Goal: Task Accomplishment & Management: Manage account settings

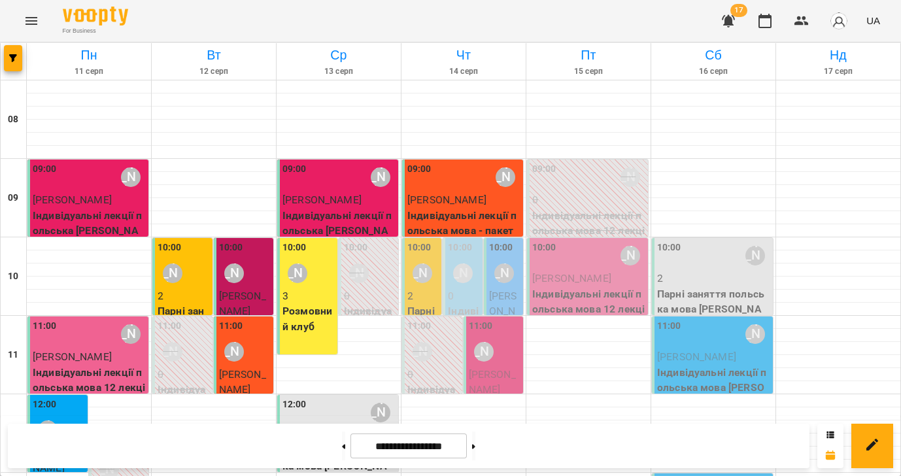
click at [35, 18] on icon "Menu" at bounding box center [31, 21] width 12 height 8
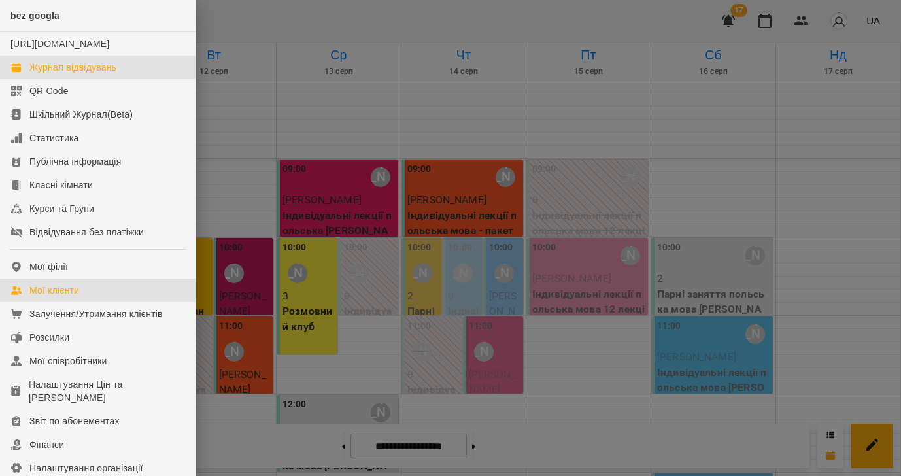
drag, startPoint x: 51, startPoint y: 303, endPoint x: 475, endPoint y: 296, distance: 423.7
click at [50, 297] on div "Мої клієнти" at bounding box center [54, 290] width 50 height 13
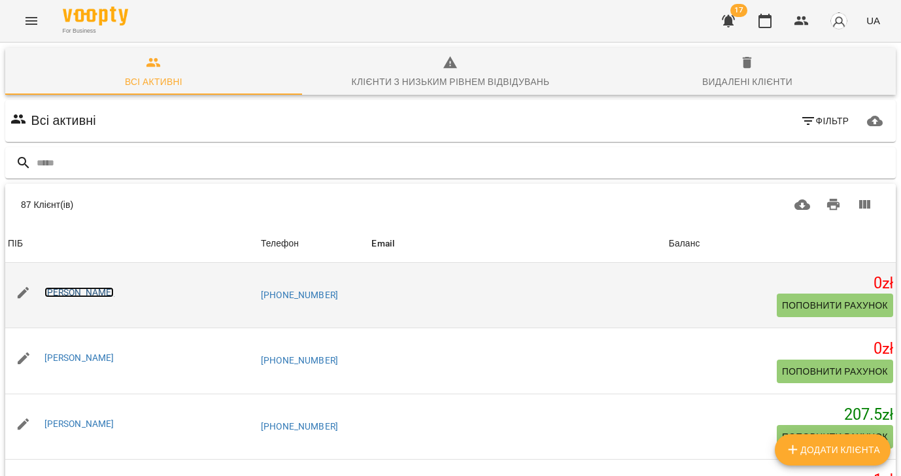
click at [65, 290] on link "[PERSON_NAME]" at bounding box center [79, 292] width 70 height 10
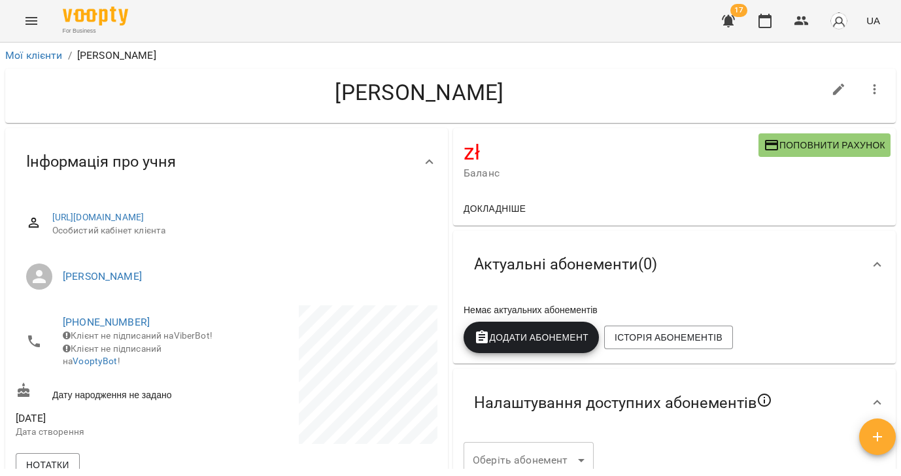
click at [877, 92] on icon "button" at bounding box center [875, 90] width 16 height 16
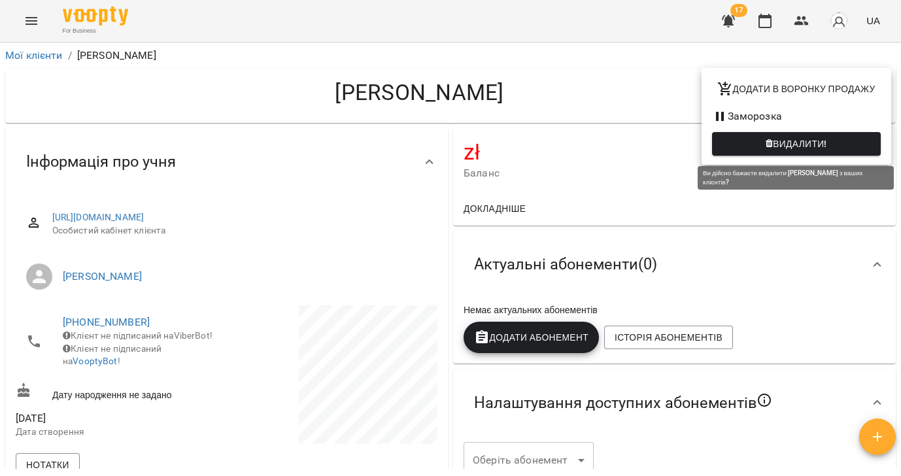
click at [793, 141] on span "Видалити!" at bounding box center [800, 144] width 54 height 16
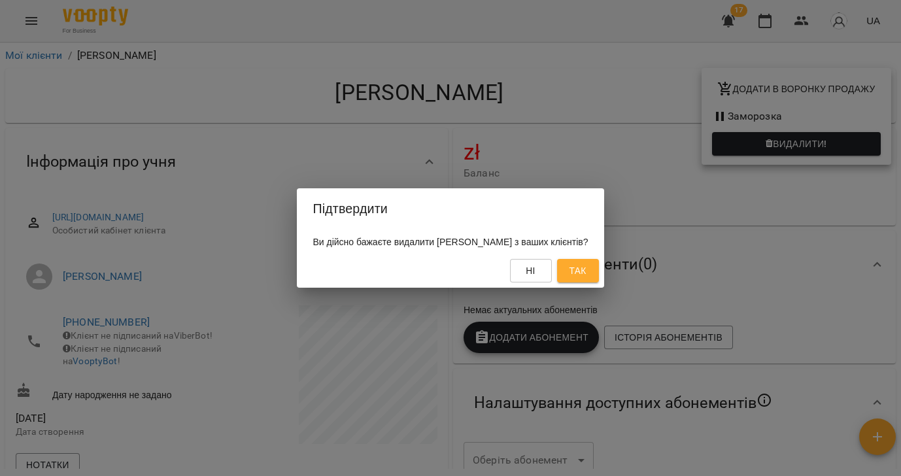
click at [586, 270] on span "Так" at bounding box center [577, 271] width 17 height 16
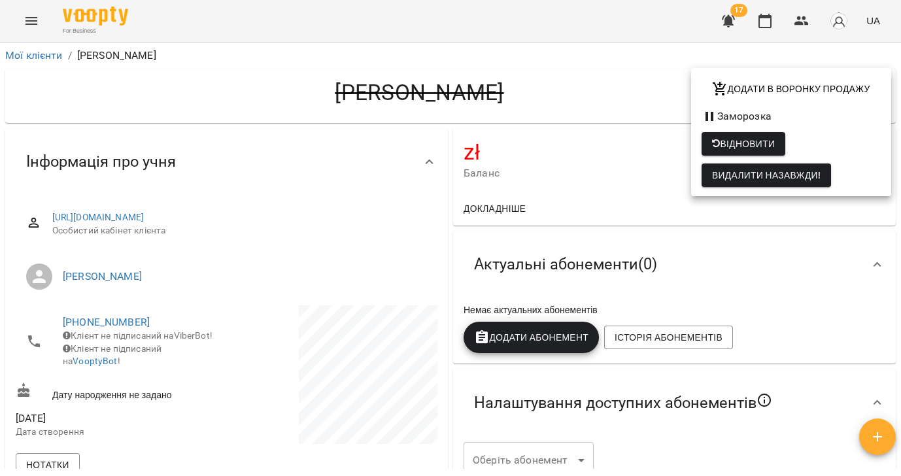
click at [35, 53] on div at bounding box center [450, 238] width 901 height 476
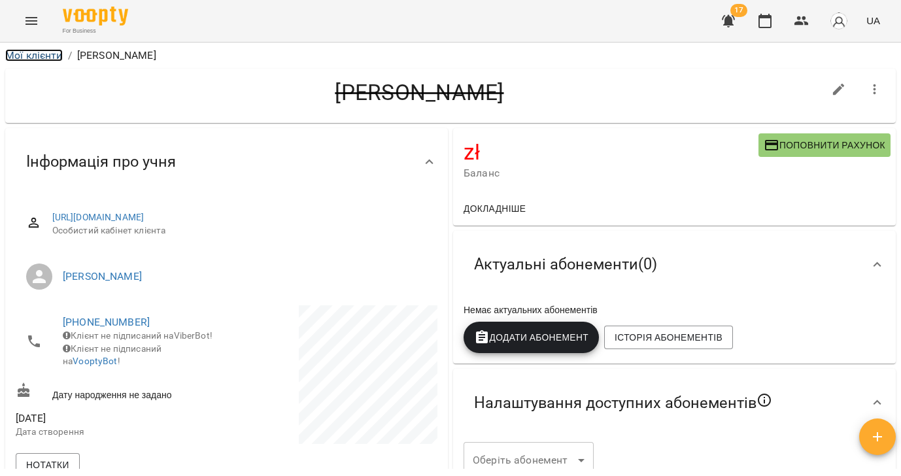
click at [35, 54] on link "Мої клієнти" at bounding box center [34, 55] width 58 height 12
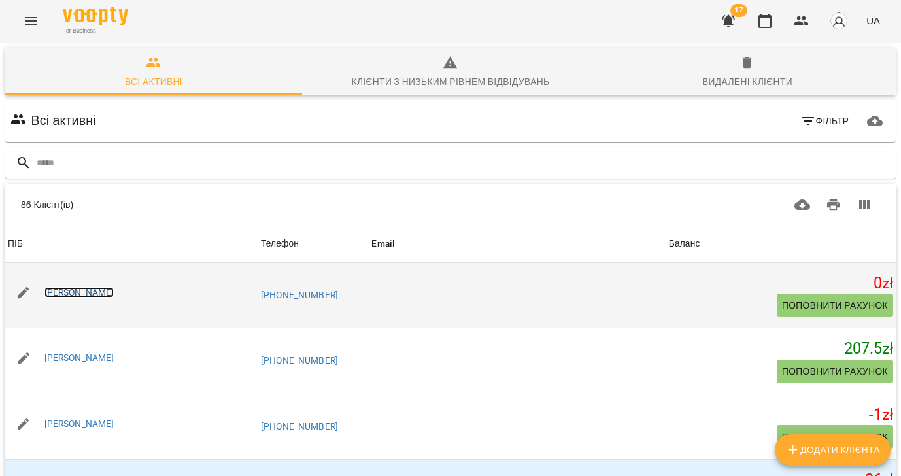
click at [86, 290] on link "[PERSON_NAME]" at bounding box center [79, 292] width 70 height 10
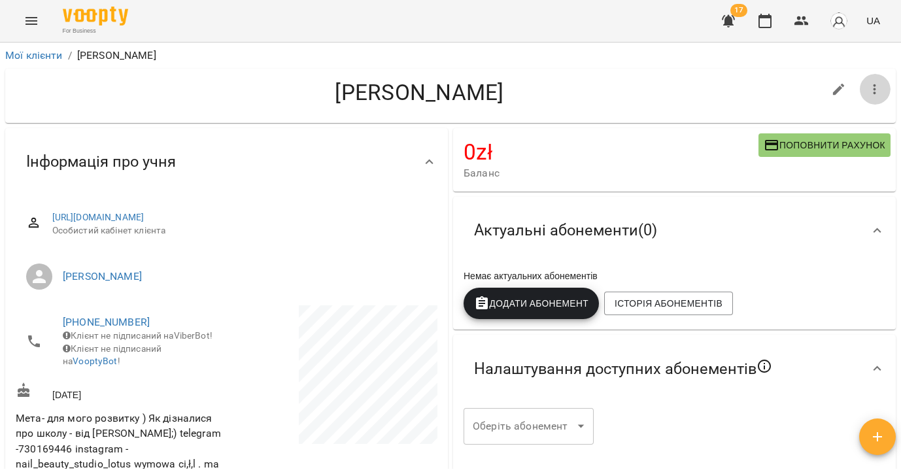
click at [875, 86] on icon "button" at bounding box center [874, 89] width 3 height 10
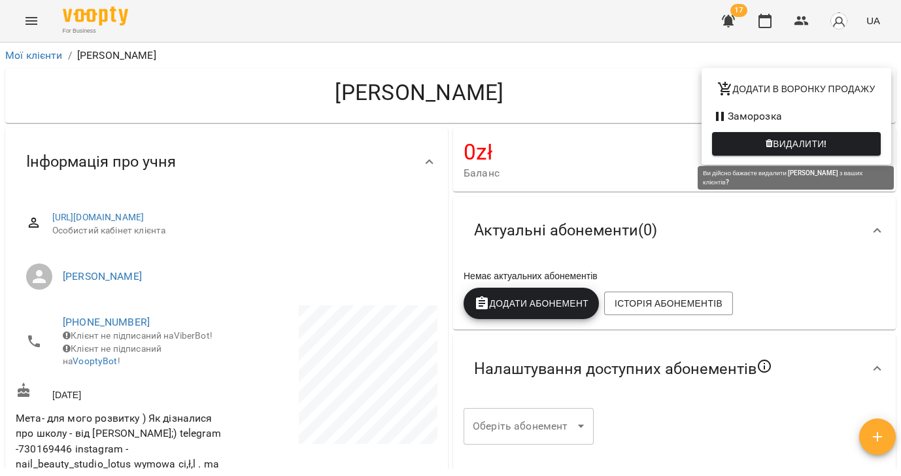
click at [787, 145] on span "Видалити!" at bounding box center [800, 144] width 54 height 16
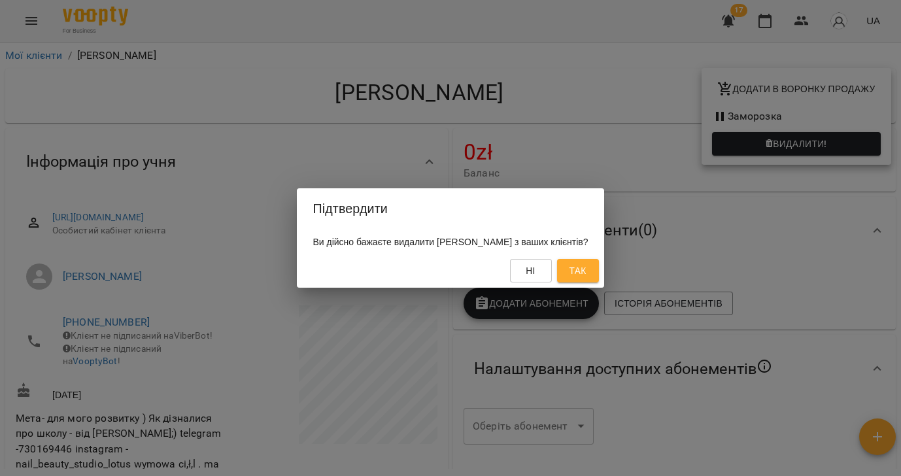
click at [586, 275] on span "Так" at bounding box center [577, 271] width 17 height 16
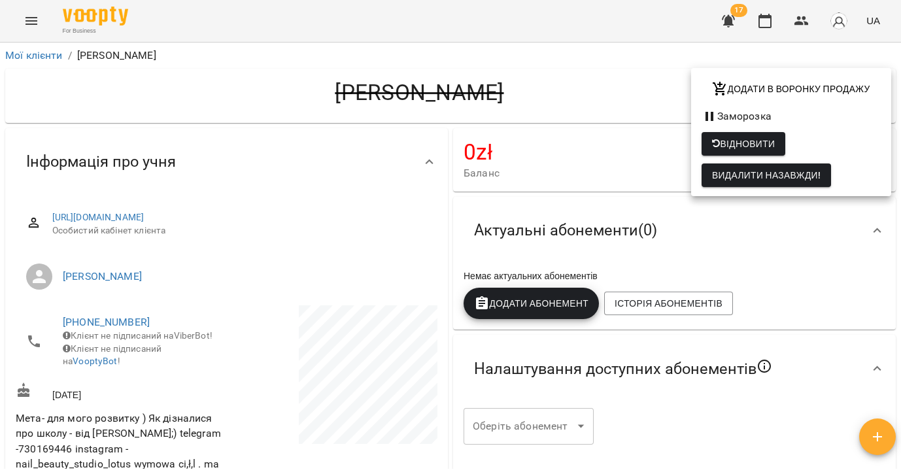
click at [31, 57] on div at bounding box center [450, 238] width 901 height 476
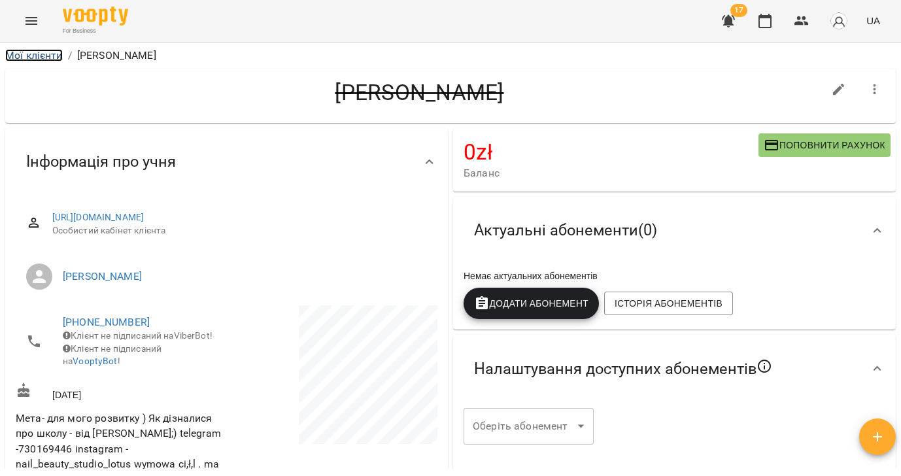
click at [37, 52] on link "Мої клієнти" at bounding box center [34, 55] width 58 height 12
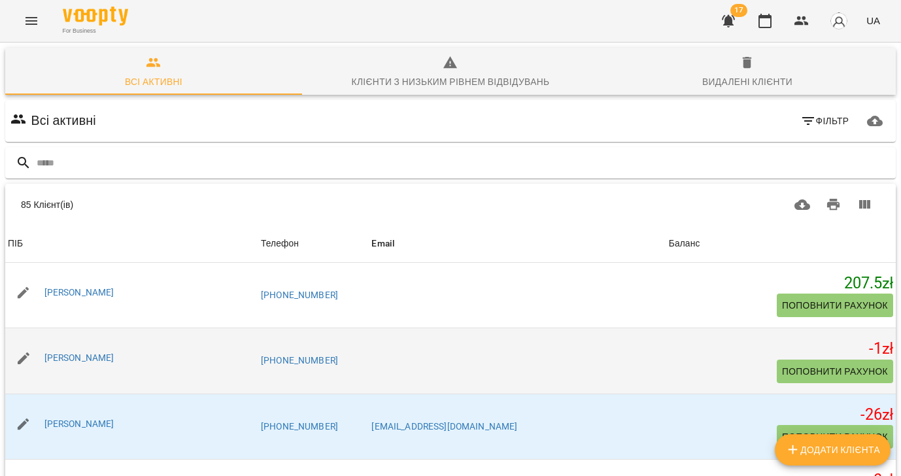
scroll to position [44, 0]
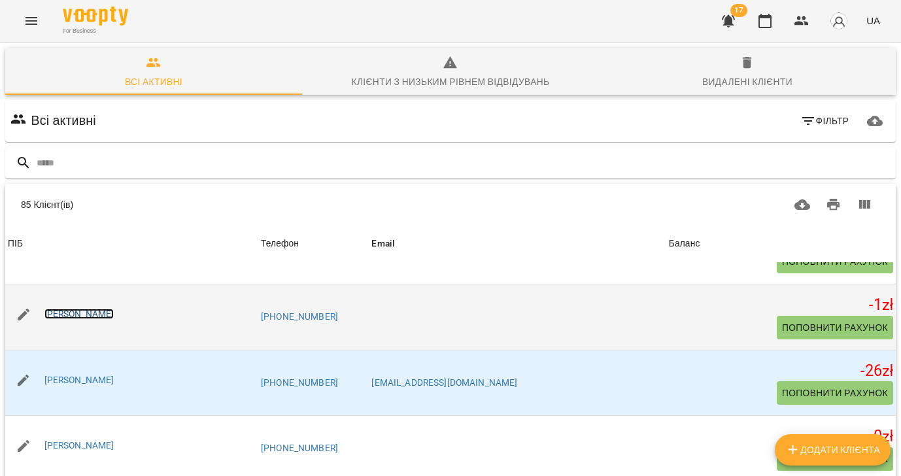
click at [103, 317] on link "[PERSON_NAME]" at bounding box center [79, 314] width 70 height 10
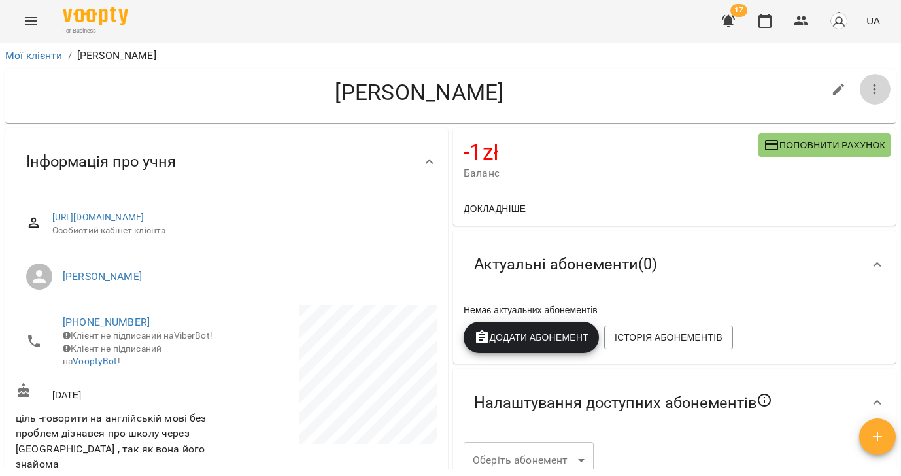
click at [872, 94] on icon "button" at bounding box center [875, 90] width 16 height 16
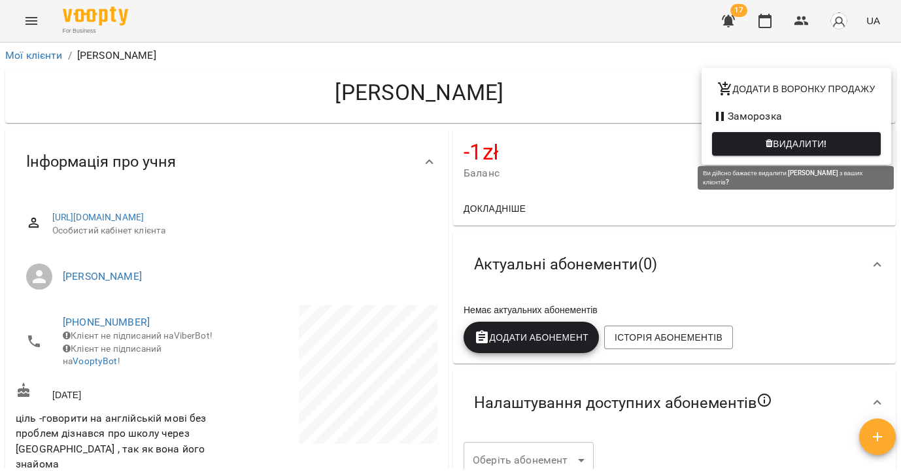
click at [793, 146] on span "Видалити!" at bounding box center [800, 144] width 54 height 16
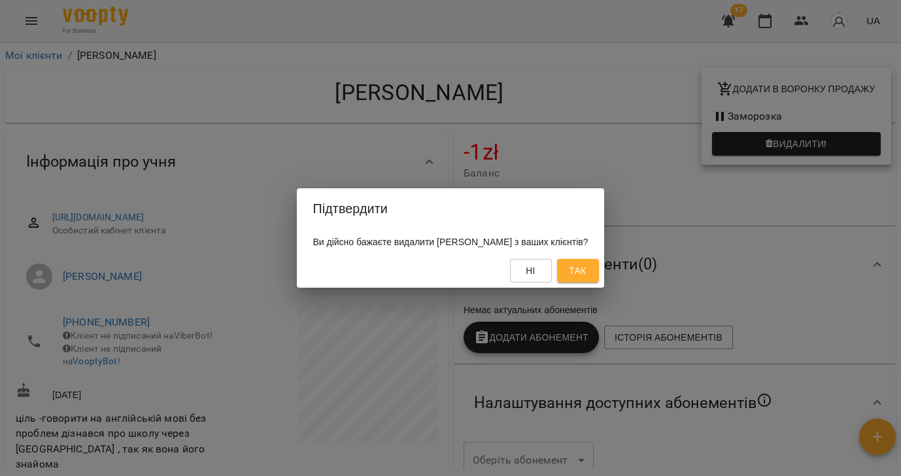
click at [588, 278] on span "Так" at bounding box center [578, 271] width 21 height 16
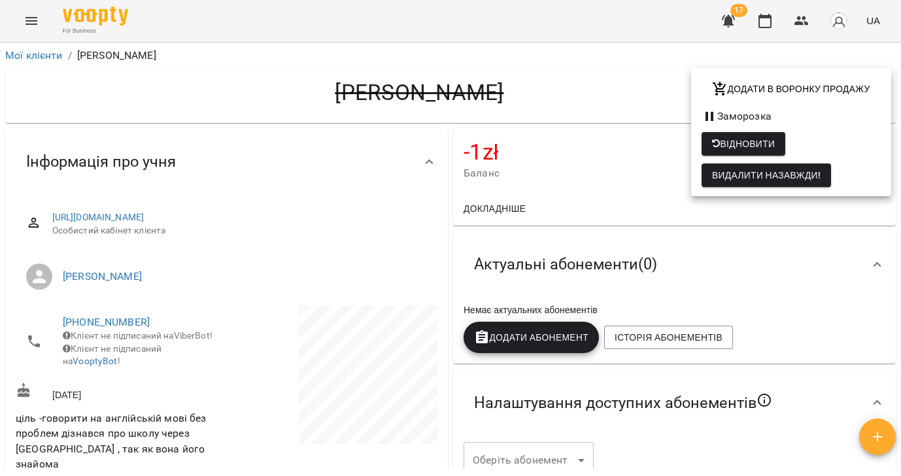
click at [35, 58] on div at bounding box center [450, 238] width 901 height 476
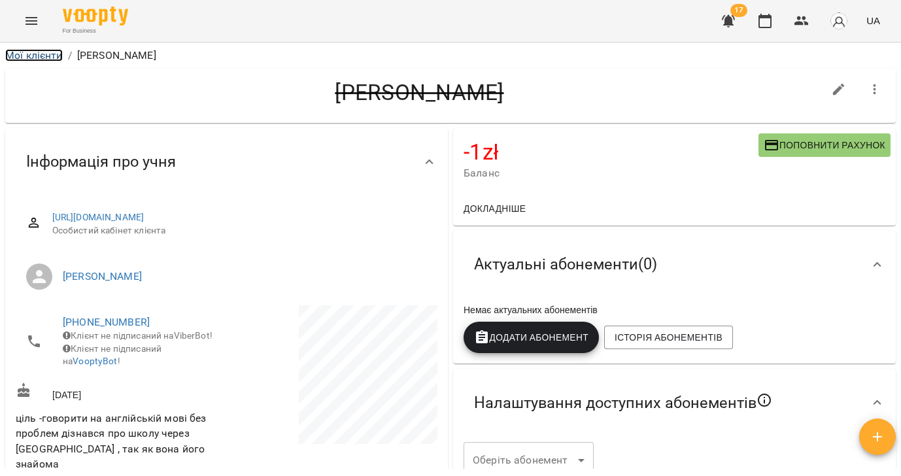
click at [35, 54] on link "Мої клієнти" at bounding box center [34, 55] width 58 height 12
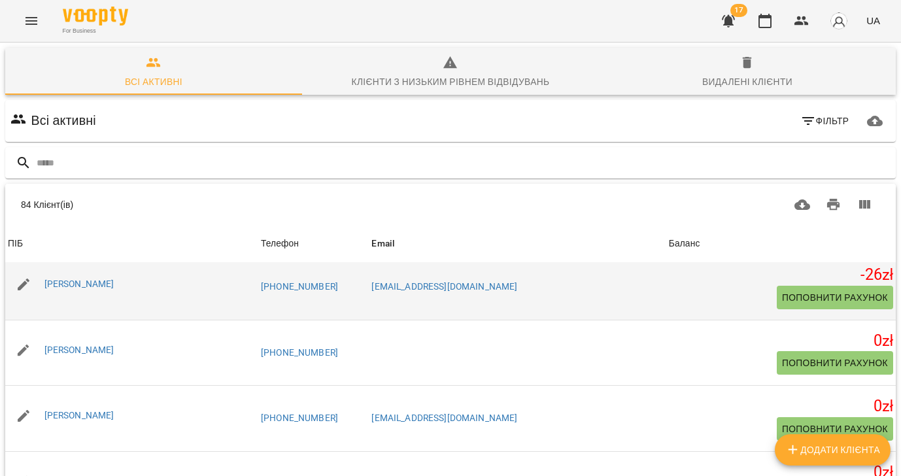
scroll to position [85, 0]
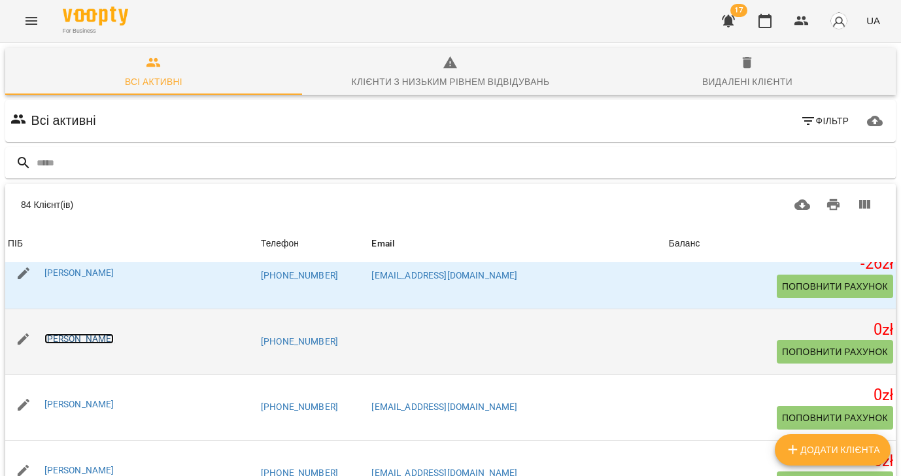
click at [69, 340] on link "[PERSON_NAME]" at bounding box center [79, 338] width 70 height 10
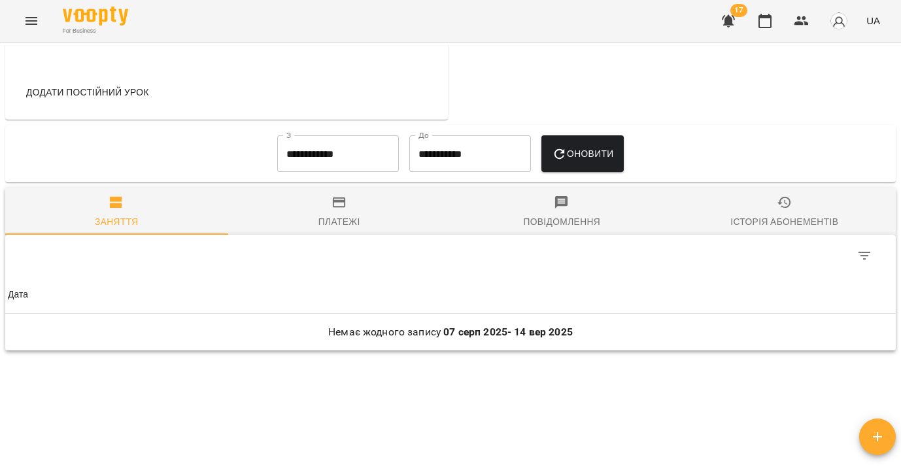
scroll to position [668, 0]
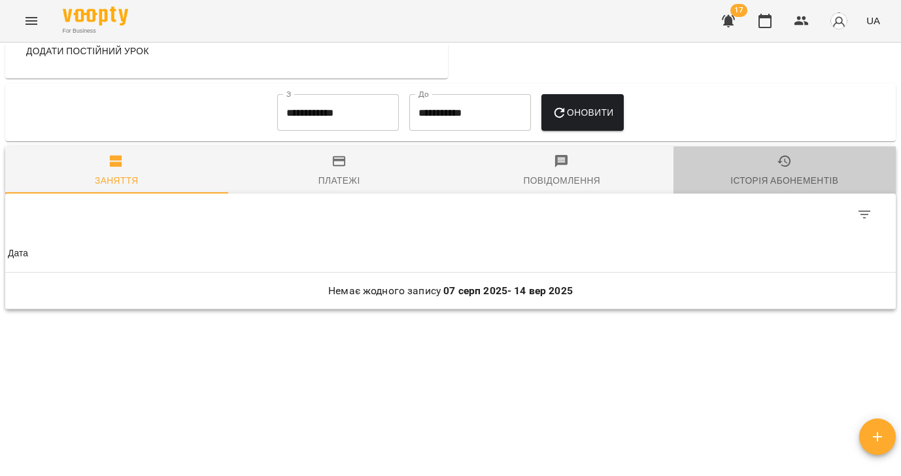
click at [772, 178] on div "Історія абонементів" at bounding box center [784, 181] width 108 height 16
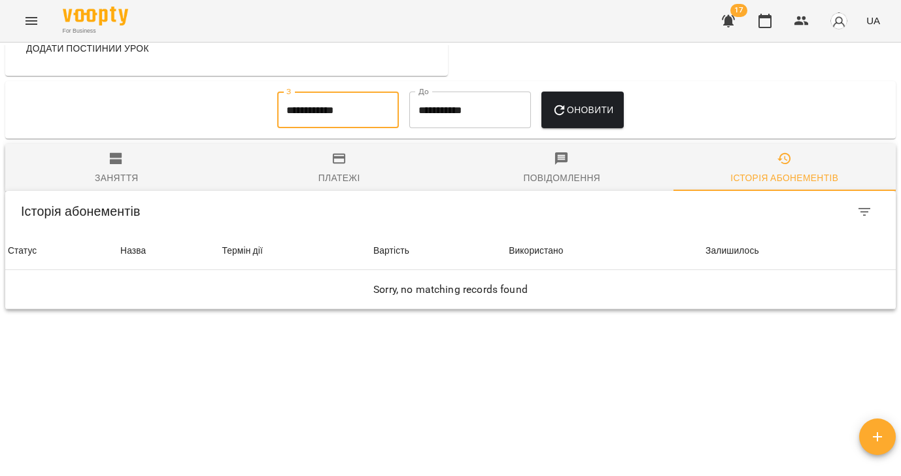
click at [303, 118] on input "**********" at bounding box center [338, 110] width 122 height 37
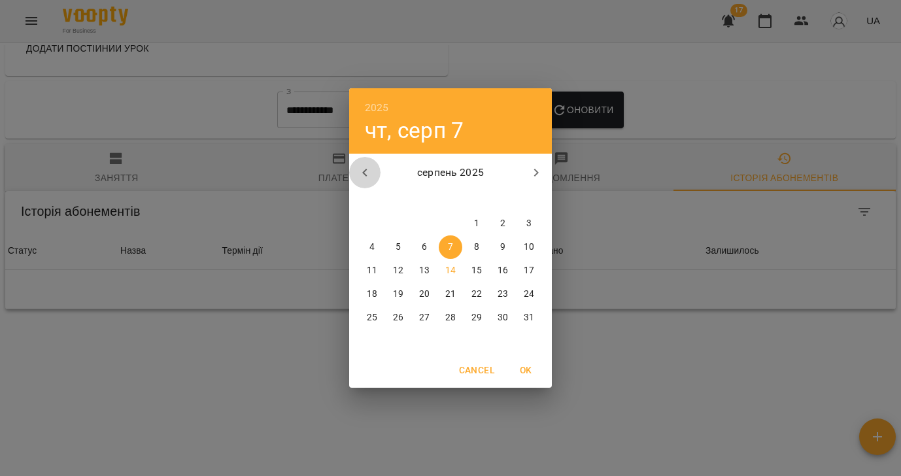
click at [365, 175] on icon "button" at bounding box center [364, 173] width 5 height 8
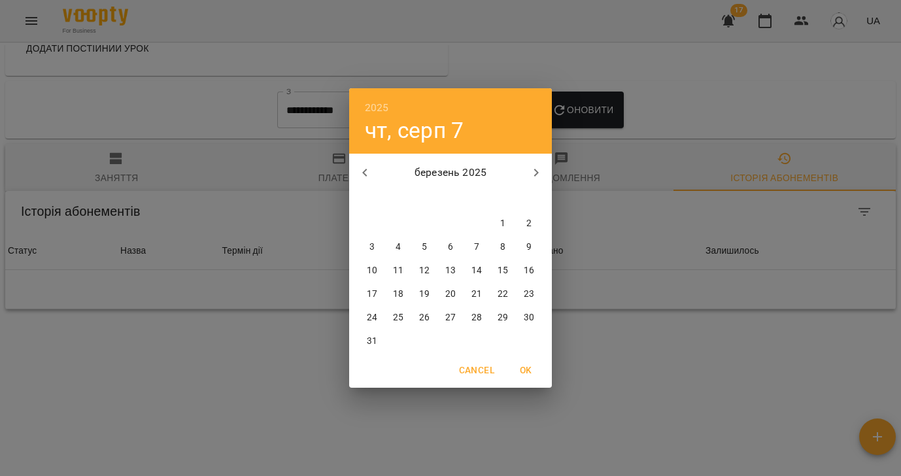
drag, startPoint x: 499, startPoint y: 220, endPoint x: 590, endPoint y: 126, distance: 131.3
click at [499, 220] on span "1" at bounding box center [503, 223] width 24 height 13
type input "**********"
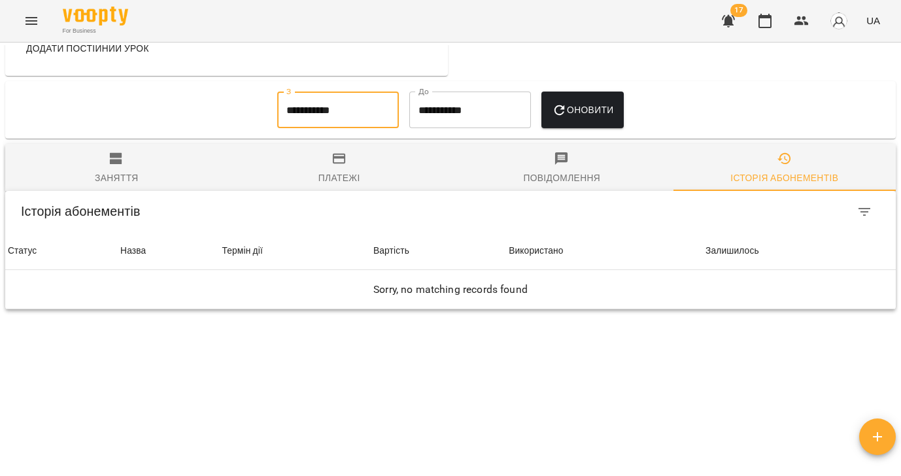
click at [590, 114] on span "Оновити" at bounding box center [583, 110] width 62 height 16
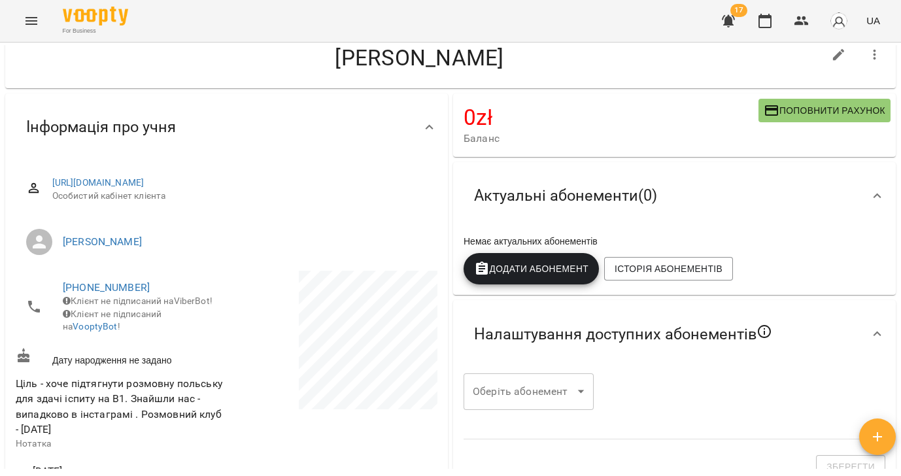
scroll to position [0, 0]
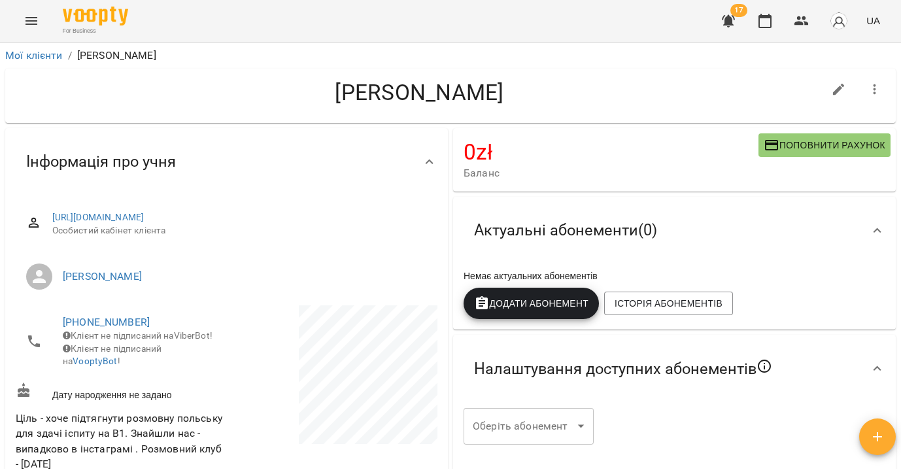
click at [870, 88] on icon "button" at bounding box center [875, 90] width 16 height 16
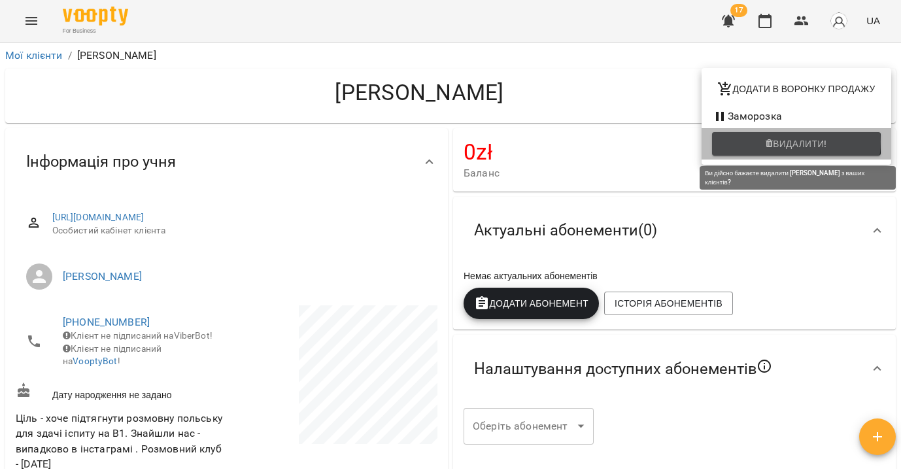
click at [781, 143] on span "Видалити!" at bounding box center [800, 144] width 54 height 16
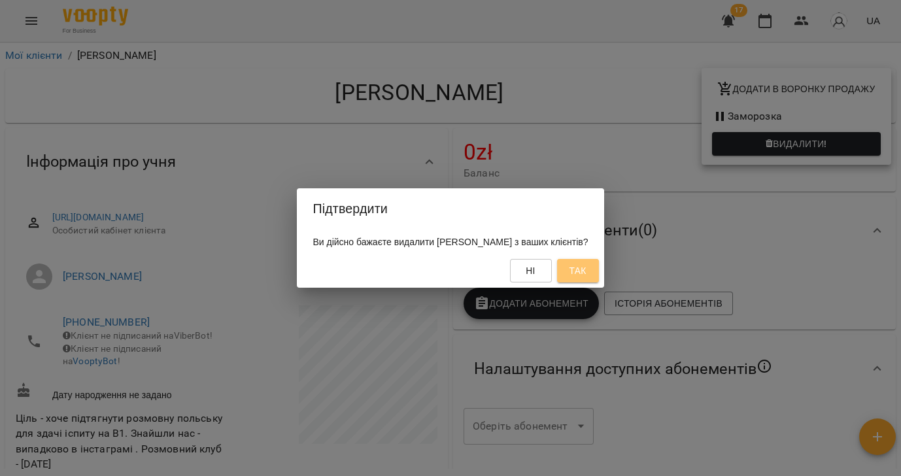
click at [586, 275] on span "Так" at bounding box center [577, 271] width 17 height 16
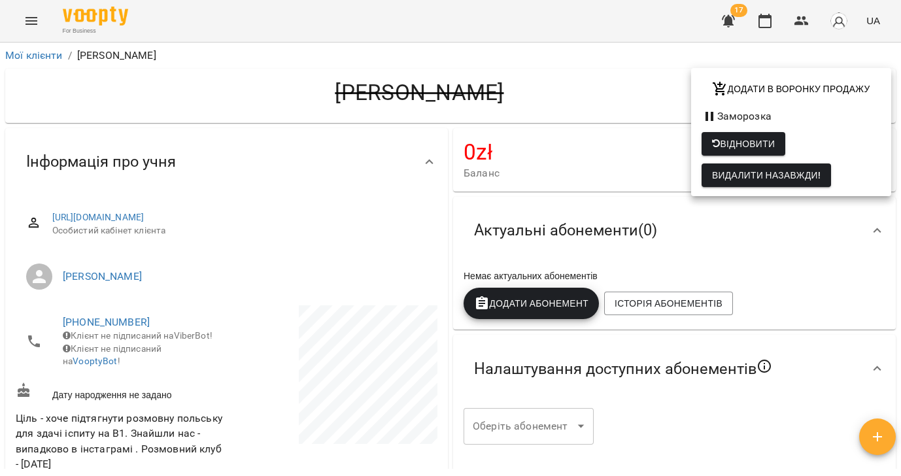
click at [35, 54] on div at bounding box center [450, 238] width 901 height 476
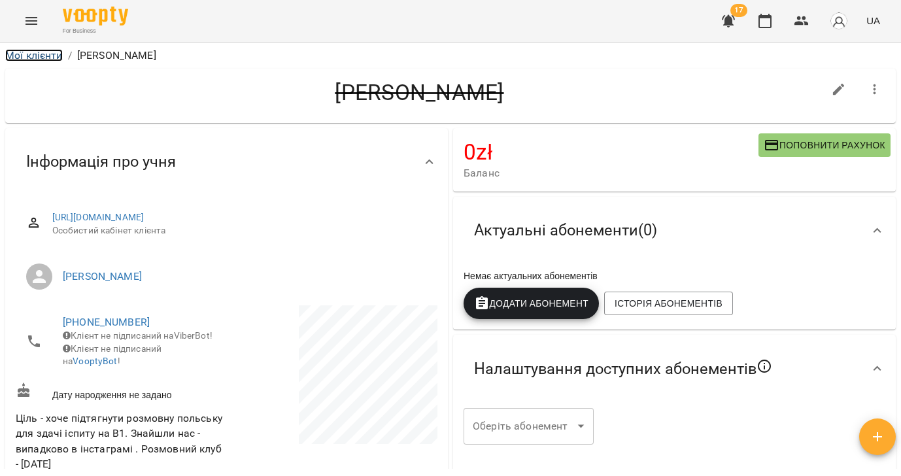
click at [35, 56] on link "Мої клієнти" at bounding box center [34, 55] width 58 height 12
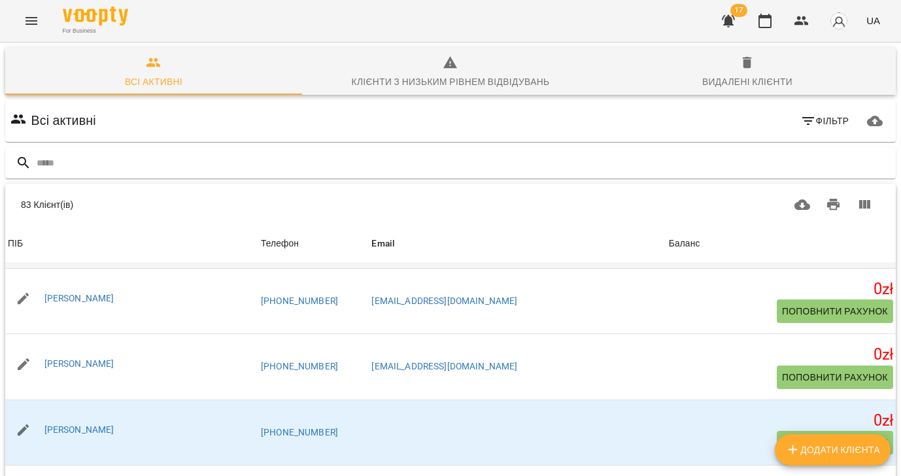
scroll to position [163, 0]
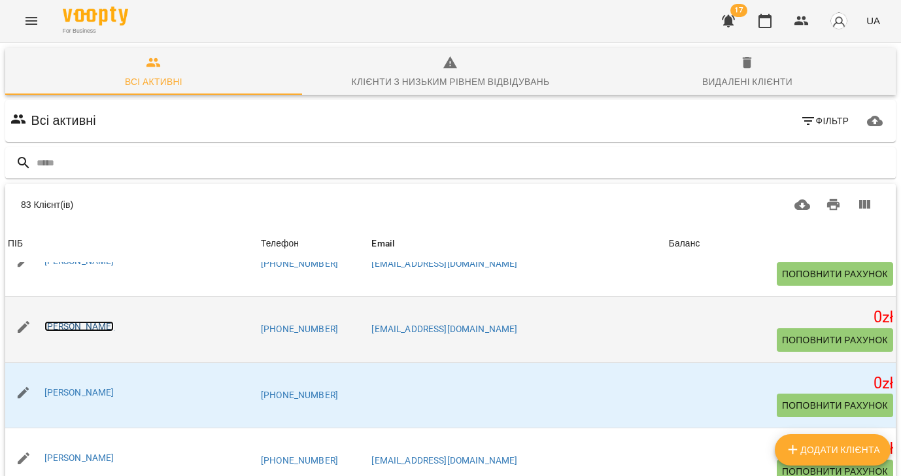
click at [76, 328] on link "[PERSON_NAME]" at bounding box center [79, 326] width 70 height 10
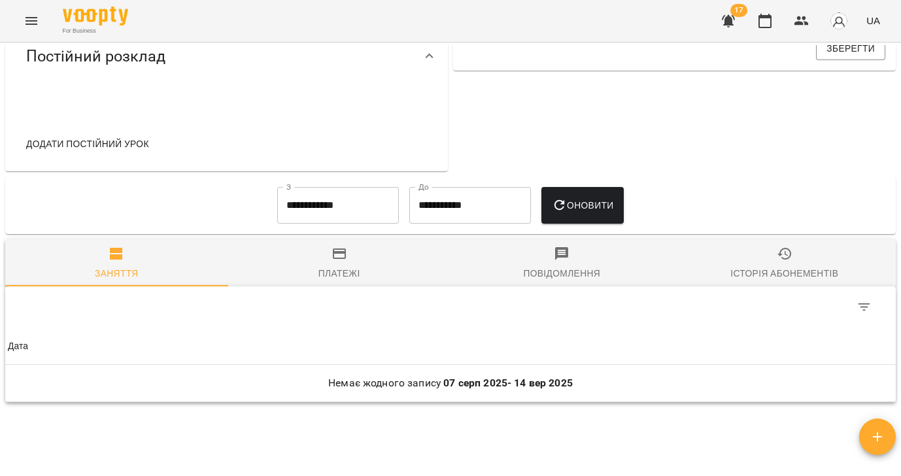
scroll to position [658, 0]
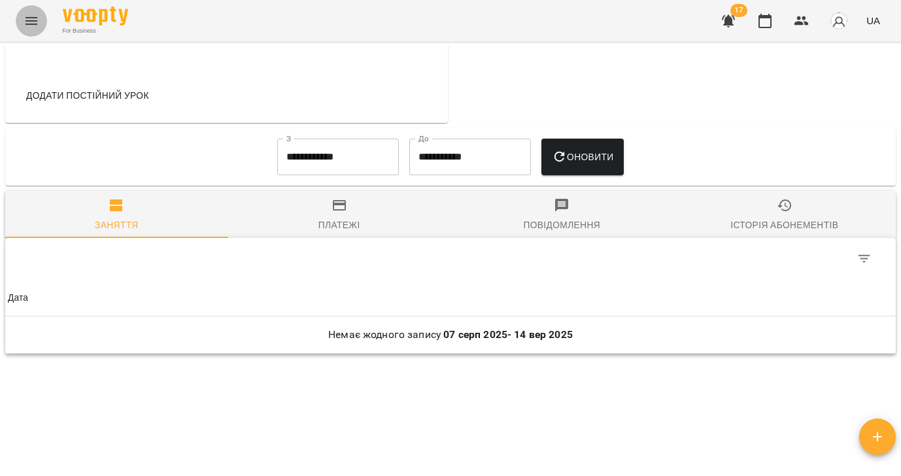
click at [24, 19] on icon "Menu" at bounding box center [32, 21] width 16 height 16
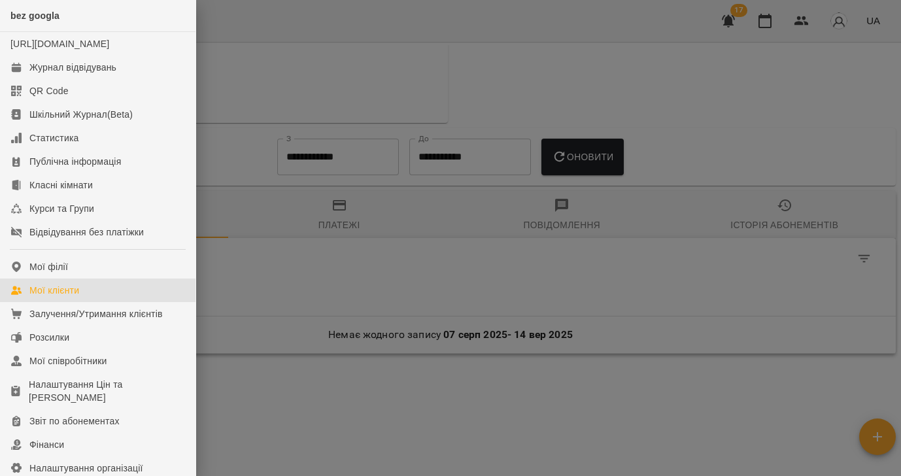
click at [61, 297] on div "Мої клієнти" at bounding box center [54, 290] width 50 height 13
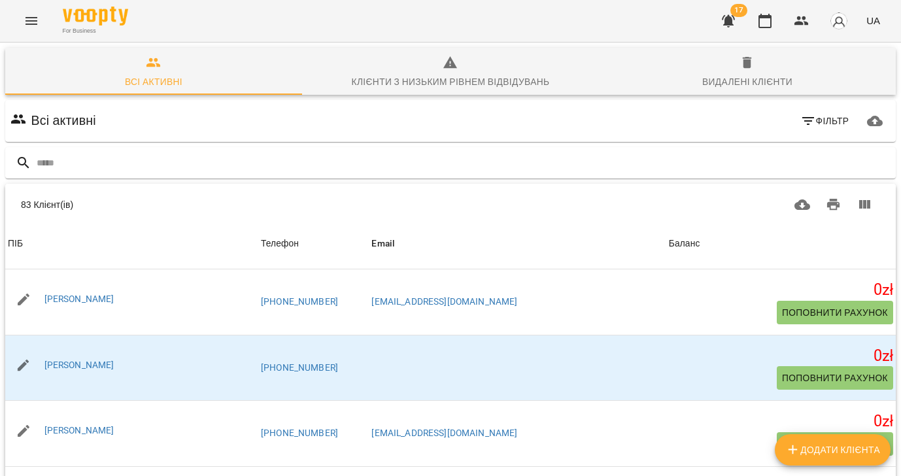
scroll to position [192, 0]
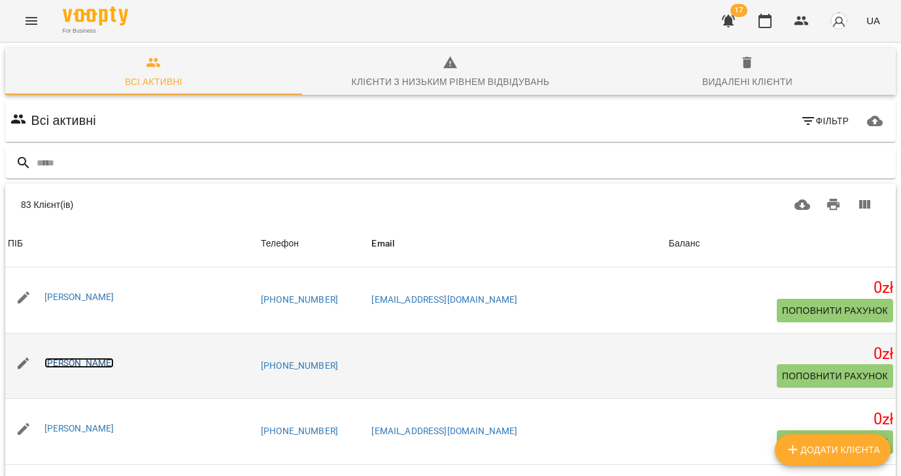
click at [73, 364] on link "[PERSON_NAME]" at bounding box center [79, 363] width 70 height 10
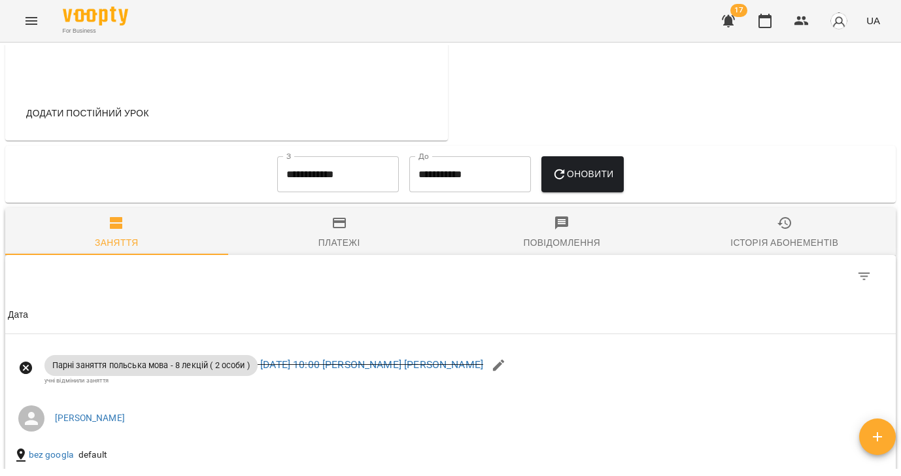
click at [781, 244] on div "Історія абонементів" at bounding box center [784, 243] width 108 height 16
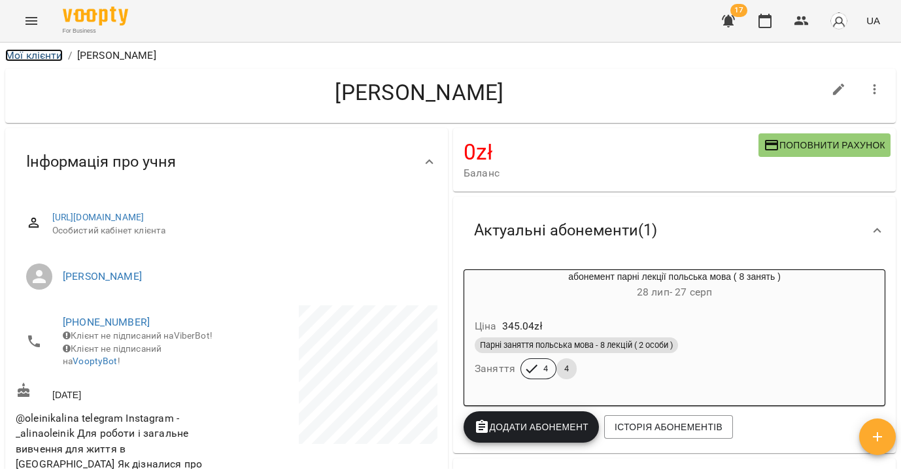
click at [40, 54] on link "Мої клієнти" at bounding box center [34, 55] width 58 height 12
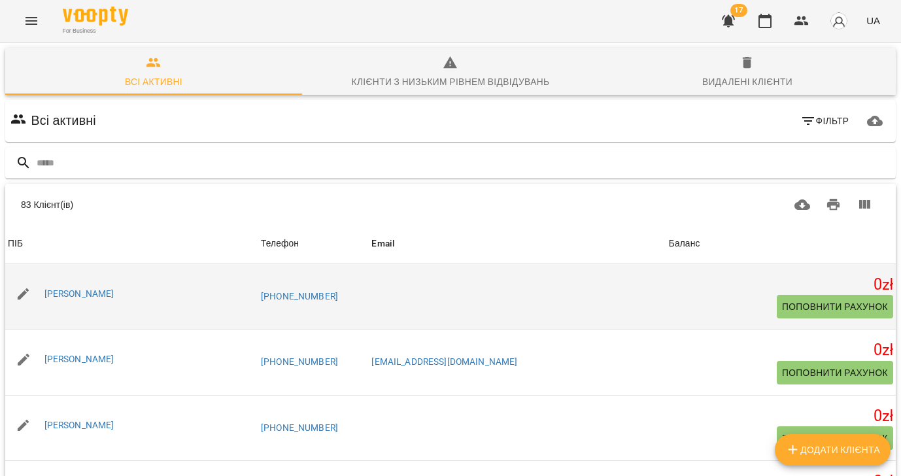
scroll to position [265, 0]
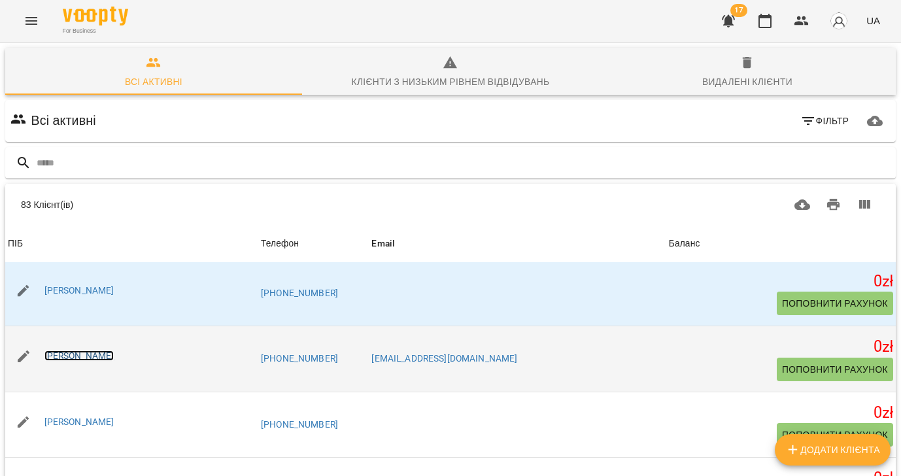
click at [87, 354] on link "[PERSON_NAME]" at bounding box center [79, 355] width 70 height 10
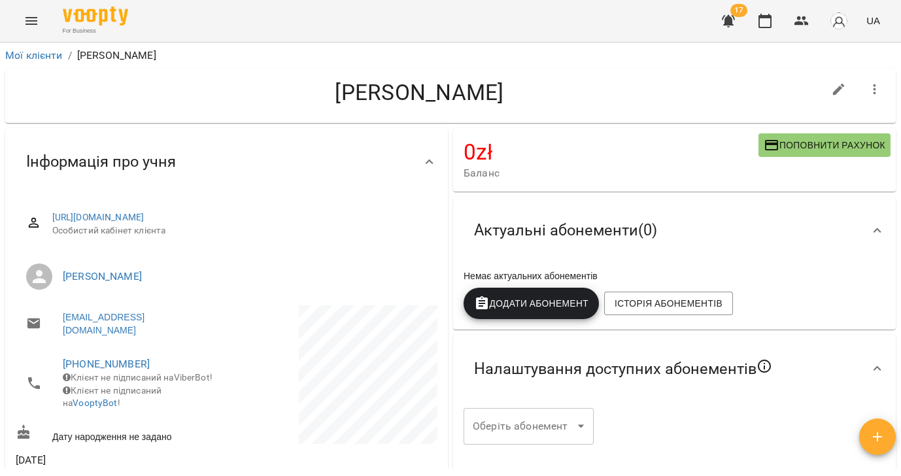
click at [877, 88] on icon "button" at bounding box center [875, 90] width 16 height 16
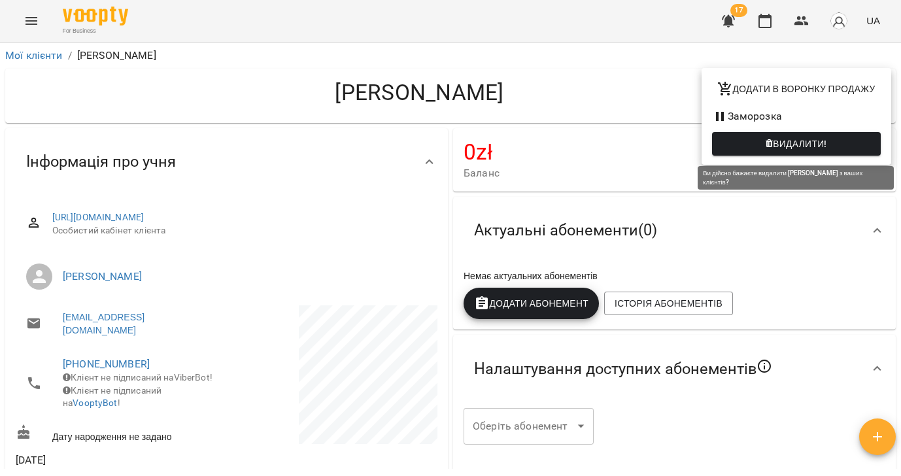
click at [801, 139] on span "Видалити!" at bounding box center [800, 144] width 54 height 16
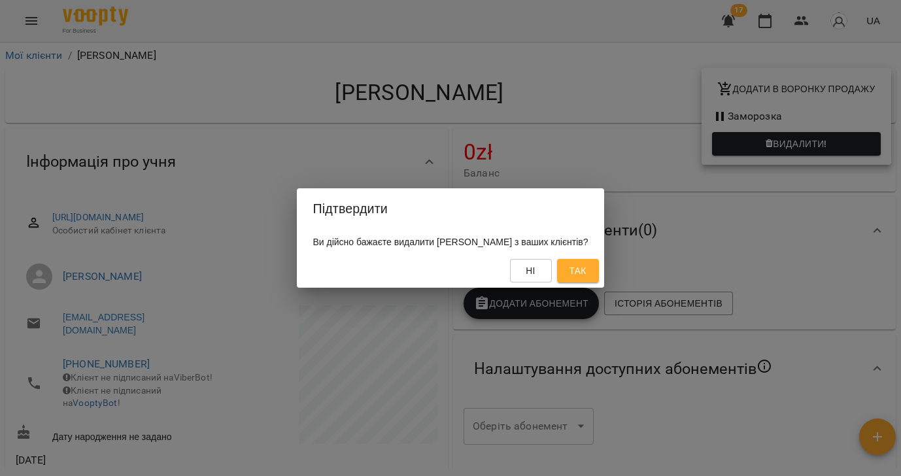
click at [586, 275] on span "Так" at bounding box center [577, 271] width 17 height 16
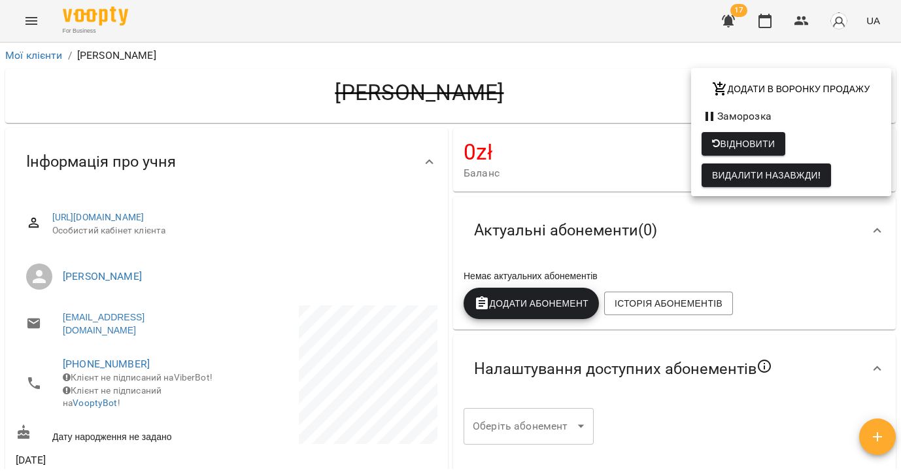
click at [31, 56] on div at bounding box center [450, 238] width 901 height 476
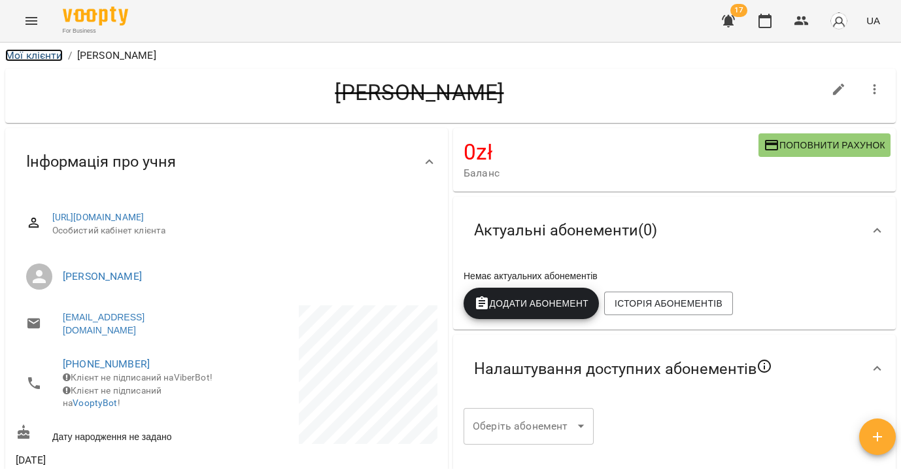
click at [33, 54] on link "Мої клієнти" at bounding box center [34, 55] width 58 height 12
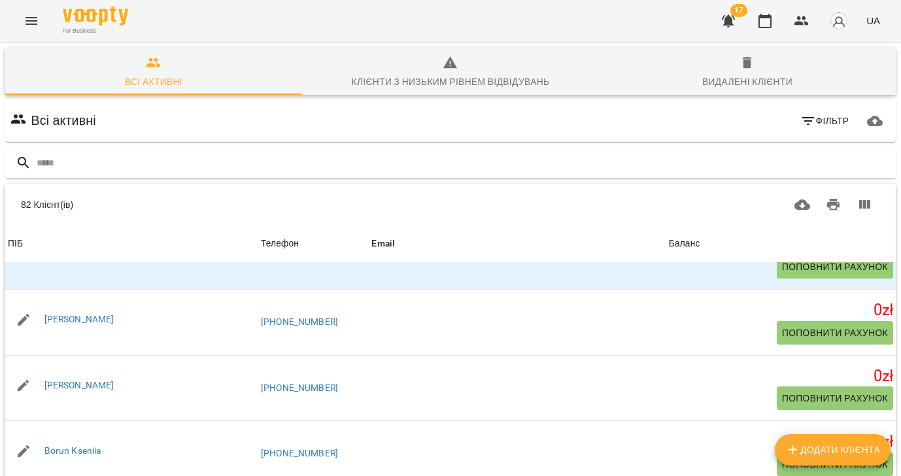
scroll to position [258, 0]
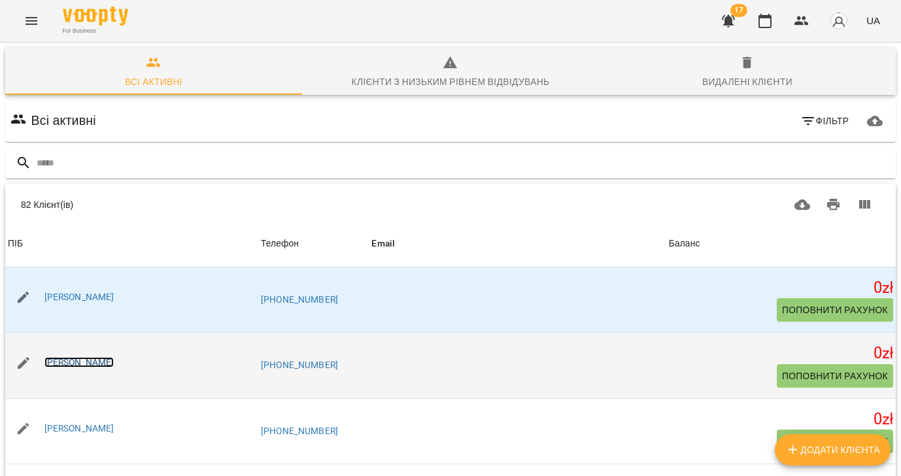
click at [82, 364] on link "[PERSON_NAME]" at bounding box center [79, 362] width 70 height 10
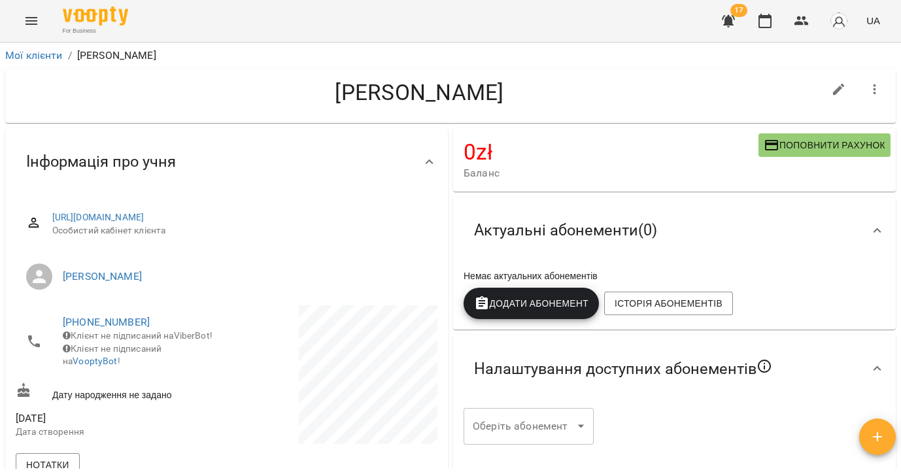
click at [876, 89] on icon "button" at bounding box center [875, 90] width 16 height 16
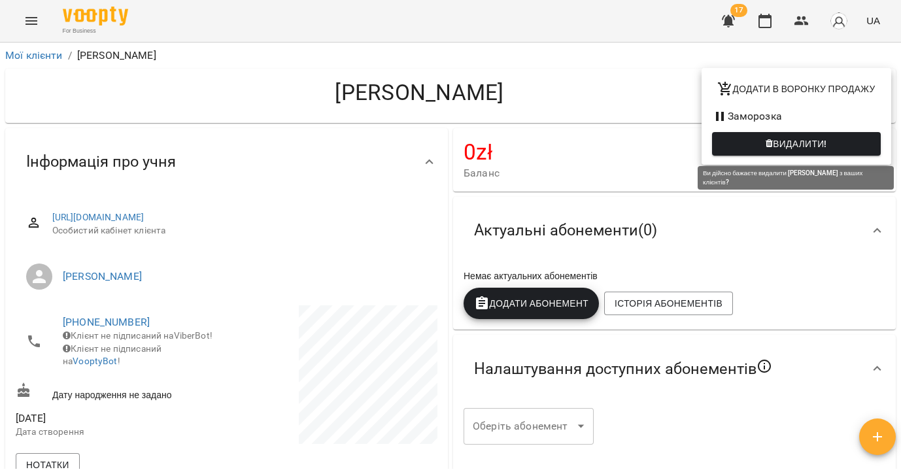
click at [802, 145] on span "Видалити!" at bounding box center [800, 144] width 54 height 16
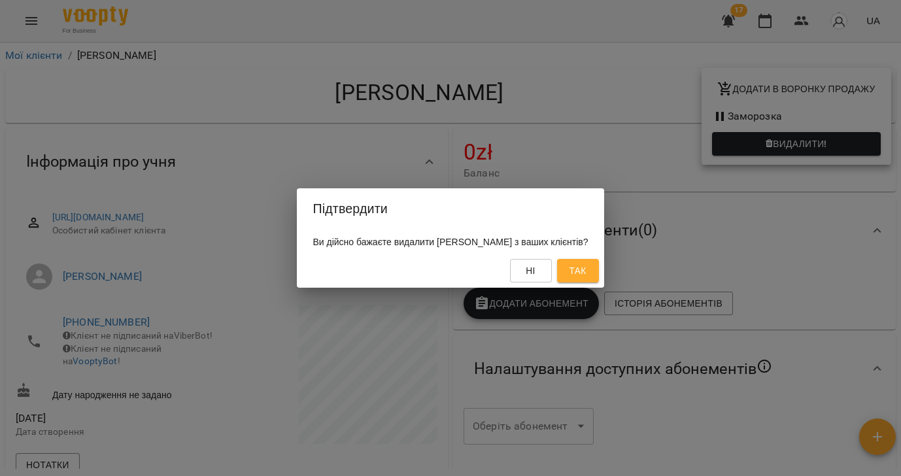
click at [586, 271] on span "Так" at bounding box center [577, 271] width 17 height 16
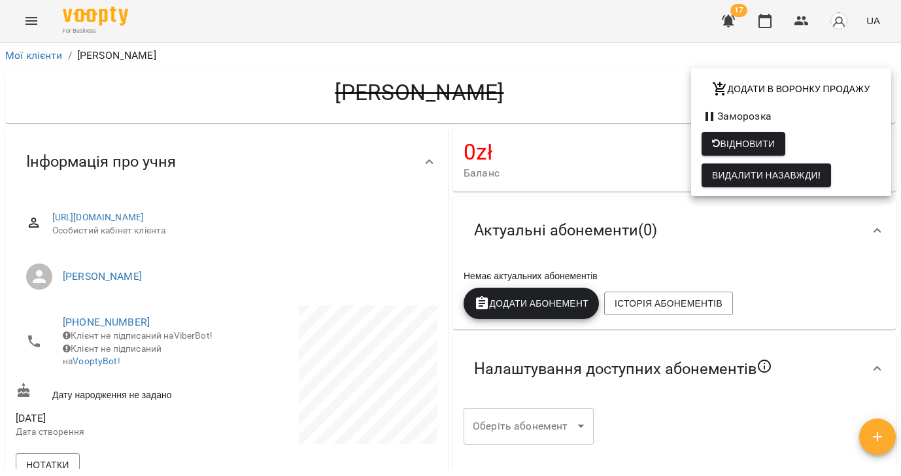
click at [45, 56] on div at bounding box center [450, 238] width 901 height 476
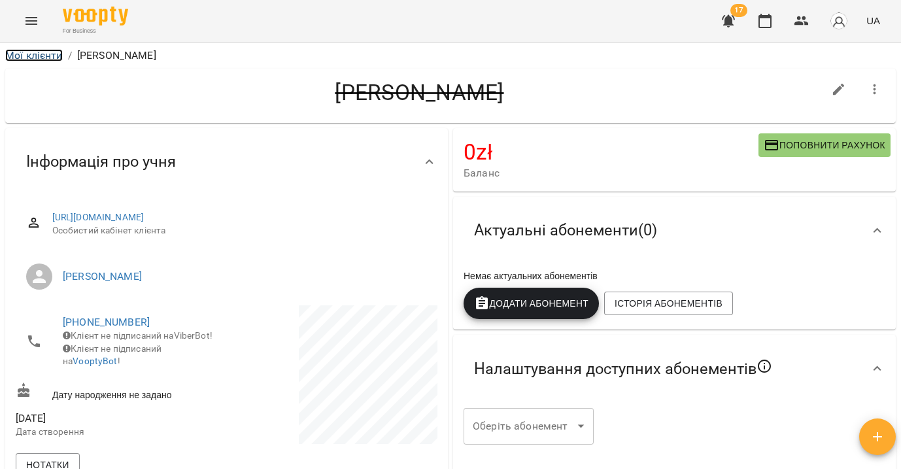
click at [29, 54] on link "Мої клієнти" at bounding box center [34, 55] width 58 height 12
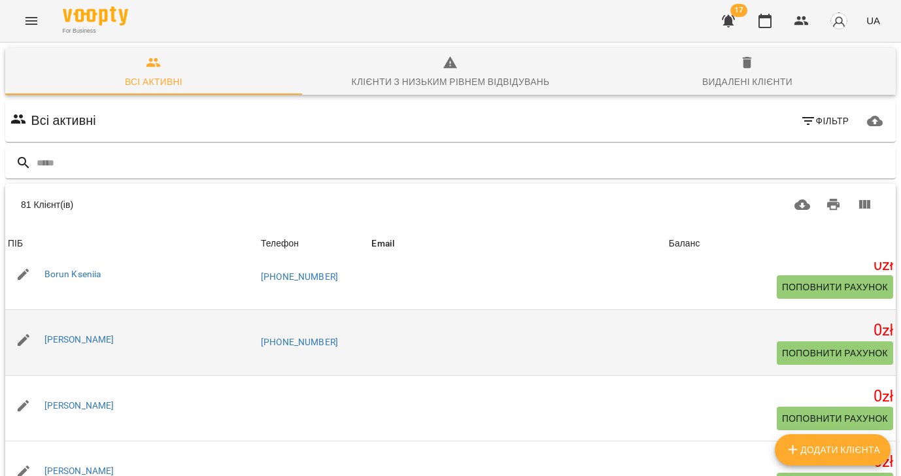
scroll to position [415, 0]
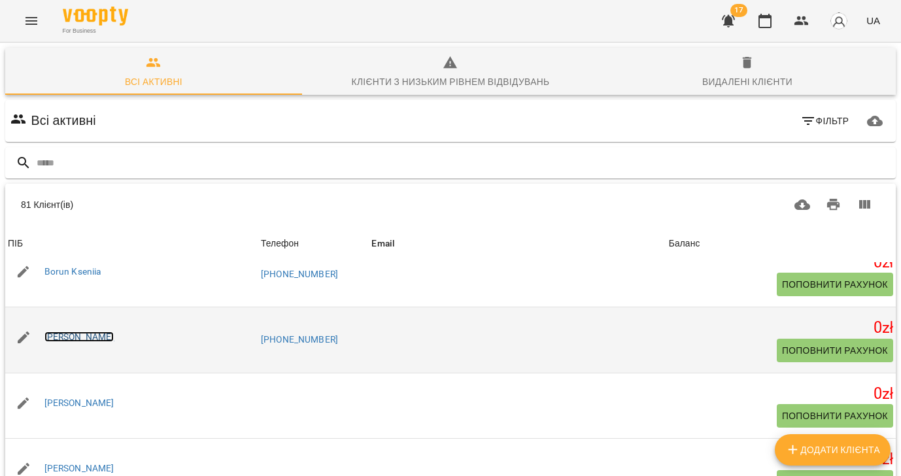
click at [107, 337] on link "[PERSON_NAME]" at bounding box center [79, 336] width 70 height 10
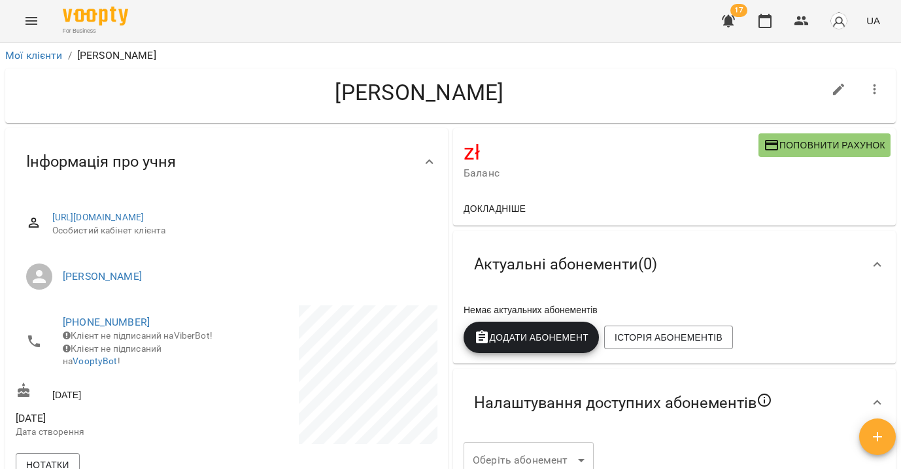
click at [879, 89] on icon "button" at bounding box center [875, 90] width 16 height 16
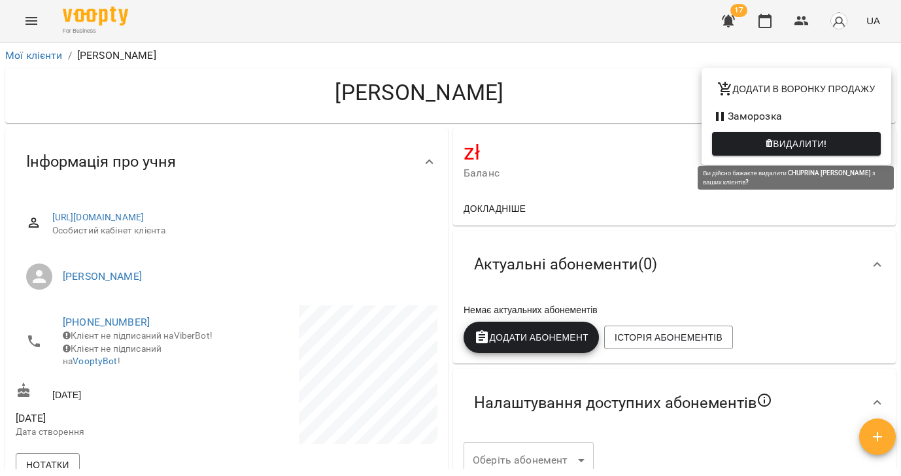
click at [811, 144] on span "Видалити!" at bounding box center [800, 144] width 54 height 16
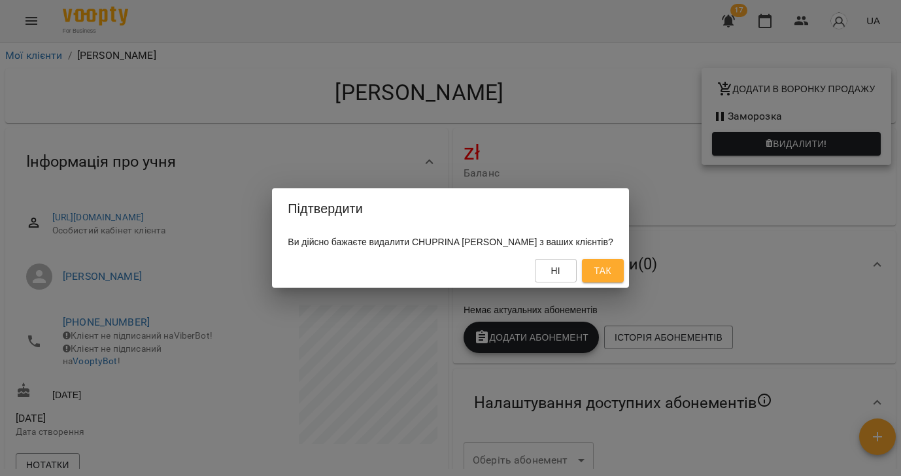
drag, startPoint x: 601, startPoint y: 268, endPoint x: 552, endPoint y: 260, distance: 49.0
click at [601, 268] on span "Так" at bounding box center [602, 271] width 17 height 16
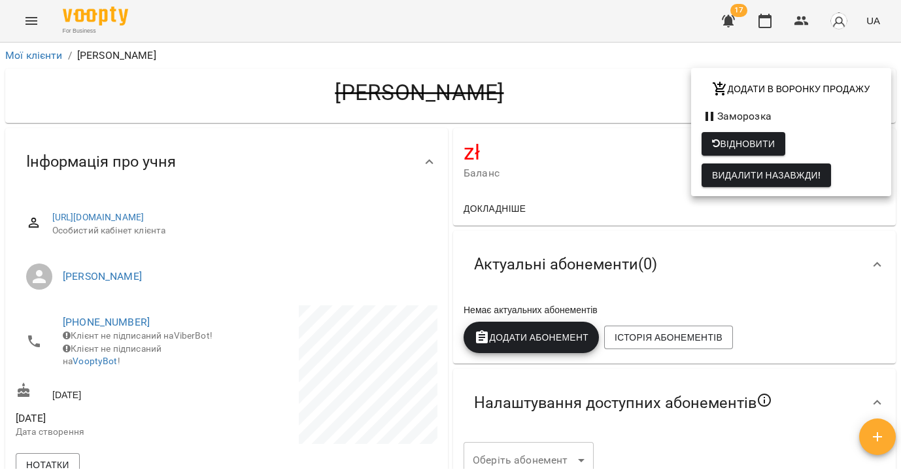
click at [41, 52] on div at bounding box center [450, 238] width 901 height 476
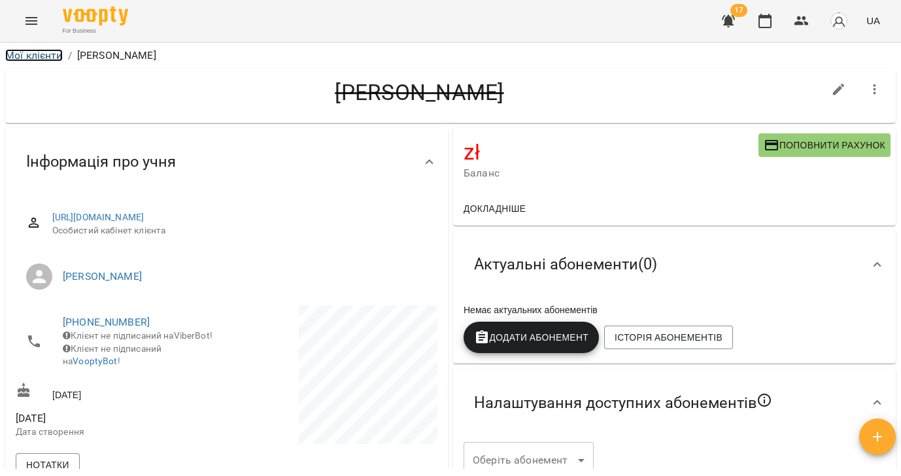
click at [38, 56] on link "Мої клієнти" at bounding box center [34, 55] width 58 height 12
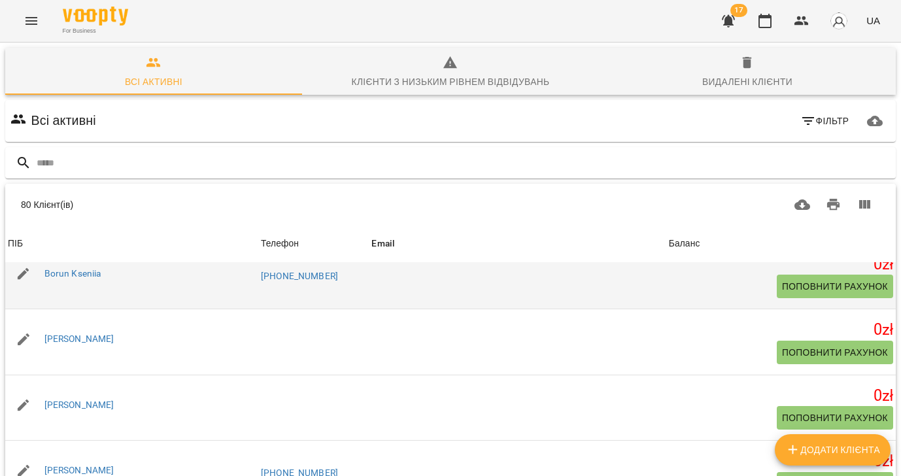
scroll to position [420, 0]
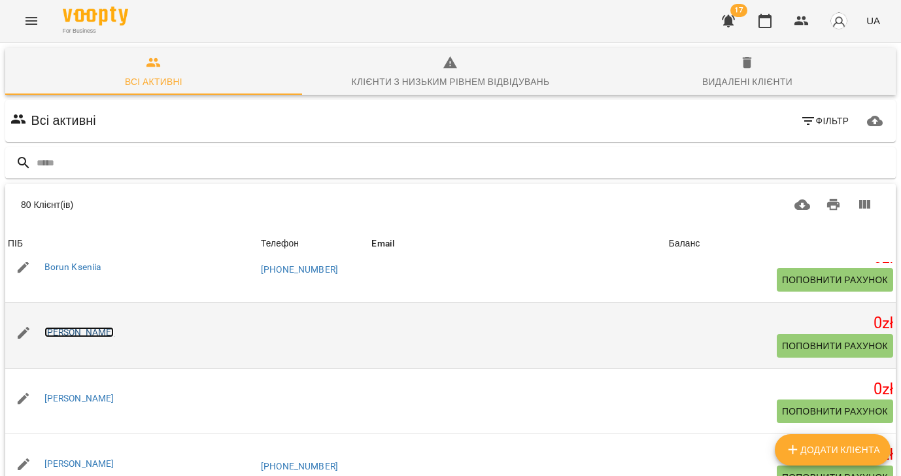
click at [62, 334] on link "[PERSON_NAME]" at bounding box center [79, 332] width 70 height 10
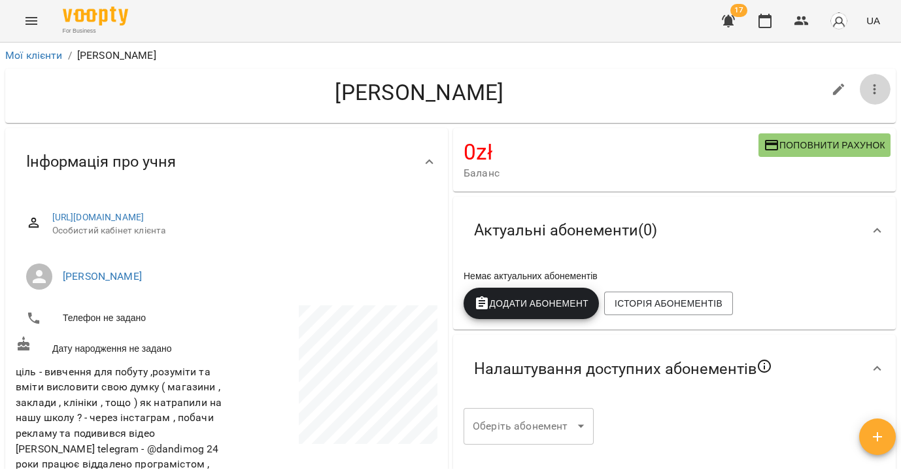
click at [870, 88] on icon "button" at bounding box center [875, 90] width 16 height 16
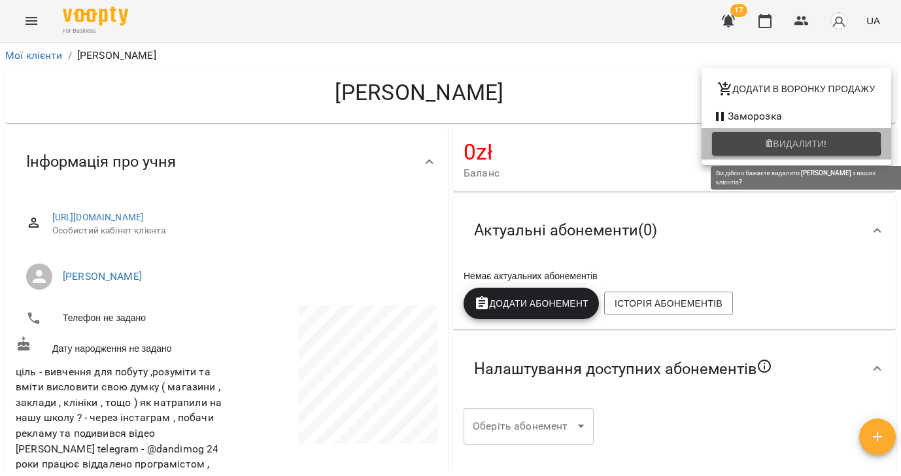
click at [779, 143] on span "Видалити!" at bounding box center [800, 144] width 54 height 16
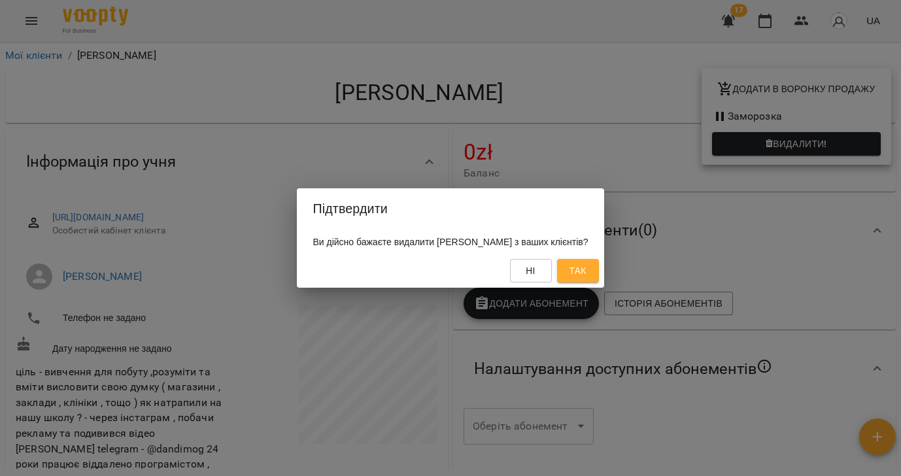
click at [581, 270] on button "Так" at bounding box center [578, 271] width 42 height 24
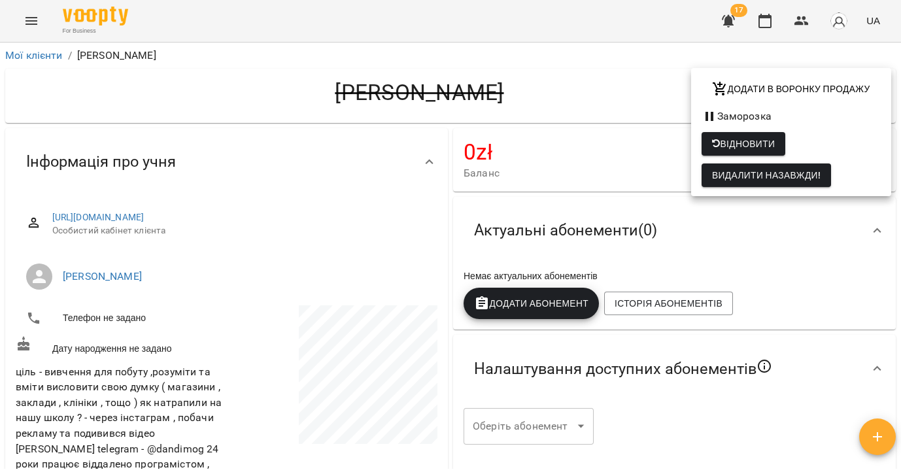
click at [40, 54] on div at bounding box center [450, 238] width 901 height 476
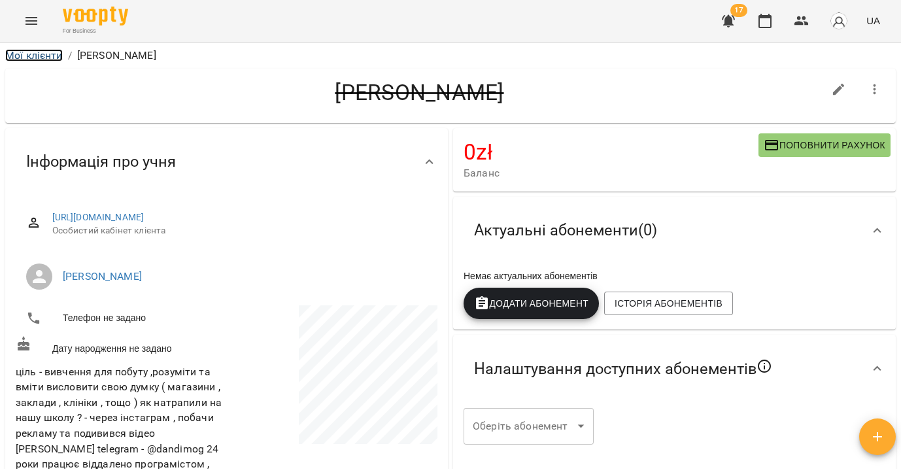
click at [31, 54] on link "Мої клієнти" at bounding box center [34, 55] width 58 height 12
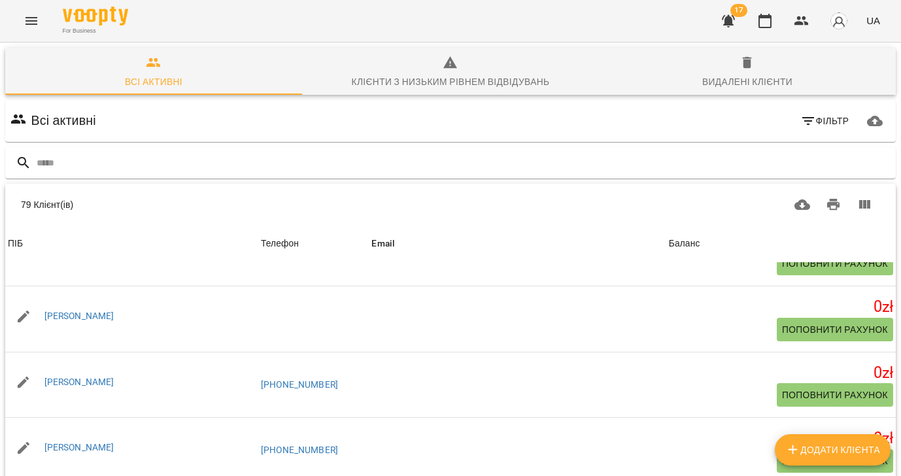
scroll to position [437, 0]
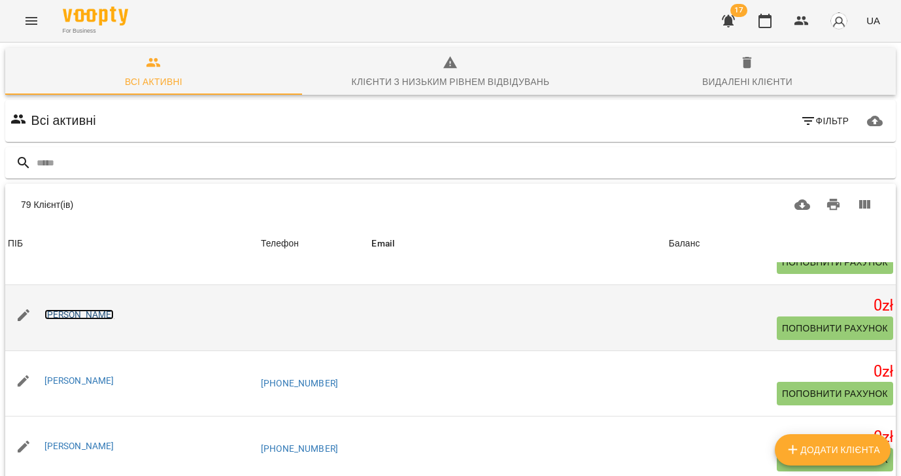
click at [81, 316] on link "[PERSON_NAME]" at bounding box center [79, 314] width 70 height 10
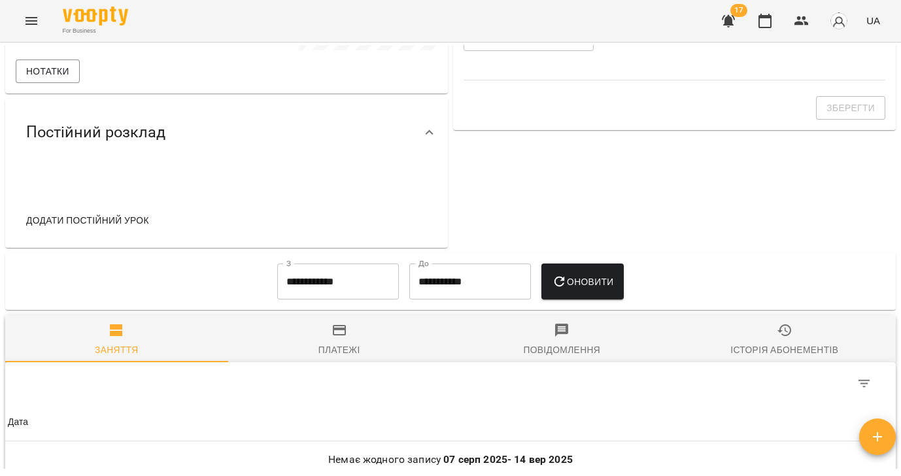
scroll to position [401, 0]
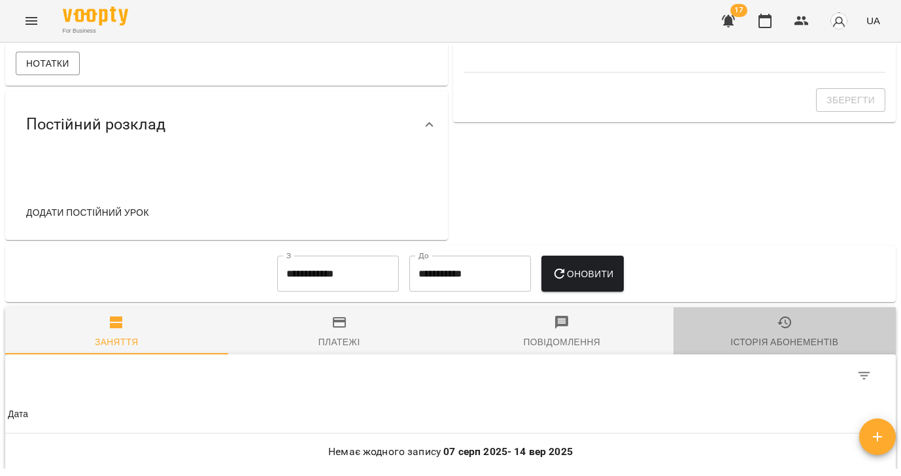
drag, startPoint x: 809, startPoint y: 326, endPoint x: 753, endPoint y: 325, distance: 55.6
click at [809, 326] on span "Історія абонементів" at bounding box center [784, 331] width 207 height 35
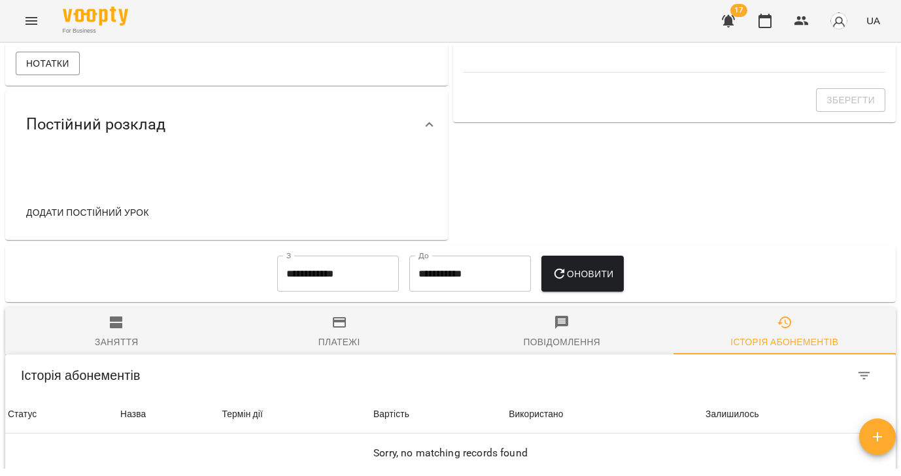
click at [296, 280] on input "**********" at bounding box center [338, 274] width 122 height 37
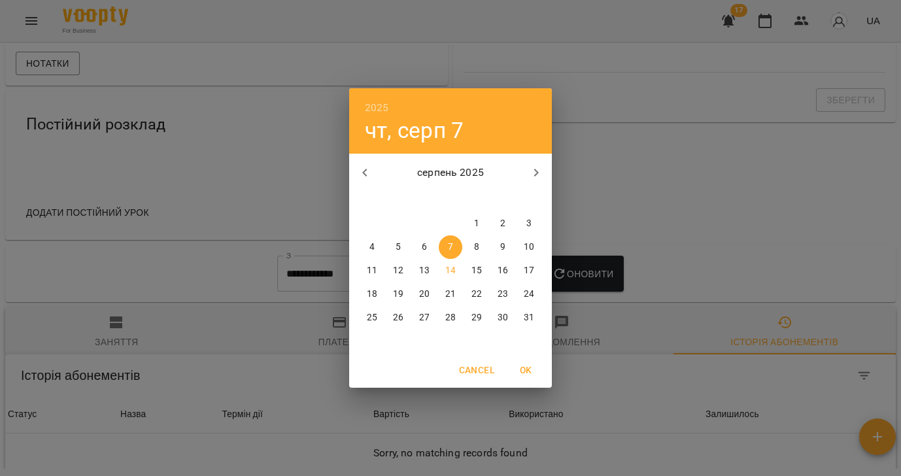
click at [366, 170] on icon "button" at bounding box center [365, 173] width 16 height 16
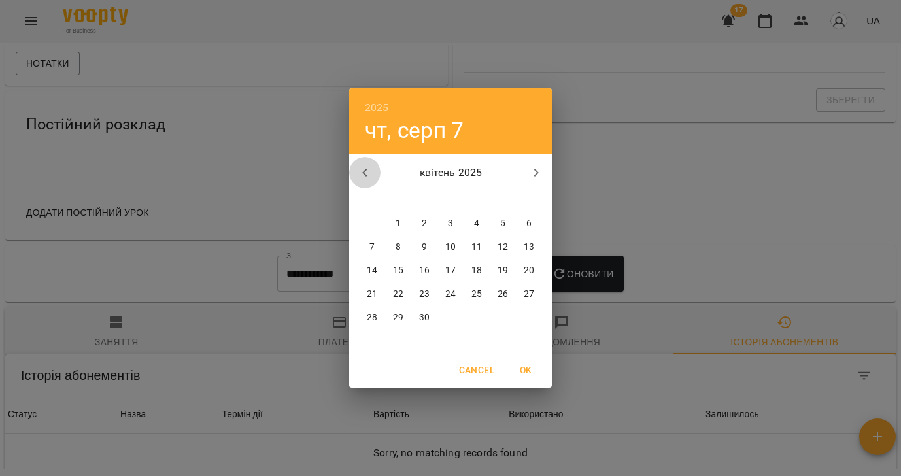
click at [366, 170] on icon "button" at bounding box center [365, 173] width 16 height 16
drag, startPoint x: 425, startPoint y: 219, endPoint x: 428, endPoint y: 229, distance: 10.8
click at [425, 219] on p "1" at bounding box center [424, 223] width 5 height 13
type input "**********"
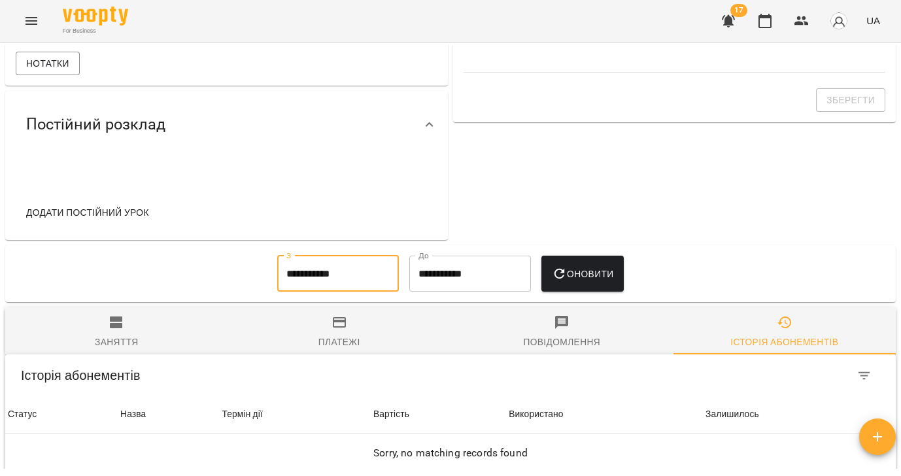
click at [590, 273] on span "Оновити" at bounding box center [583, 274] width 62 height 16
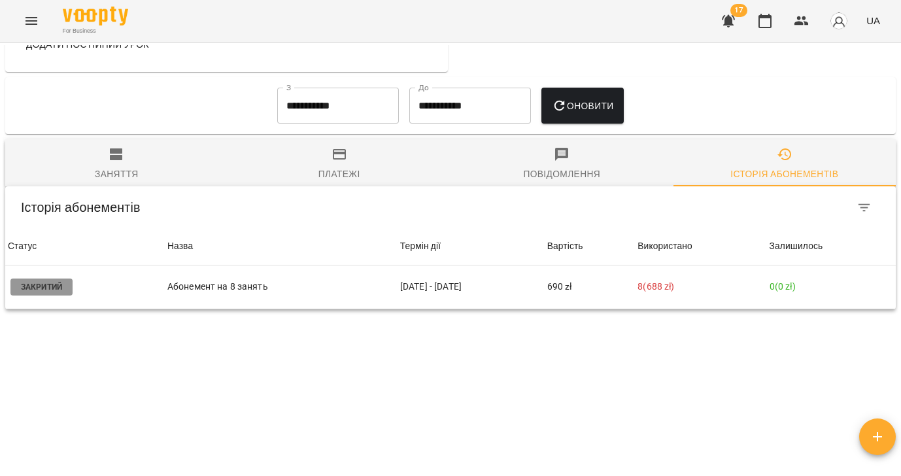
scroll to position [0, 0]
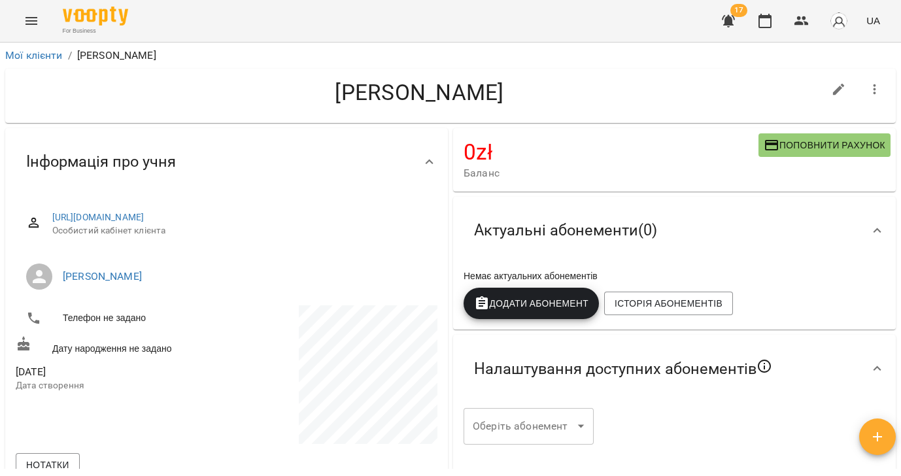
click at [869, 84] on icon "button" at bounding box center [875, 90] width 16 height 16
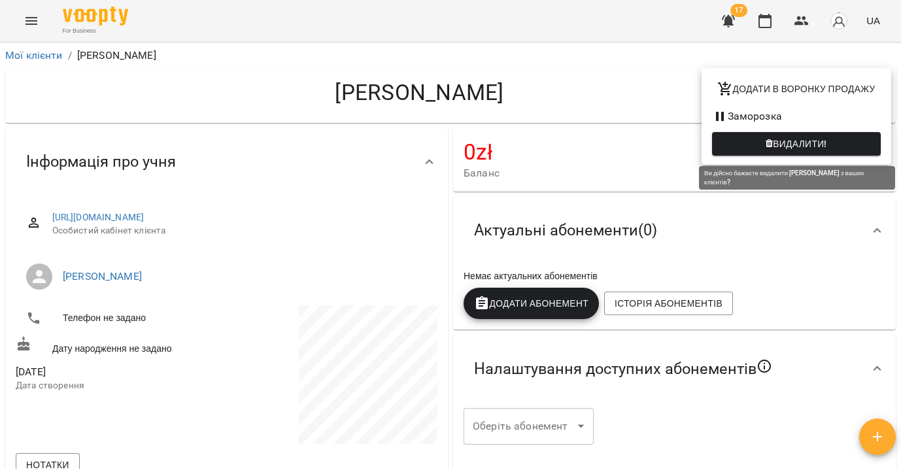
click at [776, 141] on span "Видалити!" at bounding box center [800, 144] width 54 height 16
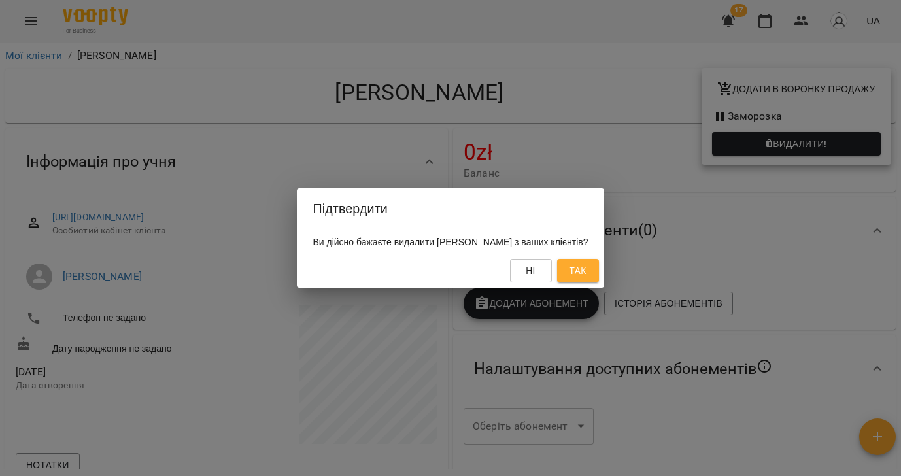
click at [586, 270] on span "Так" at bounding box center [577, 271] width 17 height 16
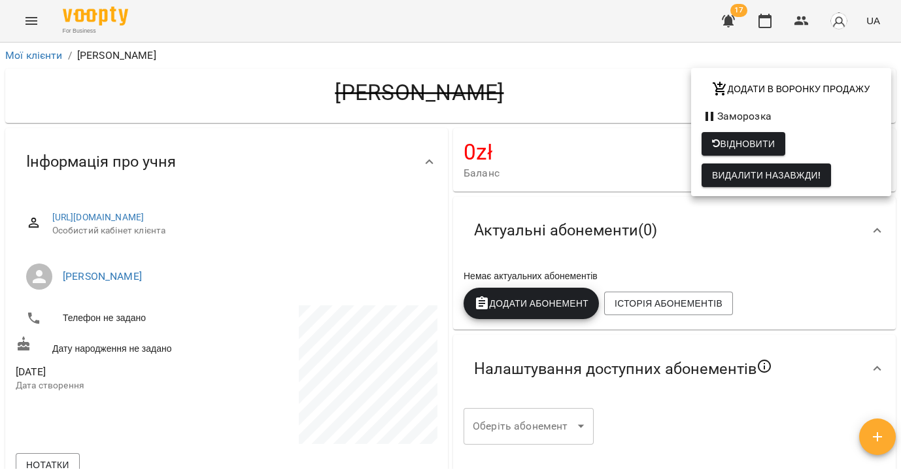
click at [33, 52] on div at bounding box center [450, 238] width 901 height 476
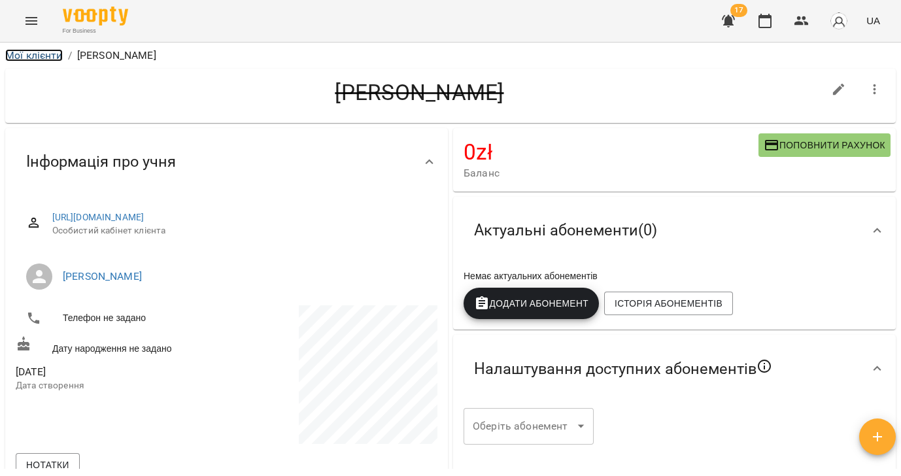
click at [31, 56] on link "Мої клієнти" at bounding box center [34, 55] width 58 height 12
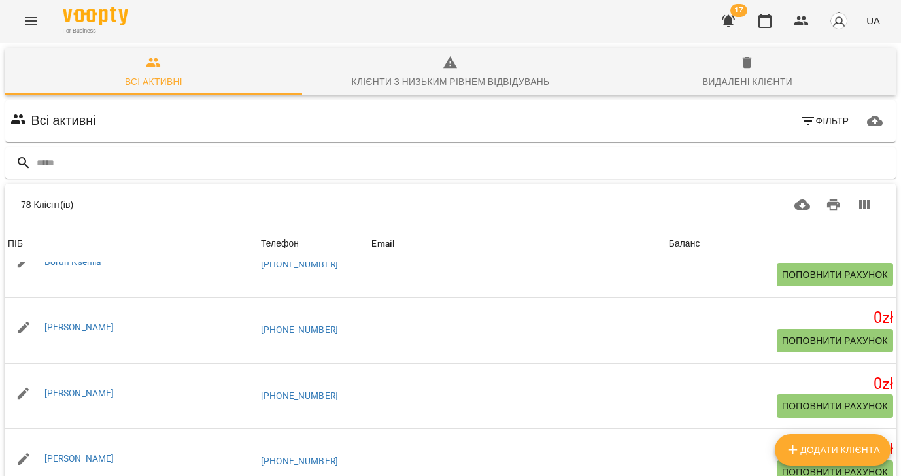
scroll to position [481, 0]
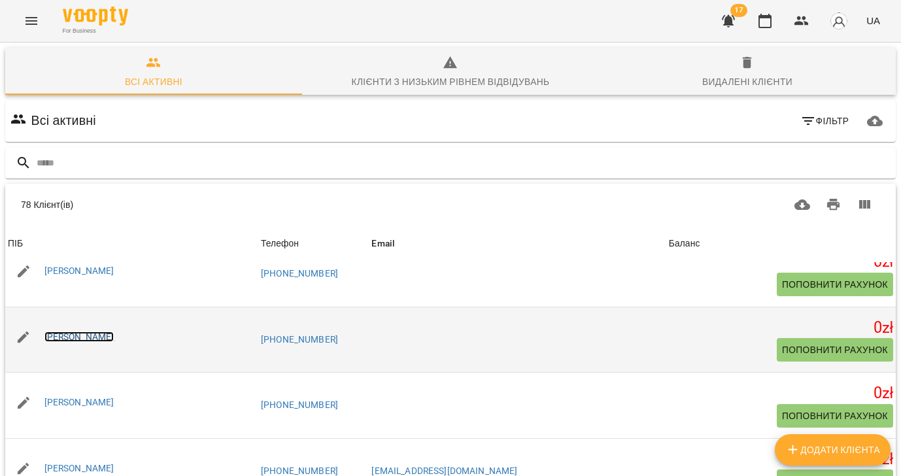
click at [69, 337] on link "[PERSON_NAME]" at bounding box center [79, 336] width 70 height 10
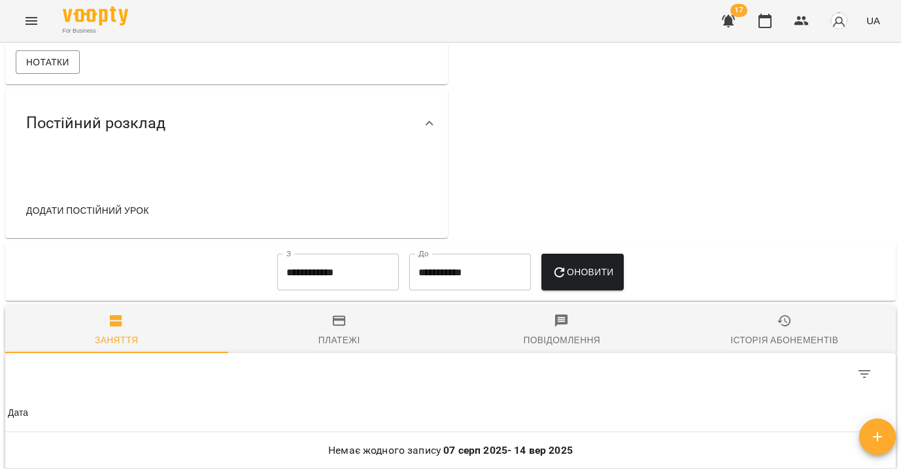
scroll to position [501, 0]
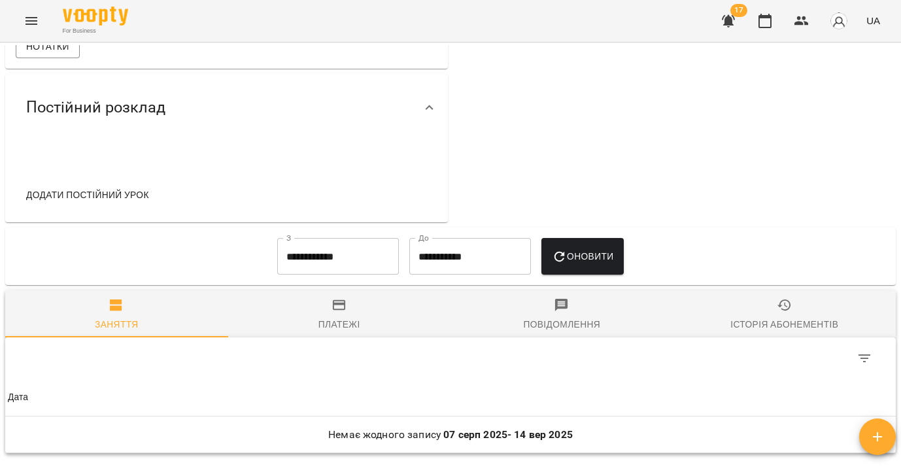
click at [779, 322] on span "Історія абонементів" at bounding box center [784, 314] width 207 height 35
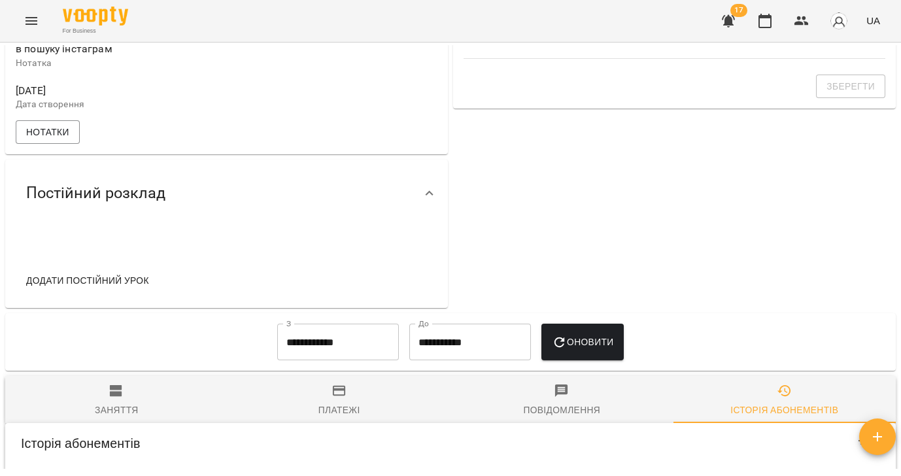
scroll to position [442, 0]
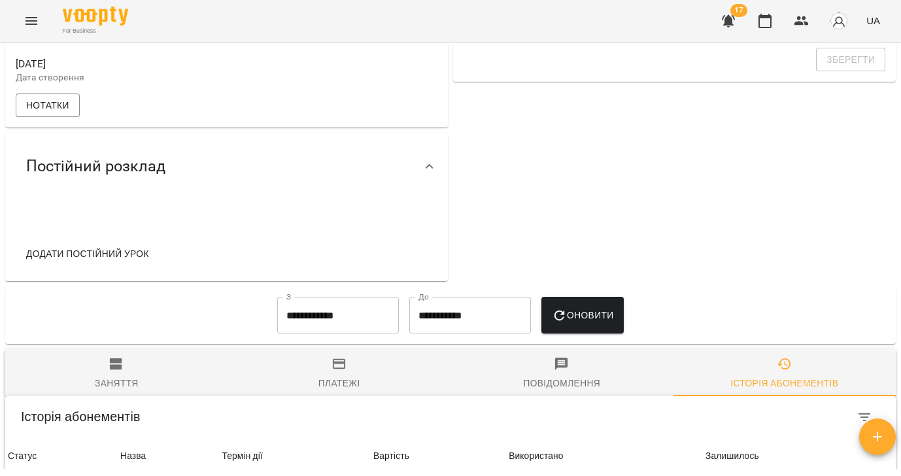
click at [318, 313] on input "**********" at bounding box center [338, 315] width 122 height 37
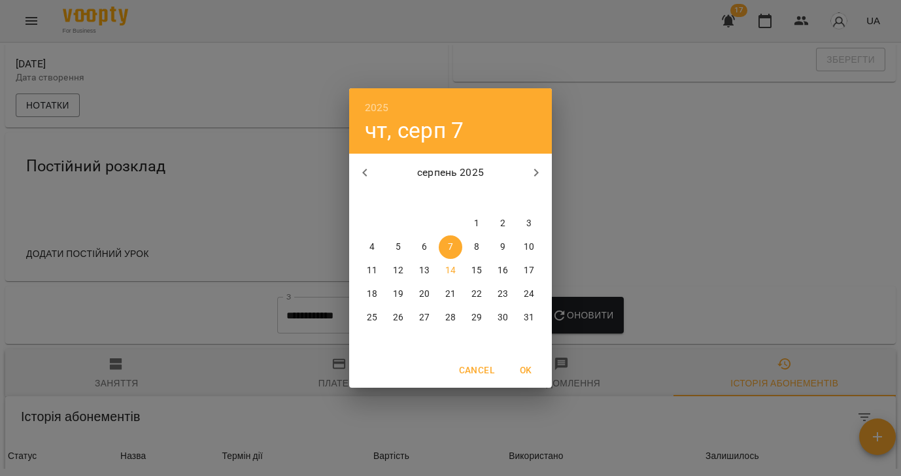
click at [368, 170] on icon "button" at bounding box center [365, 173] width 16 height 16
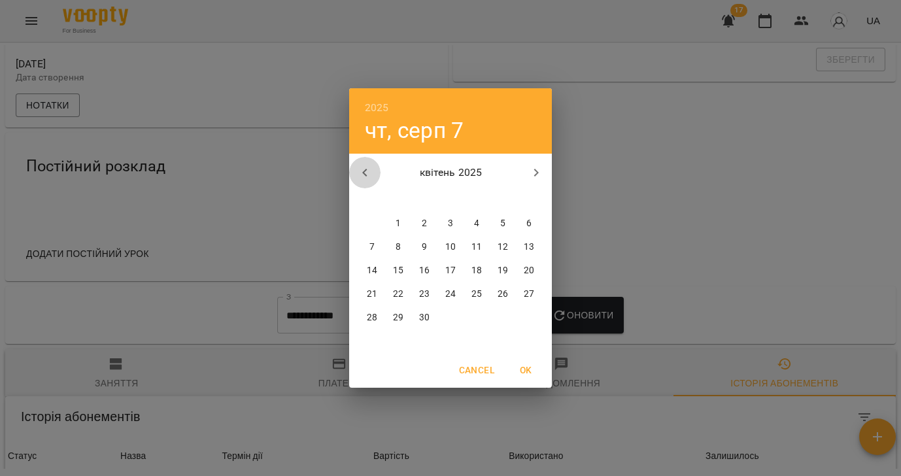
click at [368, 170] on icon "button" at bounding box center [365, 173] width 16 height 16
click at [371, 248] on p "2" at bounding box center [371, 247] width 5 height 13
type input "**********"
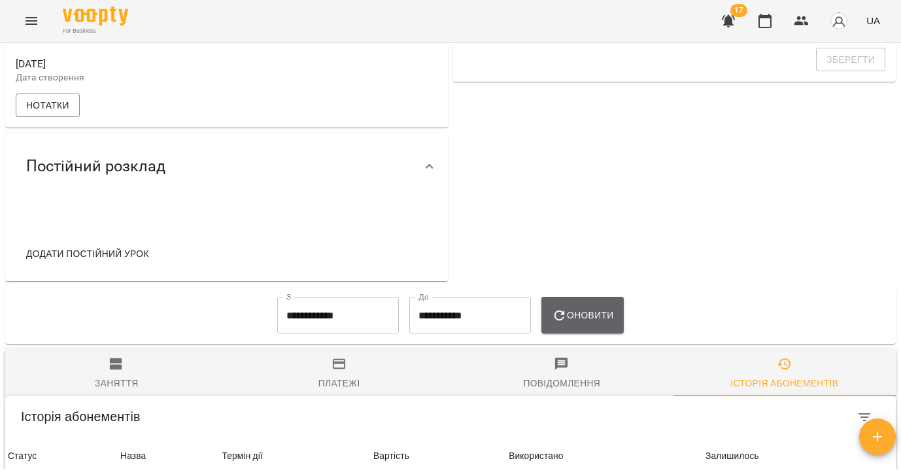
click at [594, 323] on span "Оновити" at bounding box center [583, 315] width 62 height 16
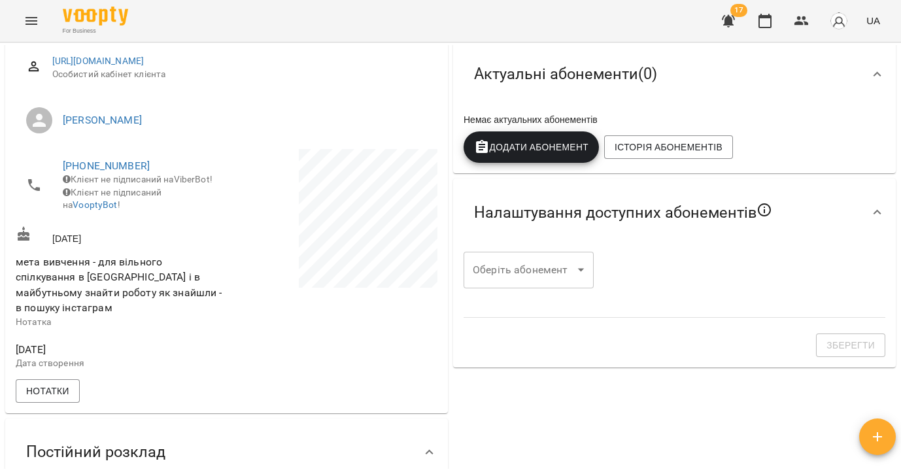
scroll to position [0, 0]
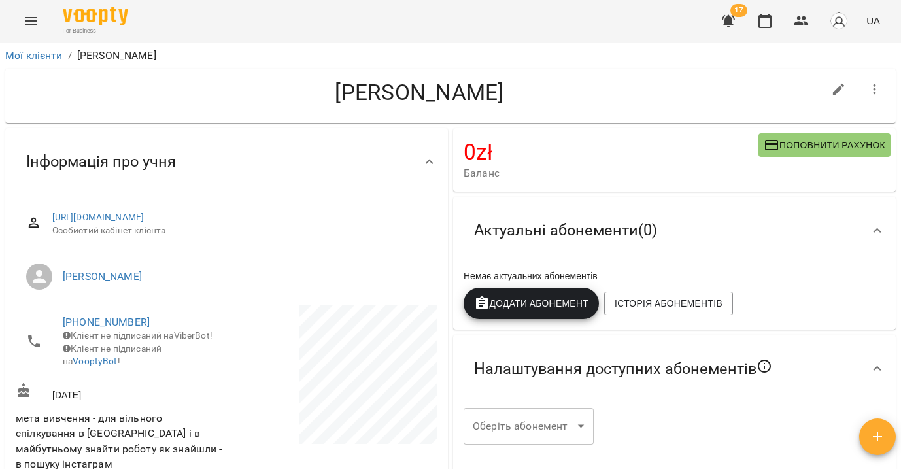
click at [875, 88] on icon "button" at bounding box center [874, 89] width 3 height 10
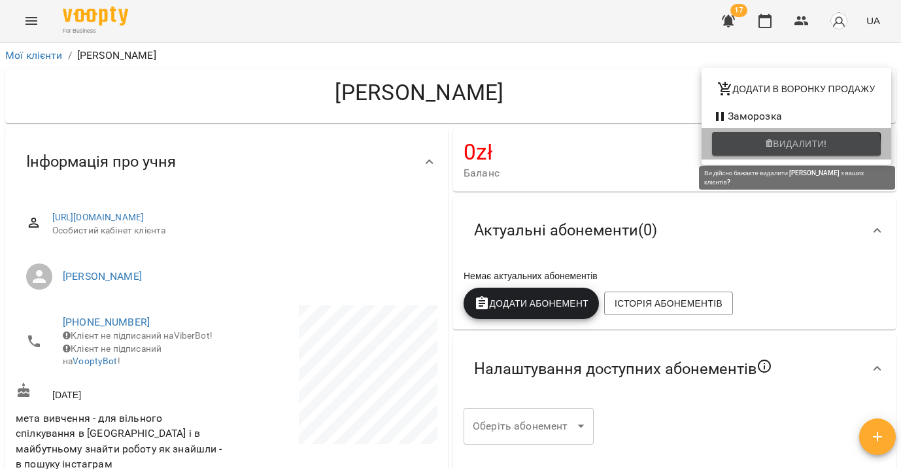
click at [788, 148] on span "Видалити!" at bounding box center [800, 144] width 54 height 16
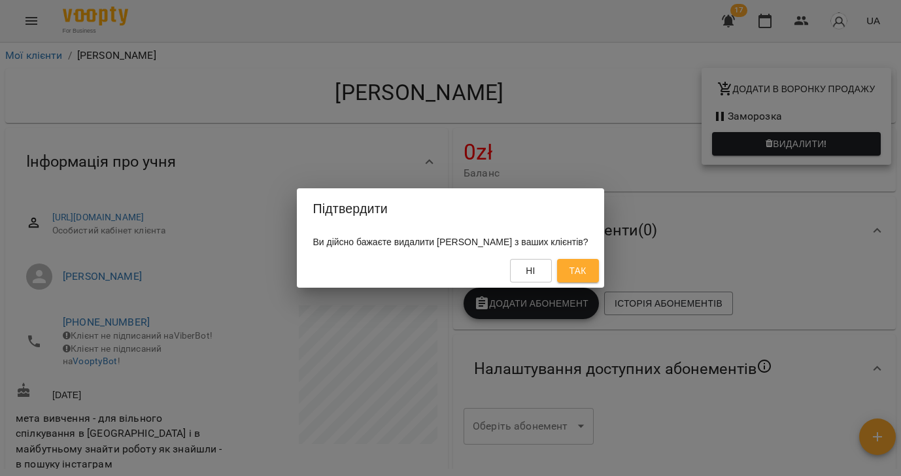
click at [586, 273] on span "Так" at bounding box center [577, 271] width 17 height 16
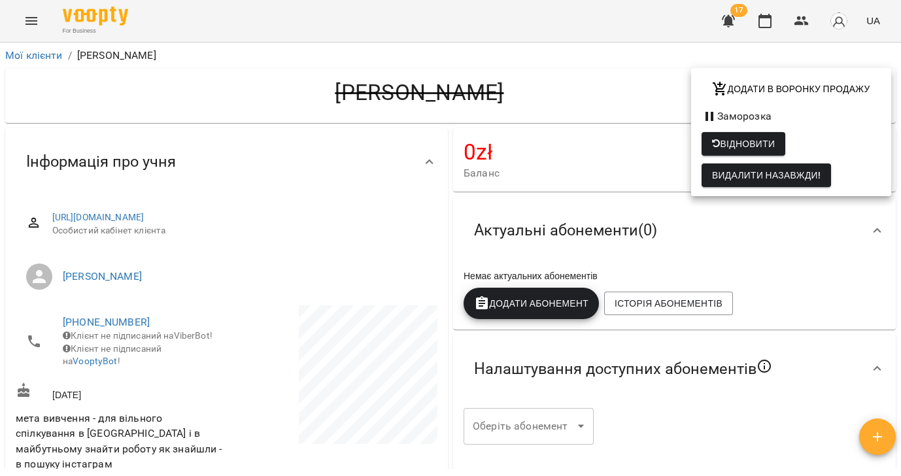
click at [32, 54] on div at bounding box center [450, 238] width 901 height 476
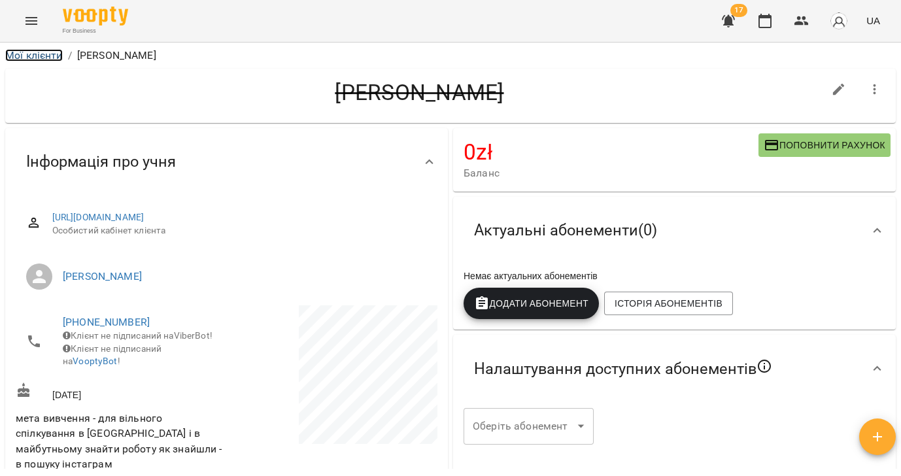
click at [24, 57] on link "Мої клієнти" at bounding box center [34, 55] width 58 height 12
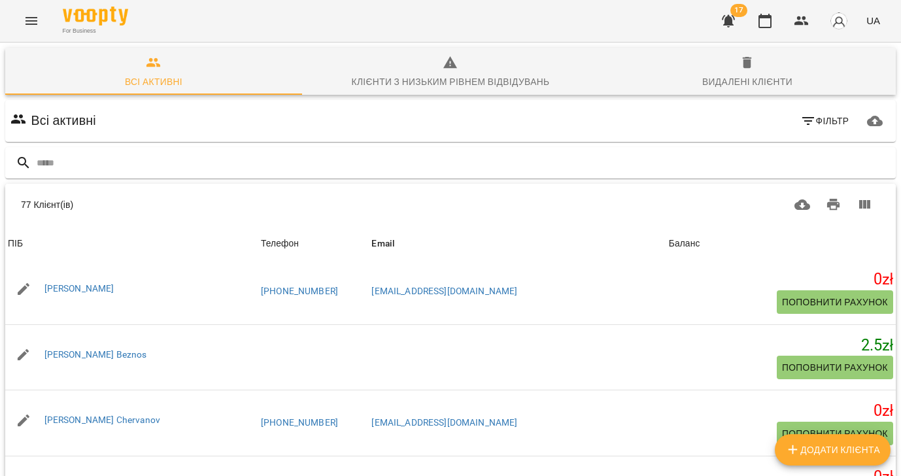
scroll to position [615, 0]
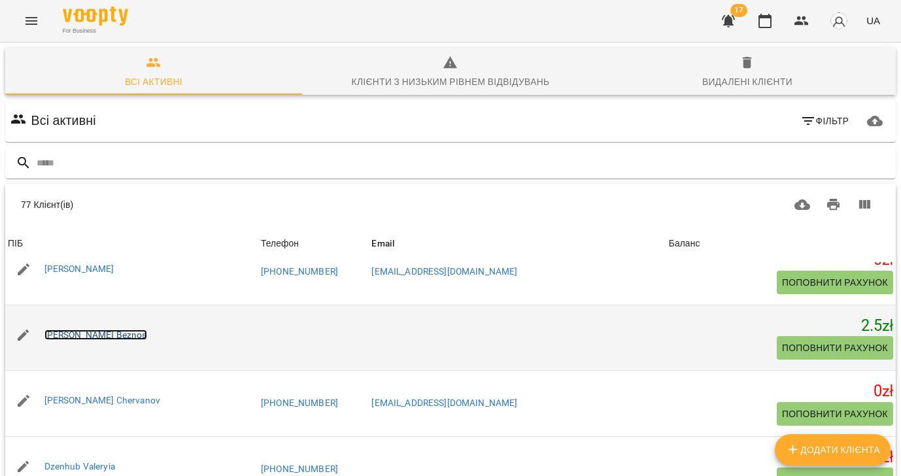
click at [87, 336] on link "[PERSON_NAME] Beznos" at bounding box center [95, 335] width 103 height 10
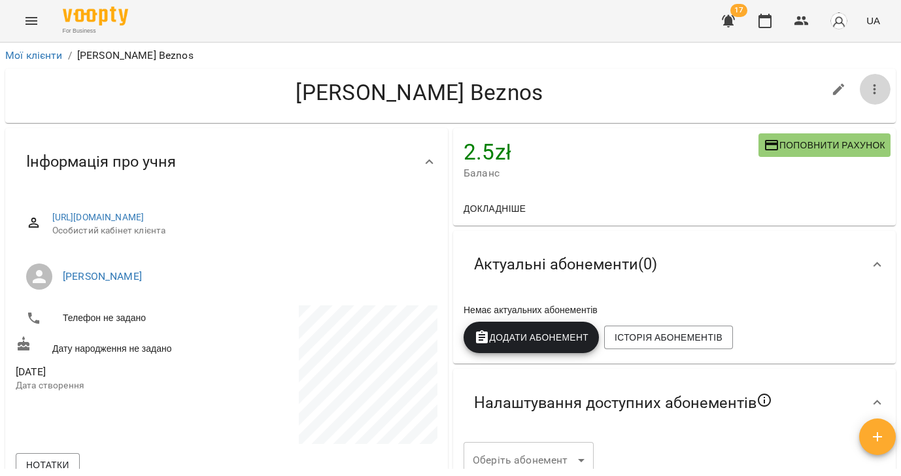
click at [878, 85] on icon "button" at bounding box center [875, 90] width 16 height 16
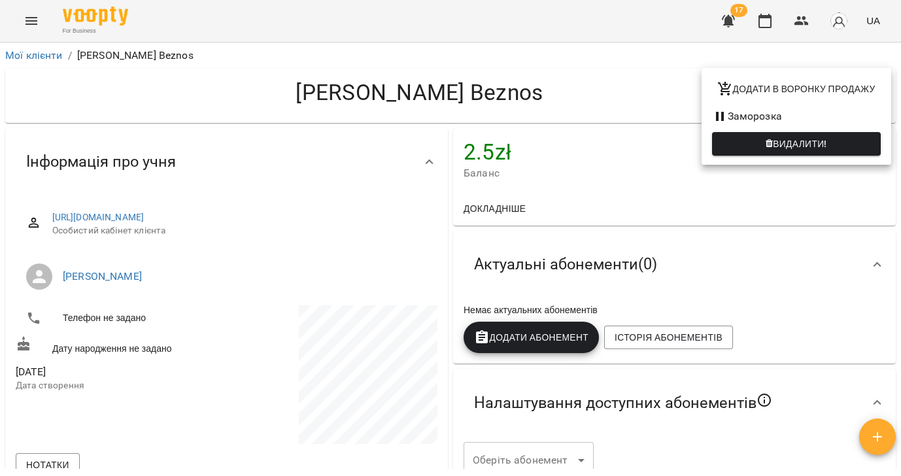
click at [825, 146] on span "Видалити!" at bounding box center [800, 144] width 54 height 16
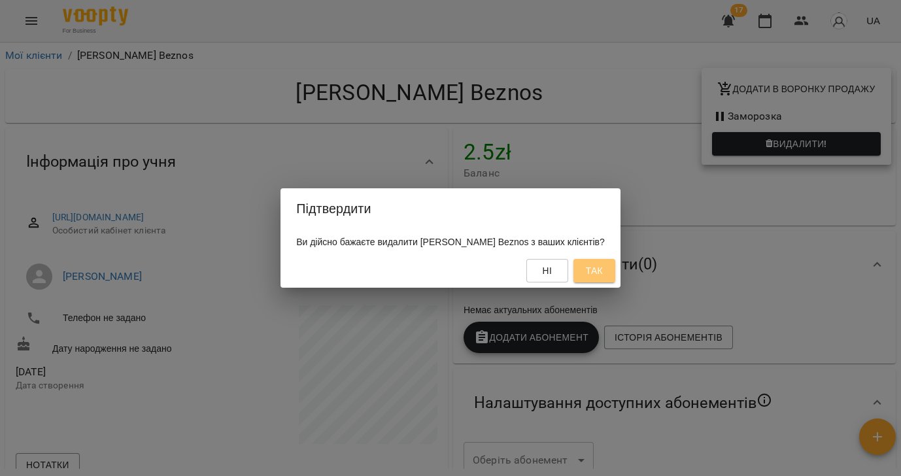
click at [577, 271] on button "Так" at bounding box center [594, 271] width 42 height 24
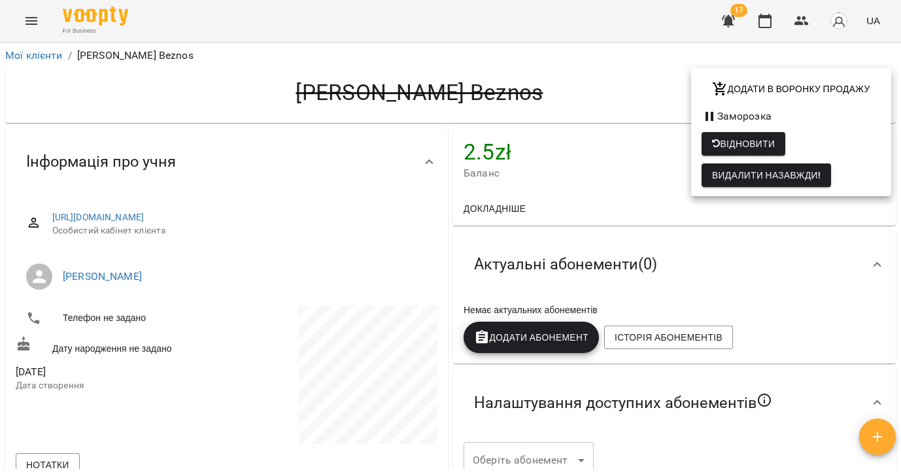
click at [42, 50] on div at bounding box center [450, 238] width 901 height 476
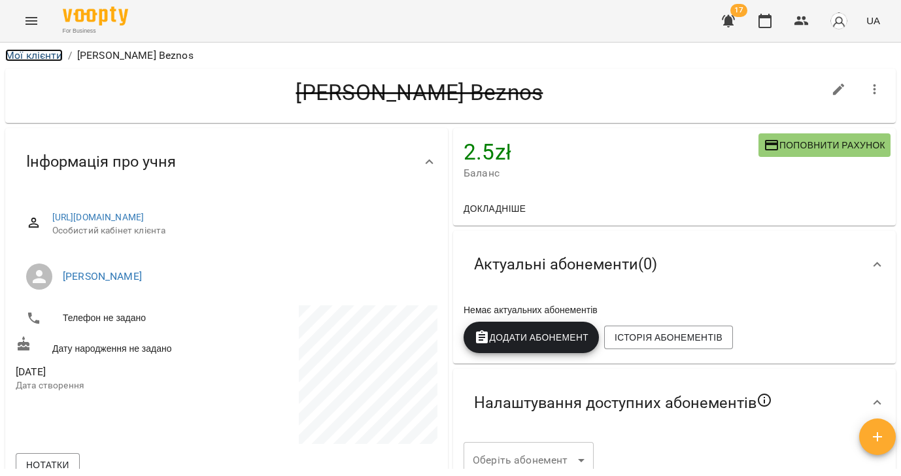
click at [42, 56] on link "Мої клієнти" at bounding box center [34, 55] width 58 height 12
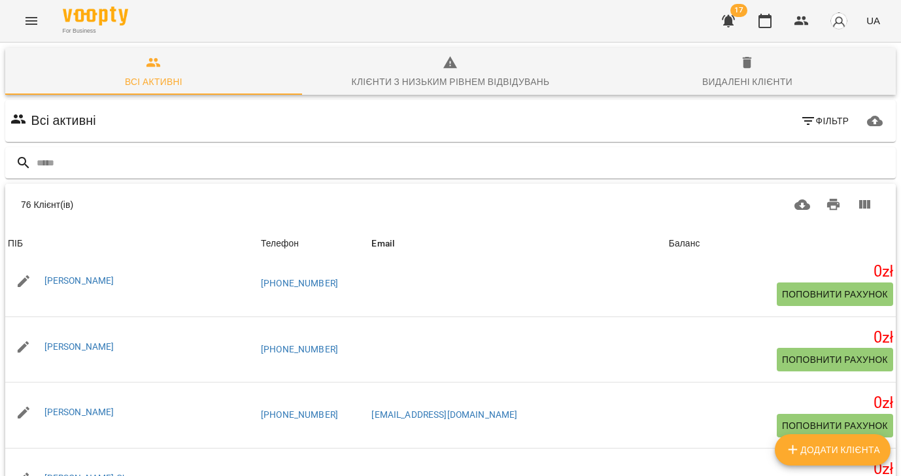
scroll to position [479, 0]
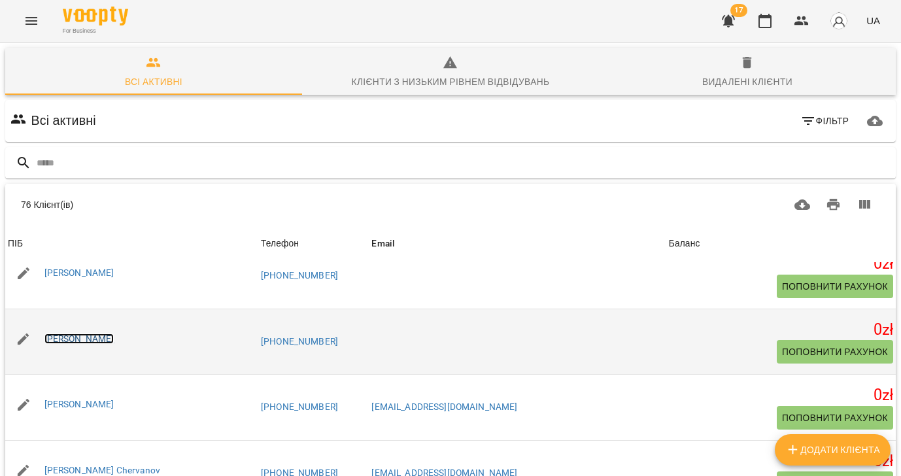
click at [73, 339] on link "[PERSON_NAME]" at bounding box center [79, 338] width 70 height 10
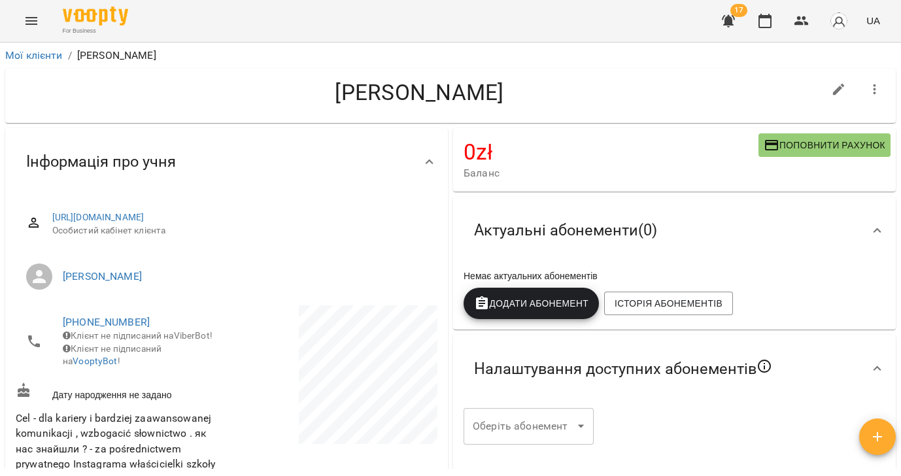
click at [879, 92] on icon "button" at bounding box center [875, 90] width 16 height 16
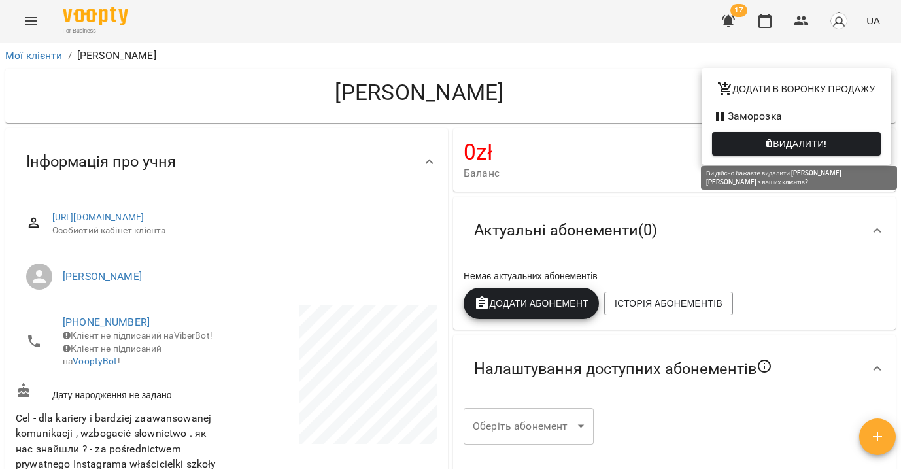
click at [807, 144] on span "Видалити!" at bounding box center [800, 144] width 54 height 16
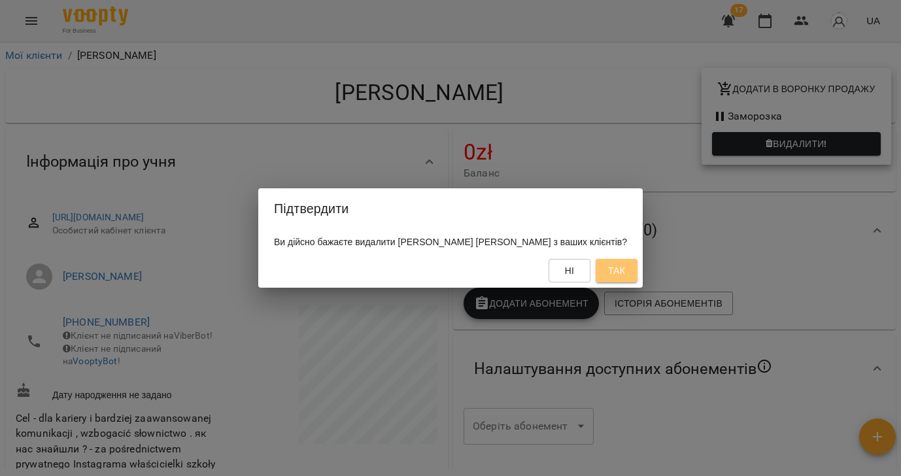
drag, startPoint x: 582, startPoint y: 271, endPoint x: 562, endPoint y: 249, distance: 30.1
click at [608, 271] on span "Так" at bounding box center [616, 271] width 17 height 16
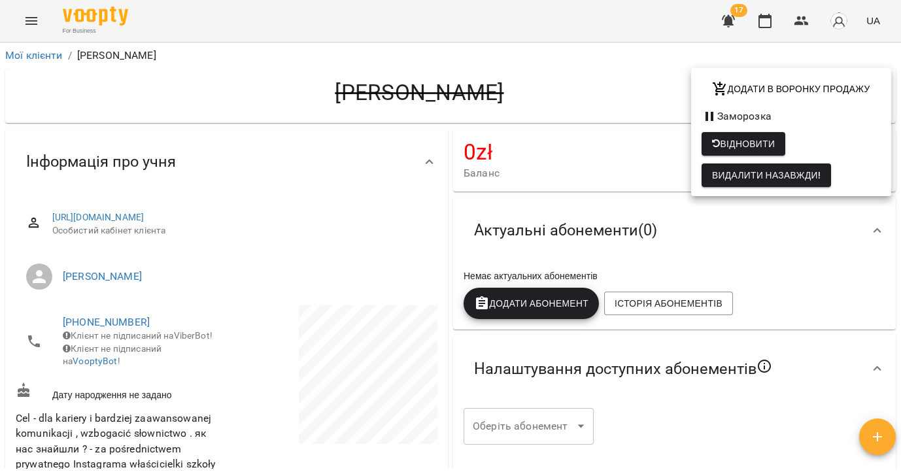
drag, startPoint x: 45, startPoint y: 57, endPoint x: 32, endPoint y: 54, distance: 13.3
click at [45, 57] on div at bounding box center [450, 238] width 901 height 476
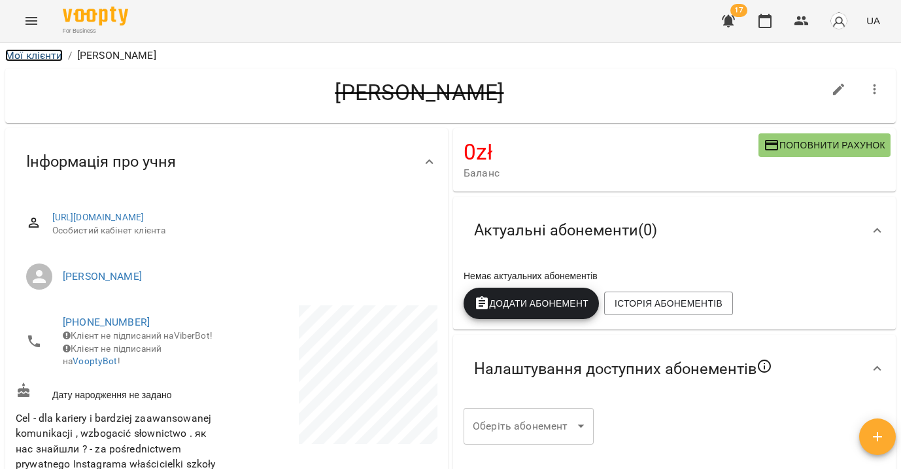
click at [30, 53] on link "Мої клієнти" at bounding box center [34, 55] width 58 height 12
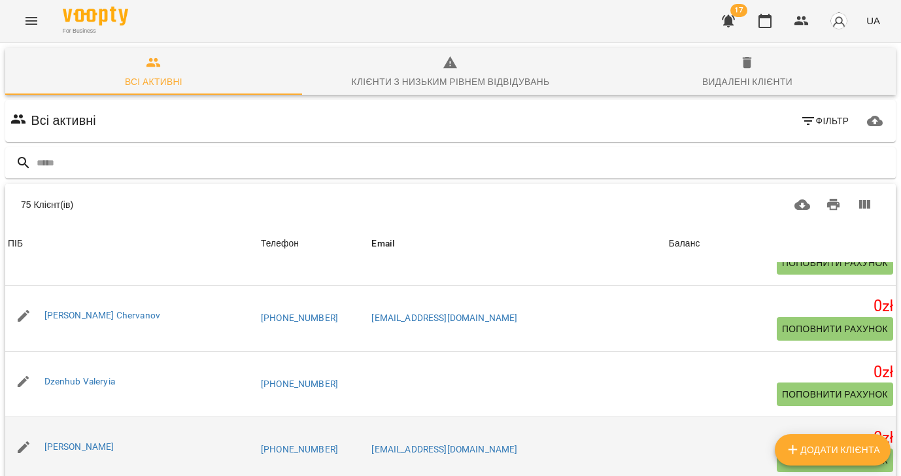
scroll to position [599, 0]
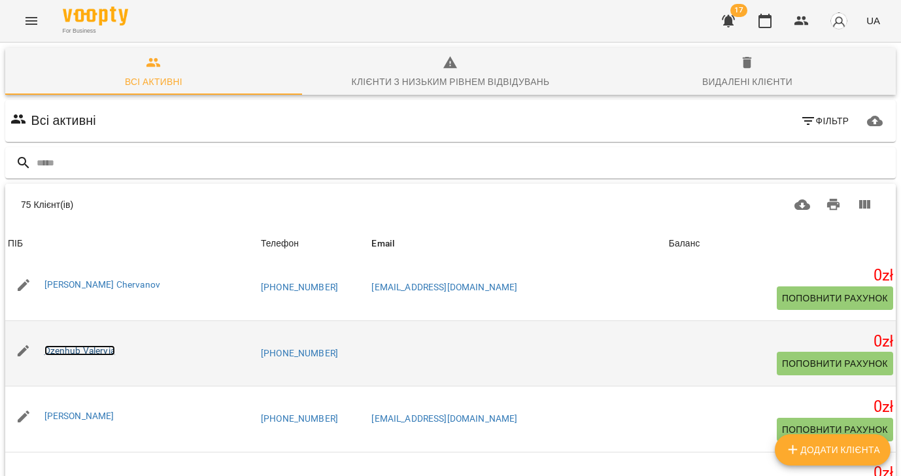
click at [92, 352] on link "Dzenhub Valeryia" at bounding box center [79, 350] width 71 height 10
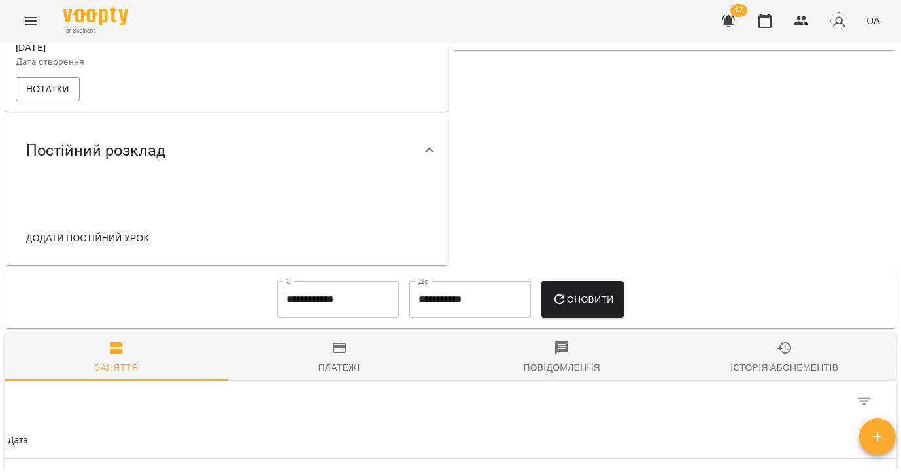
scroll to position [529, 0]
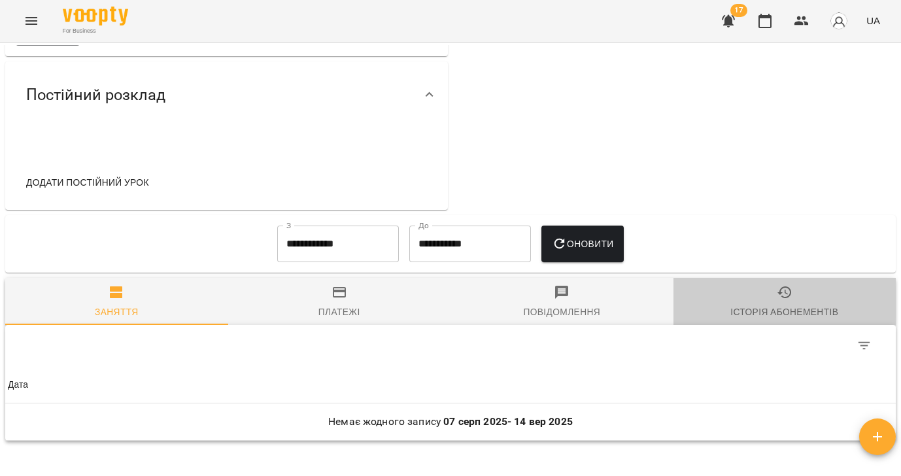
click at [800, 320] on div "Історія абонементів" at bounding box center [784, 312] width 108 height 16
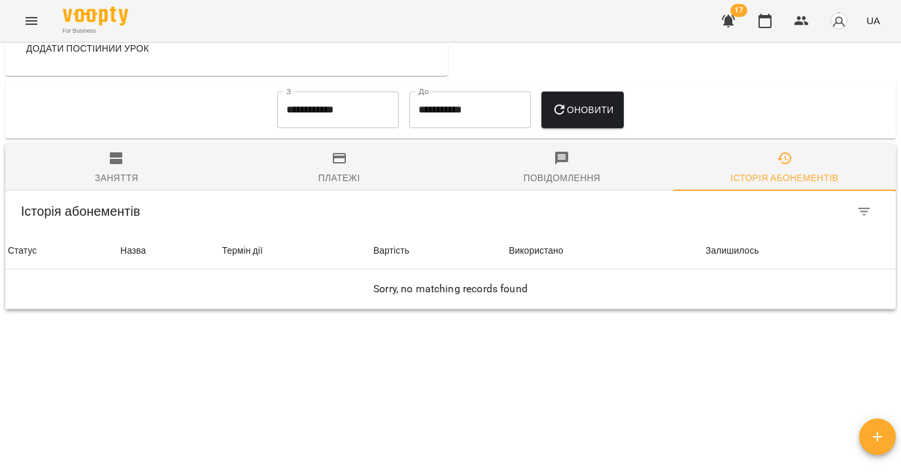
scroll to position [686, 0]
click at [310, 106] on input "**********" at bounding box center [338, 110] width 122 height 37
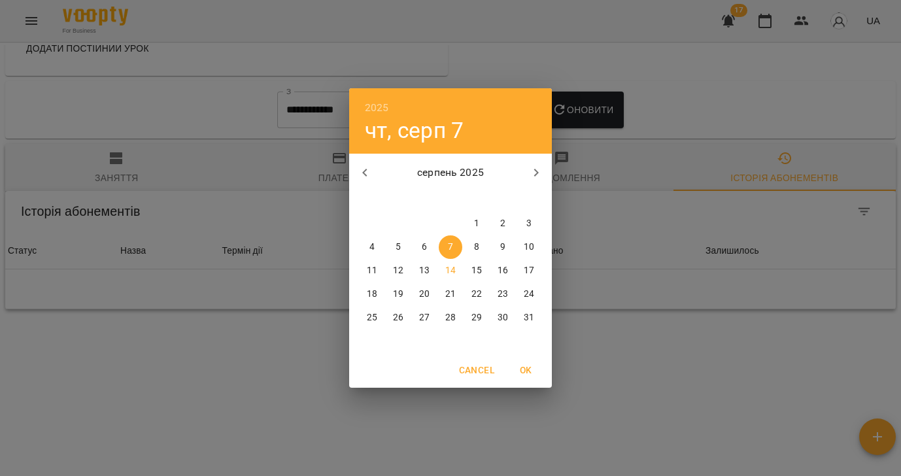
click at [363, 176] on icon "button" at bounding box center [365, 173] width 16 height 16
click at [364, 176] on icon "button" at bounding box center [365, 173] width 16 height 16
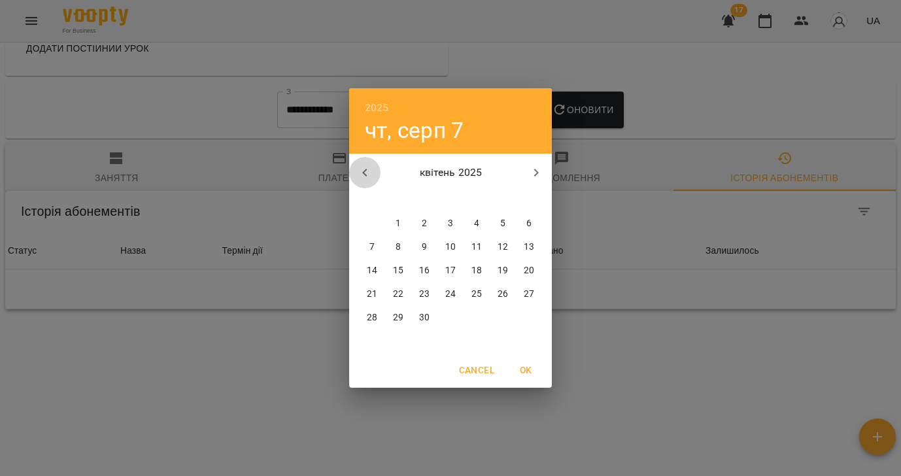
click at [364, 176] on icon "button" at bounding box center [365, 173] width 16 height 16
click at [394, 247] on span "5" at bounding box center [398, 247] width 24 height 13
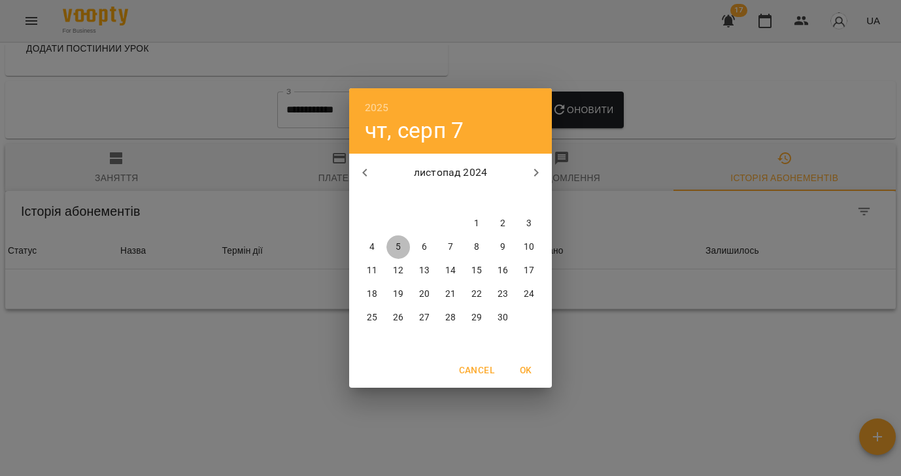
type input "**********"
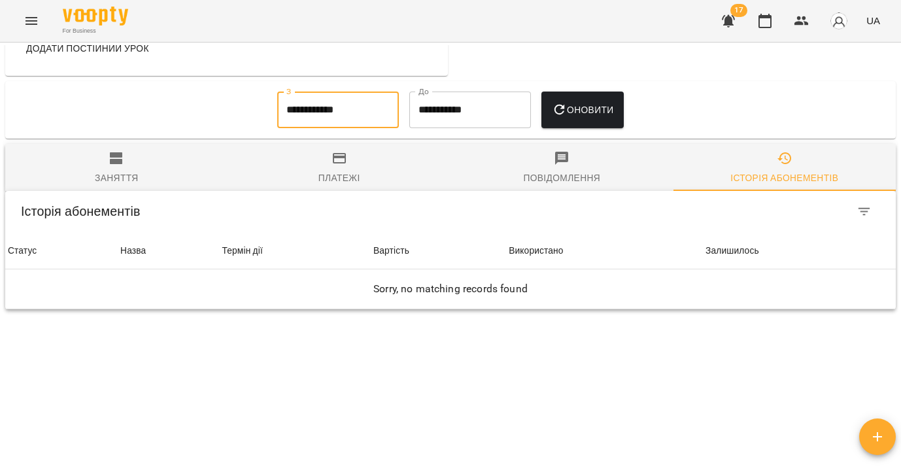
click at [596, 110] on span "Оновити" at bounding box center [583, 110] width 62 height 16
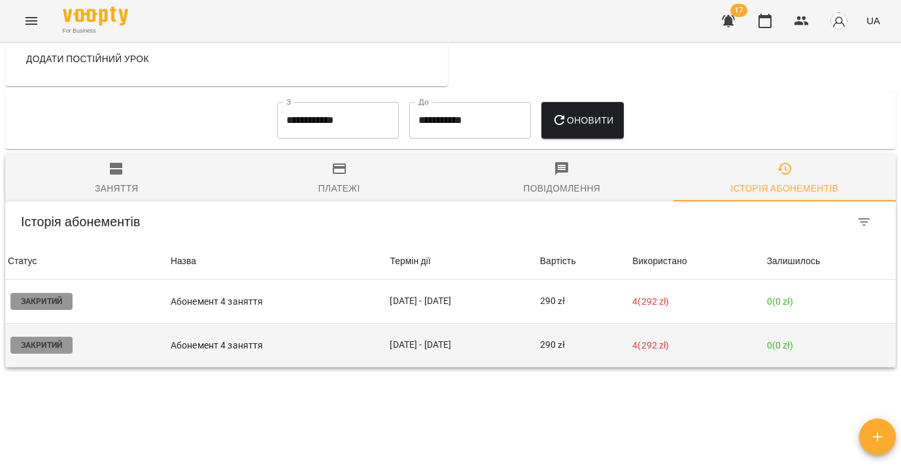
scroll to position [0, 0]
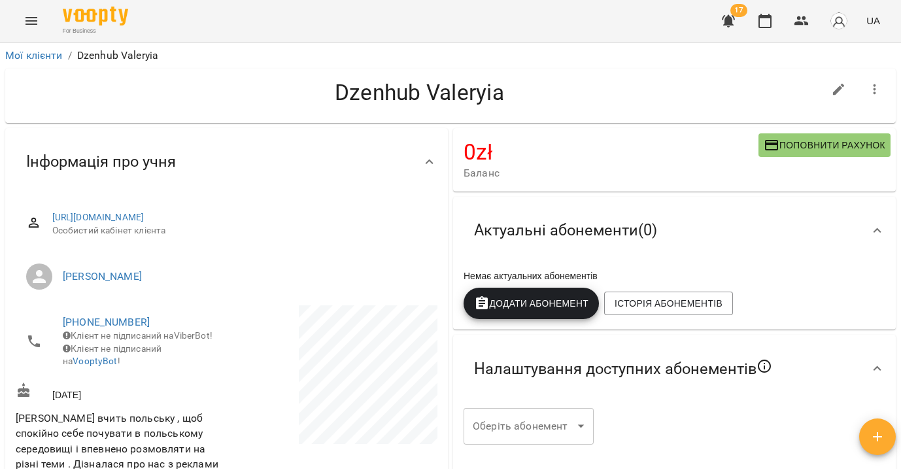
click at [872, 88] on icon "button" at bounding box center [875, 90] width 16 height 16
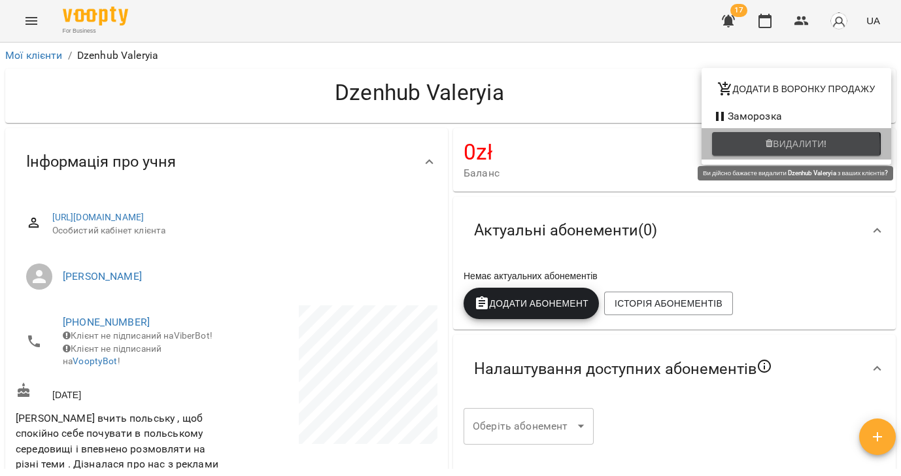
click at [759, 147] on span "Видалити!" at bounding box center [796, 144] width 148 height 16
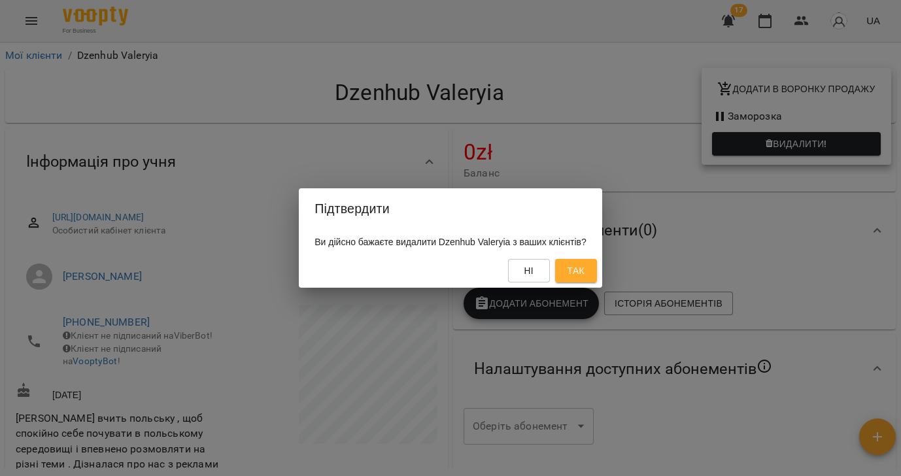
click at [585, 267] on span "Так" at bounding box center [576, 271] width 17 height 16
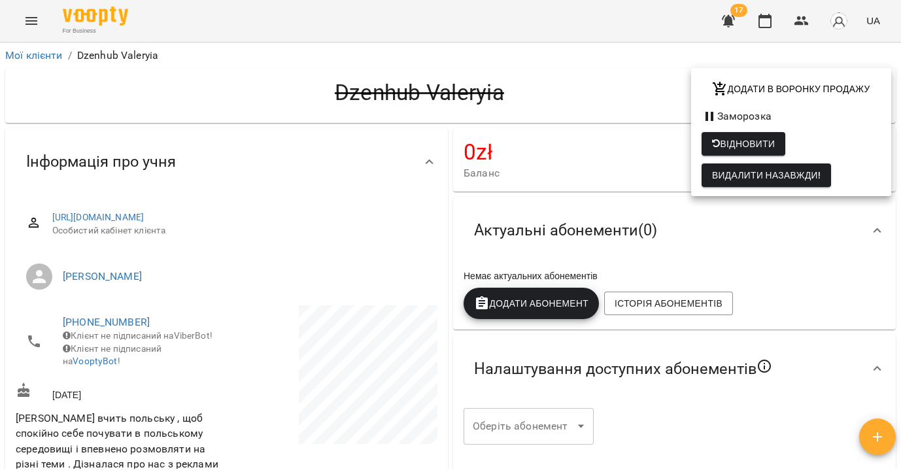
click at [42, 59] on div at bounding box center [450, 238] width 901 height 476
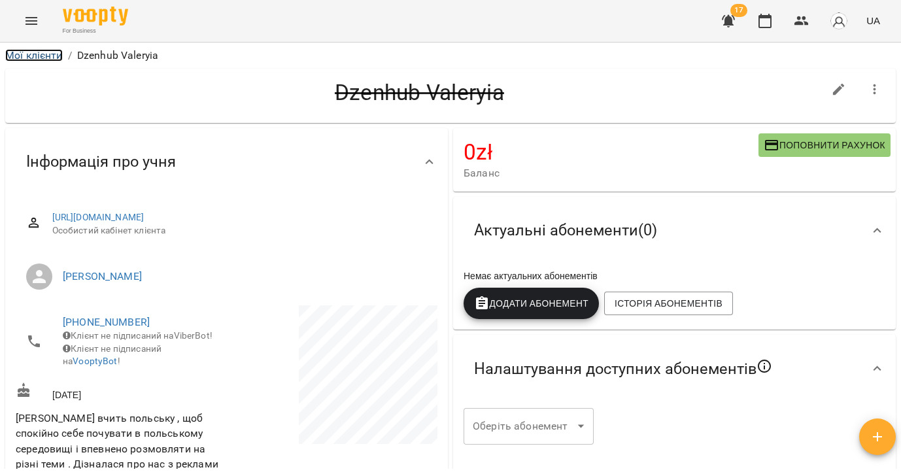
click at [35, 54] on link "Мої клієнти" at bounding box center [34, 55] width 58 height 12
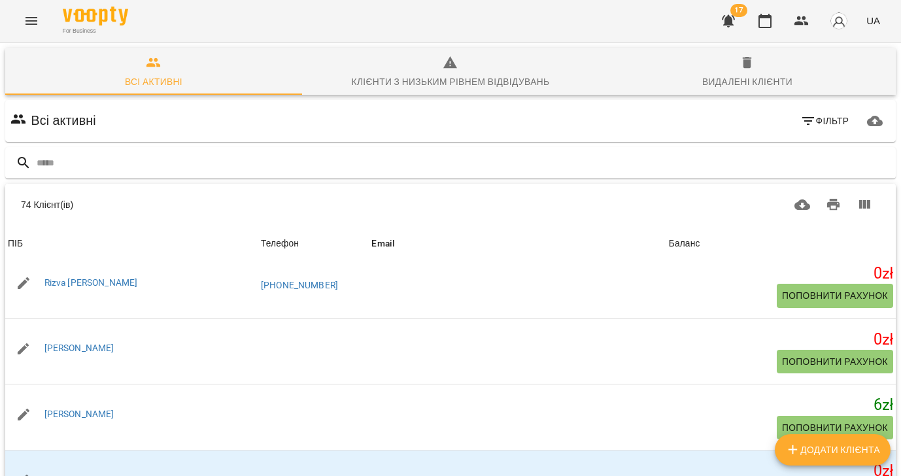
scroll to position [2855, 0]
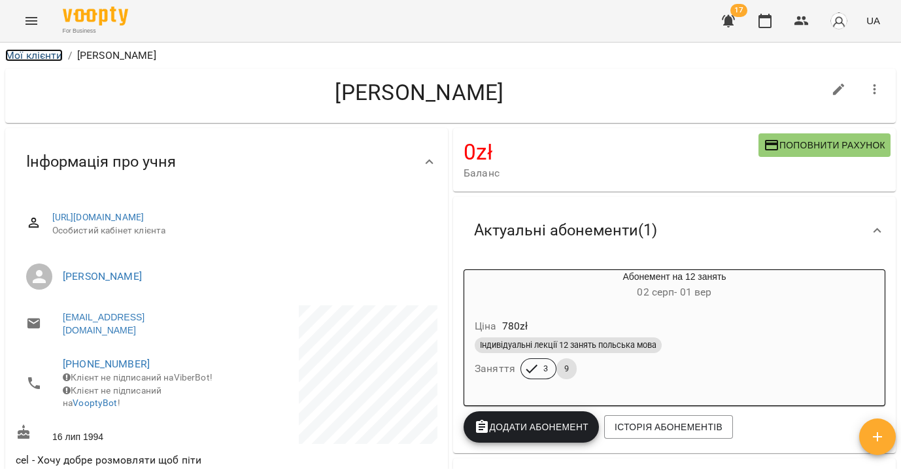
click at [46, 57] on link "Мої клієнти" at bounding box center [34, 55] width 58 height 12
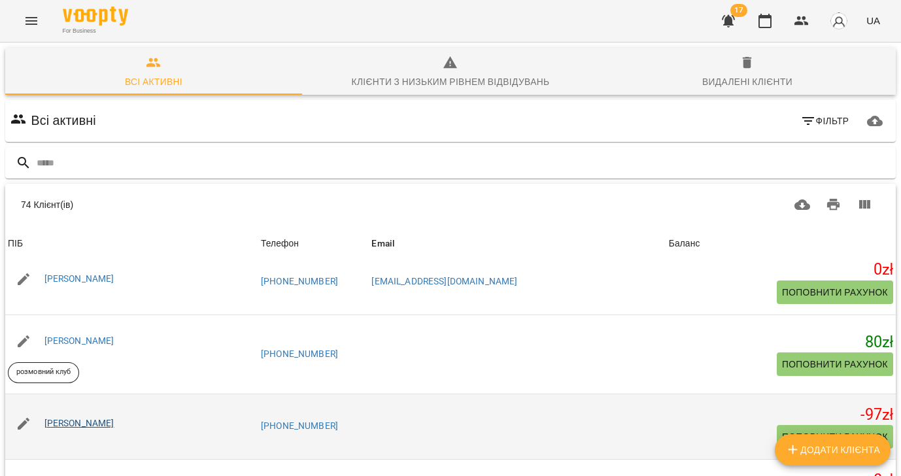
scroll to position [749, 0]
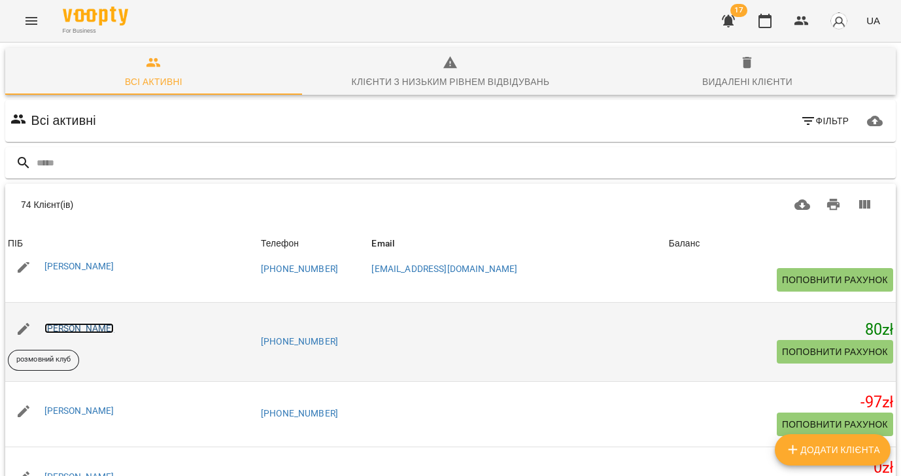
click at [79, 329] on link "[PERSON_NAME]" at bounding box center [79, 328] width 70 height 10
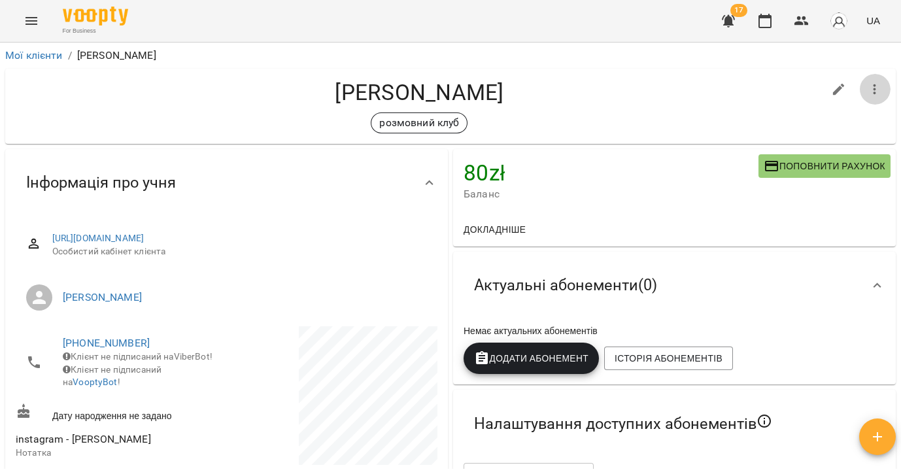
click at [873, 92] on icon "button" at bounding box center [875, 90] width 16 height 16
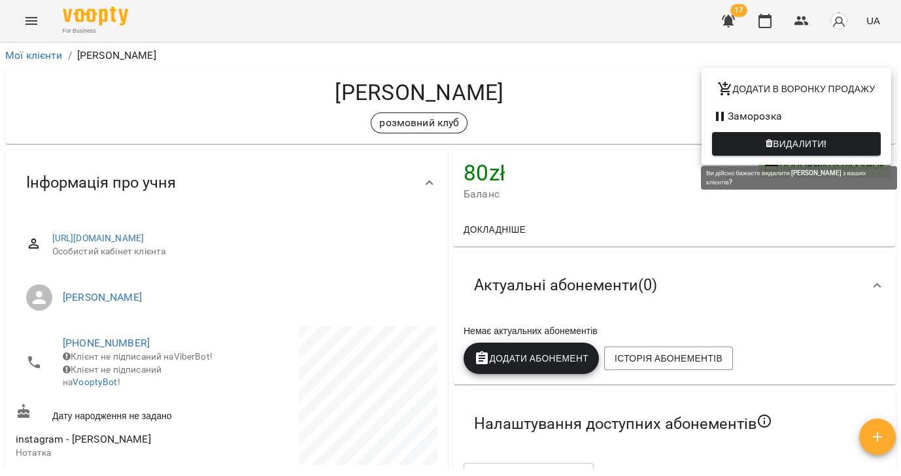
click at [766, 144] on icon "button" at bounding box center [769, 143] width 7 height 9
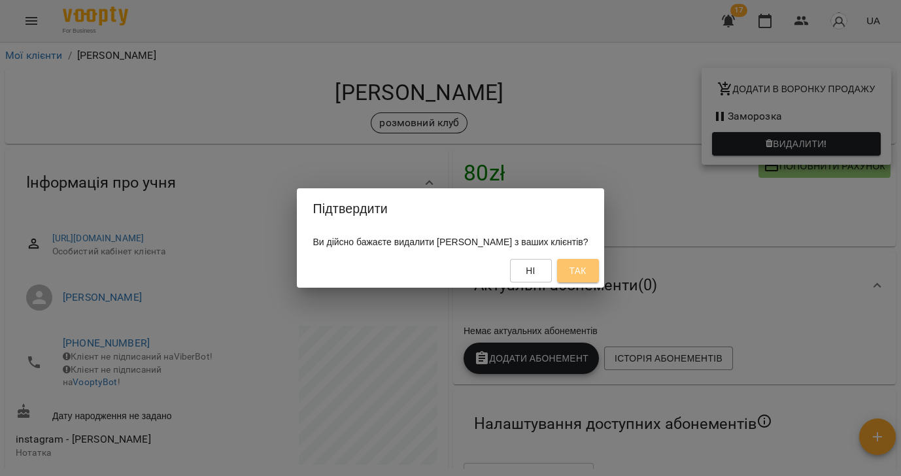
click at [586, 270] on span "Так" at bounding box center [577, 271] width 17 height 16
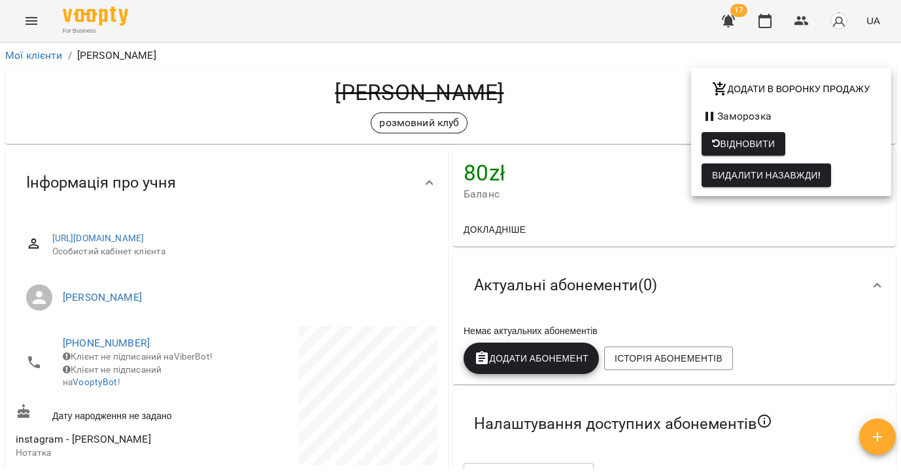
click at [30, 59] on div at bounding box center [450, 238] width 901 height 476
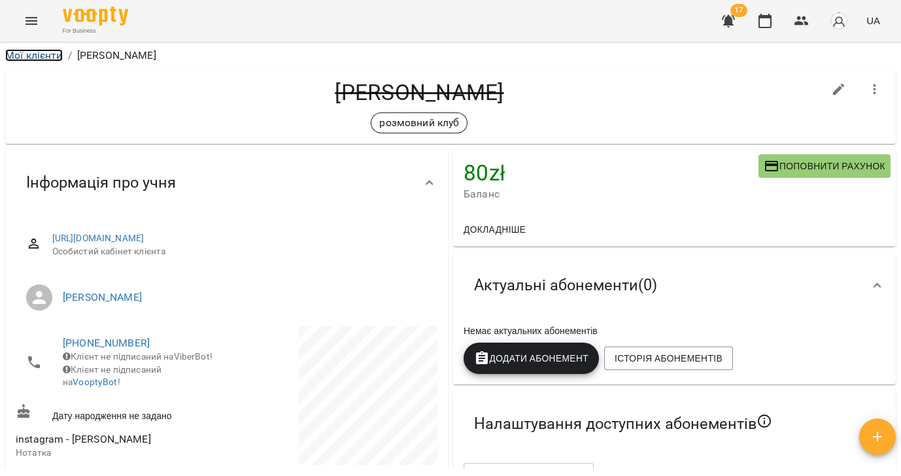
click at [39, 52] on link "Мої клієнти" at bounding box center [34, 55] width 58 height 12
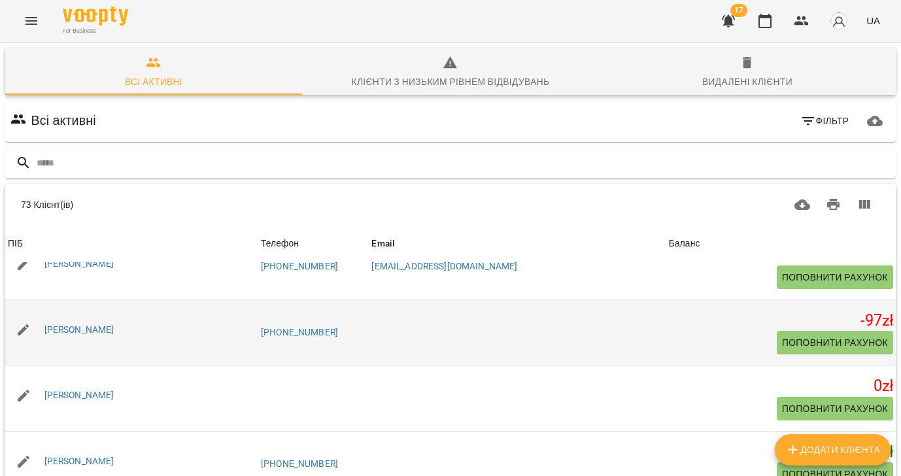
scroll to position [754, 0]
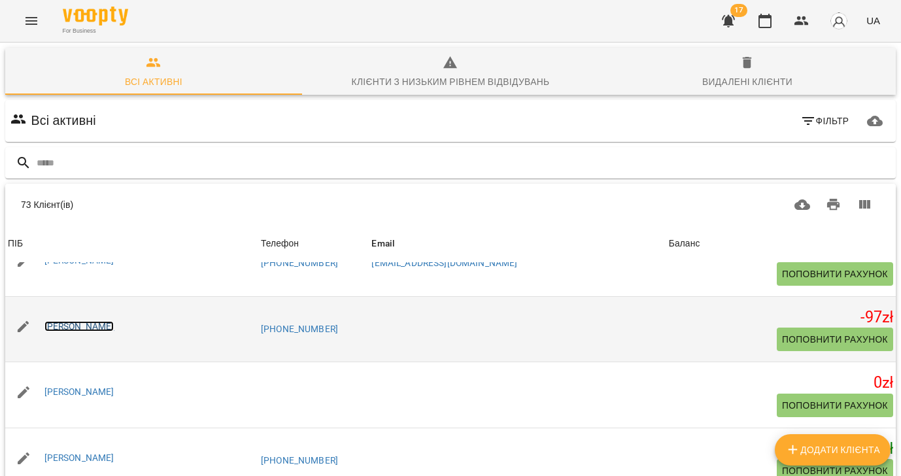
click at [102, 327] on link "[PERSON_NAME]" at bounding box center [79, 326] width 70 height 10
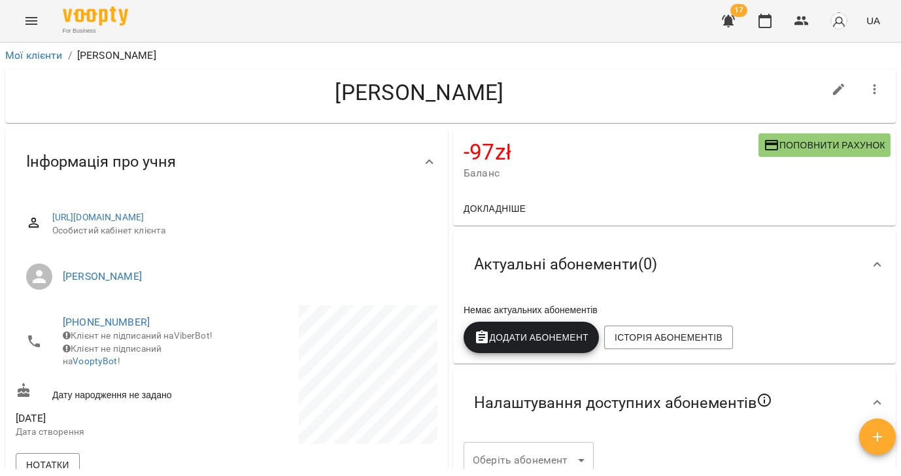
click at [873, 93] on icon "button" at bounding box center [875, 90] width 16 height 16
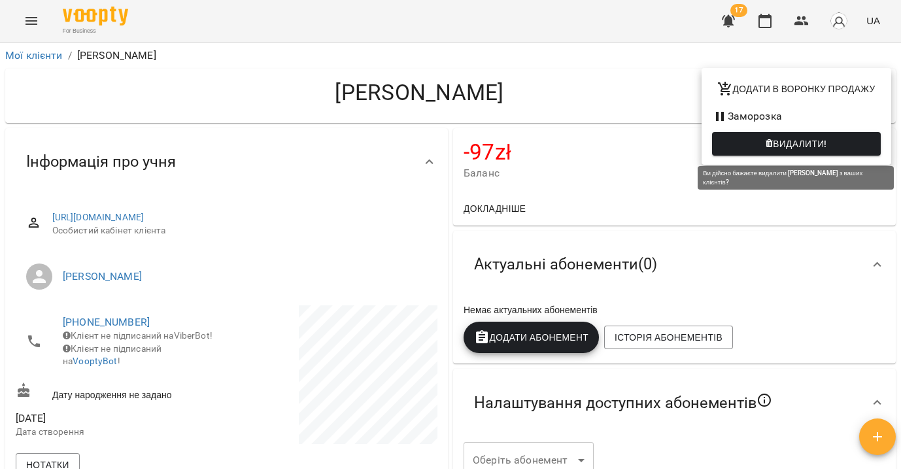
click at [832, 137] on span "Видалити!" at bounding box center [796, 144] width 148 height 16
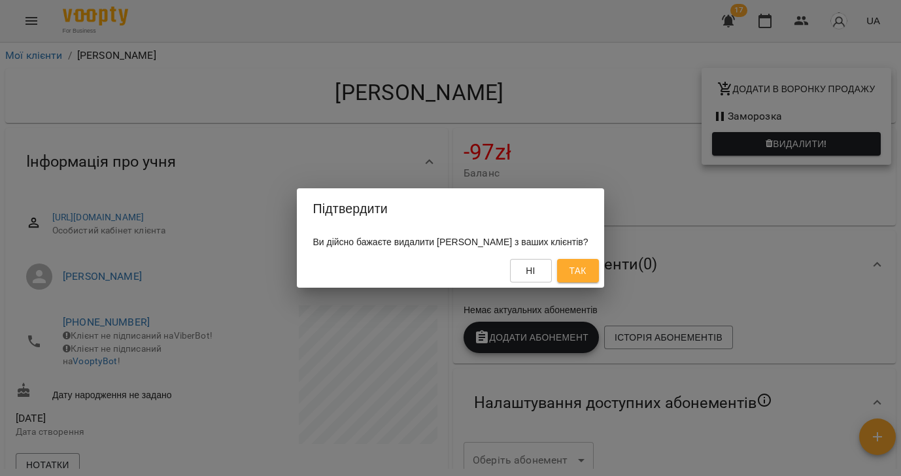
click at [586, 271] on span "Так" at bounding box center [577, 271] width 17 height 16
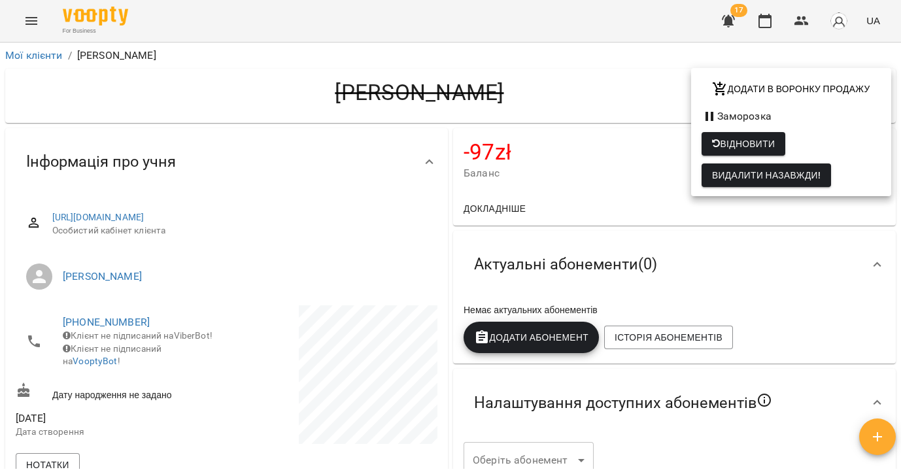
click at [28, 52] on div at bounding box center [450, 238] width 901 height 476
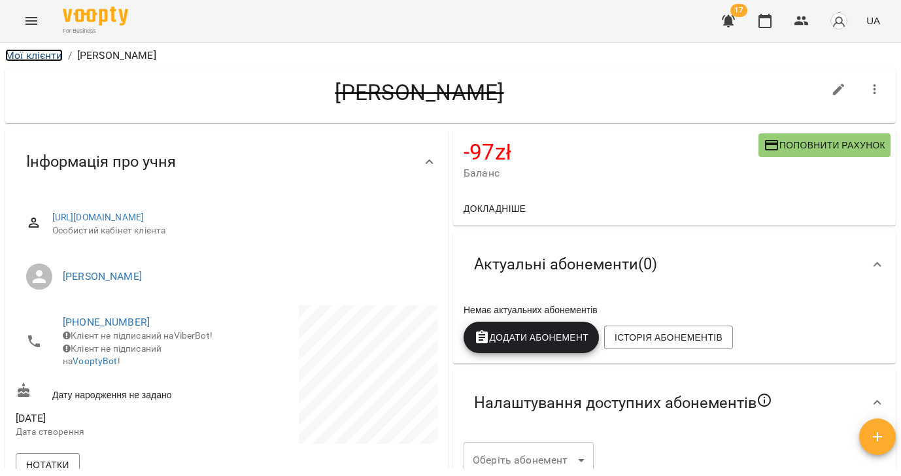
click at [26, 58] on link "Мої клієнти" at bounding box center [34, 55] width 58 height 12
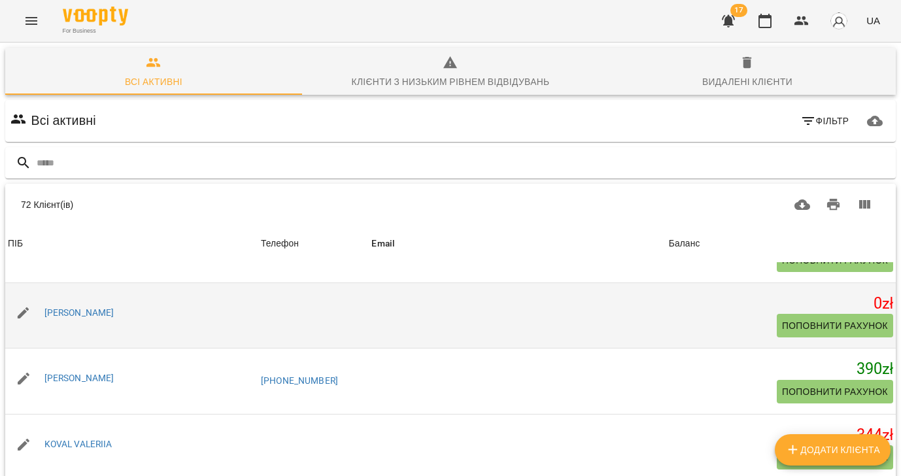
scroll to position [776, 0]
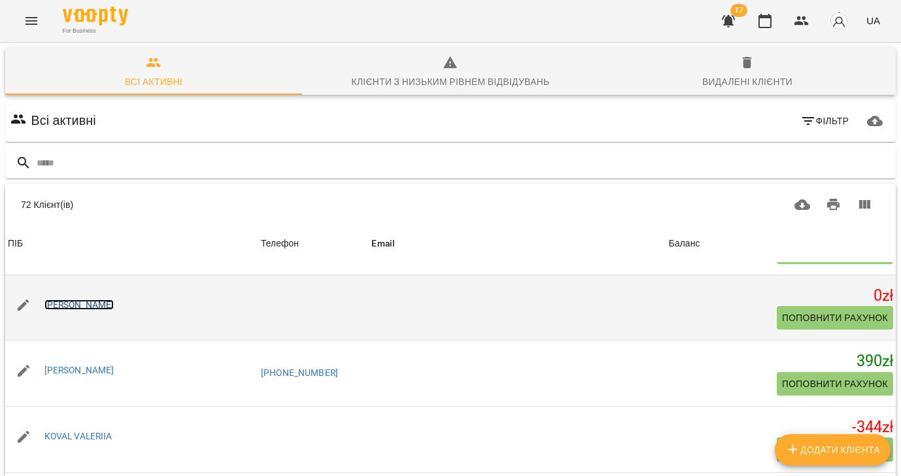
click at [86, 309] on link "[PERSON_NAME]" at bounding box center [79, 304] width 70 height 10
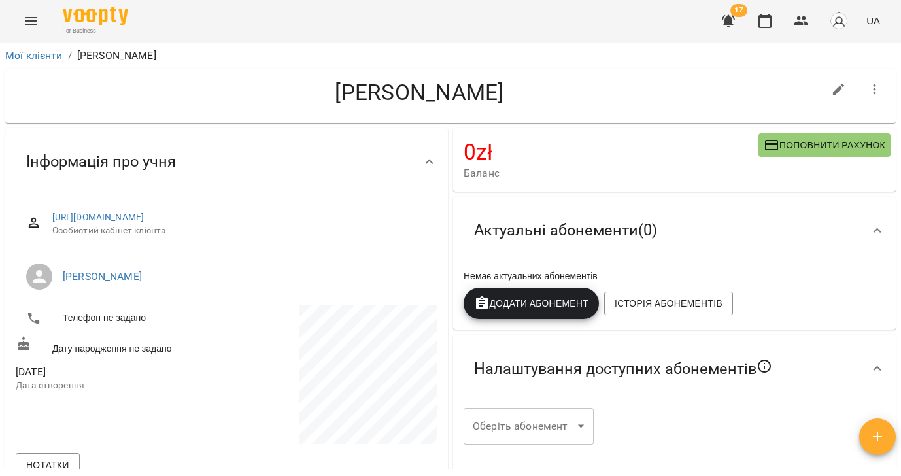
click at [868, 88] on icon "button" at bounding box center [875, 90] width 16 height 16
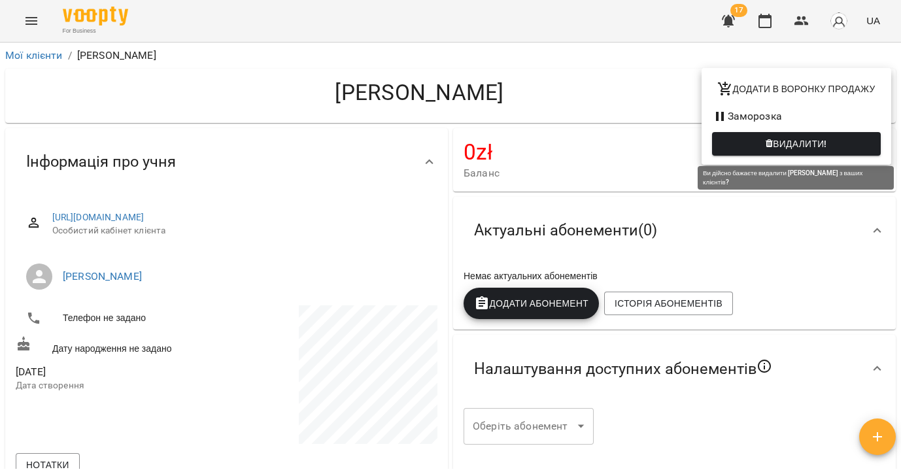
click at [773, 141] on span "Видалити!" at bounding box center [800, 144] width 54 height 16
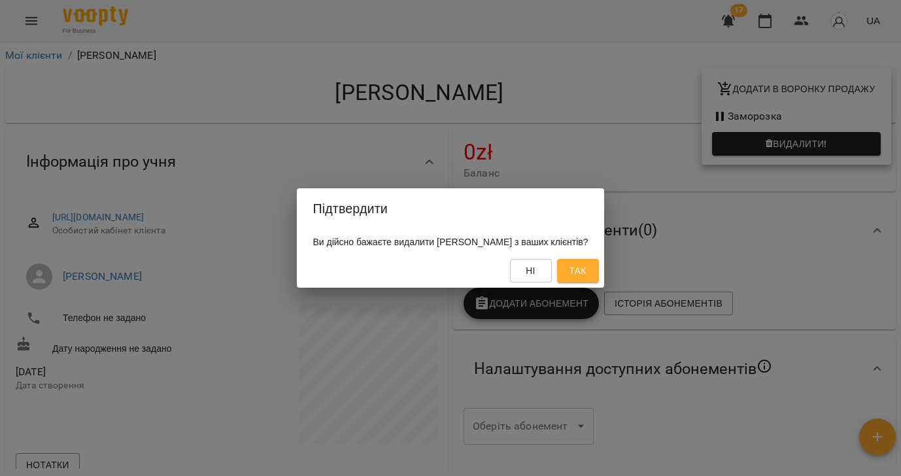
click at [586, 268] on span "Так" at bounding box center [577, 271] width 17 height 16
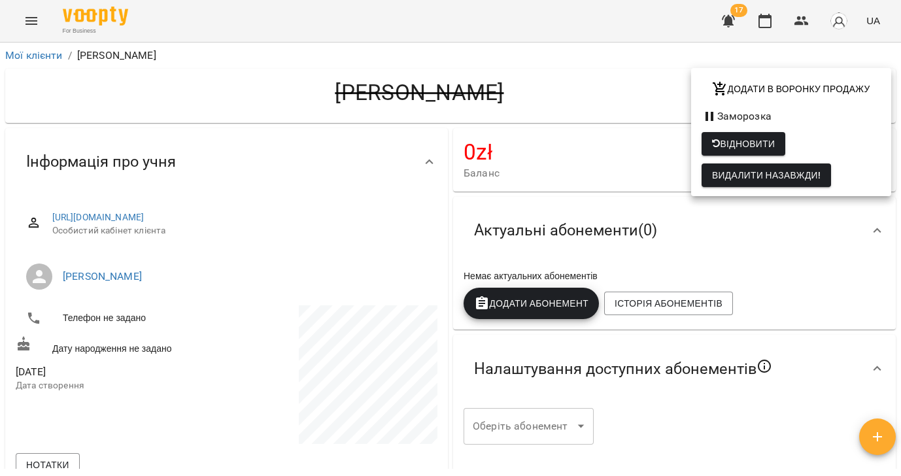
click at [49, 56] on div at bounding box center [450, 238] width 901 height 476
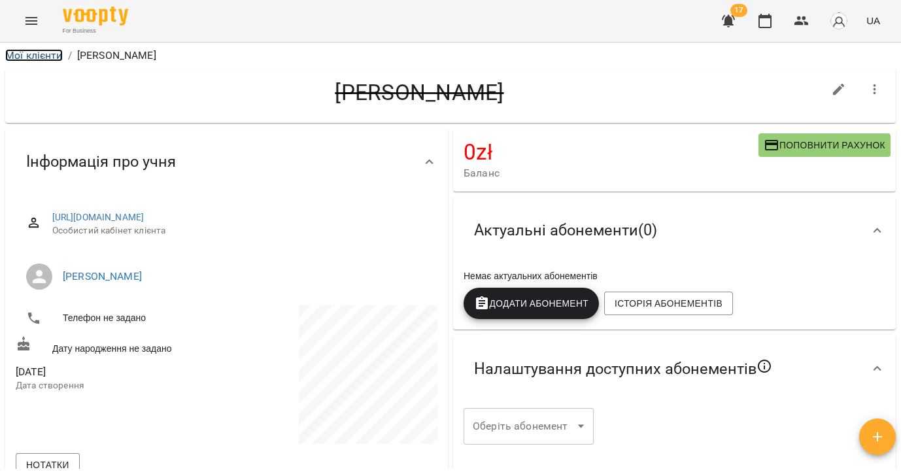
click at [16, 59] on link "Мої клієнти" at bounding box center [34, 55] width 58 height 12
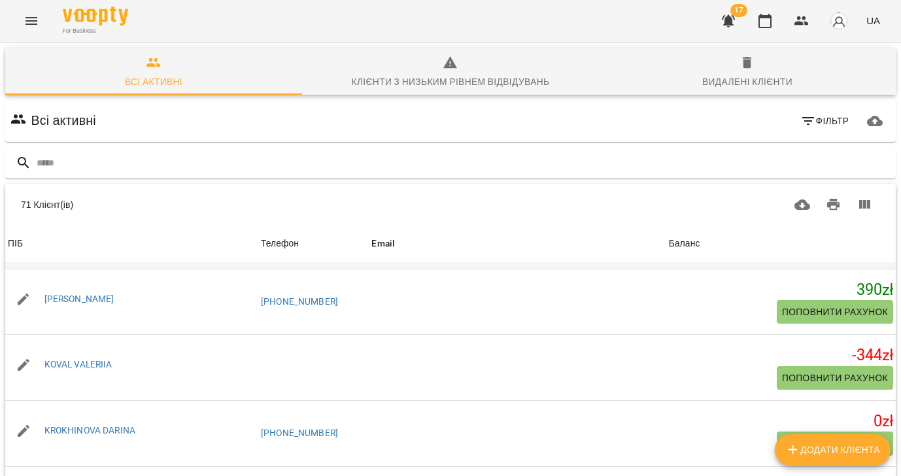
scroll to position [787, 0]
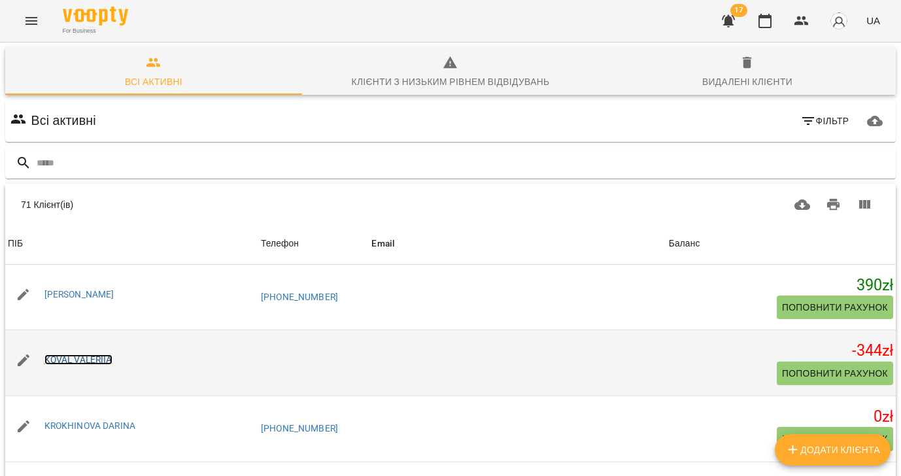
click at [64, 360] on link "KOVAL VALERIIA" at bounding box center [78, 359] width 68 height 10
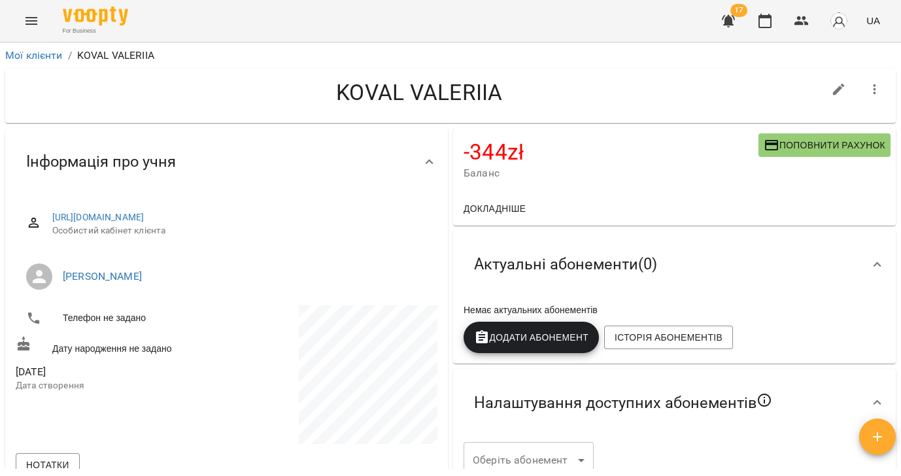
click at [877, 94] on icon "button" at bounding box center [875, 90] width 16 height 16
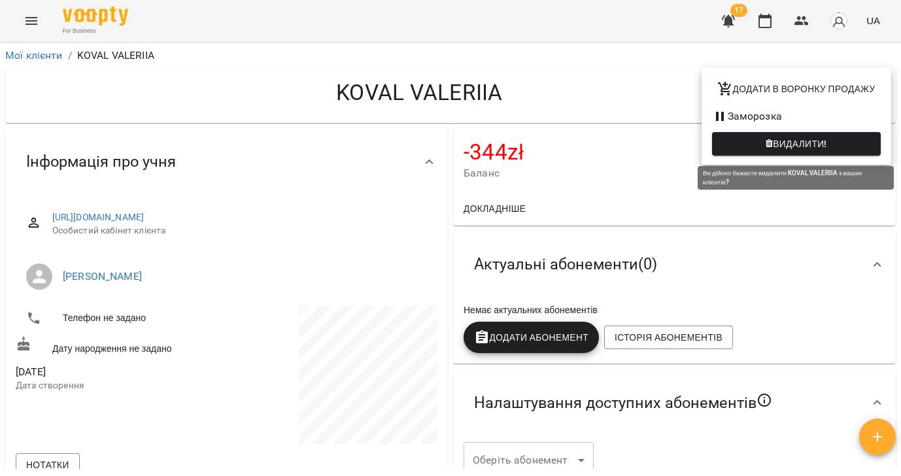
click at [773, 146] on span "Видалити!" at bounding box center [800, 144] width 54 height 16
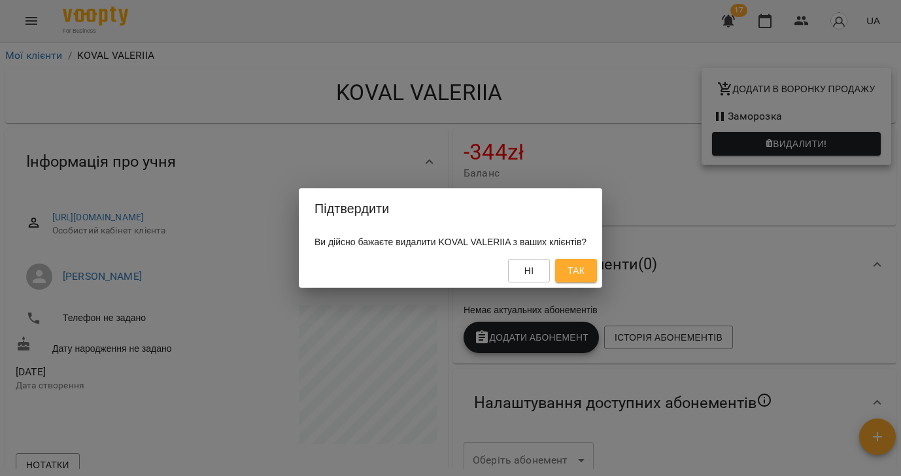
drag, startPoint x: 594, startPoint y: 271, endPoint x: 587, endPoint y: 263, distance: 10.7
click at [585, 271] on span "Так" at bounding box center [576, 271] width 17 height 16
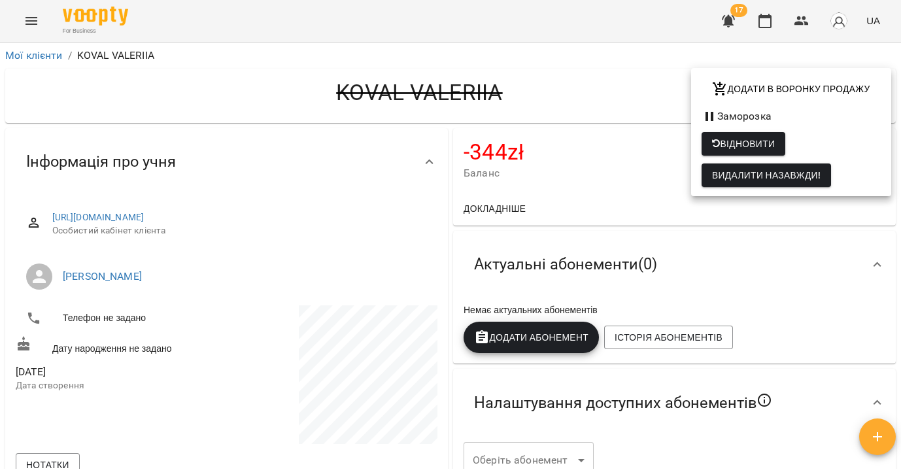
click at [31, 59] on div at bounding box center [450, 238] width 901 height 476
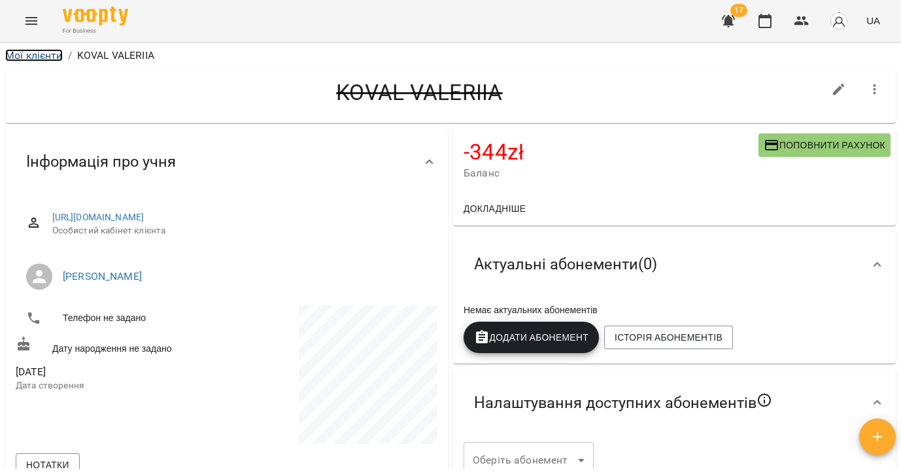
click at [35, 54] on link "Мої клієнти" at bounding box center [34, 55] width 58 height 12
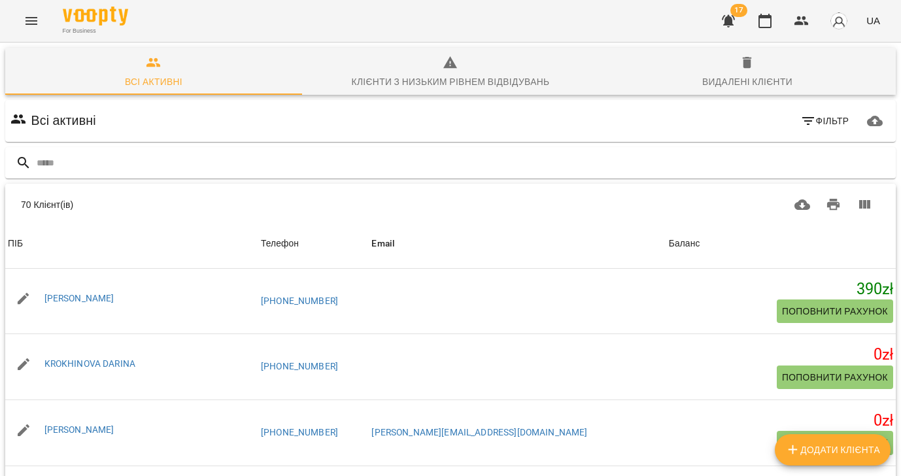
scroll to position [791, 0]
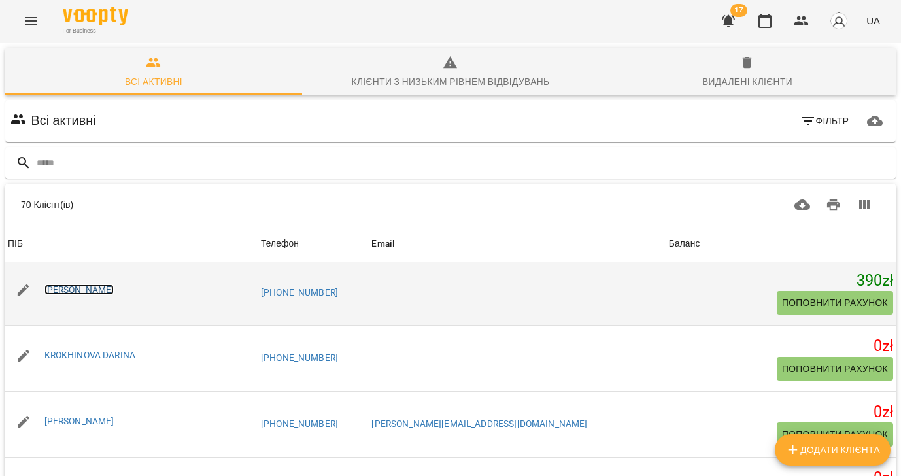
click at [114, 290] on link "[PERSON_NAME]" at bounding box center [79, 289] width 70 height 10
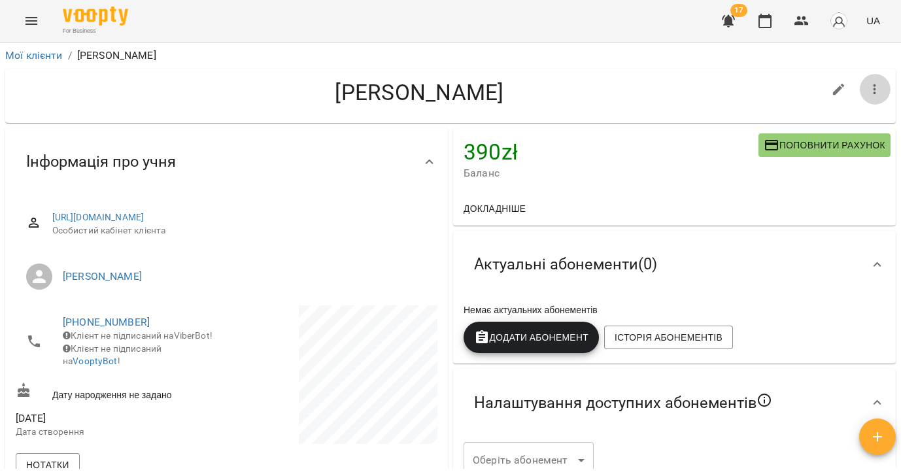
click at [872, 95] on icon "button" at bounding box center [875, 90] width 16 height 16
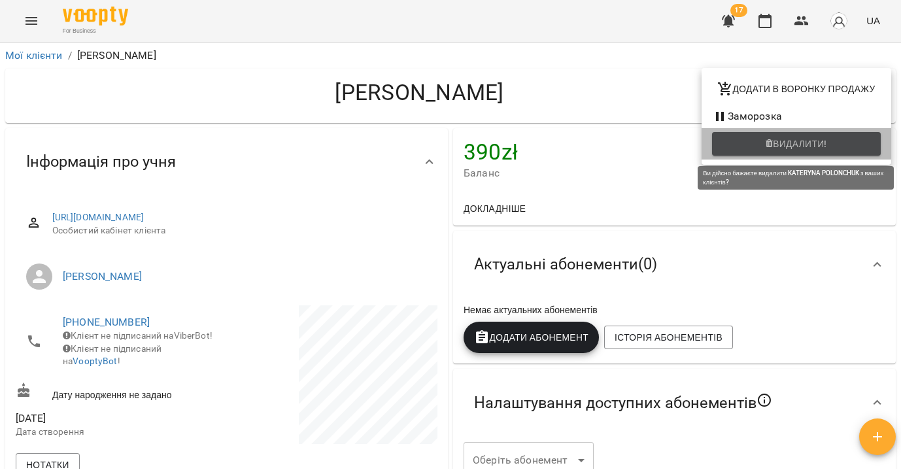
click at [805, 141] on span "Видалити!" at bounding box center [800, 144] width 54 height 16
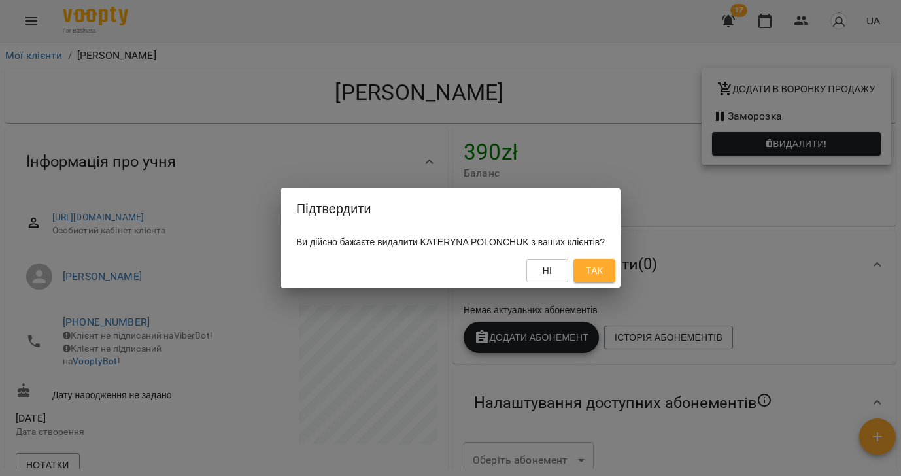
click at [603, 271] on span "Так" at bounding box center [594, 271] width 17 height 16
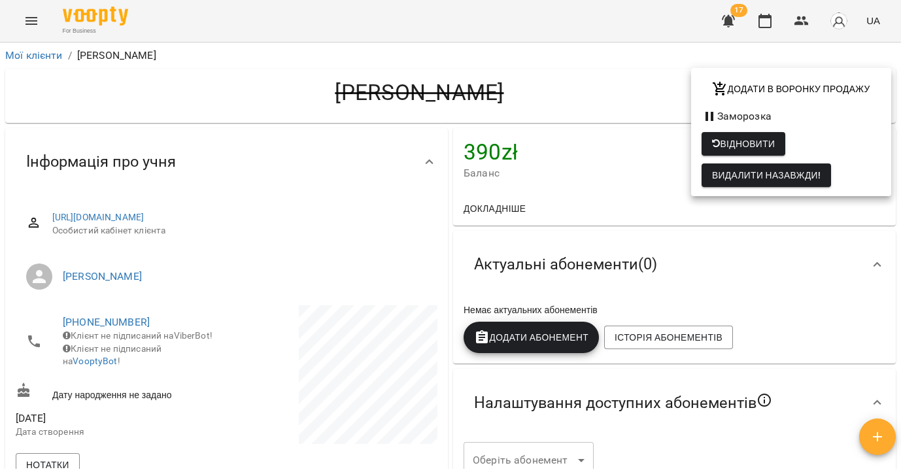
drag, startPoint x: 25, startPoint y: 48, endPoint x: 28, endPoint y: 56, distance: 8.5
click at [25, 48] on div at bounding box center [450, 238] width 901 height 476
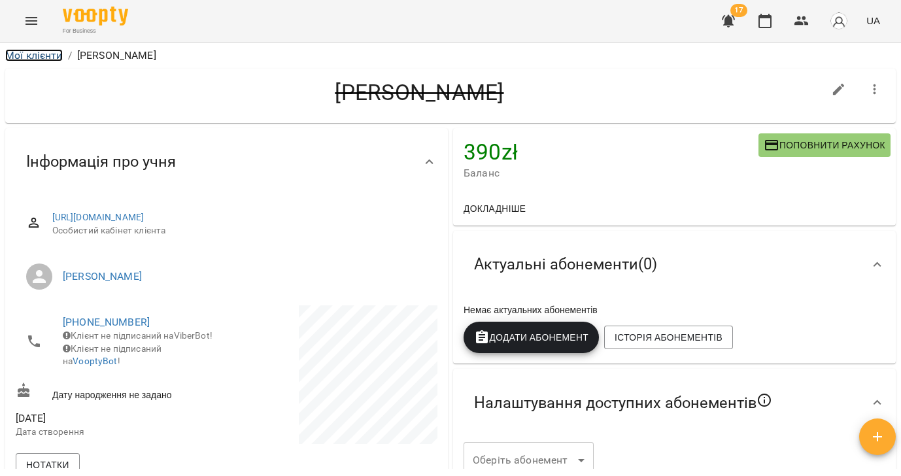
click at [41, 53] on link "Мої клієнти" at bounding box center [34, 55] width 58 height 12
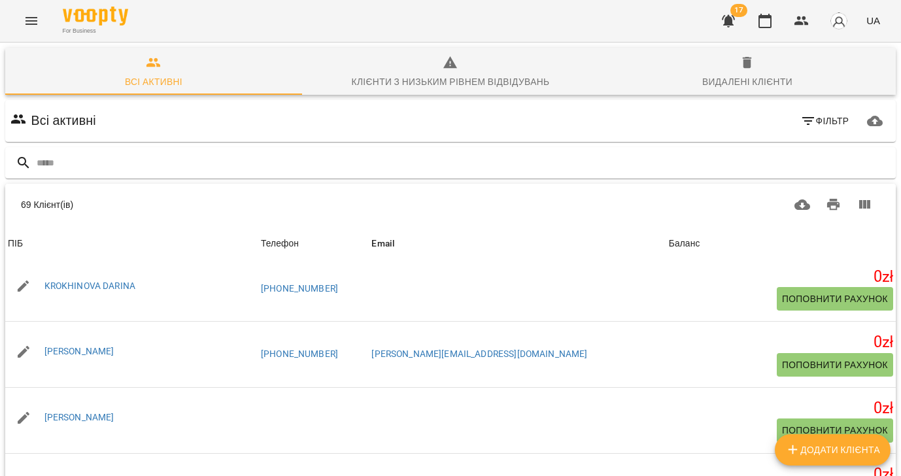
scroll to position [796, 0]
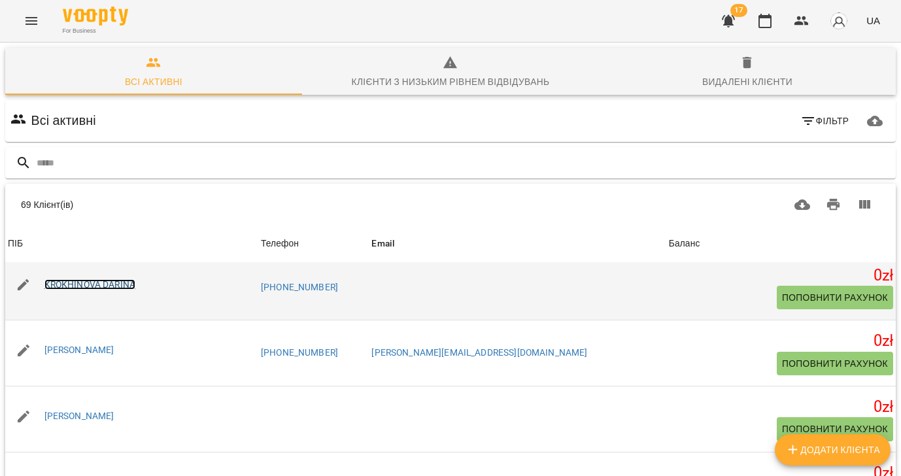
click at [69, 281] on link "KROKHINOVA DARINA" at bounding box center [90, 284] width 92 height 10
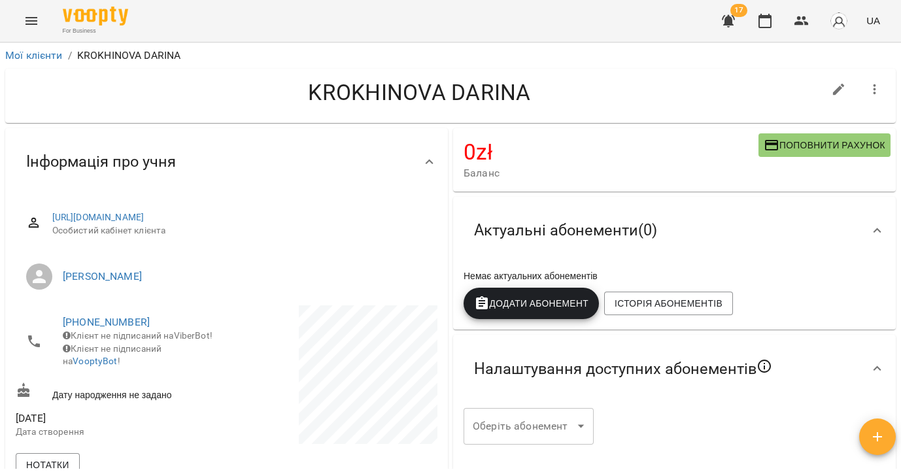
click at [877, 92] on icon "button" at bounding box center [875, 90] width 16 height 16
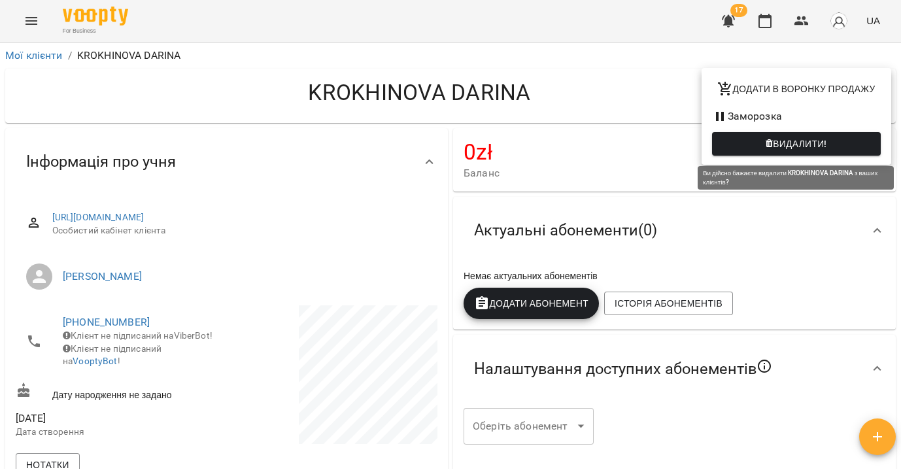
click at [794, 144] on span "Видалити!" at bounding box center [800, 144] width 54 height 16
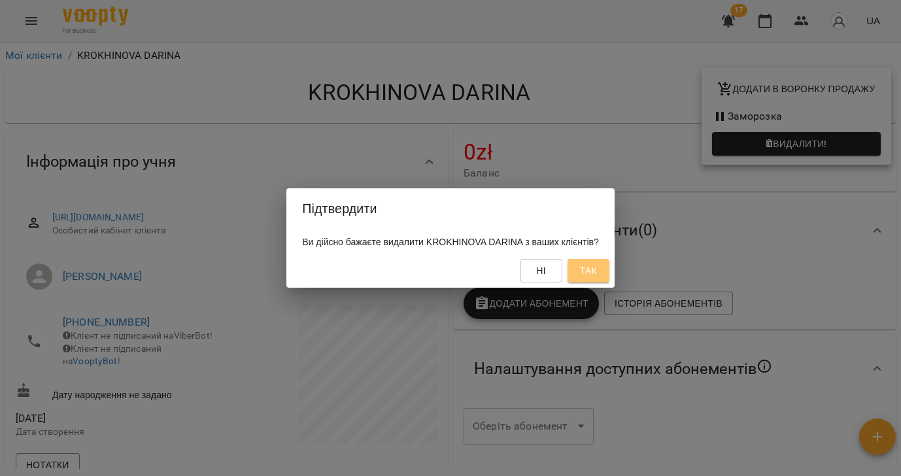
drag, startPoint x: 594, startPoint y: 270, endPoint x: 572, endPoint y: 265, distance: 22.2
click at [594, 270] on button "Так" at bounding box center [589, 271] width 42 height 24
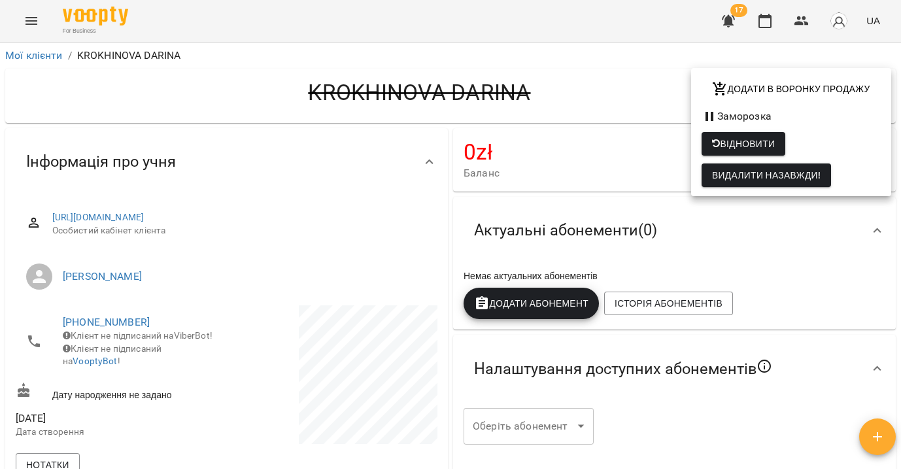
click at [58, 54] on div at bounding box center [450, 238] width 901 height 476
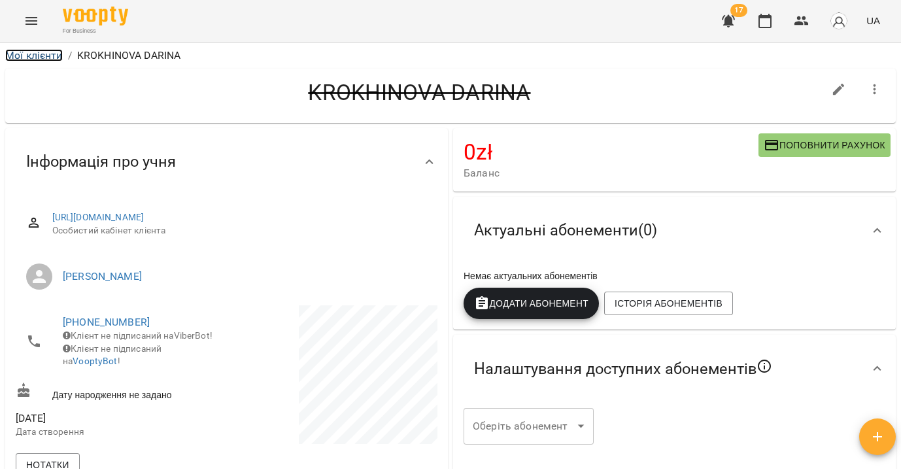
click at [38, 56] on link "Мої клієнти" at bounding box center [34, 55] width 58 height 12
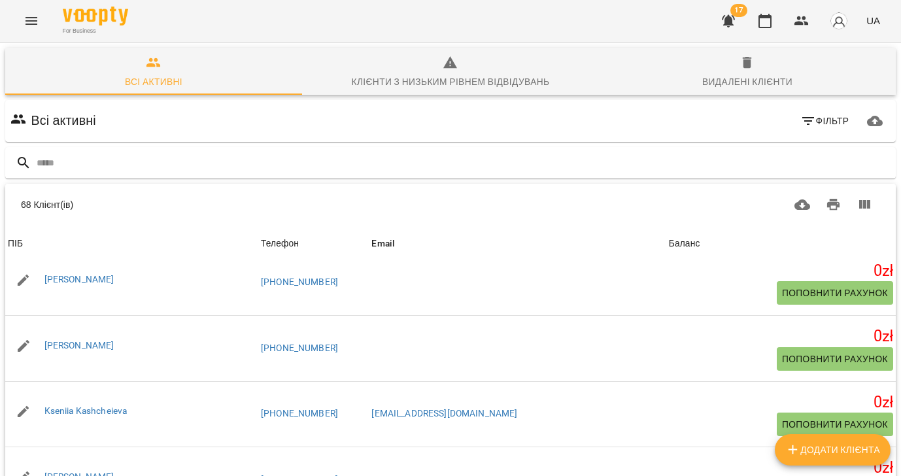
scroll to position [1263, 0]
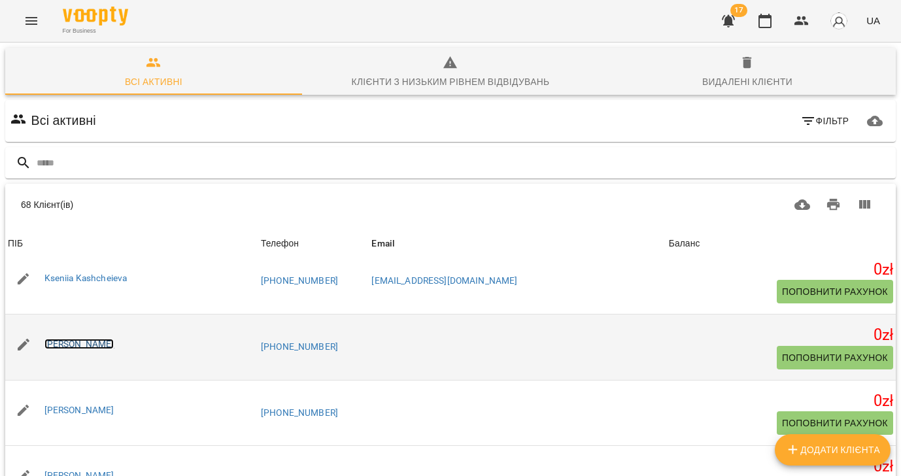
click at [56, 346] on link "[PERSON_NAME]" at bounding box center [79, 344] width 70 height 10
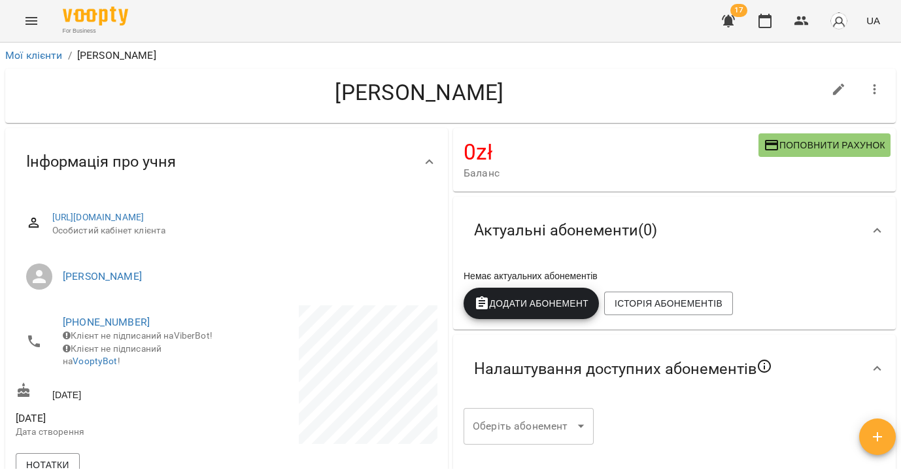
click at [879, 87] on icon "button" at bounding box center [875, 90] width 16 height 16
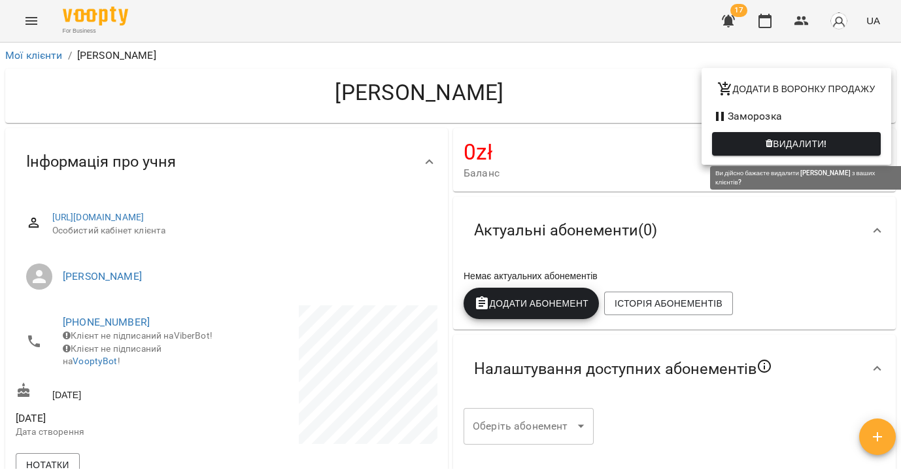
click at [766, 148] on icon "button" at bounding box center [769, 143] width 7 height 9
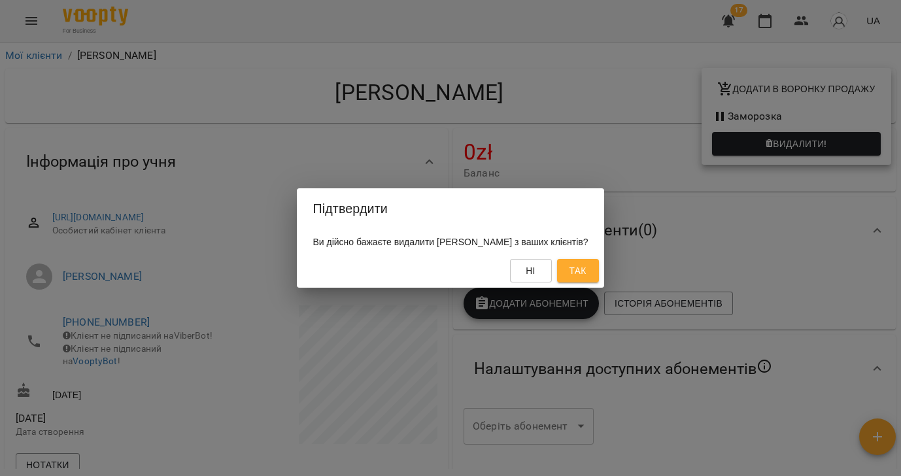
drag, startPoint x: 566, startPoint y: 271, endPoint x: 487, endPoint y: 216, distance: 95.4
click at [569, 271] on span "Так" at bounding box center [577, 271] width 17 height 16
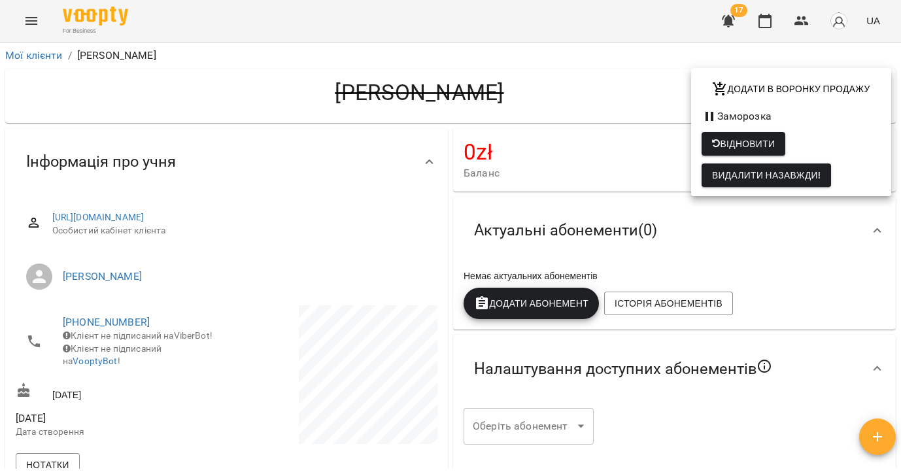
click at [41, 59] on div at bounding box center [450, 238] width 901 height 476
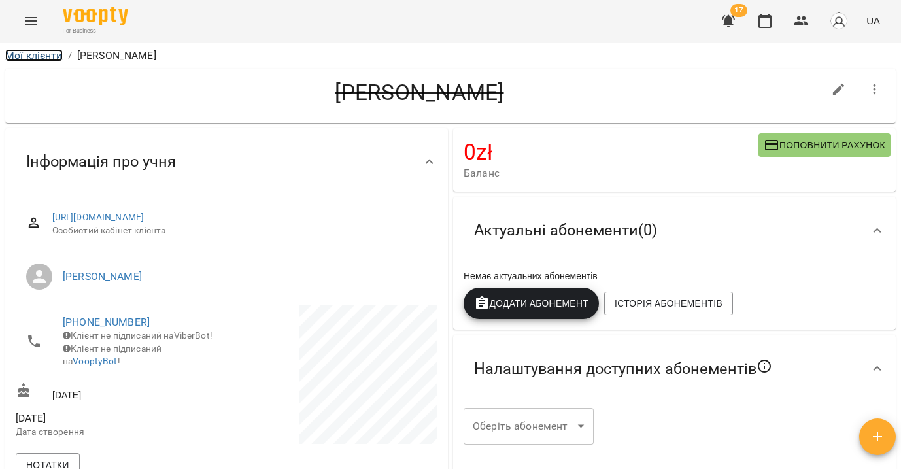
click at [37, 54] on link "Мої клієнти" at bounding box center [34, 55] width 58 height 12
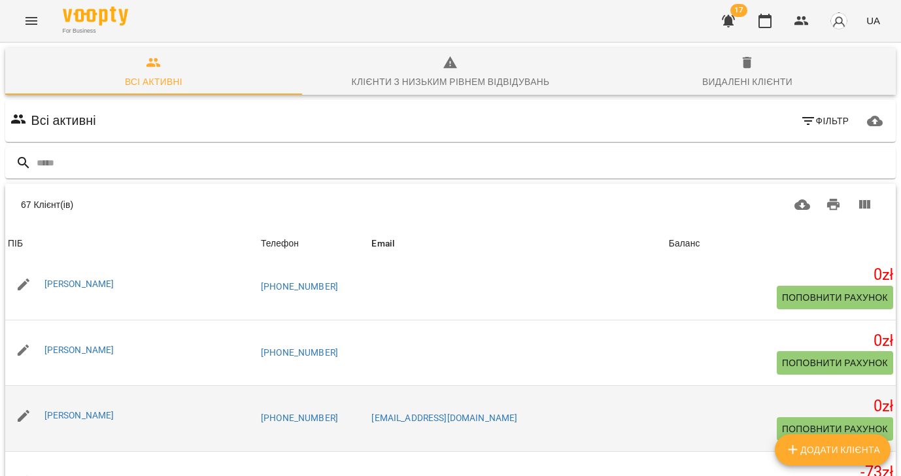
scroll to position [1604, 0]
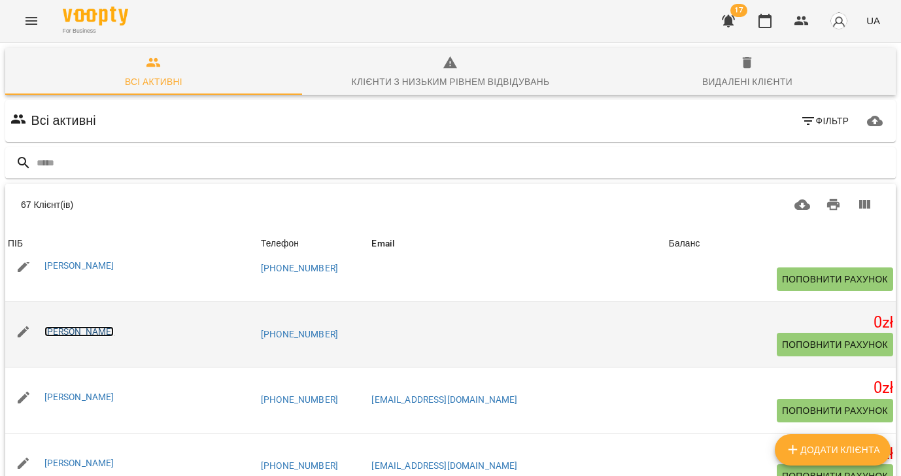
click at [112, 330] on link "[PERSON_NAME]" at bounding box center [79, 331] width 70 height 10
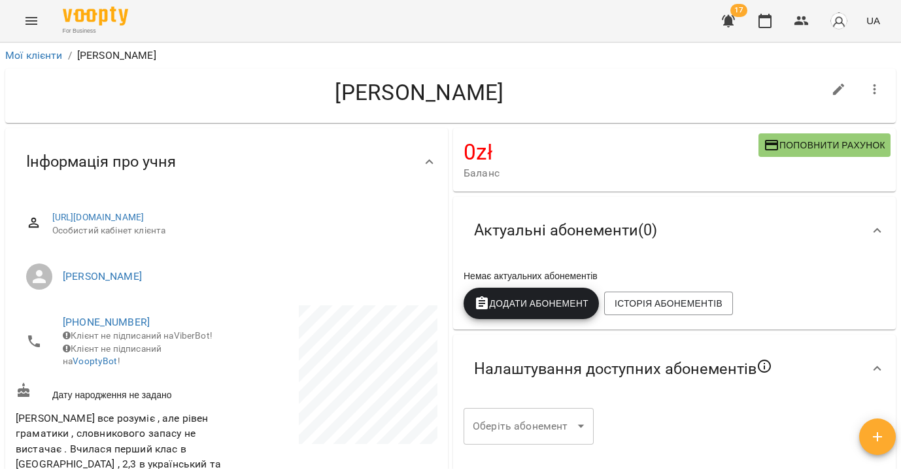
click at [877, 93] on icon "button" at bounding box center [875, 90] width 16 height 16
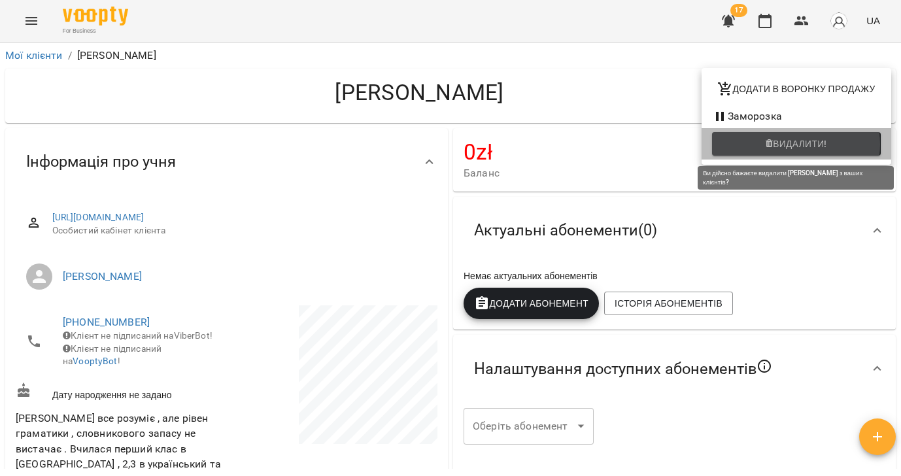
click at [773, 145] on span "Видалити!" at bounding box center [800, 144] width 54 height 16
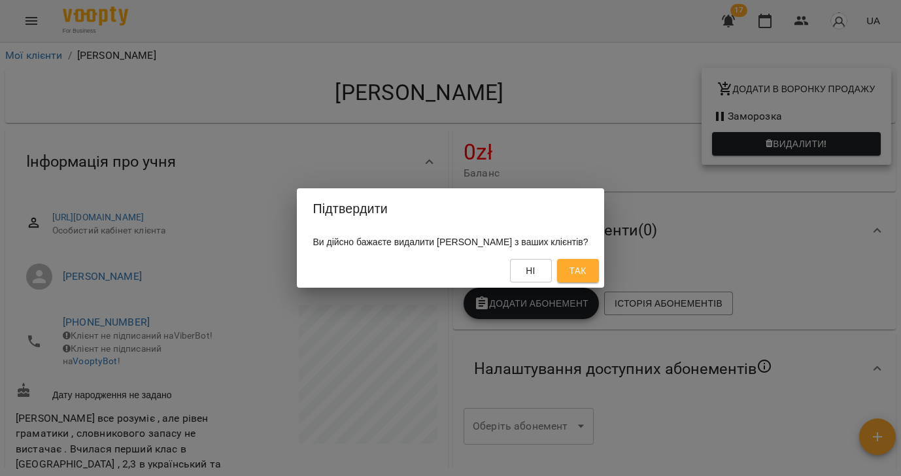
drag, startPoint x: 608, startPoint y: 270, endPoint x: 586, endPoint y: 257, distance: 25.2
click at [586, 270] on span "Так" at bounding box center [577, 271] width 17 height 16
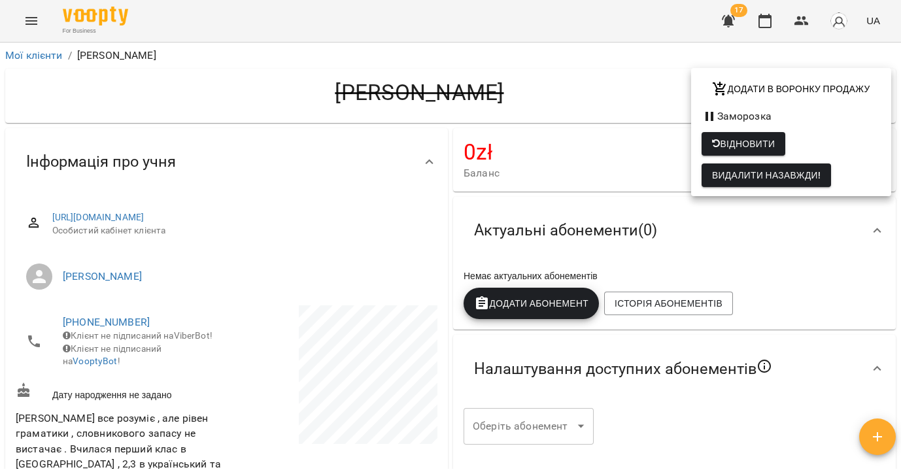
click at [31, 56] on div at bounding box center [450, 238] width 901 height 476
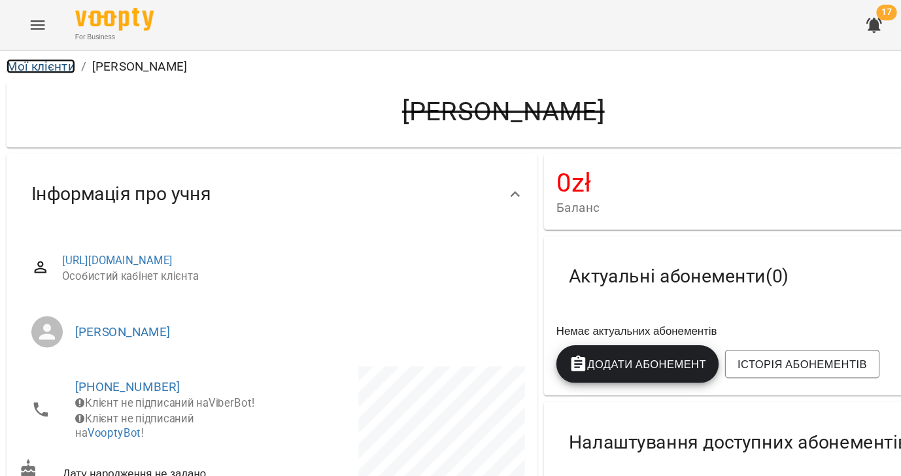
click at [31, 55] on link "Мої клієнти" at bounding box center [34, 55] width 58 height 12
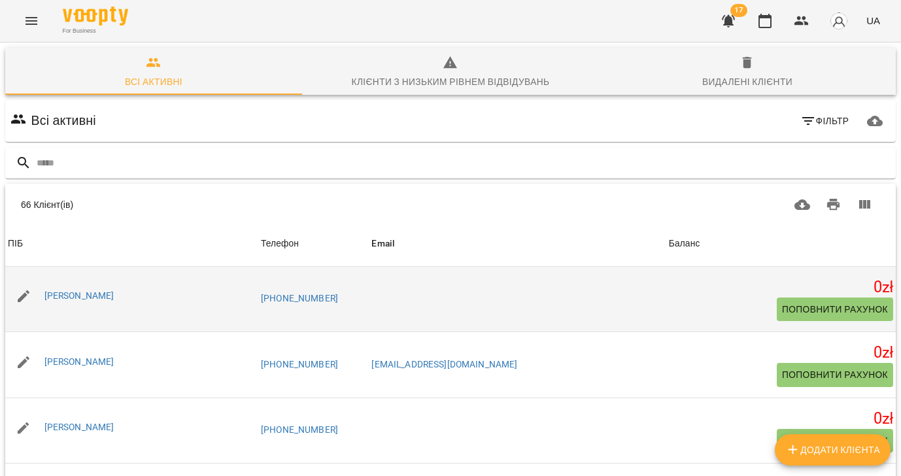
scroll to position [983, 0]
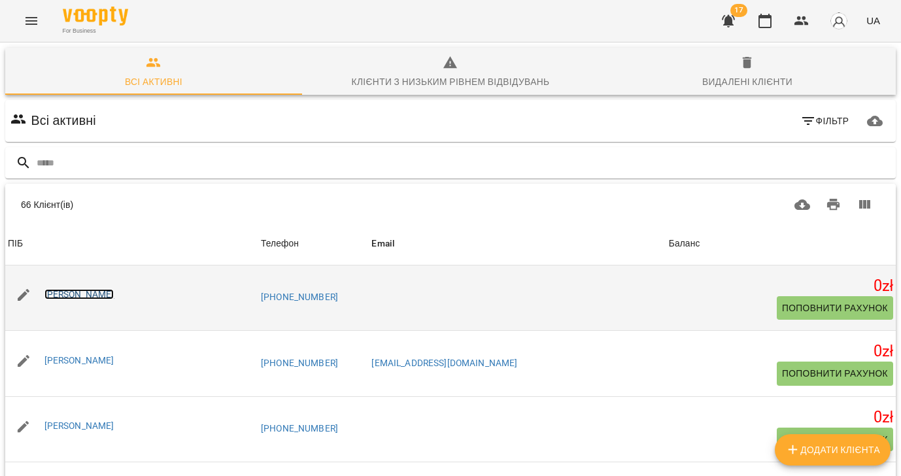
click at [114, 296] on link "[PERSON_NAME]" at bounding box center [79, 294] width 70 height 10
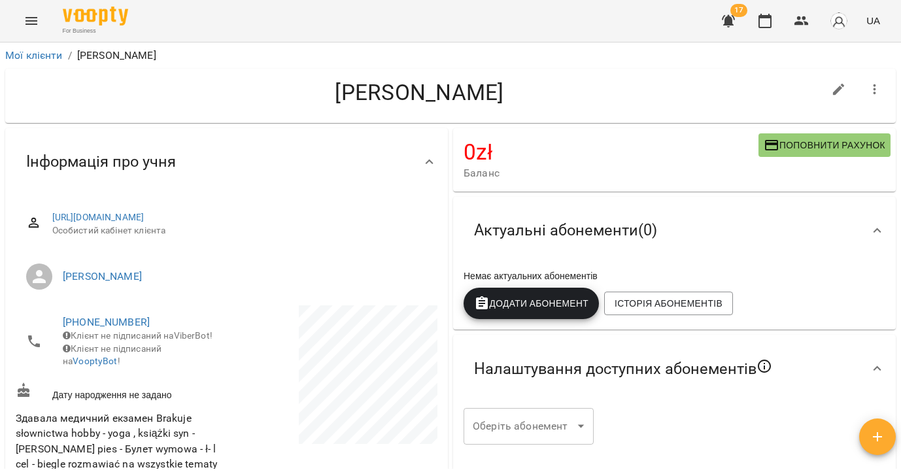
click at [880, 92] on icon "button" at bounding box center [875, 90] width 16 height 16
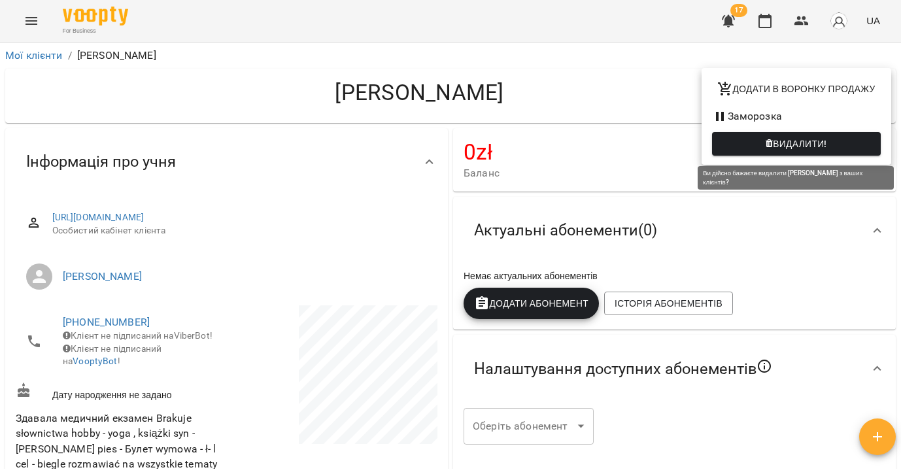
click at [818, 141] on span "Видалити!" at bounding box center [800, 144] width 54 height 16
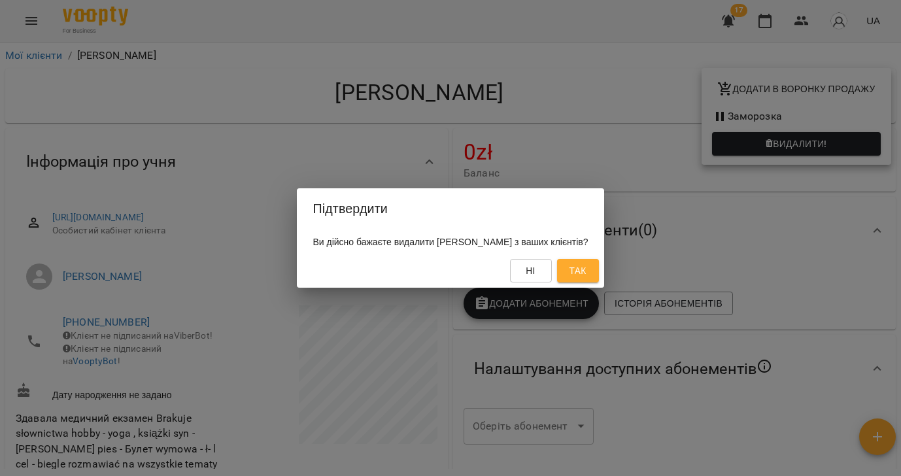
click at [586, 269] on span "Так" at bounding box center [577, 271] width 17 height 16
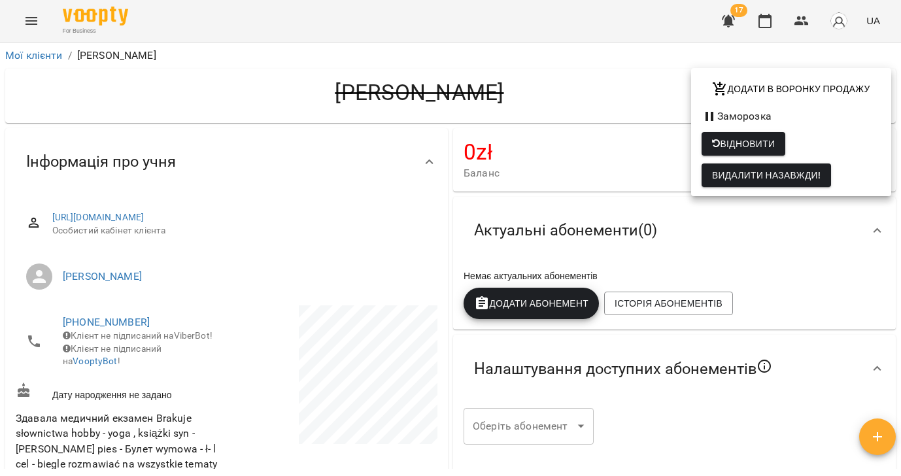
click at [38, 50] on div at bounding box center [450, 238] width 901 height 476
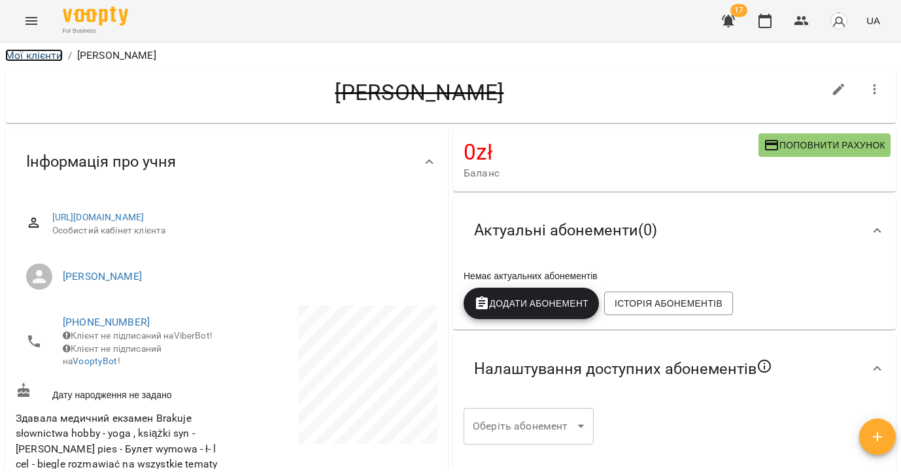
click at [34, 56] on link "Мої клієнти" at bounding box center [34, 55] width 58 height 12
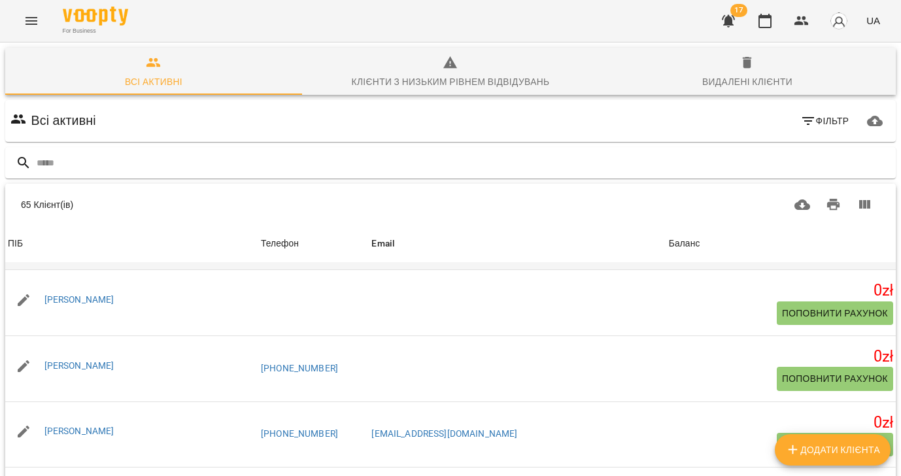
scroll to position [846, 0]
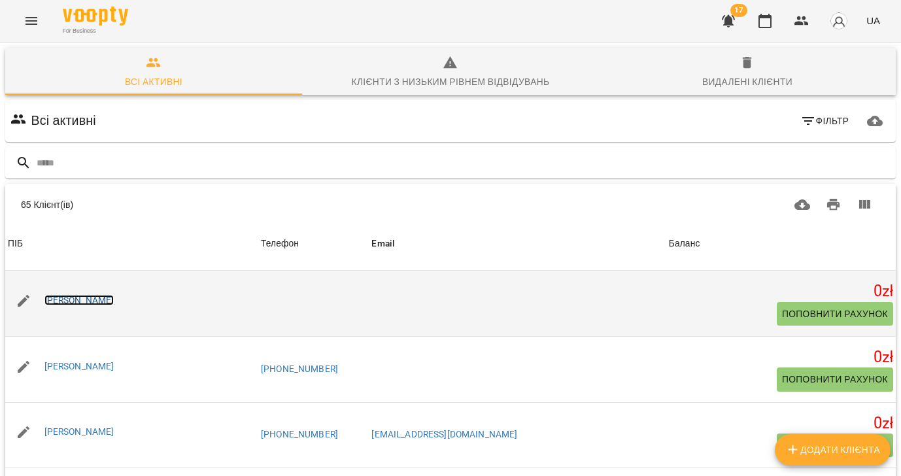
click at [101, 303] on link "[PERSON_NAME]" at bounding box center [79, 300] width 70 height 10
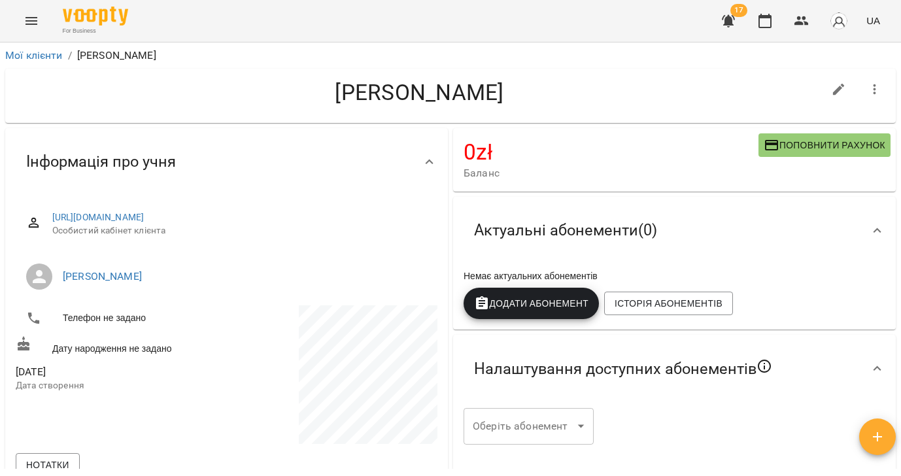
click at [875, 94] on icon "button" at bounding box center [875, 90] width 16 height 16
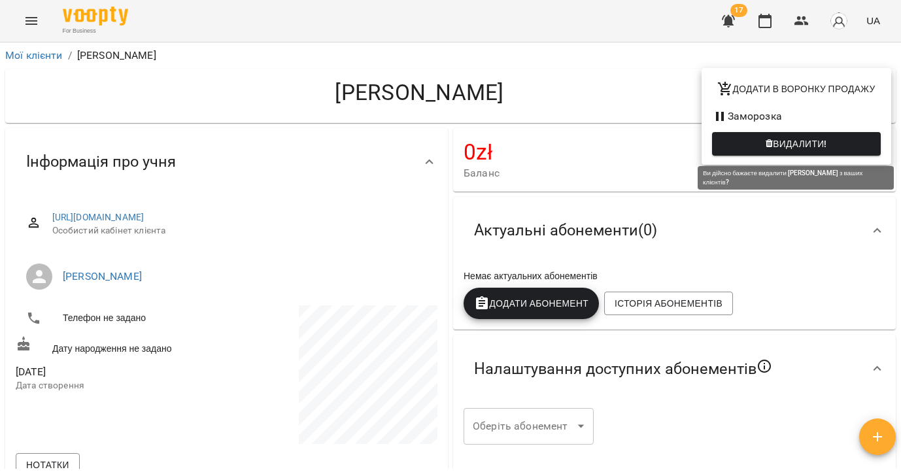
click at [837, 142] on span "Видалити!" at bounding box center [796, 144] width 148 height 16
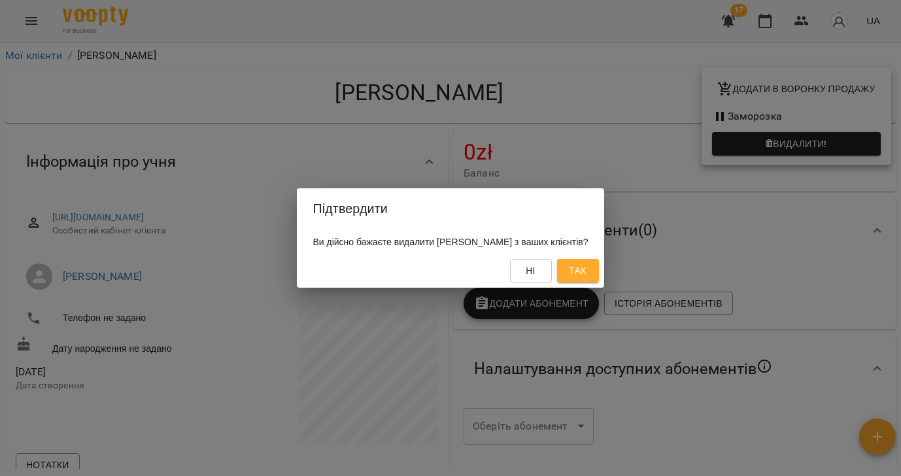
click at [586, 271] on span "Так" at bounding box center [577, 271] width 17 height 16
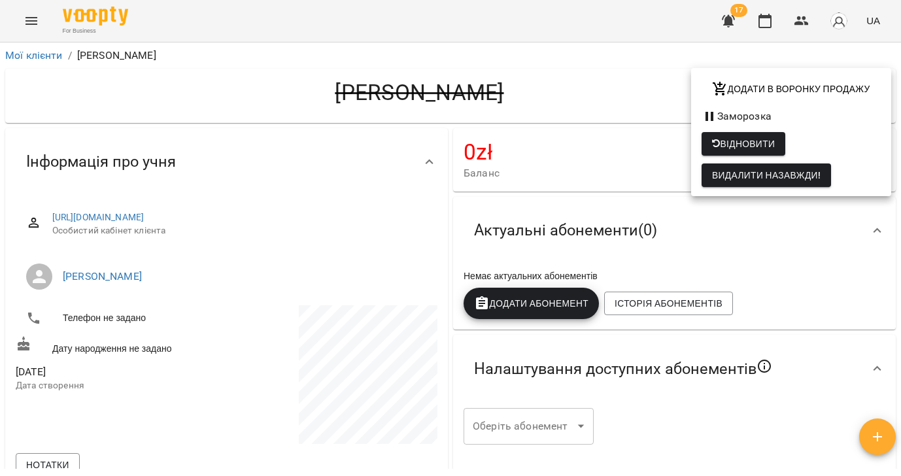
click at [56, 59] on div at bounding box center [450, 238] width 901 height 476
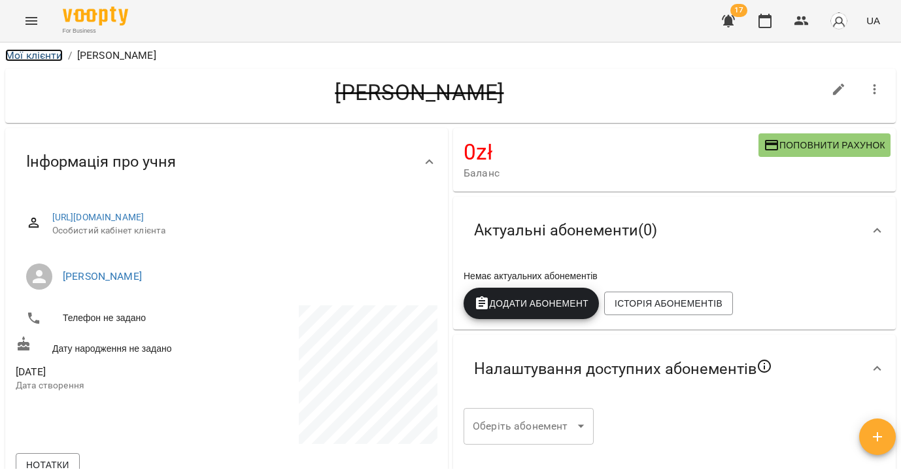
click at [41, 58] on link "Мої клієнти" at bounding box center [34, 55] width 58 height 12
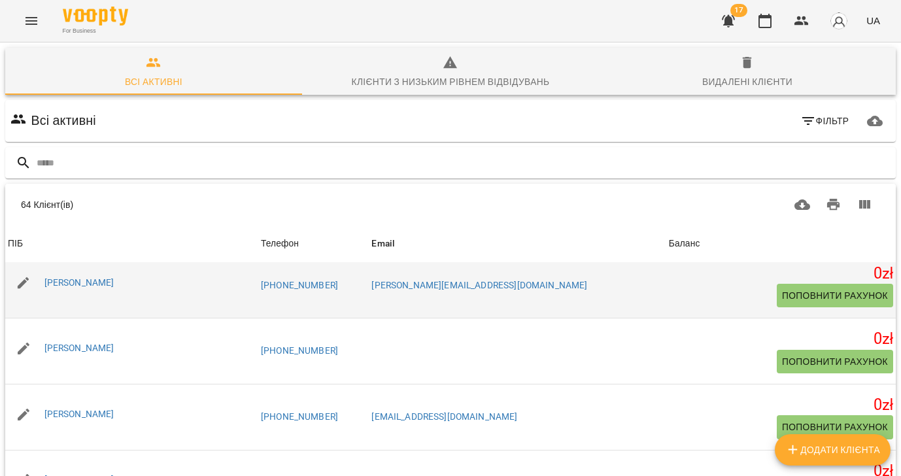
scroll to position [805, 0]
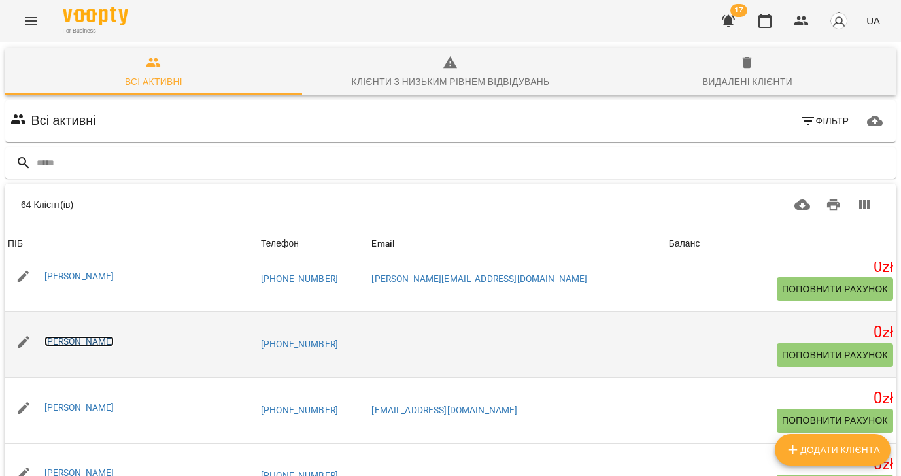
click at [94, 342] on link "[PERSON_NAME]" at bounding box center [79, 341] width 70 height 10
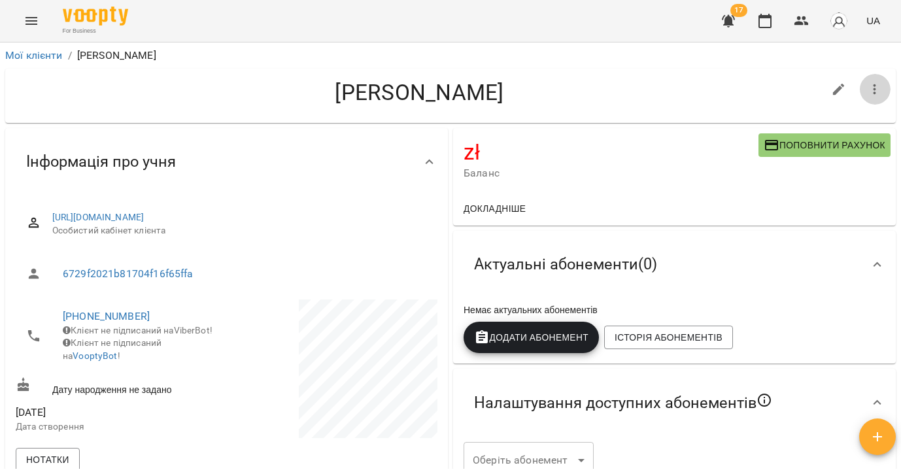
click at [877, 92] on icon "button" at bounding box center [875, 90] width 16 height 16
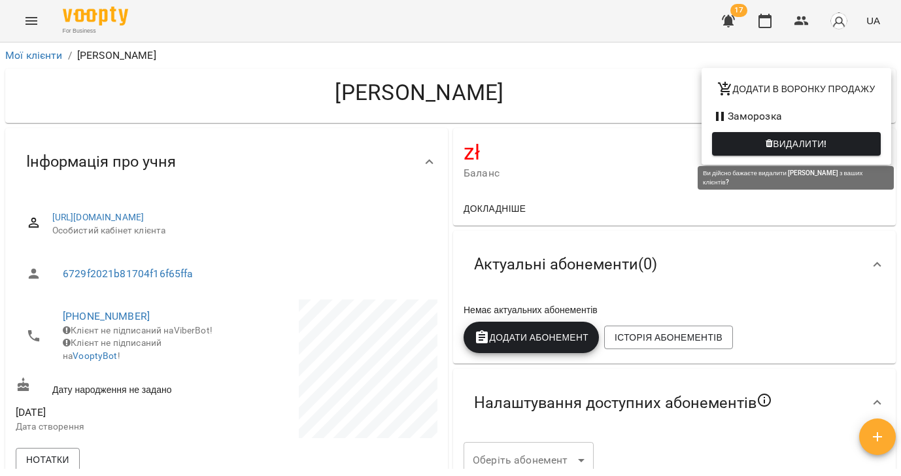
click at [801, 148] on span "Видалити!" at bounding box center [800, 144] width 54 height 16
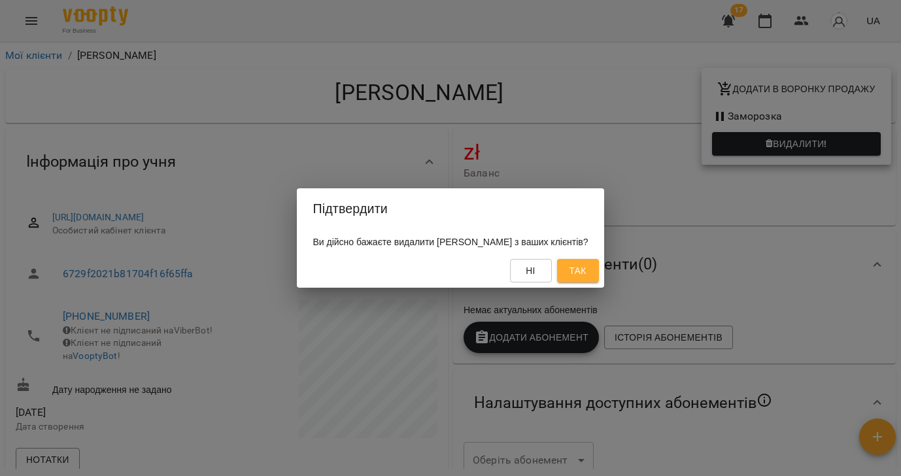
click at [599, 273] on button "Так" at bounding box center [578, 271] width 42 height 24
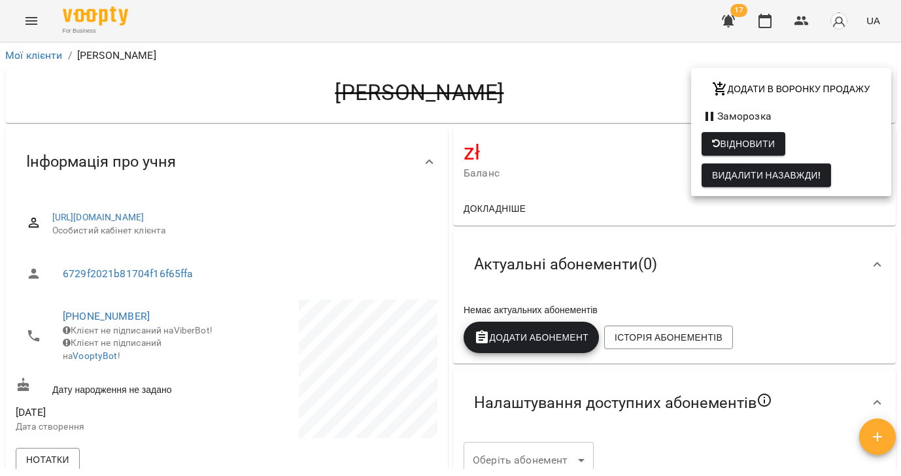
click at [29, 59] on div at bounding box center [450, 238] width 901 height 476
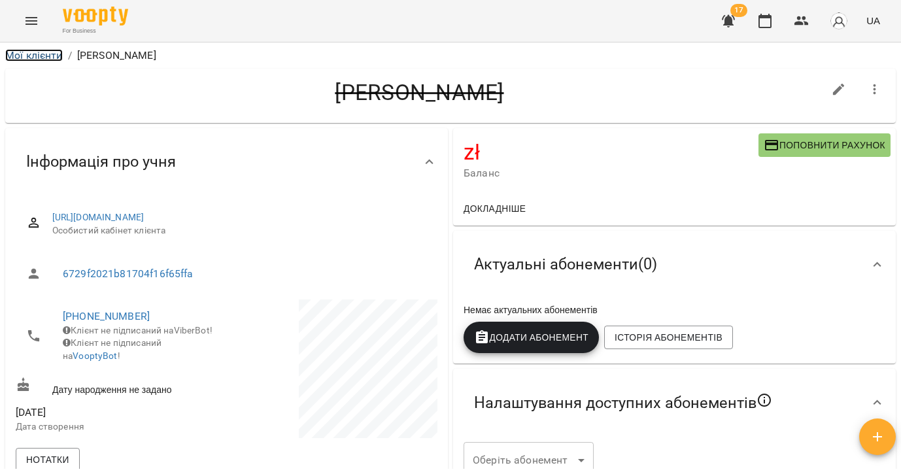
click at [29, 53] on link "Мої клієнти" at bounding box center [34, 55] width 58 height 12
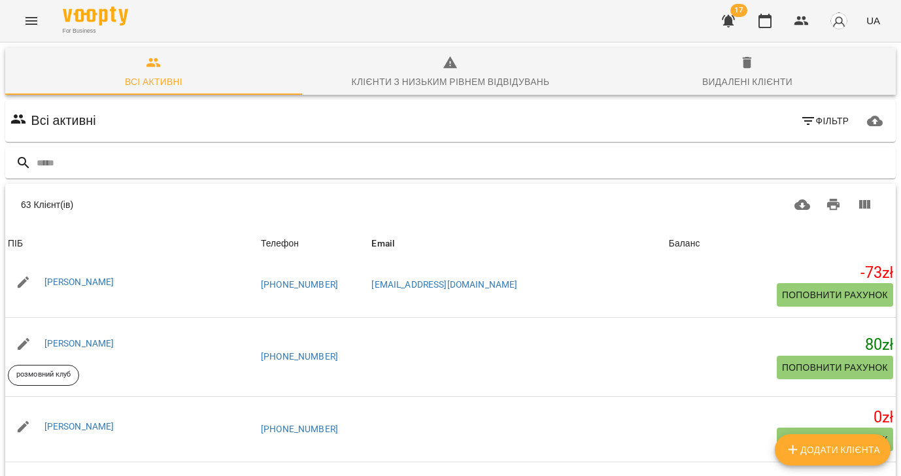
scroll to position [1527, 0]
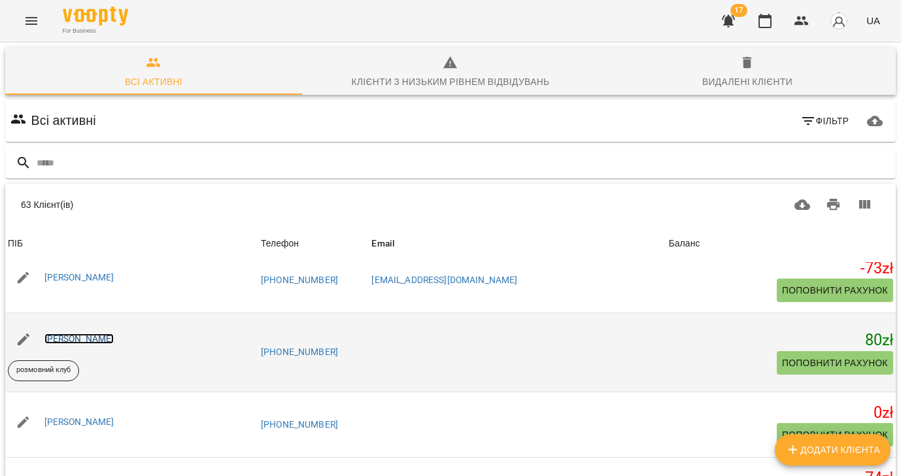
click at [65, 338] on link "[PERSON_NAME]" at bounding box center [79, 338] width 70 height 10
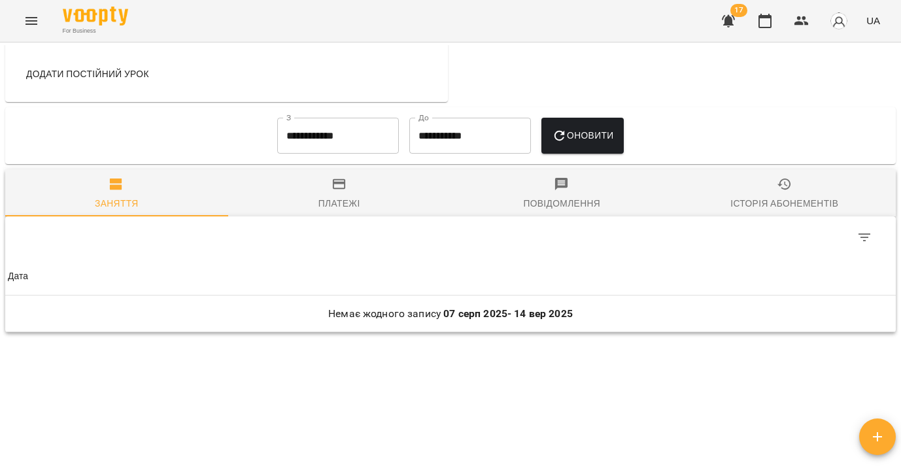
drag, startPoint x: 798, startPoint y: 209, endPoint x: 608, endPoint y: 171, distance: 194.1
click at [798, 209] on span "Історія абонементів" at bounding box center [784, 194] width 207 height 35
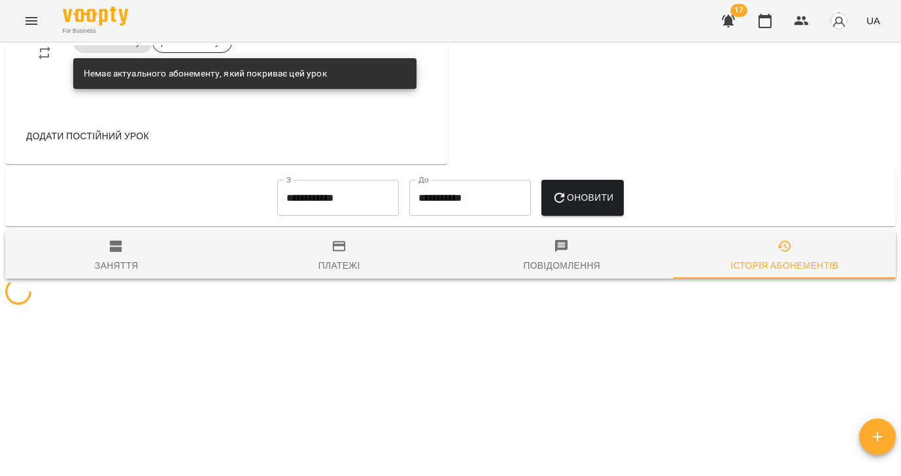
scroll to position [703, 0]
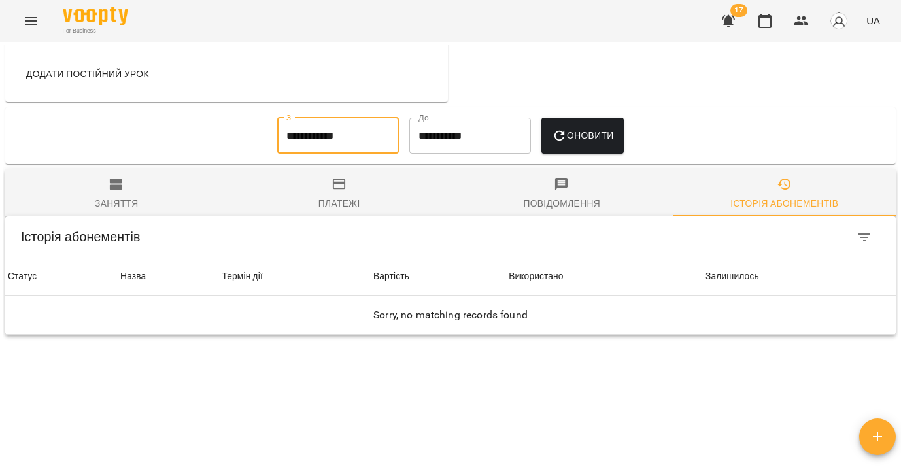
click at [341, 150] on input "**********" at bounding box center [338, 136] width 122 height 37
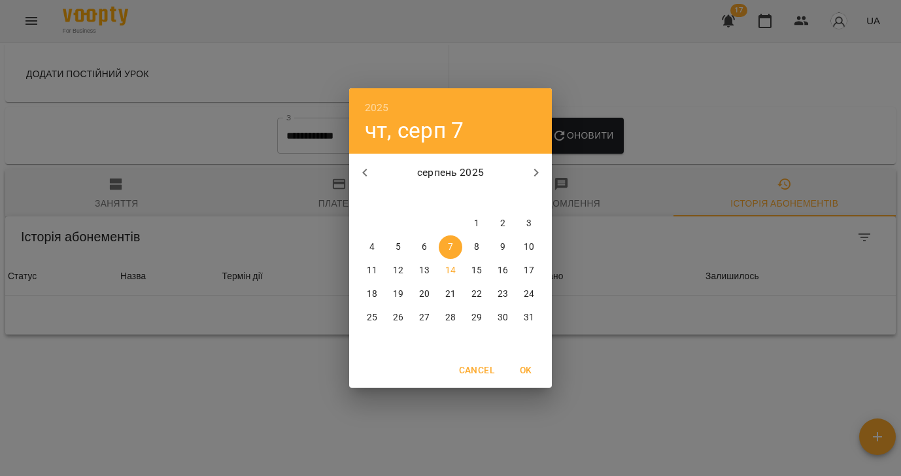
click at [367, 174] on icon "button" at bounding box center [365, 173] width 16 height 16
click at [368, 174] on icon "button" at bounding box center [365, 173] width 16 height 16
click at [368, 173] on icon "button" at bounding box center [365, 173] width 16 height 16
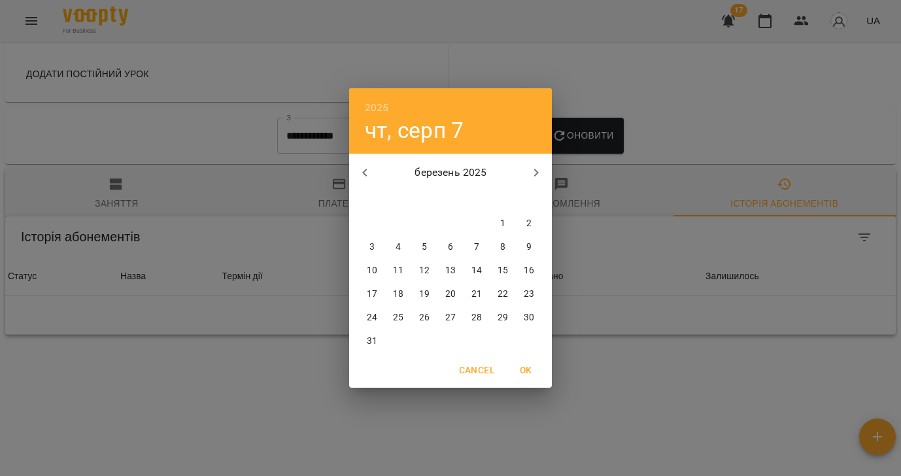
click at [368, 173] on icon "button" at bounding box center [365, 173] width 16 height 16
click at [371, 245] on p "3" at bounding box center [371, 247] width 5 height 13
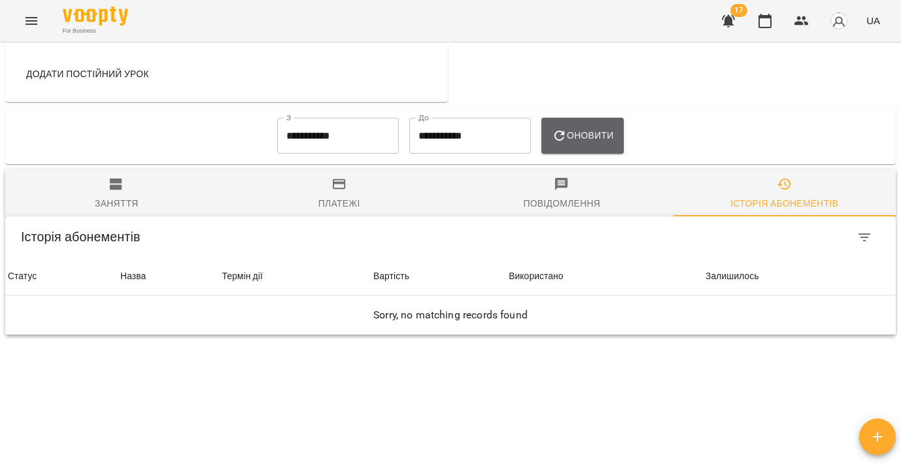
drag, startPoint x: 569, startPoint y: 146, endPoint x: 559, endPoint y: 190, distance: 44.4
click at [568, 144] on icon "button" at bounding box center [560, 136] width 16 height 16
click at [335, 131] on div "**********" at bounding box center [338, 135] width 132 height 47
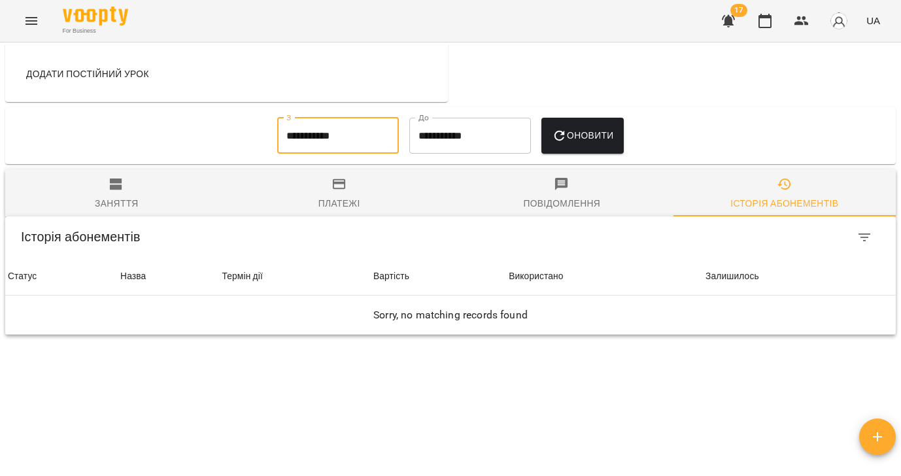
click at [344, 154] on input "**********" at bounding box center [338, 136] width 122 height 37
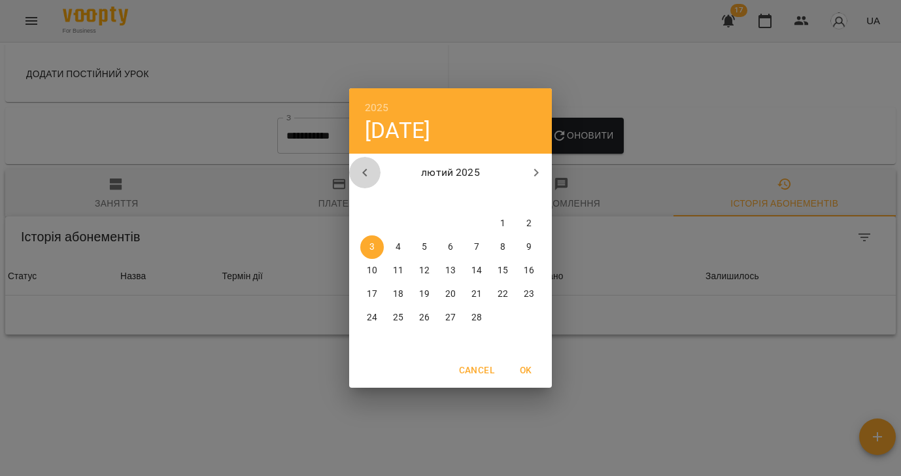
click at [366, 174] on icon "button" at bounding box center [365, 173] width 16 height 16
click at [371, 177] on icon "button" at bounding box center [365, 173] width 16 height 16
click at [401, 242] on span "5" at bounding box center [398, 247] width 24 height 13
type input "**********"
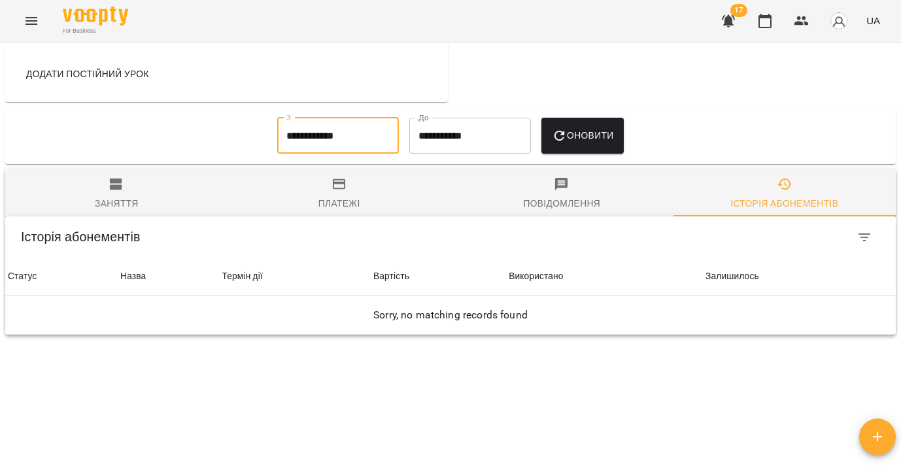
click at [581, 143] on span "Оновити" at bounding box center [583, 135] width 62 height 16
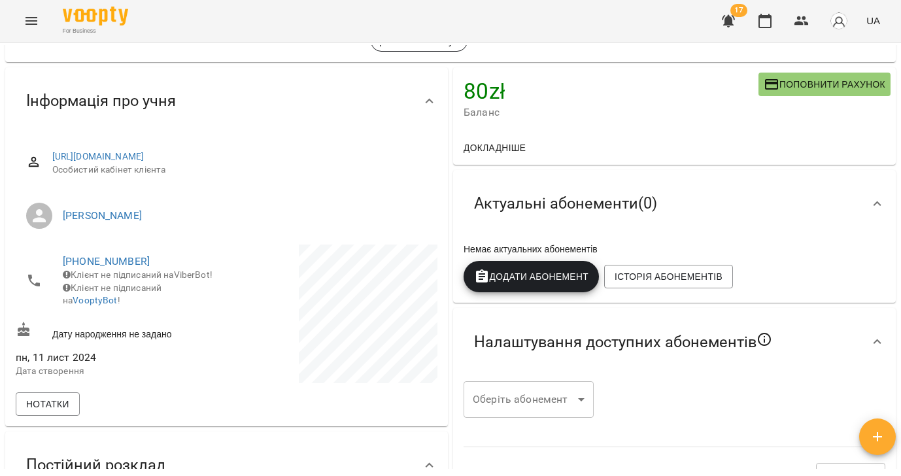
scroll to position [0, 0]
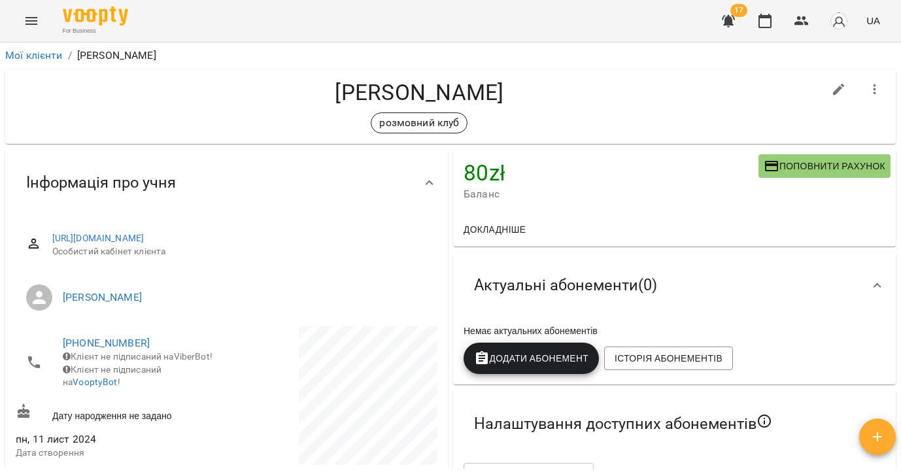
click at [872, 92] on icon "button" at bounding box center [875, 90] width 16 height 16
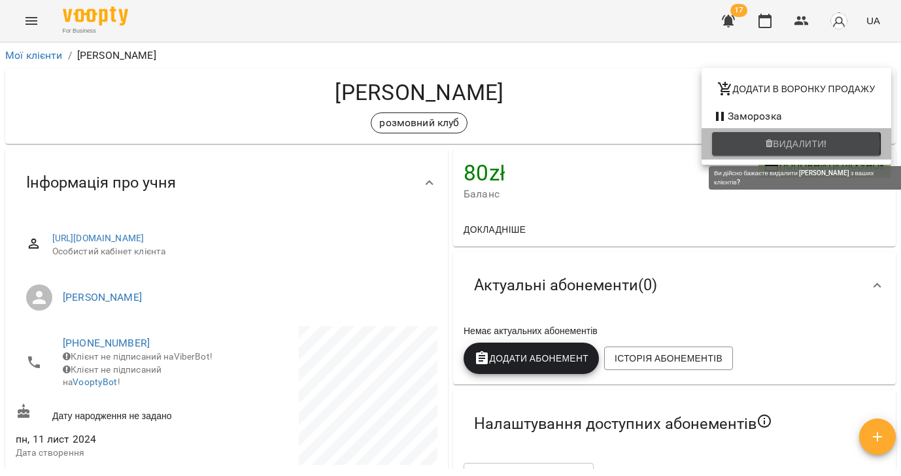
click at [782, 145] on span "Видалити!" at bounding box center [800, 144] width 54 height 16
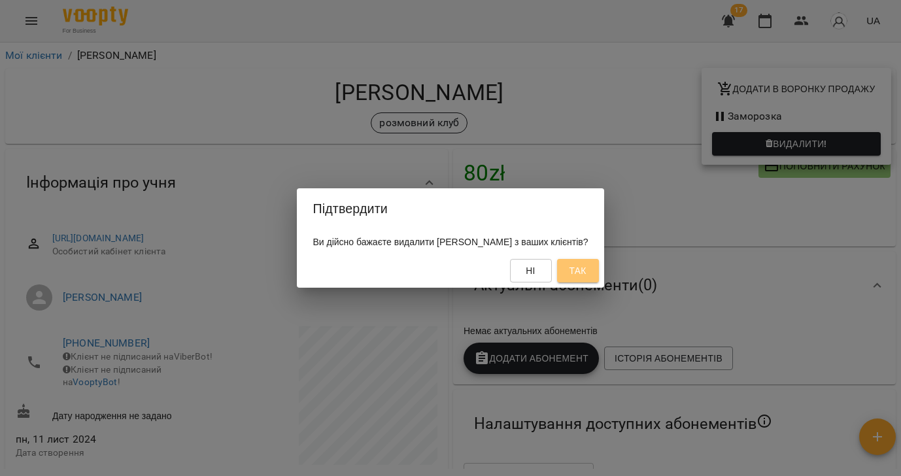
click at [573, 273] on span "Так" at bounding box center [577, 271] width 17 height 16
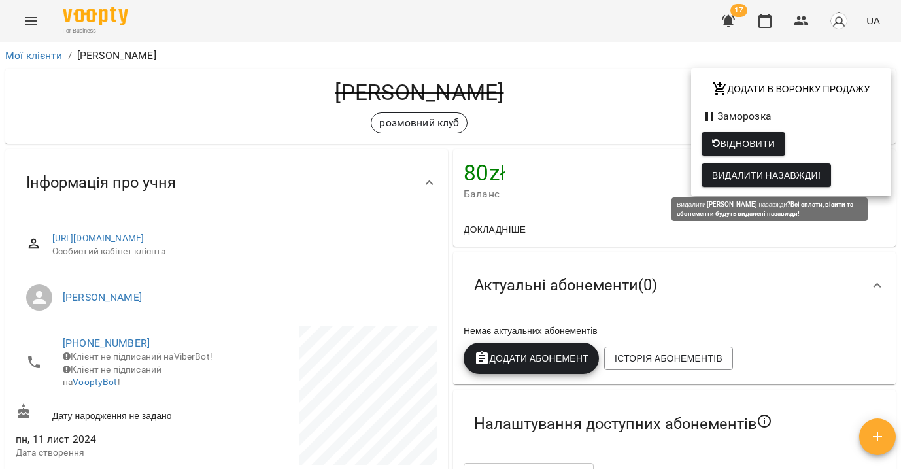
click at [770, 175] on span "Видалити назавжди!" at bounding box center [766, 175] width 109 height 16
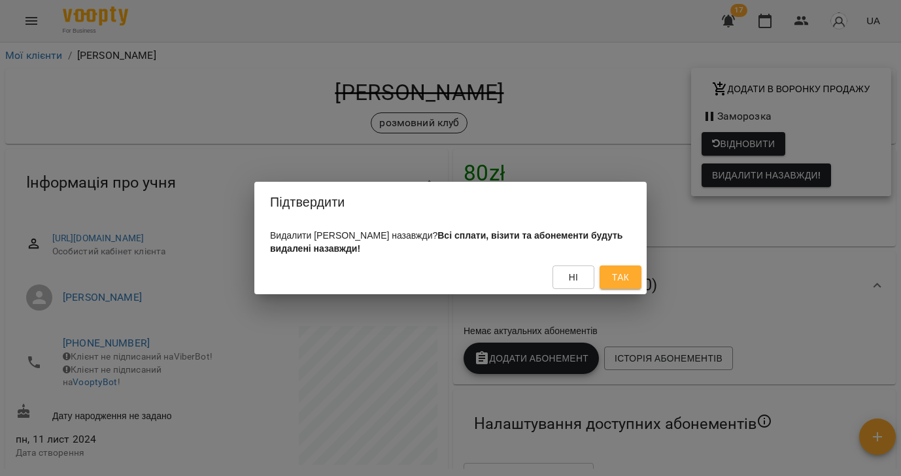
click at [612, 279] on span "Так" at bounding box center [620, 277] width 17 height 16
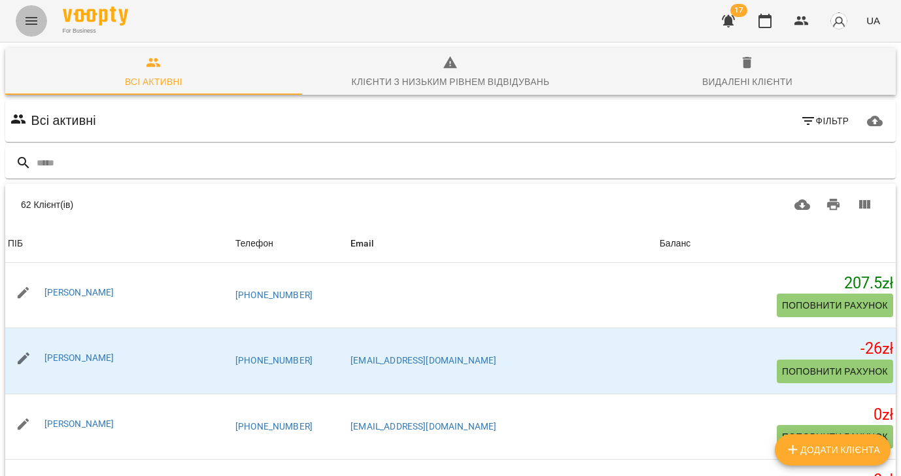
click at [34, 22] on icon "Menu" at bounding box center [32, 21] width 16 height 16
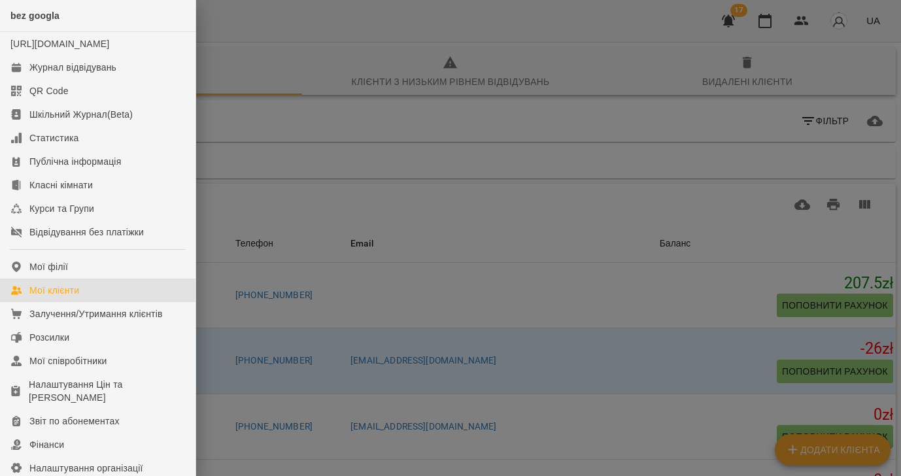
drag, startPoint x: 271, startPoint y: 22, endPoint x: 263, endPoint y: 40, distance: 20.2
click at [271, 22] on div at bounding box center [450, 238] width 901 height 476
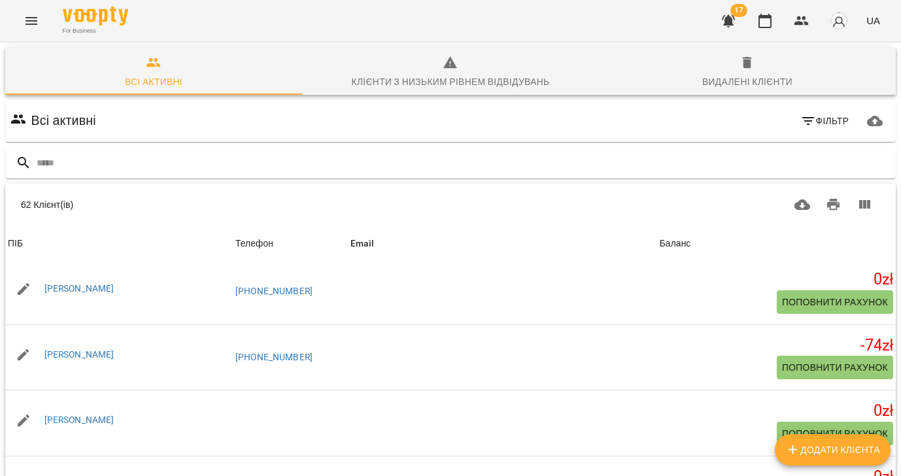
scroll to position [1582, 0]
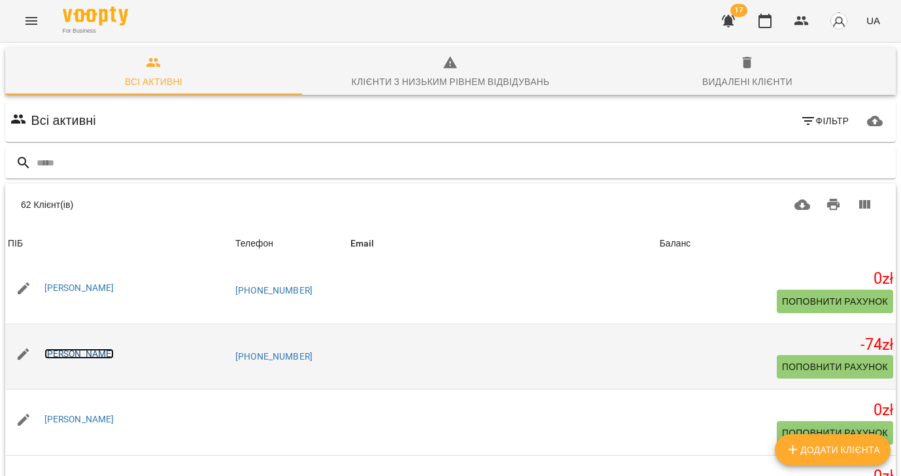
click at [75, 356] on link "[PERSON_NAME]" at bounding box center [79, 353] width 70 height 10
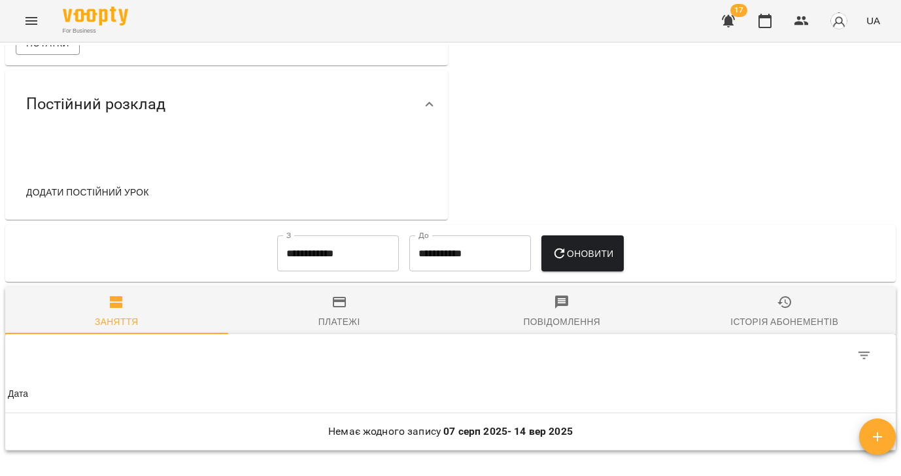
scroll to position [594, 0]
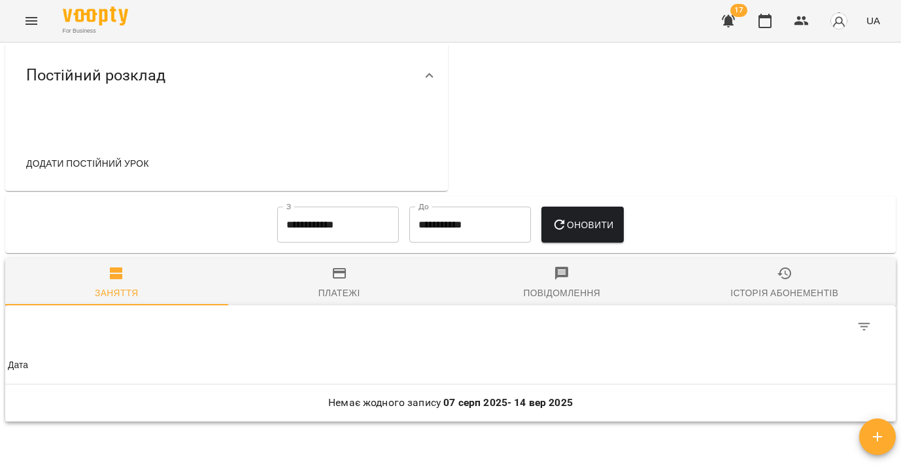
click at [788, 281] on icon "button" at bounding box center [785, 273] width 16 height 16
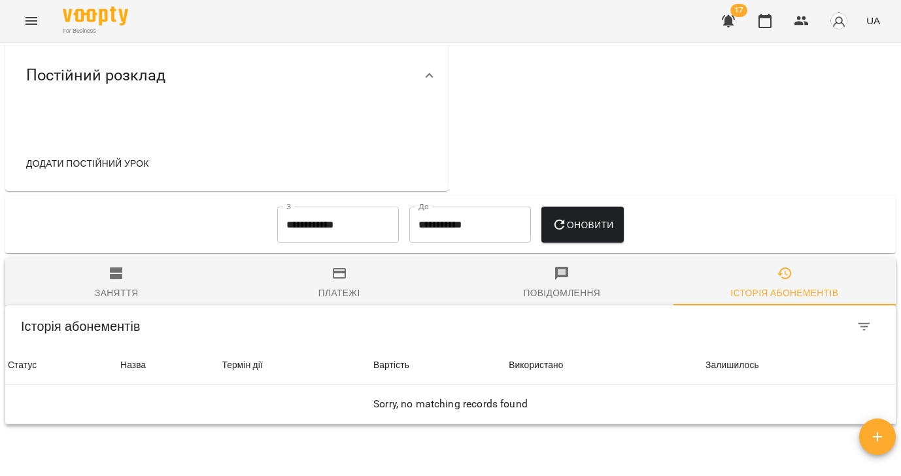
click at [333, 235] on input "**********" at bounding box center [338, 225] width 122 height 37
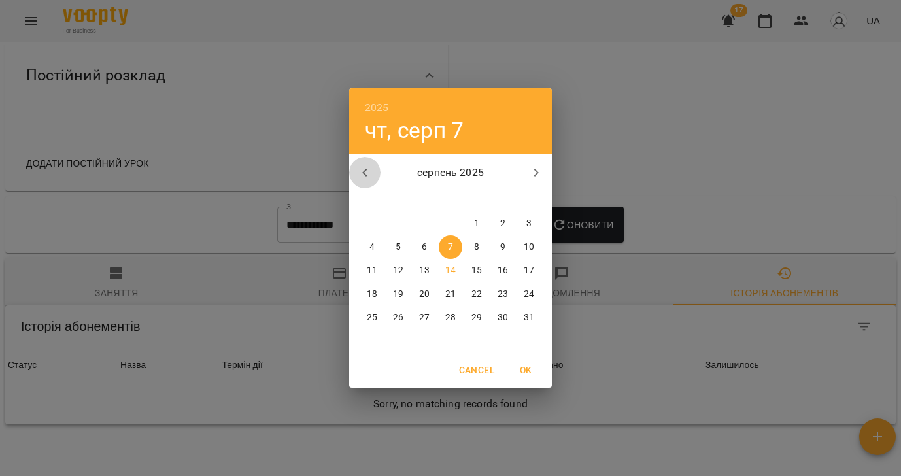
click at [362, 171] on icon "button" at bounding box center [365, 173] width 16 height 16
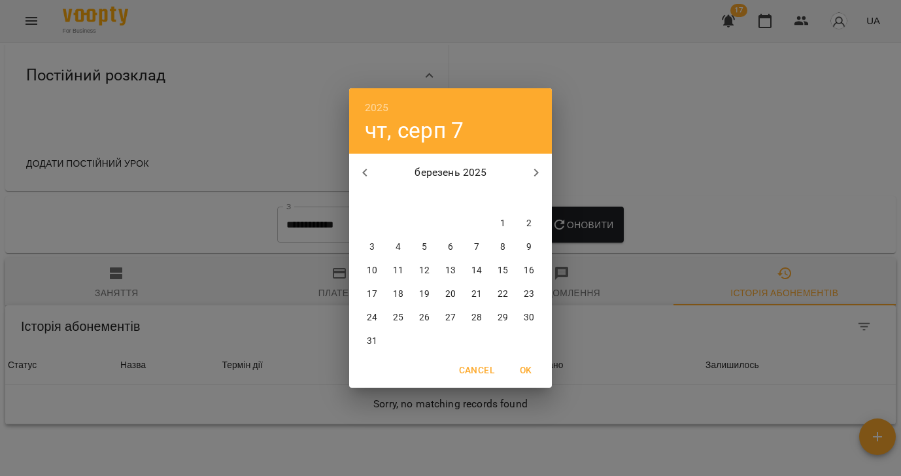
click at [362, 171] on icon "button" at bounding box center [365, 173] width 16 height 16
drag, startPoint x: 479, startPoint y: 223, endPoint x: 559, endPoint y: 231, distance: 80.8
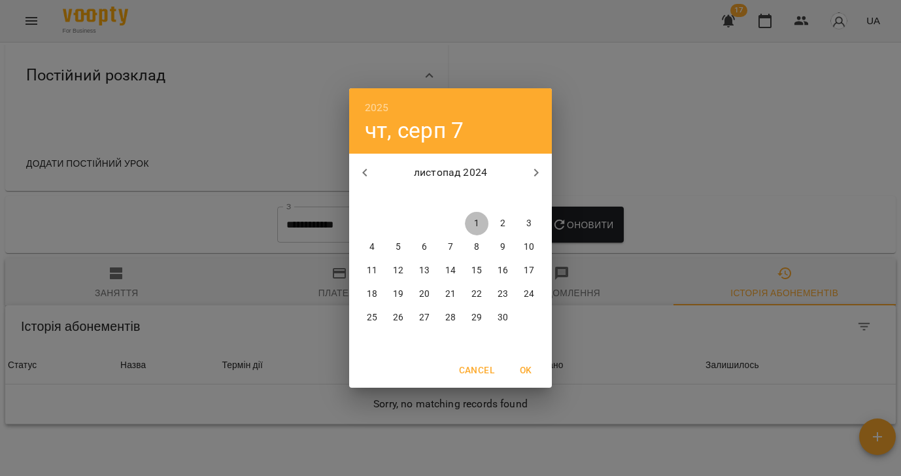
click at [479, 223] on p "1" at bounding box center [476, 223] width 5 height 13
type input "**********"
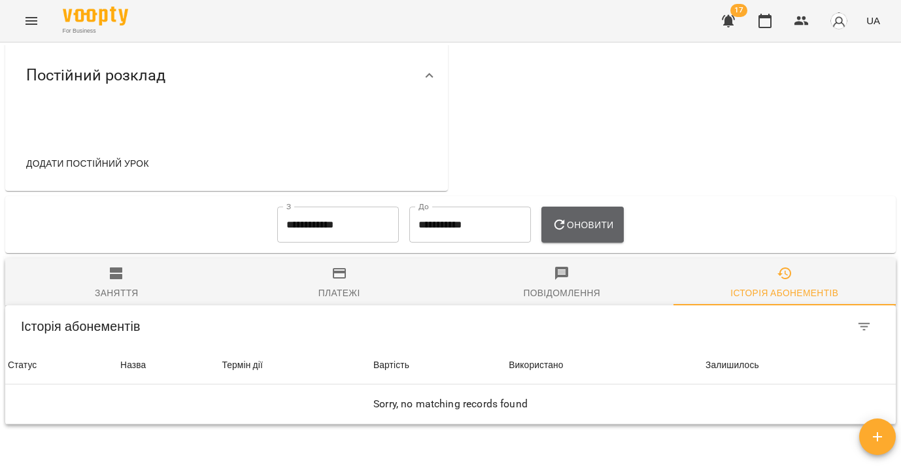
drag, startPoint x: 575, startPoint y: 231, endPoint x: 566, endPoint y: 250, distance: 21.1
click at [575, 231] on span "Оновити" at bounding box center [583, 225] width 62 height 16
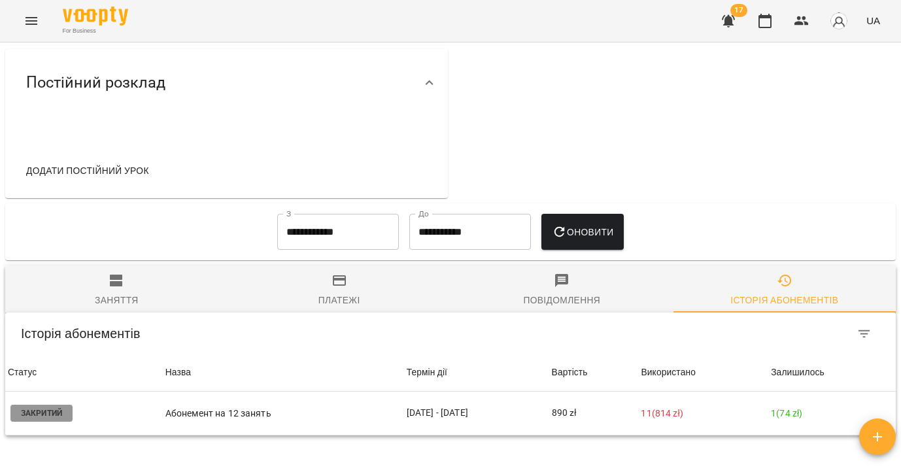
scroll to position [0, 0]
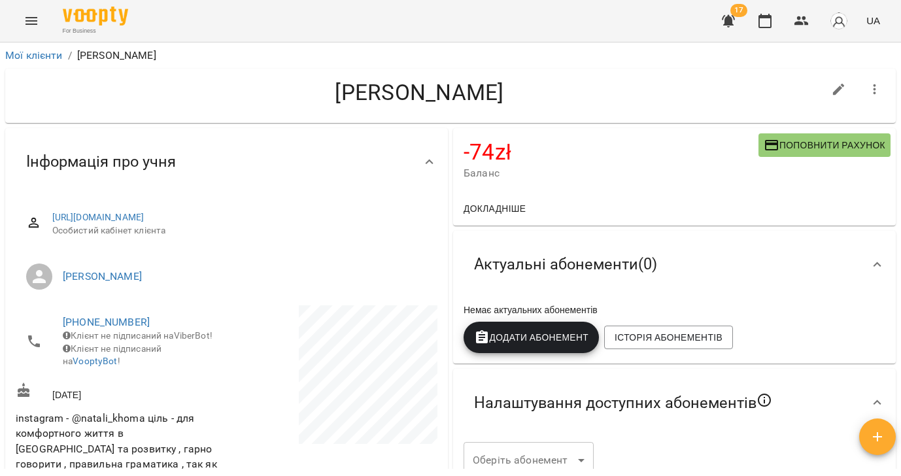
click at [876, 82] on icon "button" at bounding box center [875, 90] width 16 height 16
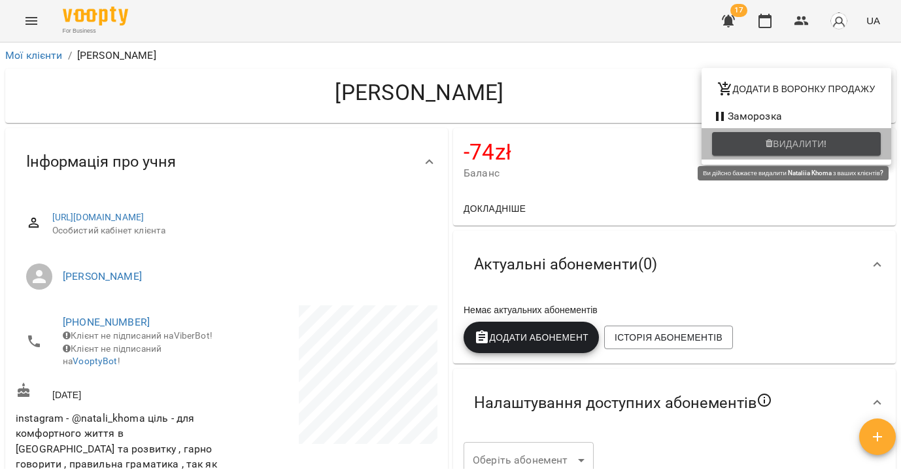
click at [804, 144] on span "Видалити!" at bounding box center [800, 144] width 54 height 16
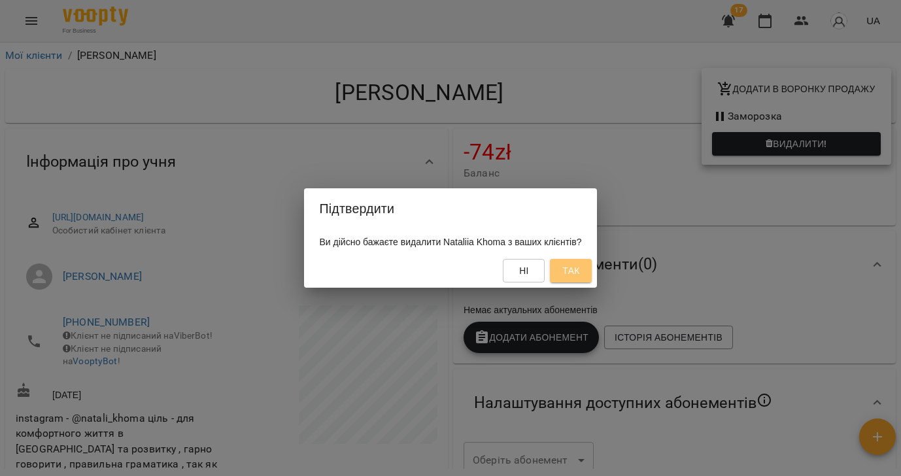
drag, startPoint x: 586, startPoint y: 269, endPoint x: 569, endPoint y: 273, distance: 18.1
click at [579, 269] on span "Так" at bounding box center [570, 271] width 17 height 16
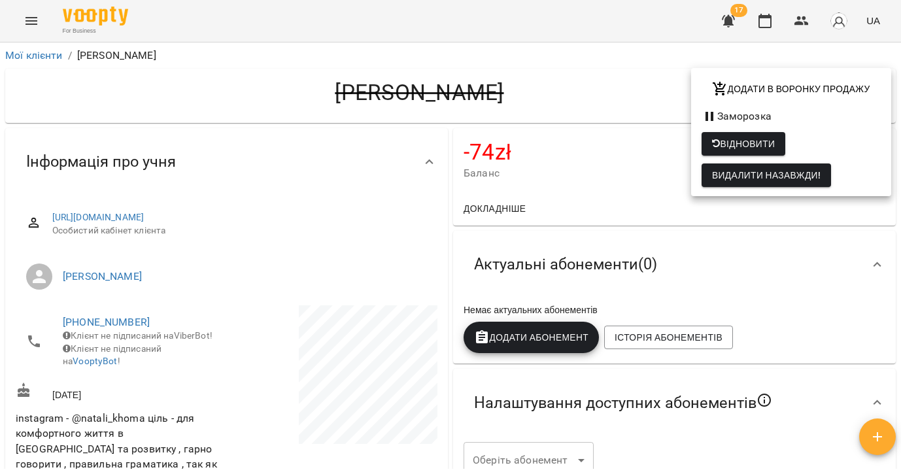
click at [28, 52] on div at bounding box center [450, 238] width 901 height 476
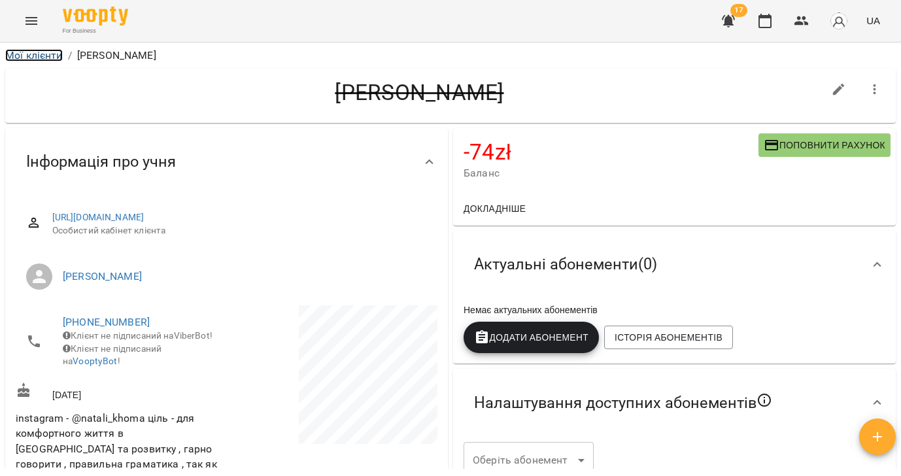
click at [25, 59] on link "Мої клієнти" at bounding box center [34, 55] width 58 height 12
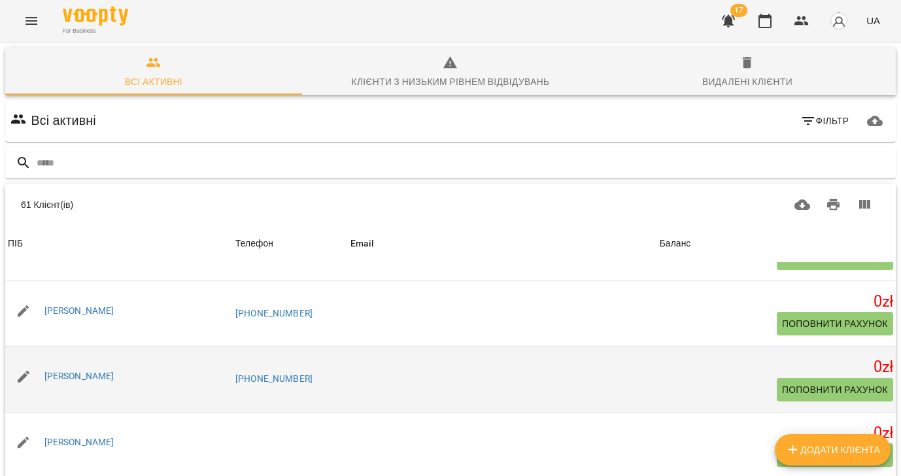
scroll to position [2278, 0]
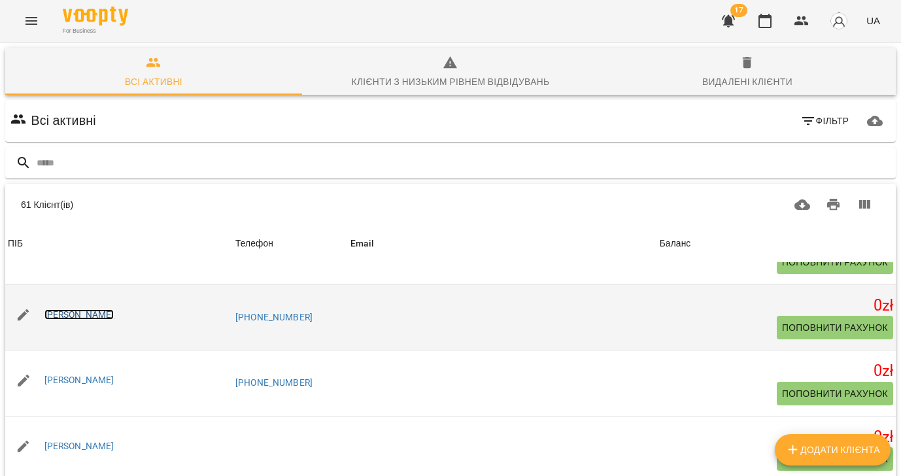
click at [93, 313] on link "[PERSON_NAME]" at bounding box center [79, 314] width 70 height 10
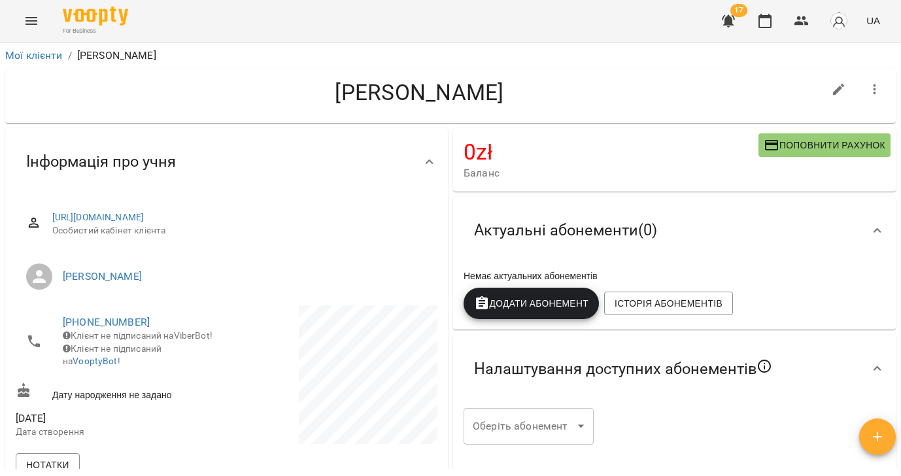
click at [877, 95] on icon "button" at bounding box center [875, 90] width 16 height 16
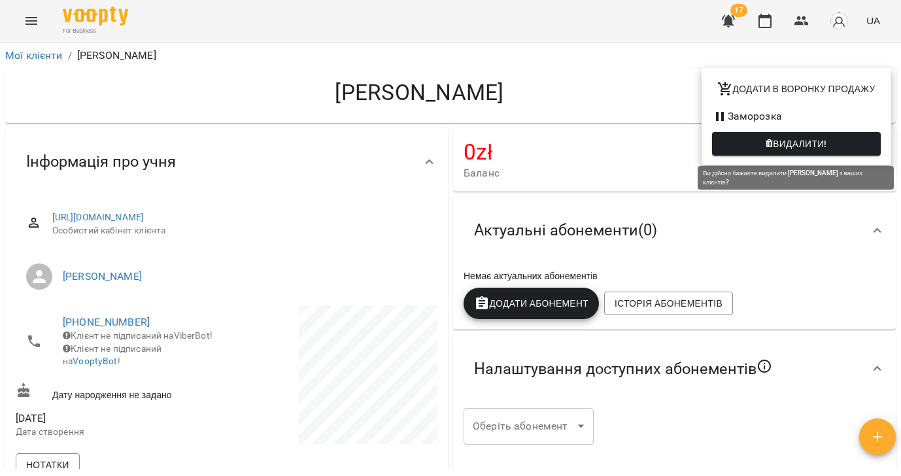
click at [821, 143] on span "Видалити!" at bounding box center [800, 144] width 54 height 16
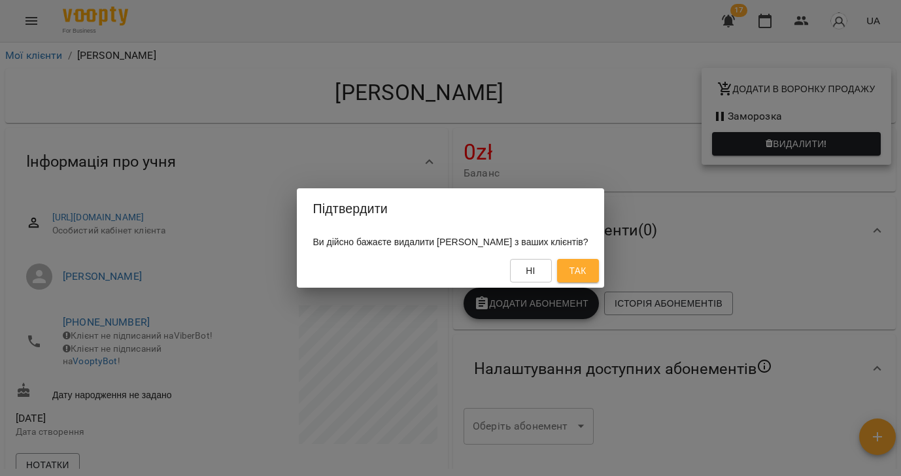
click at [586, 275] on span "Так" at bounding box center [577, 271] width 17 height 16
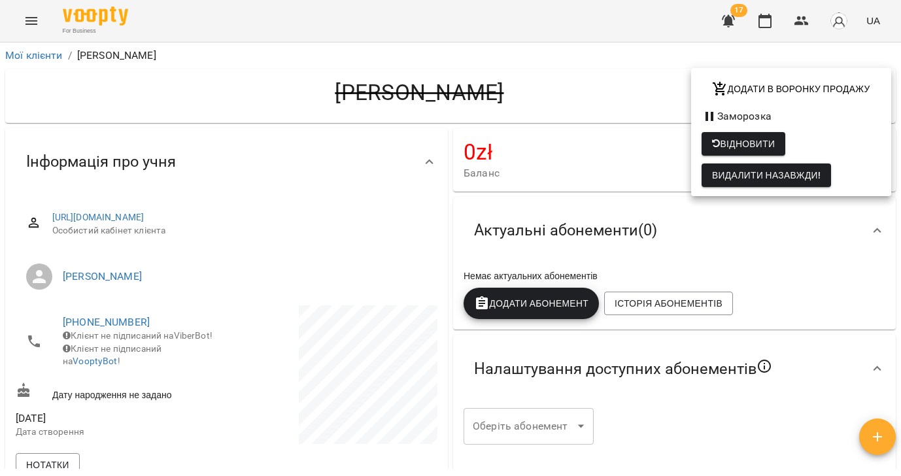
click at [35, 55] on div at bounding box center [450, 238] width 901 height 476
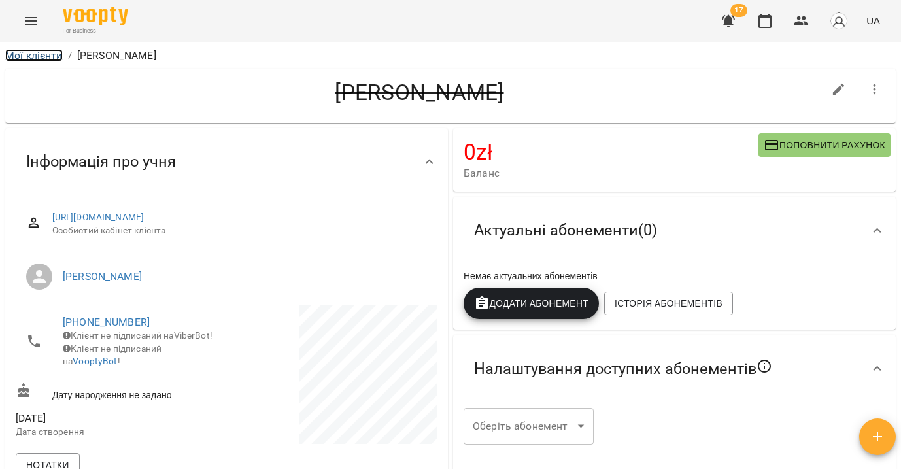
click at [31, 57] on link "Мої клієнти" at bounding box center [34, 55] width 58 height 12
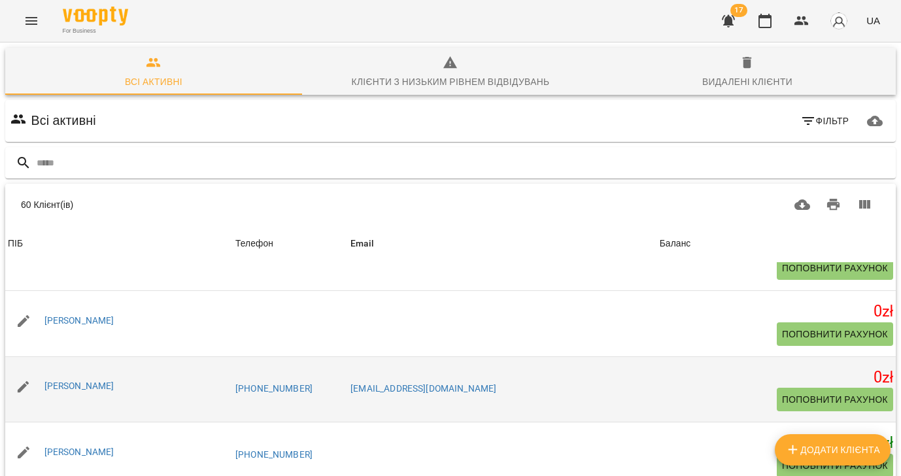
scroll to position [1160, 0]
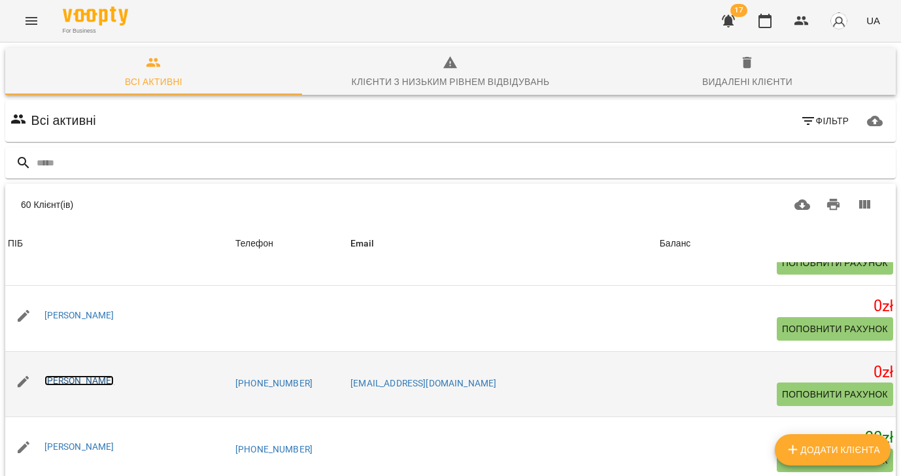
click at [78, 381] on link "[PERSON_NAME]" at bounding box center [79, 380] width 70 height 10
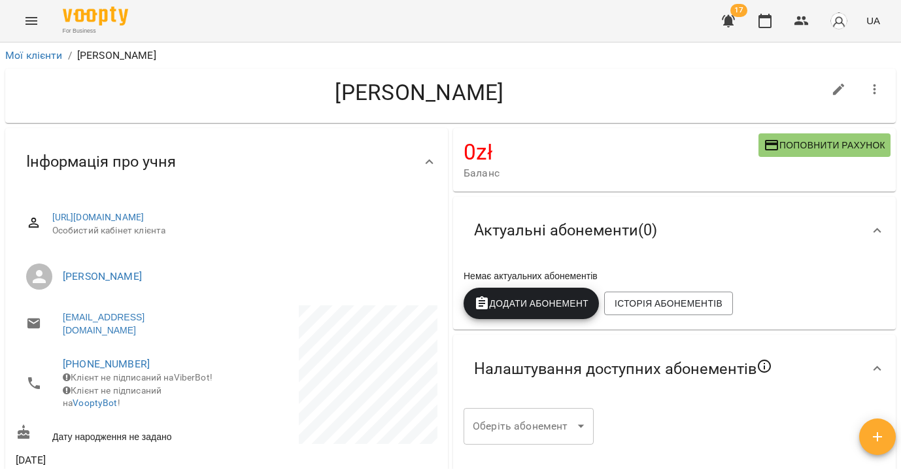
click at [881, 88] on icon "button" at bounding box center [875, 90] width 16 height 16
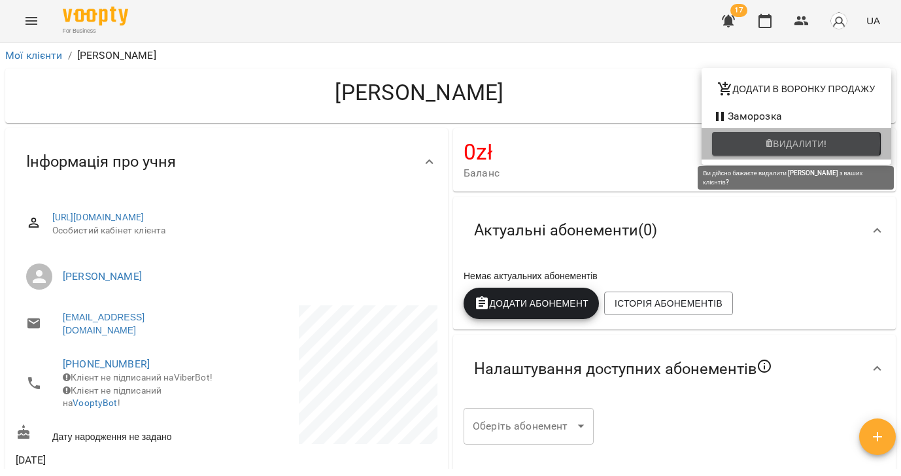
click at [774, 144] on span "Видалити!" at bounding box center [800, 144] width 54 height 16
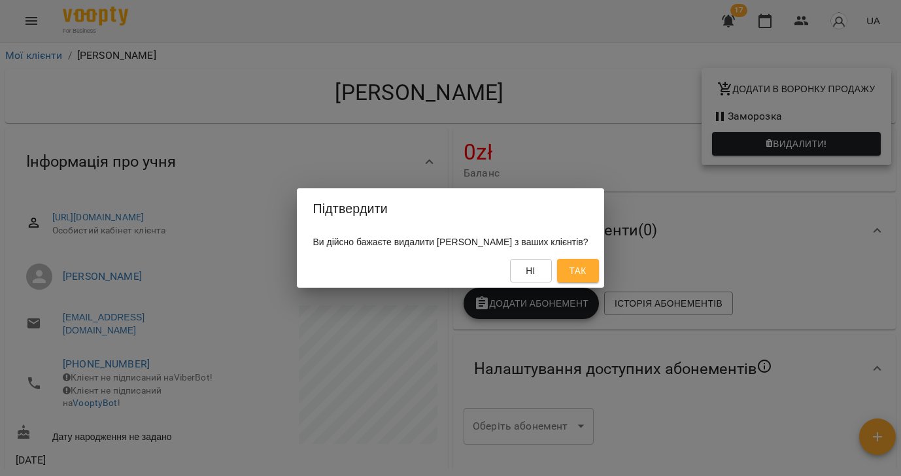
drag, startPoint x: 590, startPoint y: 273, endPoint x: 594, endPoint y: 256, distance: 18.1
click at [586, 273] on span "Так" at bounding box center [577, 271] width 17 height 16
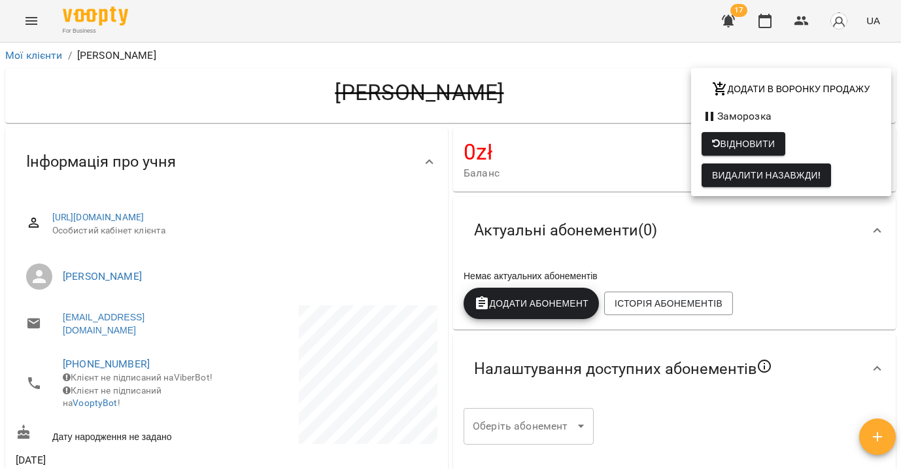
click at [24, 56] on div at bounding box center [450, 238] width 901 height 476
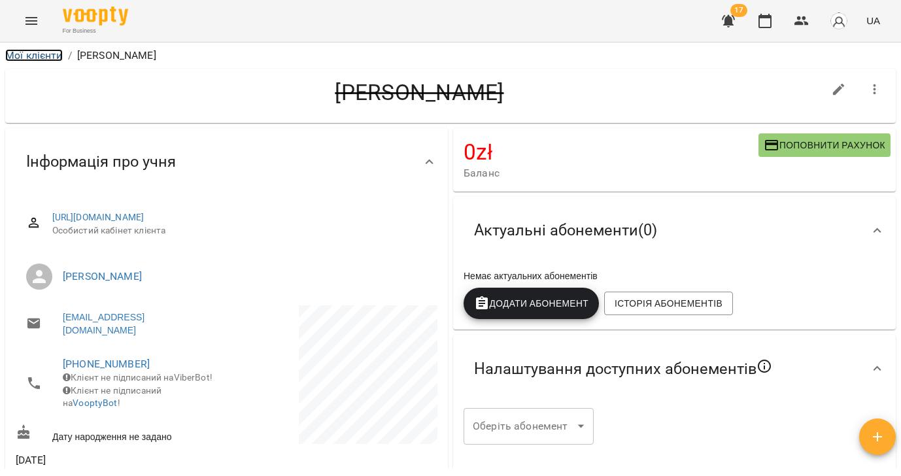
click at [24, 56] on link "Мої клієнти" at bounding box center [34, 55] width 58 height 12
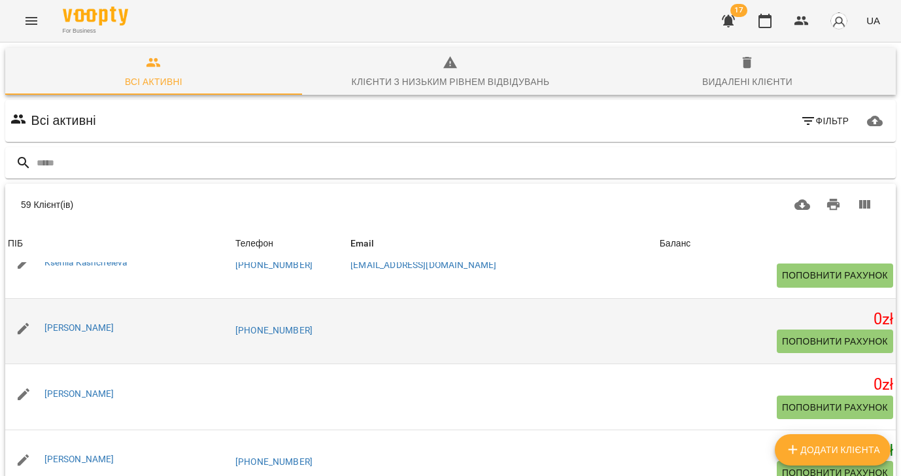
scroll to position [1066, 0]
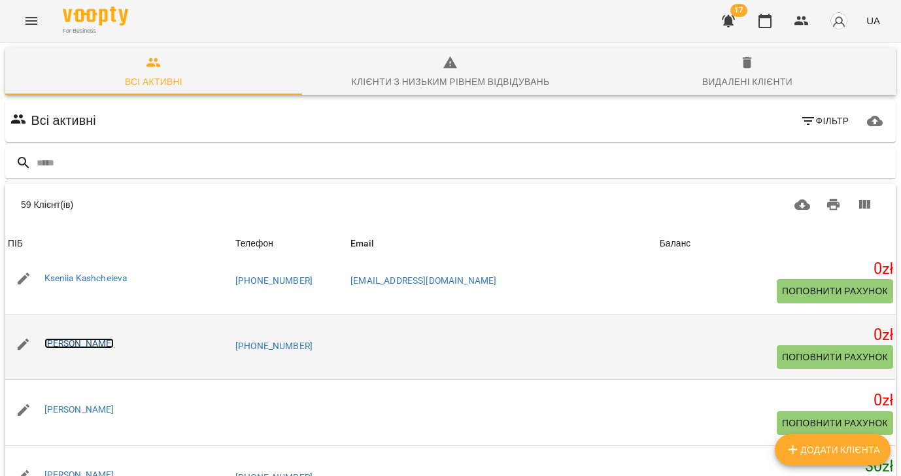
click at [83, 341] on link "[PERSON_NAME]" at bounding box center [79, 343] width 70 height 10
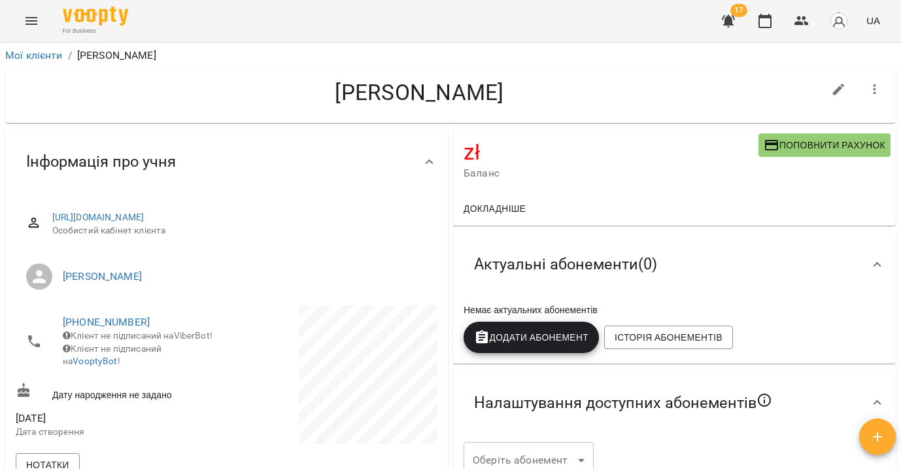
click at [879, 92] on icon "button" at bounding box center [875, 90] width 16 height 16
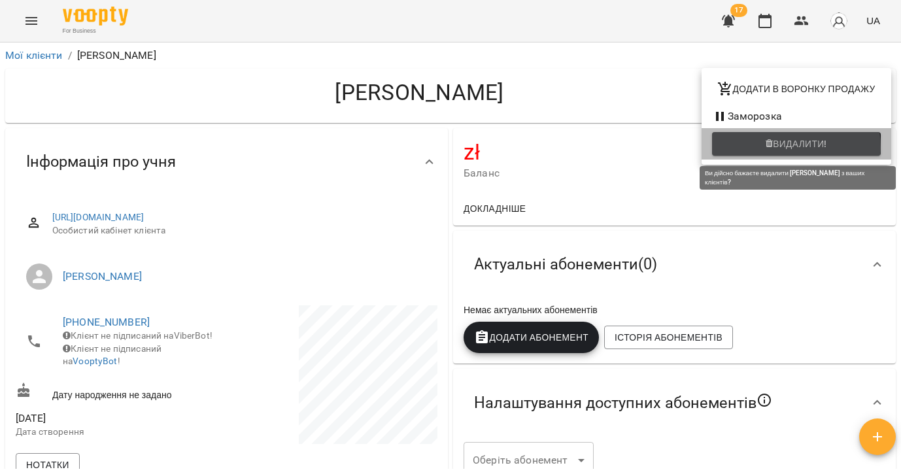
click at [773, 148] on span "Видалити!" at bounding box center [800, 144] width 54 height 16
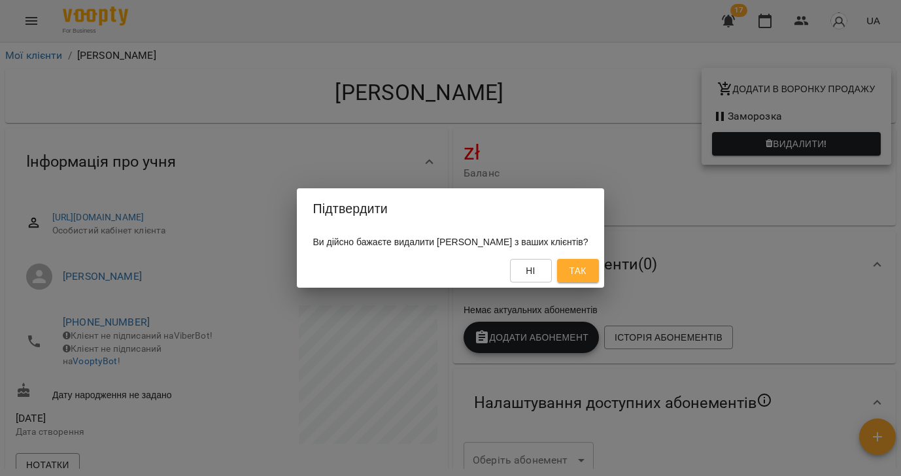
drag, startPoint x: 592, startPoint y: 269, endPoint x: 592, endPoint y: 257, distance: 12.4
click at [586, 269] on span "Так" at bounding box center [577, 271] width 17 height 16
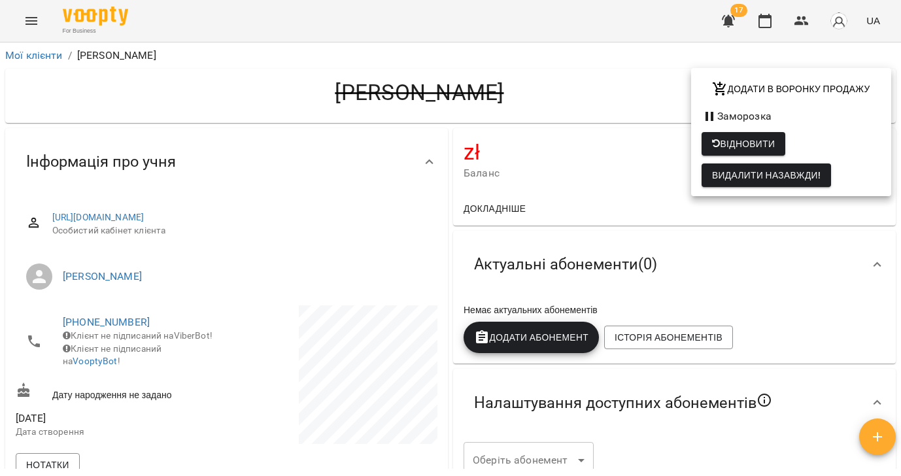
drag, startPoint x: 43, startPoint y: 56, endPoint x: 27, endPoint y: 56, distance: 15.7
click at [43, 56] on div at bounding box center [450, 238] width 901 height 476
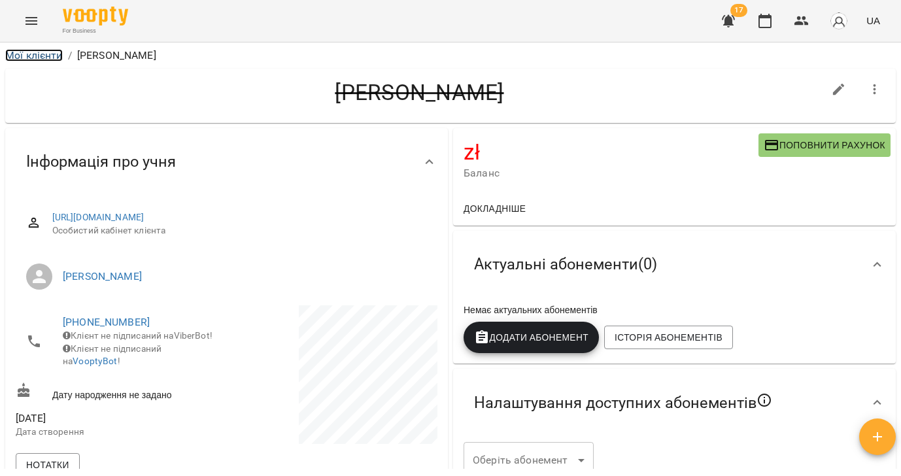
click at [21, 55] on link "Мої клієнти" at bounding box center [34, 55] width 58 height 12
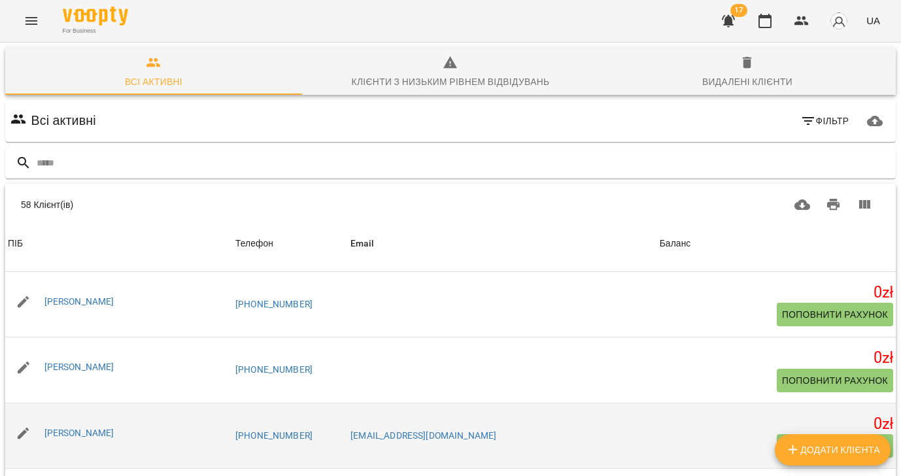
scroll to position [1647, 0]
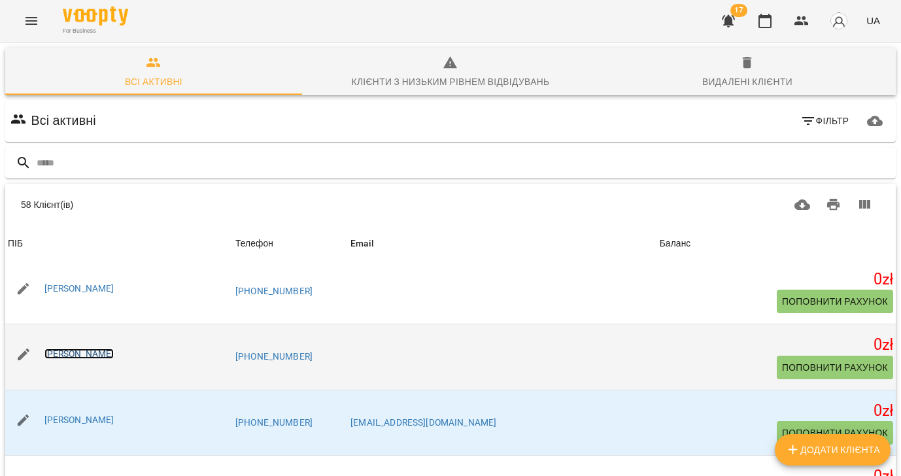
click at [101, 352] on link "[PERSON_NAME]" at bounding box center [79, 353] width 70 height 10
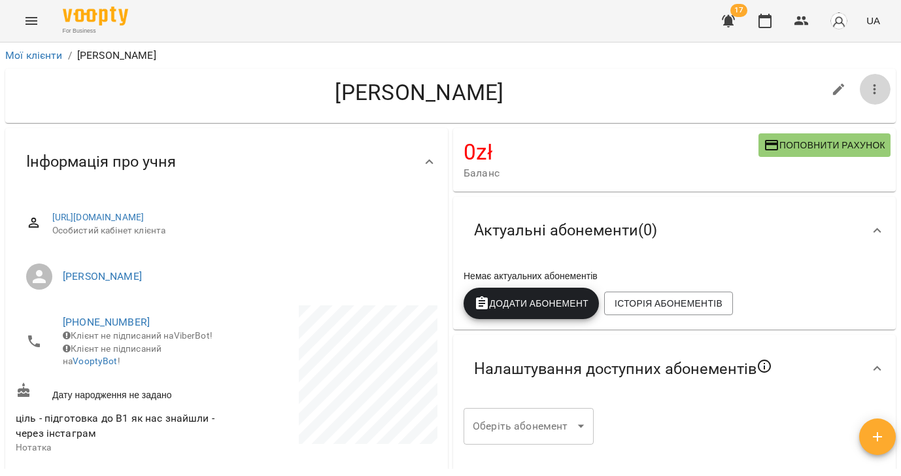
click at [873, 88] on icon "button" at bounding box center [875, 90] width 16 height 16
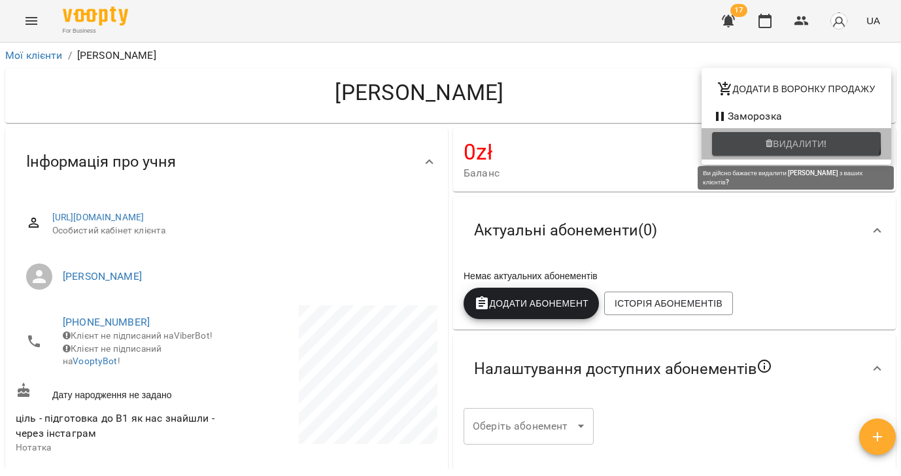
click at [790, 140] on span "Видалити!" at bounding box center [800, 144] width 54 height 16
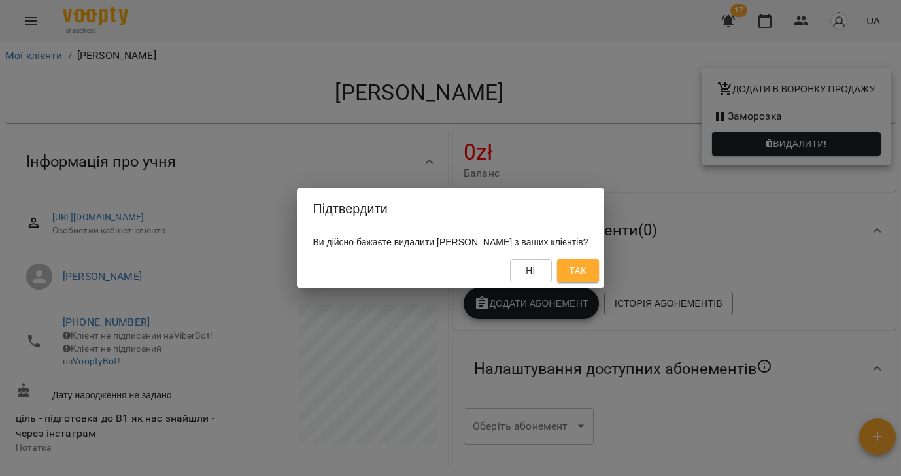
click at [586, 267] on span "Так" at bounding box center [577, 271] width 17 height 16
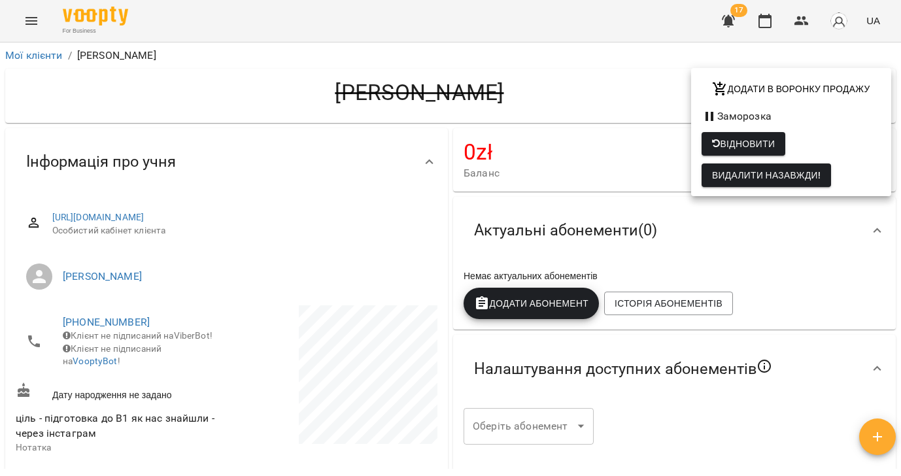
click at [22, 56] on div at bounding box center [450, 238] width 901 height 476
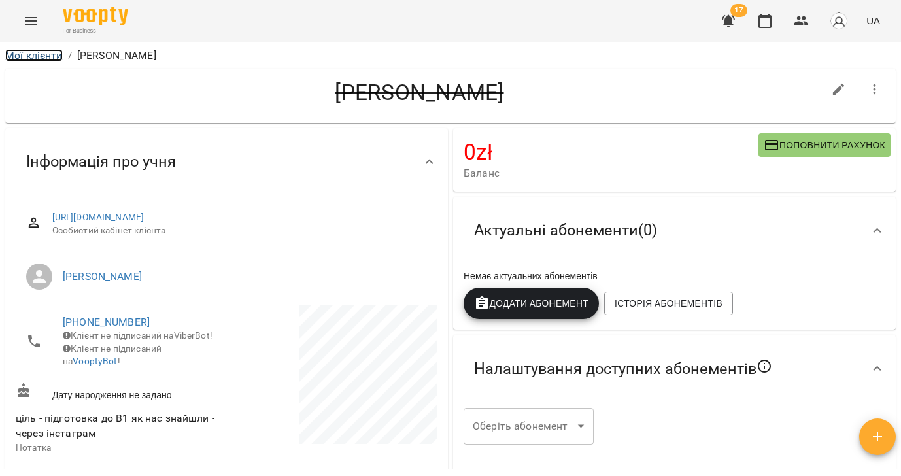
click at [27, 55] on link "Мої клієнти" at bounding box center [34, 55] width 58 height 12
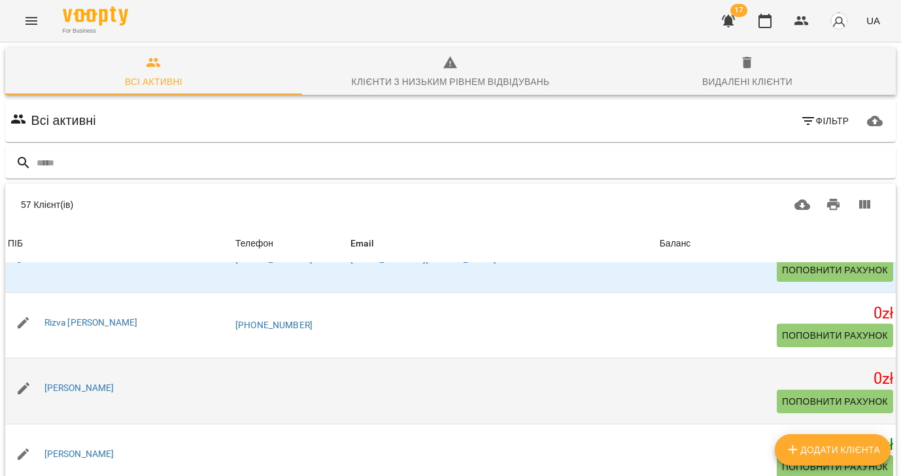
scroll to position [1746, 0]
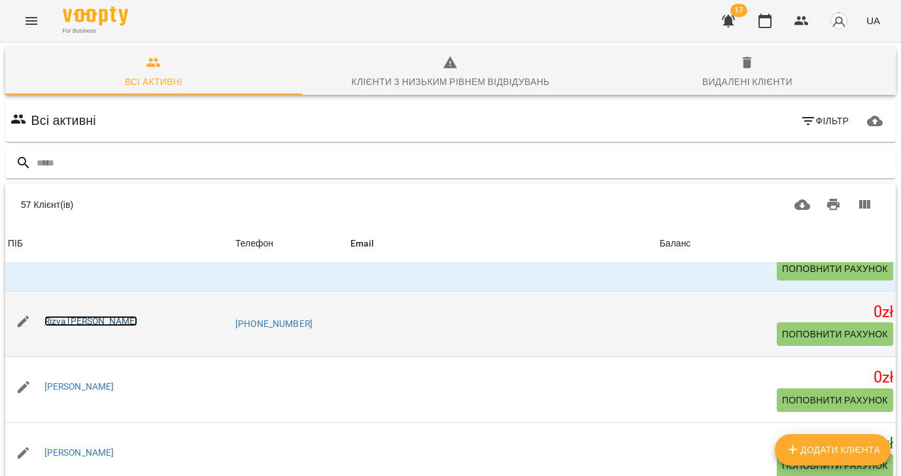
click at [54, 322] on link "Rizva [PERSON_NAME]" at bounding box center [90, 321] width 93 height 10
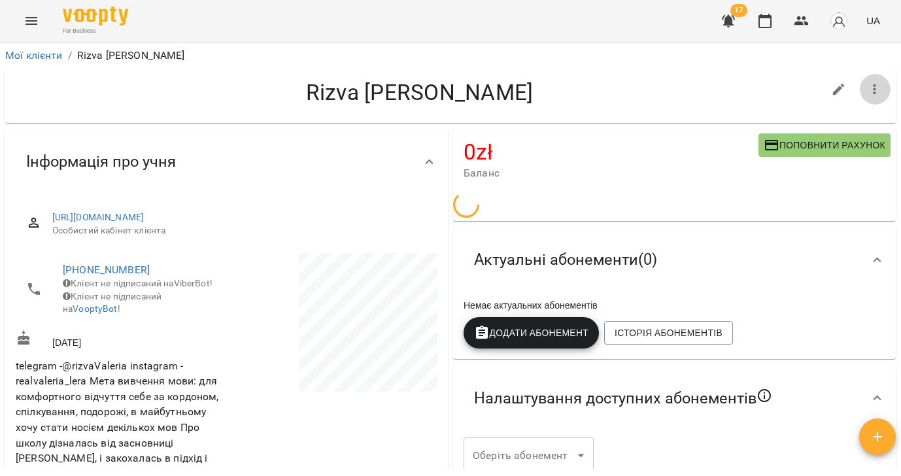
click at [871, 85] on icon "button" at bounding box center [875, 90] width 16 height 16
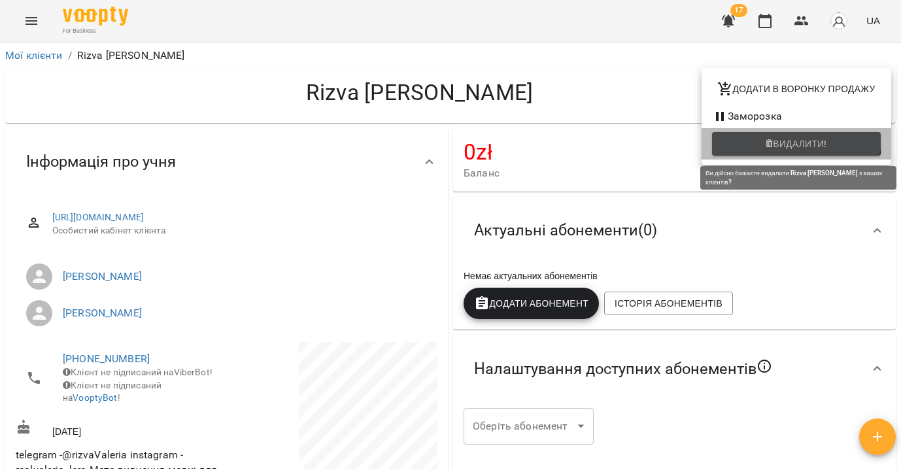
click at [796, 138] on span "Видалити!" at bounding box center [800, 144] width 54 height 16
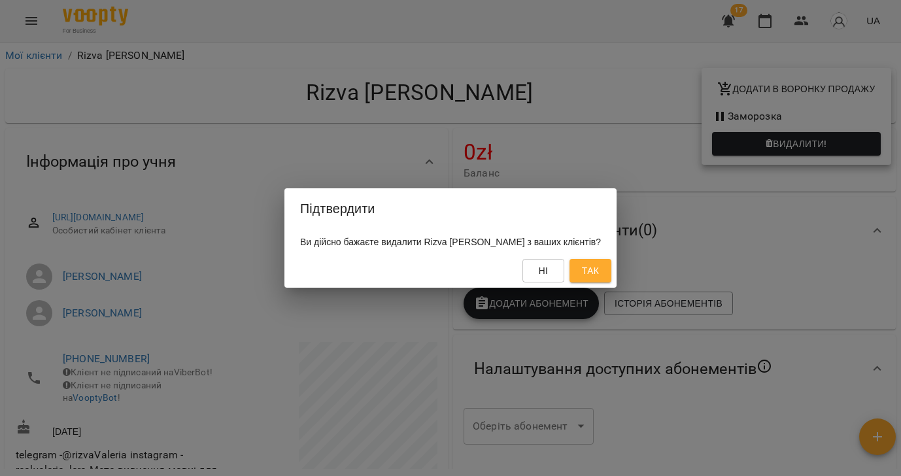
click at [582, 269] on span "Так" at bounding box center [590, 271] width 17 height 16
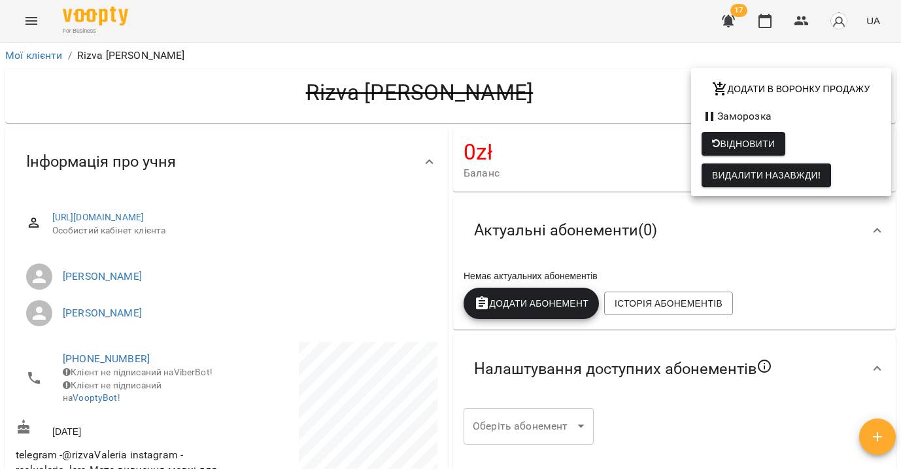
click at [33, 52] on div at bounding box center [450, 238] width 901 height 476
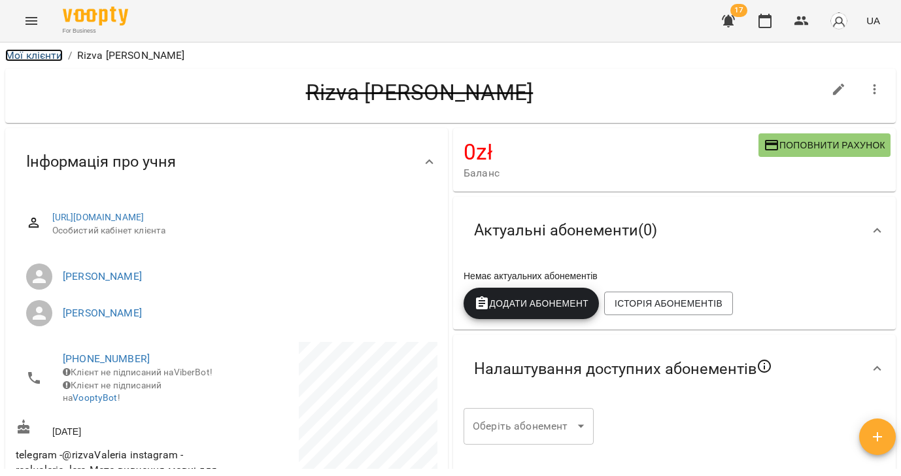
click at [33, 55] on link "Мої клієнти" at bounding box center [34, 55] width 58 height 12
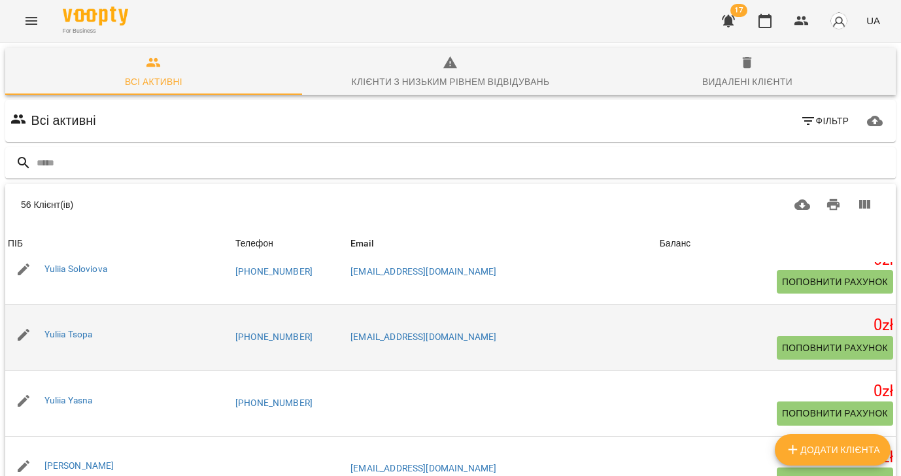
scroll to position [2996, 0]
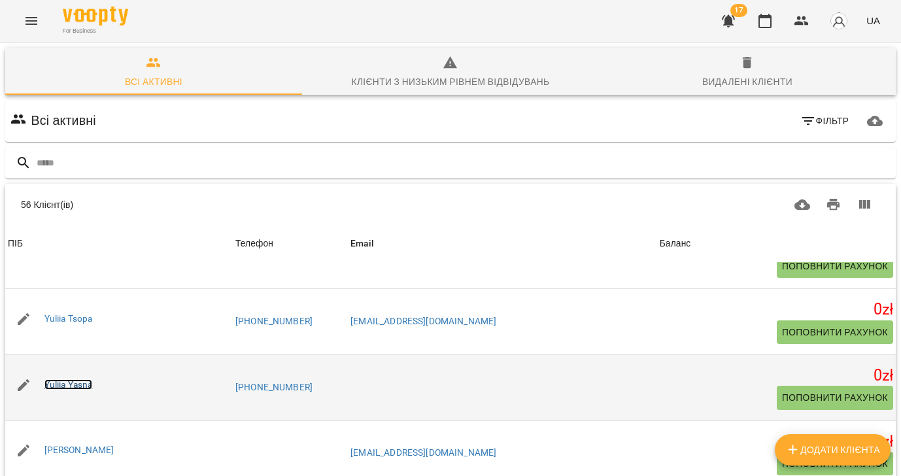
click at [56, 386] on link "Yuliia Yasna" at bounding box center [68, 384] width 48 height 10
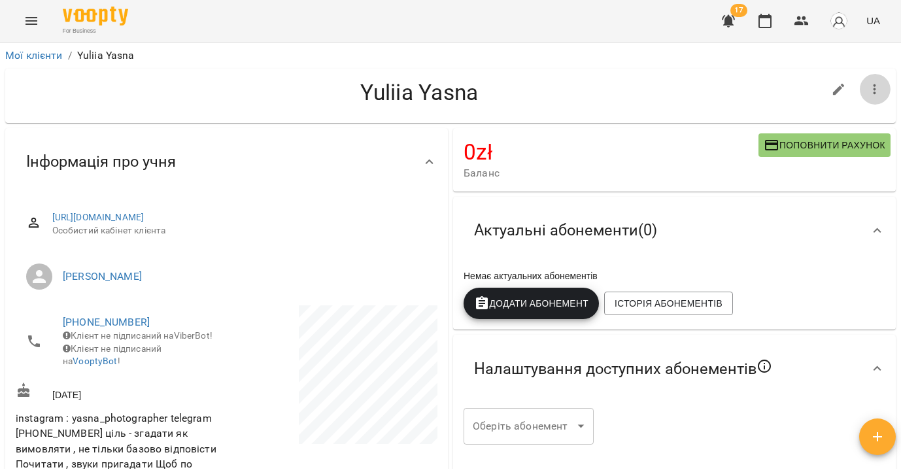
click at [882, 90] on button "button" at bounding box center [874, 89] width 31 height 31
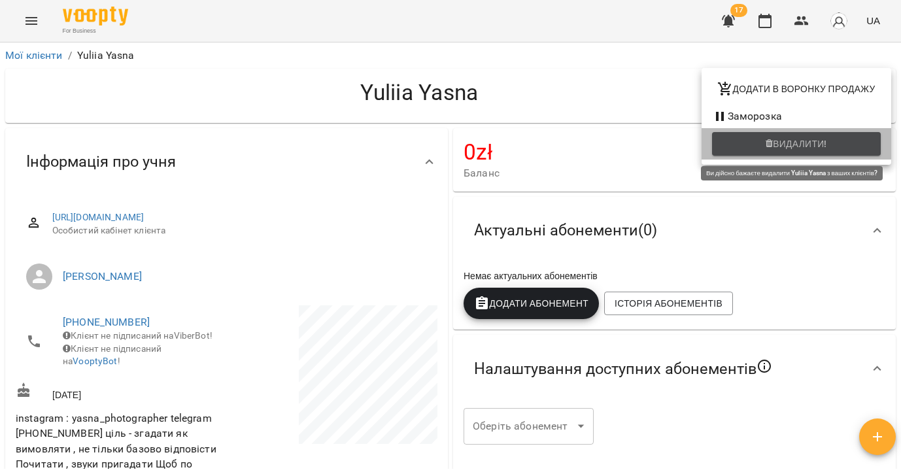
click at [796, 145] on span "Видалити!" at bounding box center [800, 144] width 54 height 16
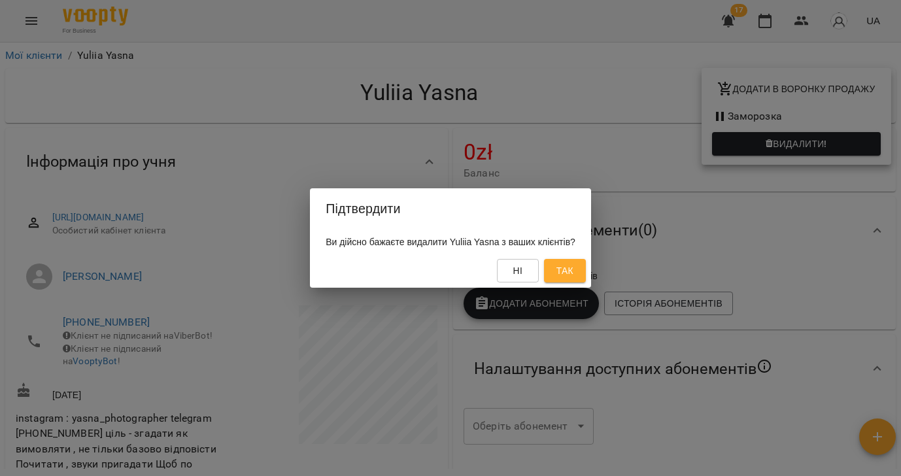
click at [573, 271] on span "Так" at bounding box center [564, 271] width 17 height 16
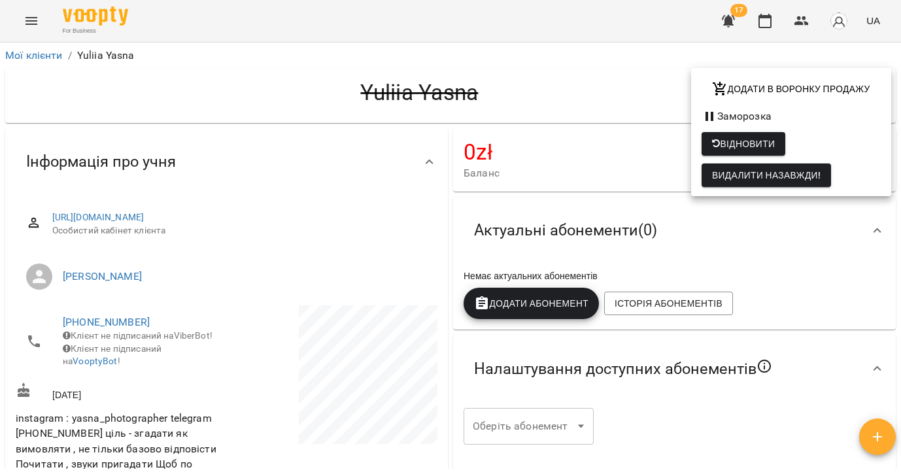
click at [35, 54] on div at bounding box center [450, 238] width 901 height 476
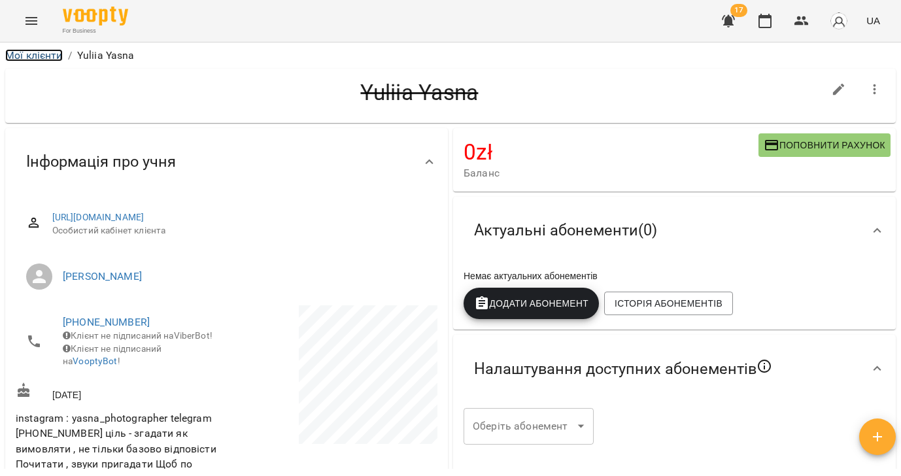
click at [27, 56] on link "Мої клієнти" at bounding box center [34, 55] width 58 height 12
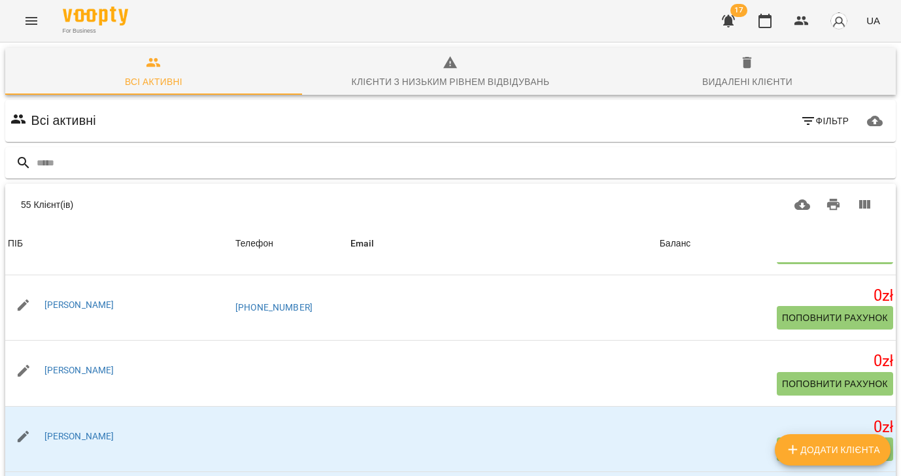
scroll to position [2996, 0]
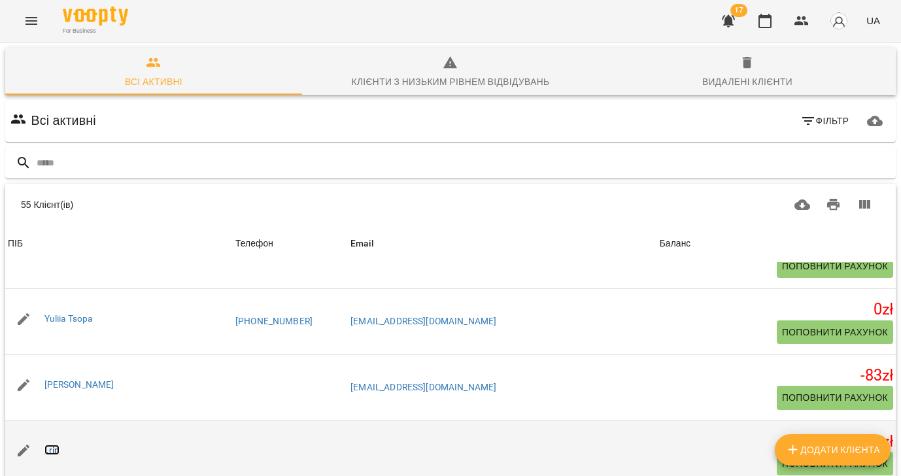
click at [56, 451] on link "l.rin" at bounding box center [52, 450] width 16 height 10
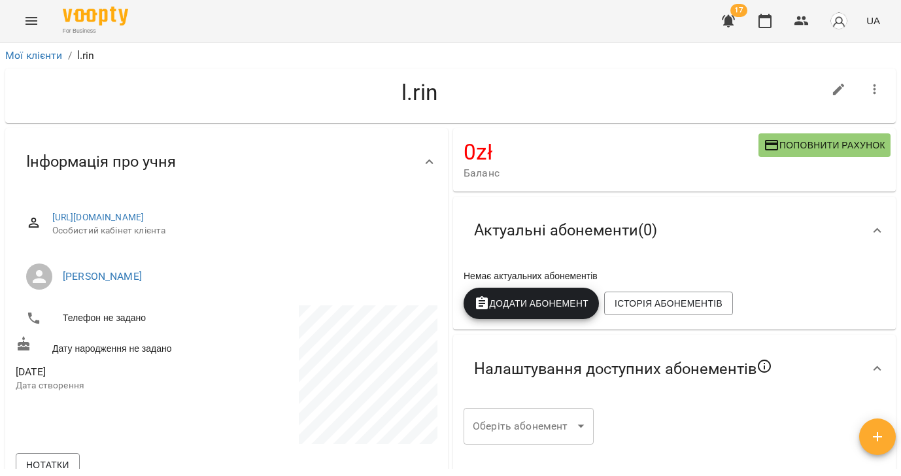
click at [876, 89] on icon "button" at bounding box center [874, 89] width 3 height 10
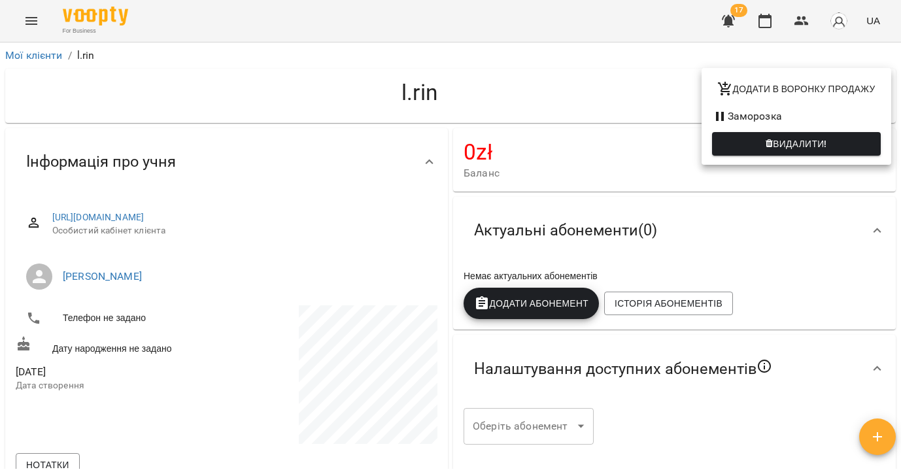
click at [739, 146] on span "Видалити!" at bounding box center [796, 144] width 148 height 16
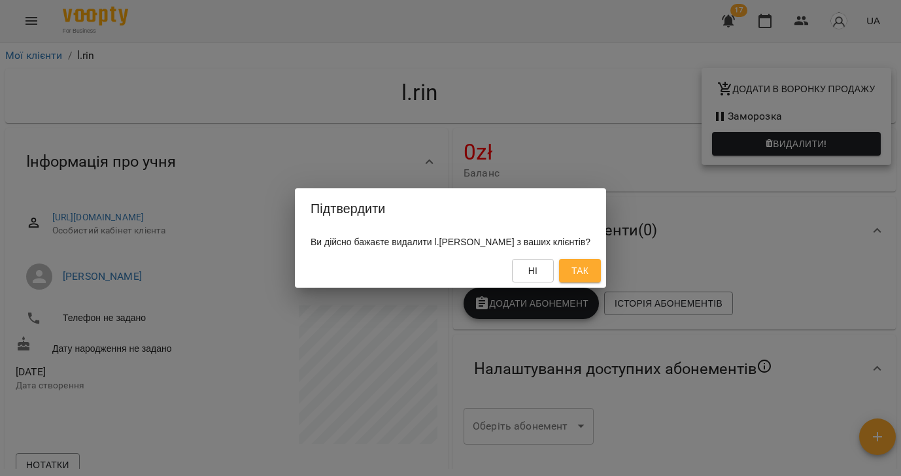
click at [571, 273] on span "Так" at bounding box center [579, 271] width 17 height 16
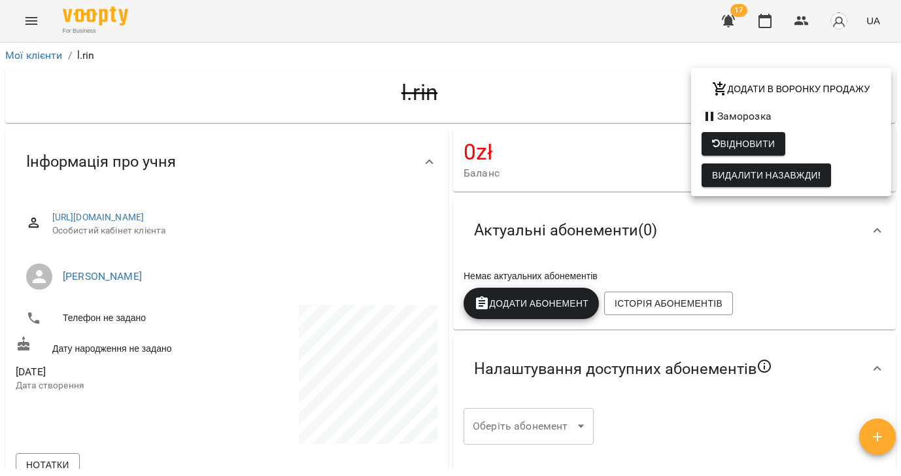
drag, startPoint x: 50, startPoint y: 54, endPoint x: 39, endPoint y: 56, distance: 11.2
click at [49, 54] on div at bounding box center [450, 238] width 901 height 476
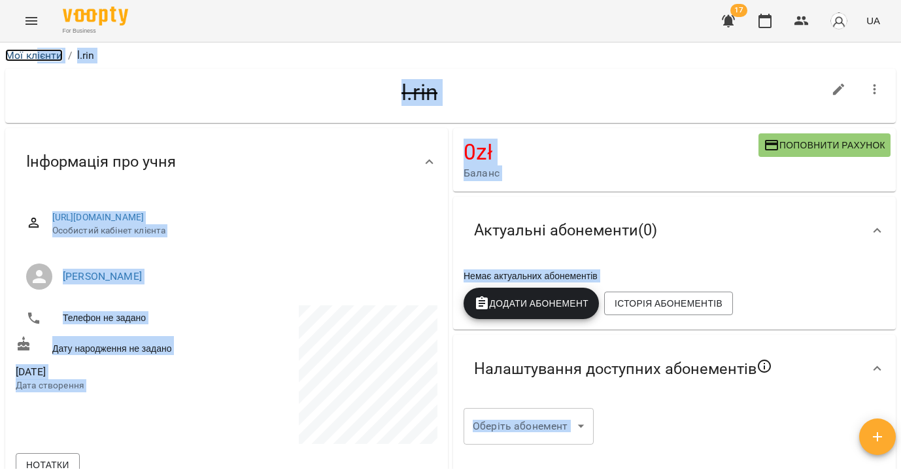
click at [33, 55] on link "Мої клієнти" at bounding box center [34, 55] width 58 height 12
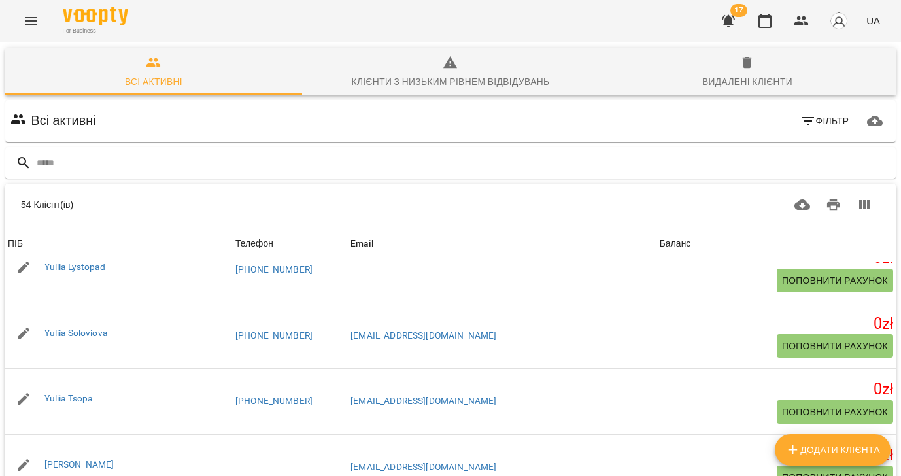
scroll to position [2876, 0]
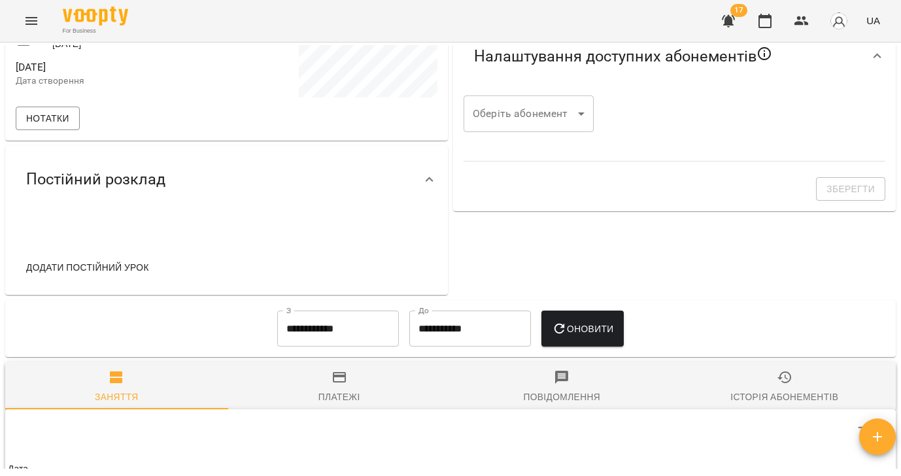
scroll to position [375, 0]
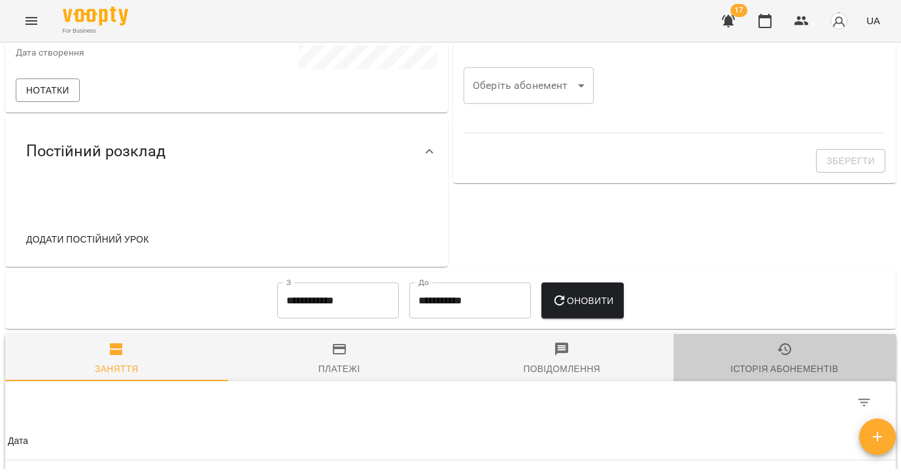
click at [767, 350] on span "Історія абонементів" at bounding box center [784, 358] width 207 height 35
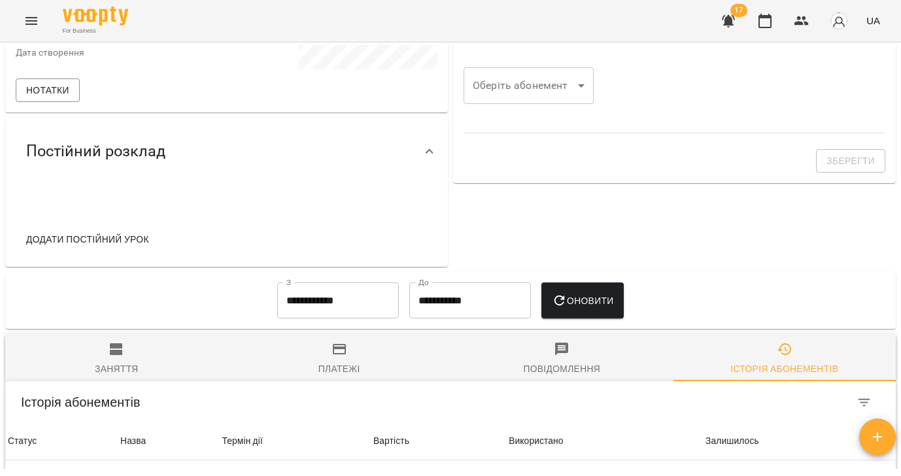
click at [331, 300] on input "**********" at bounding box center [338, 300] width 122 height 37
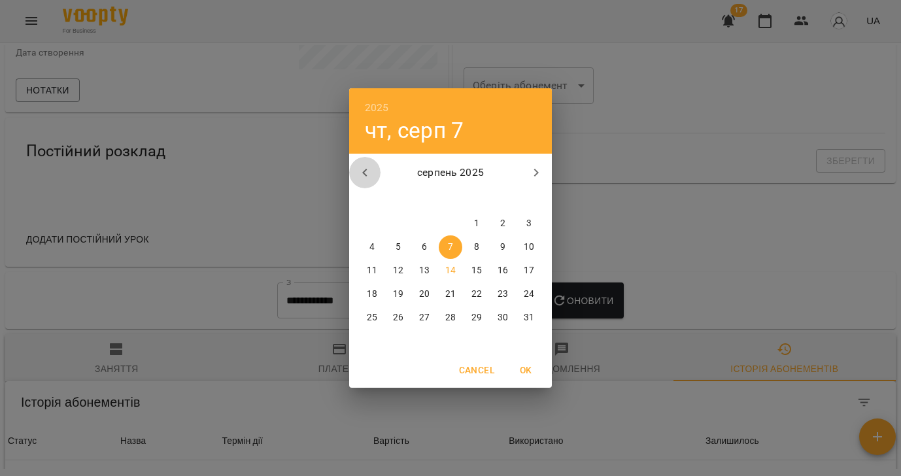
click at [365, 180] on icon "button" at bounding box center [365, 173] width 16 height 16
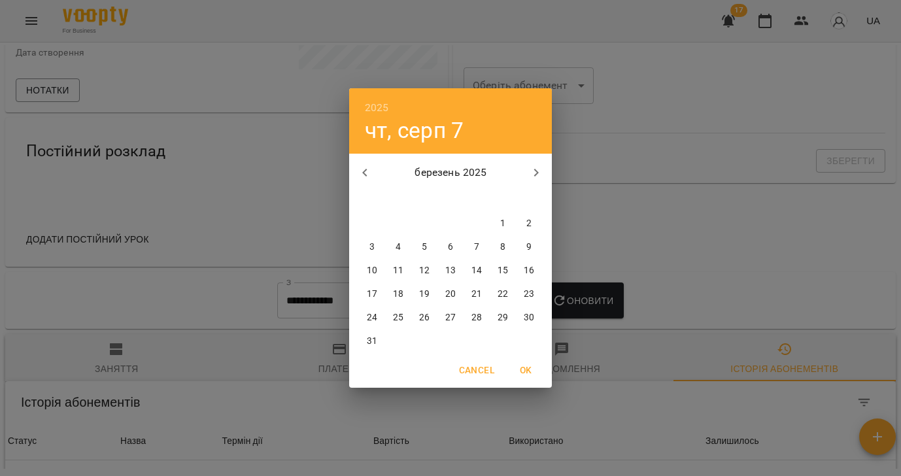
click at [365, 180] on icon "button" at bounding box center [365, 173] width 16 height 16
drag, startPoint x: 396, startPoint y: 245, endPoint x: 509, endPoint y: 254, distance: 114.1
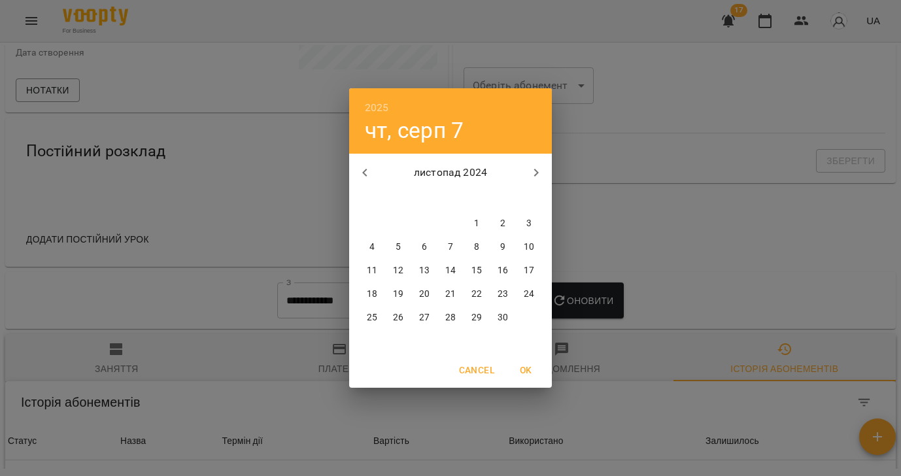
click at [396, 245] on p "5" at bounding box center [398, 247] width 5 height 13
type input "**********"
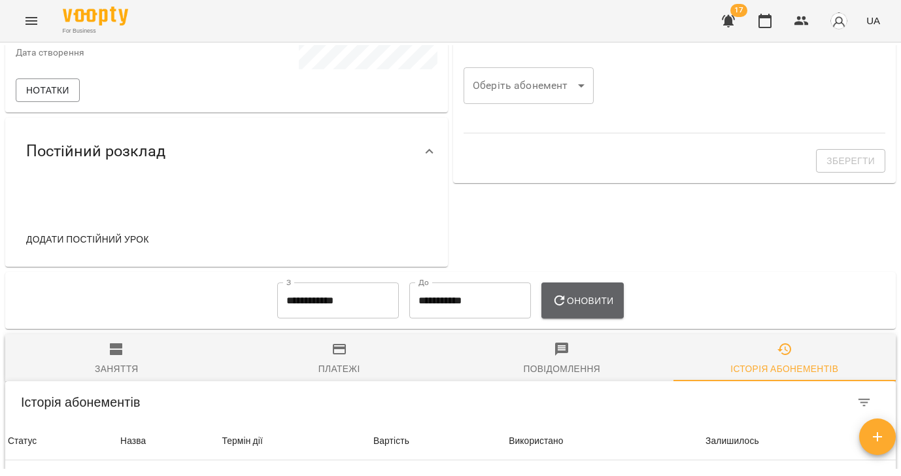
click at [601, 294] on span "Оновити" at bounding box center [583, 301] width 62 height 16
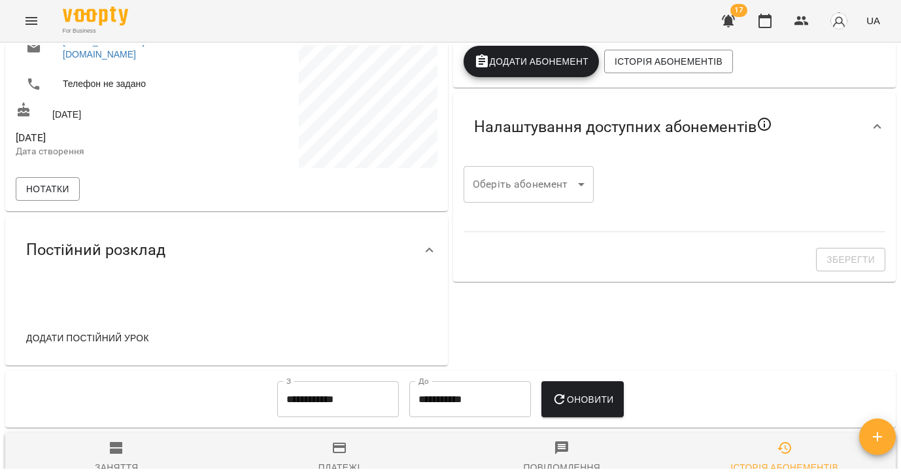
scroll to position [0, 0]
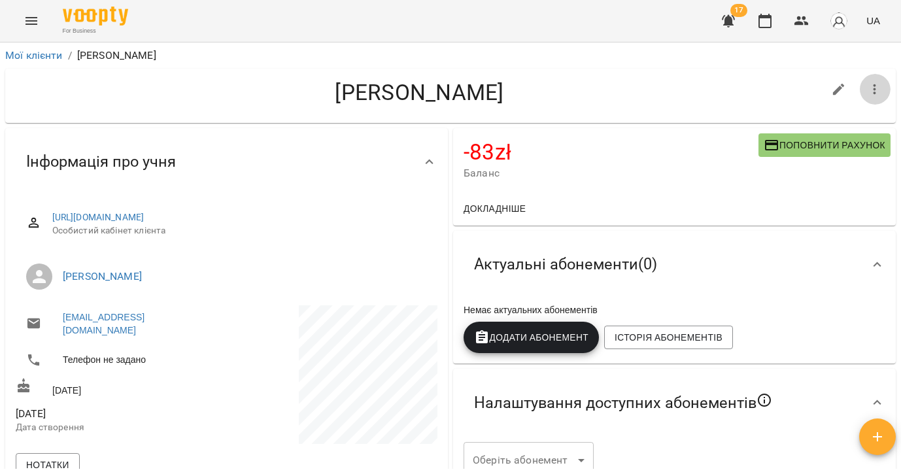
click at [872, 91] on icon "button" at bounding box center [875, 90] width 16 height 16
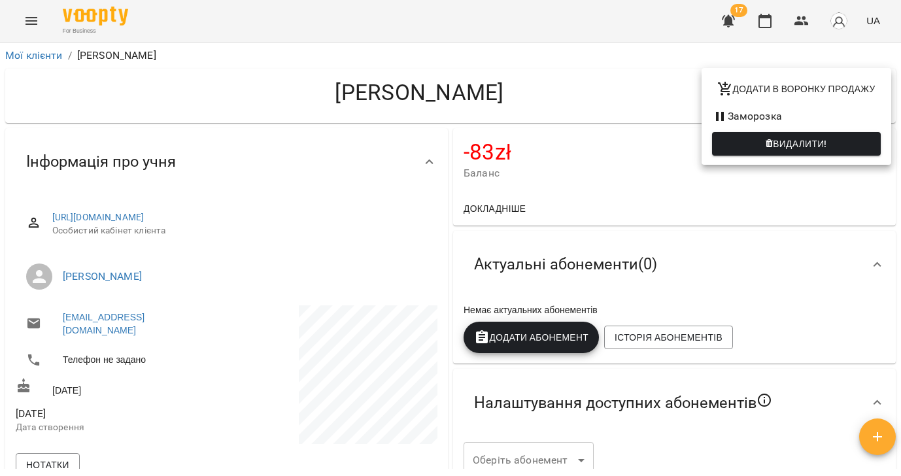
click at [620, 178] on div at bounding box center [450, 238] width 901 height 476
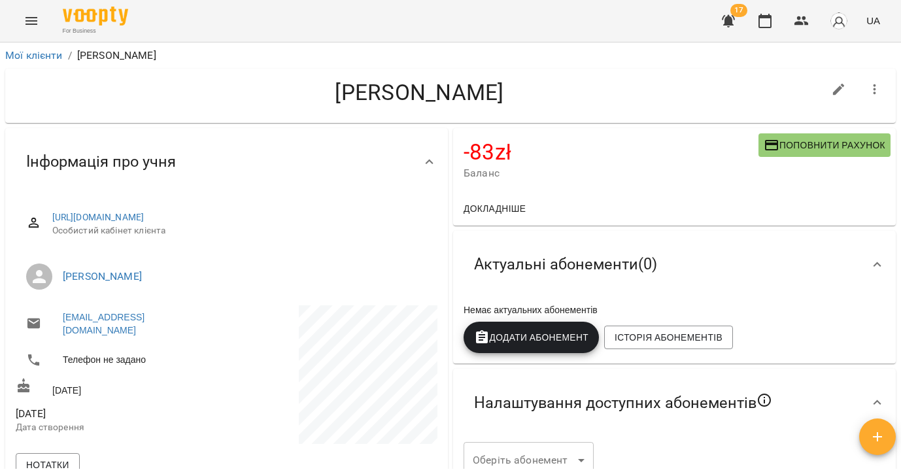
click at [874, 88] on icon "button" at bounding box center [874, 89] width 3 height 10
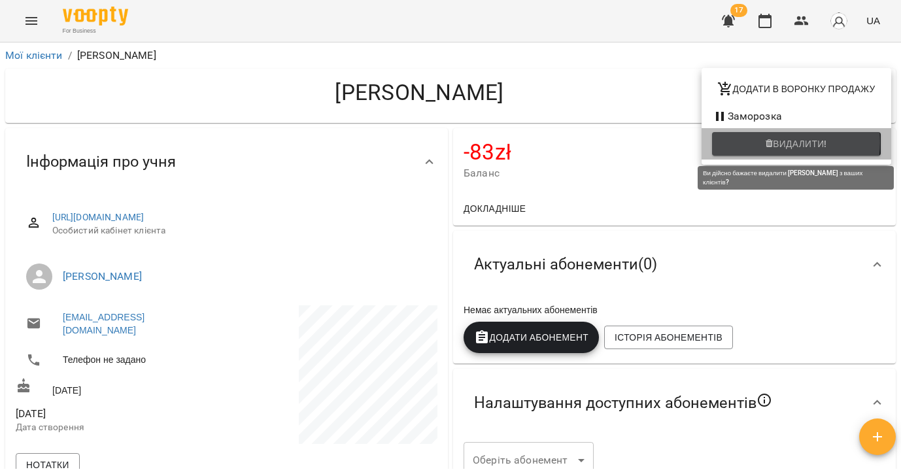
click at [778, 143] on span "Видалити!" at bounding box center [800, 144] width 54 height 16
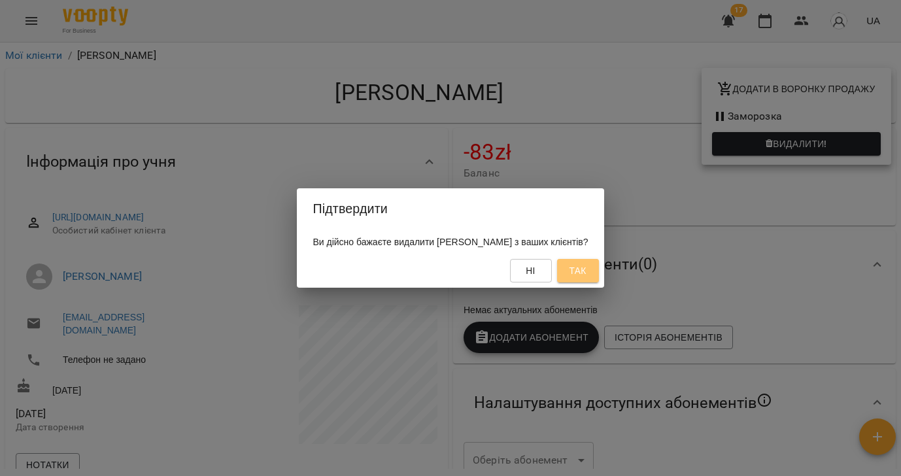
drag, startPoint x: 591, startPoint y: 268, endPoint x: 418, endPoint y: 209, distance: 182.4
click at [586, 268] on span "Так" at bounding box center [577, 271] width 17 height 16
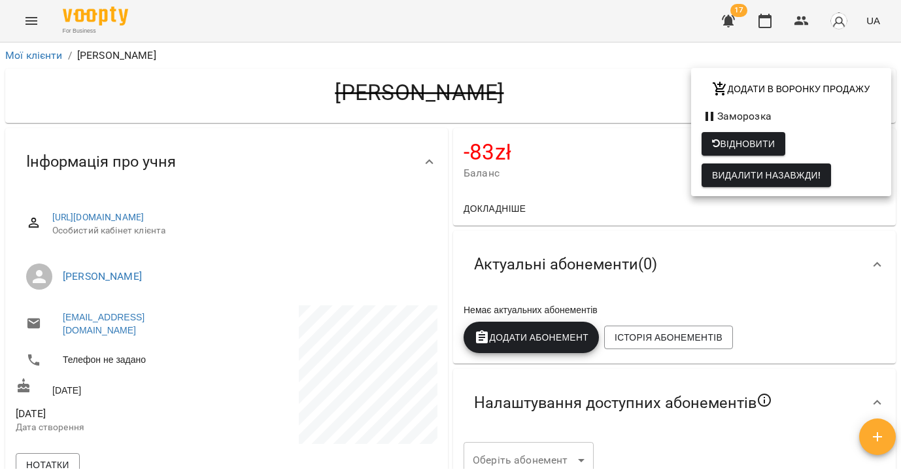
drag, startPoint x: 2, startPoint y: 55, endPoint x: 35, endPoint y: 60, distance: 33.8
click at [2, 55] on div at bounding box center [450, 238] width 901 height 476
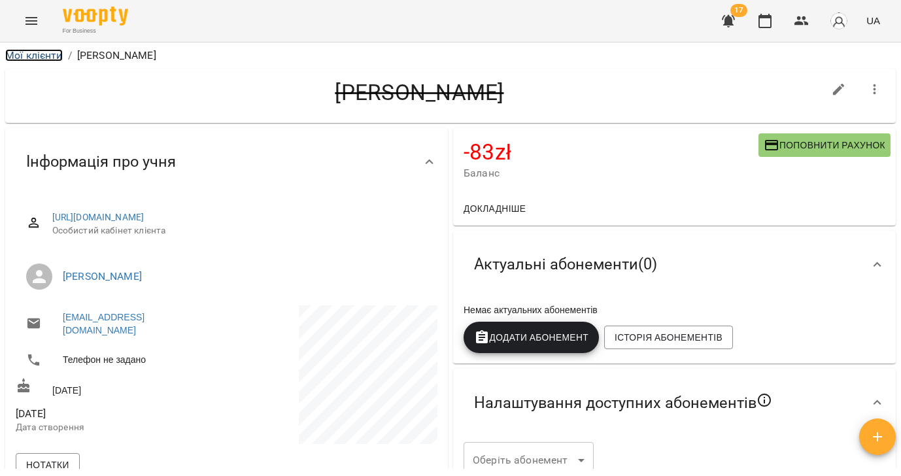
click at [31, 58] on link "Мої клієнти" at bounding box center [34, 55] width 58 height 12
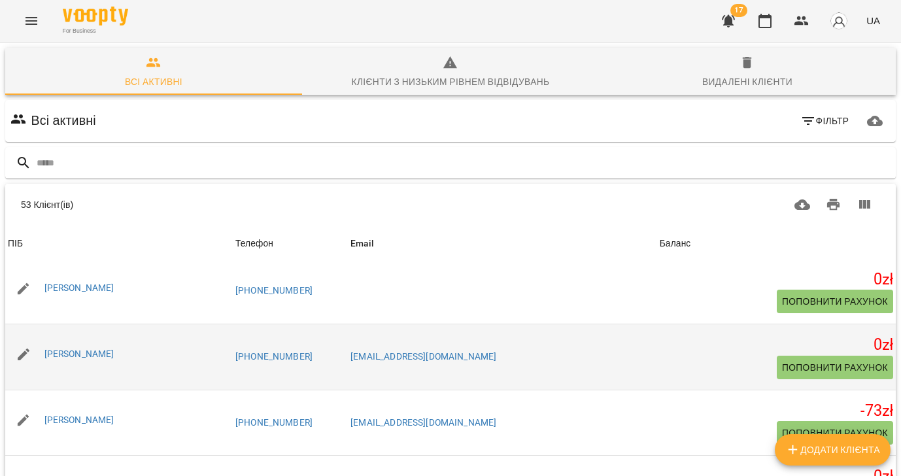
scroll to position [1219, 0]
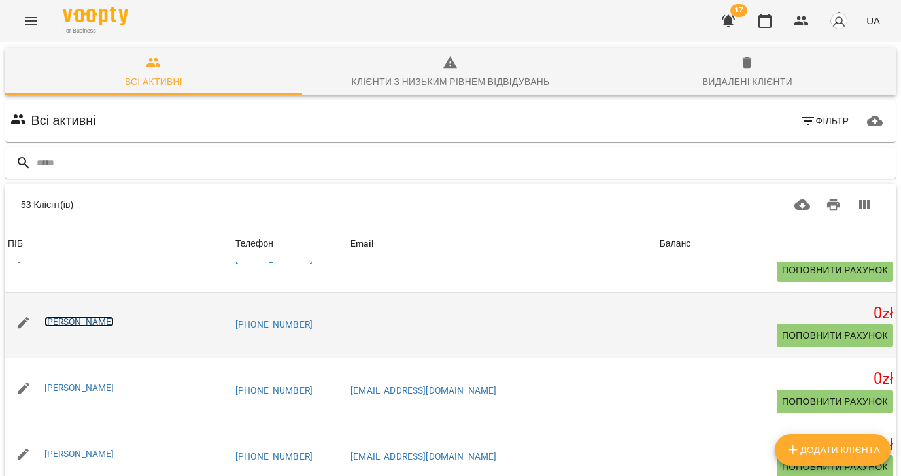
click at [101, 320] on link "[PERSON_NAME]" at bounding box center [79, 321] width 70 height 10
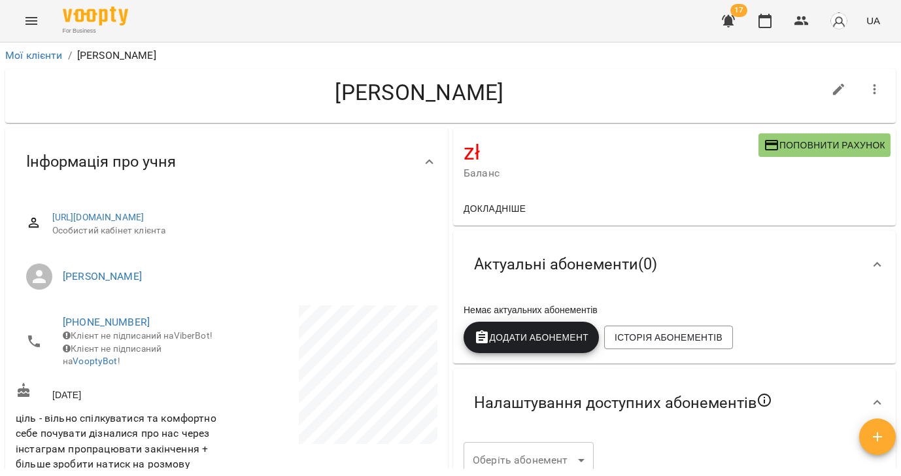
click at [875, 90] on icon "button" at bounding box center [875, 90] width 16 height 16
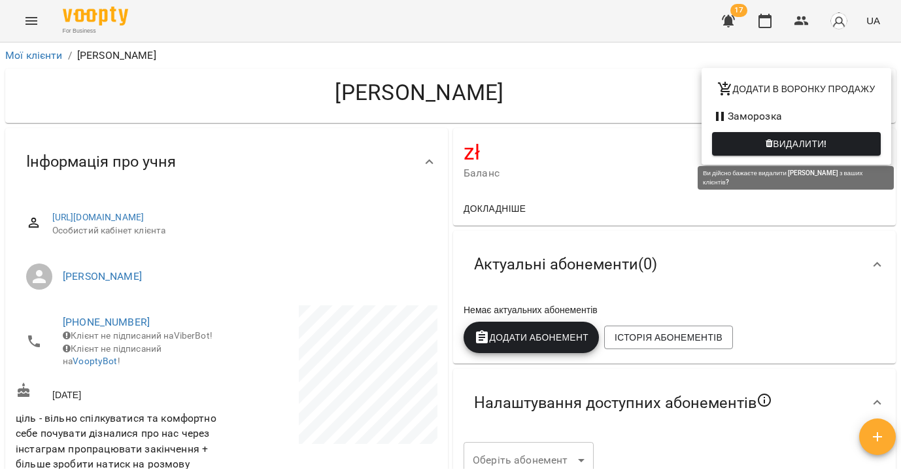
click at [785, 137] on span "Видалити!" at bounding box center [800, 144] width 54 height 16
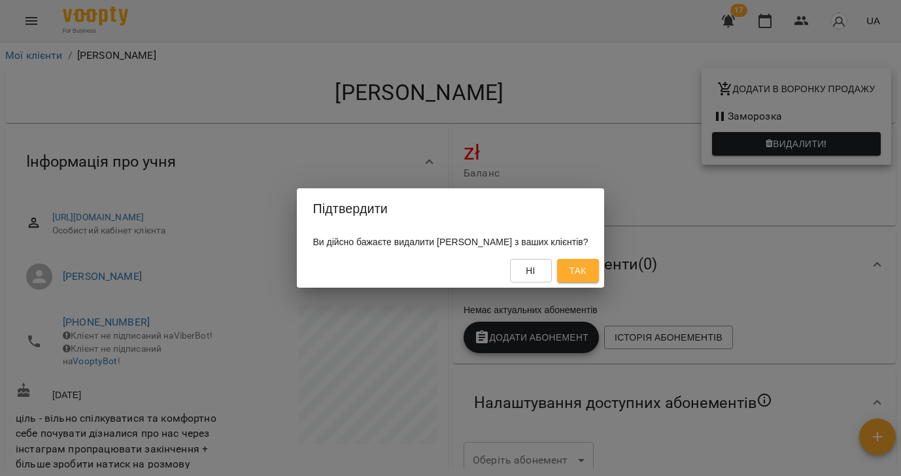
drag, startPoint x: 588, startPoint y: 265, endPoint x: 628, endPoint y: 246, distance: 45.0
click at [586, 265] on span "Так" at bounding box center [577, 271] width 17 height 16
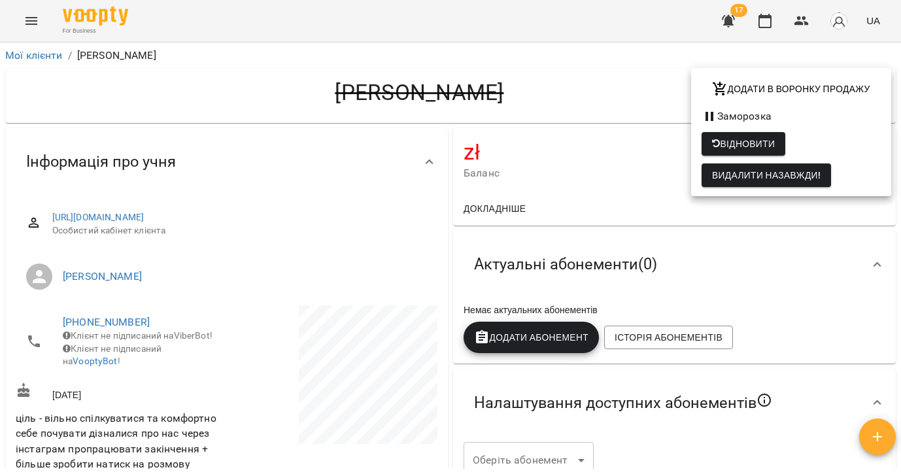
click at [48, 56] on div at bounding box center [450, 238] width 901 height 476
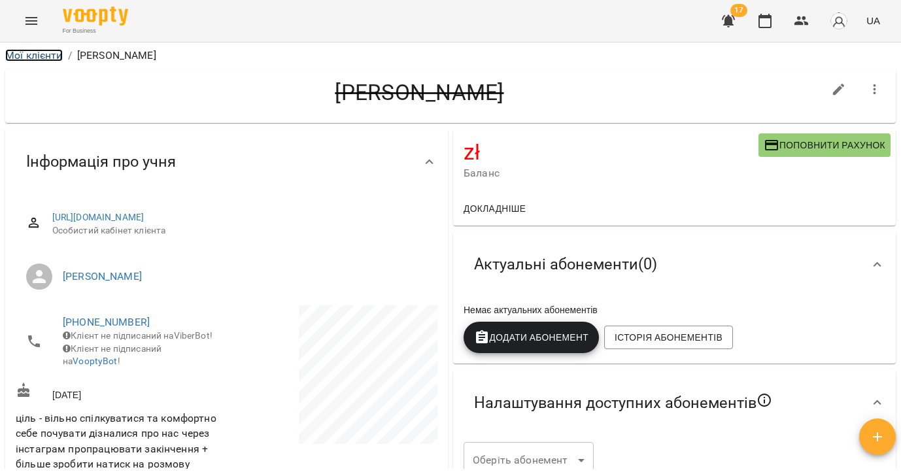
click at [31, 54] on link "Мої клієнти" at bounding box center [34, 55] width 58 height 12
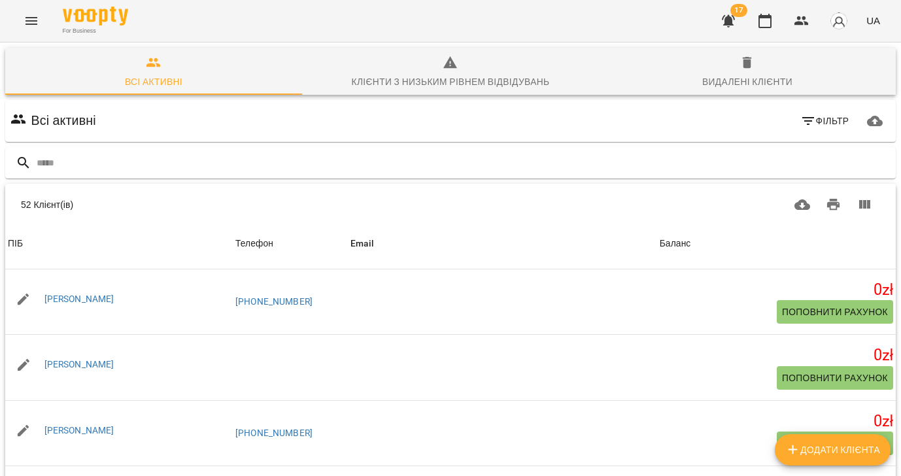
scroll to position [1376, 0]
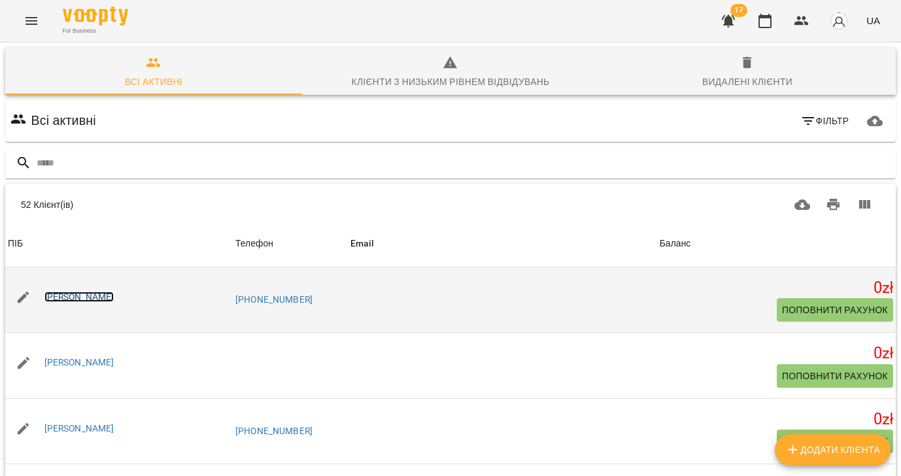
click at [92, 299] on link "[PERSON_NAME]" at bounding box center [79, 297] width 70 height 10
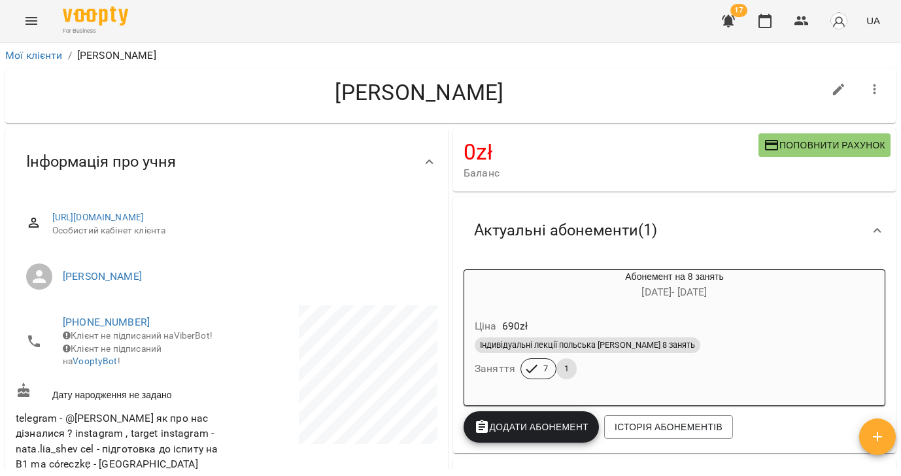
click at [879, 86] on icon "button" at bounding box center [875, 90] width 16 height 16
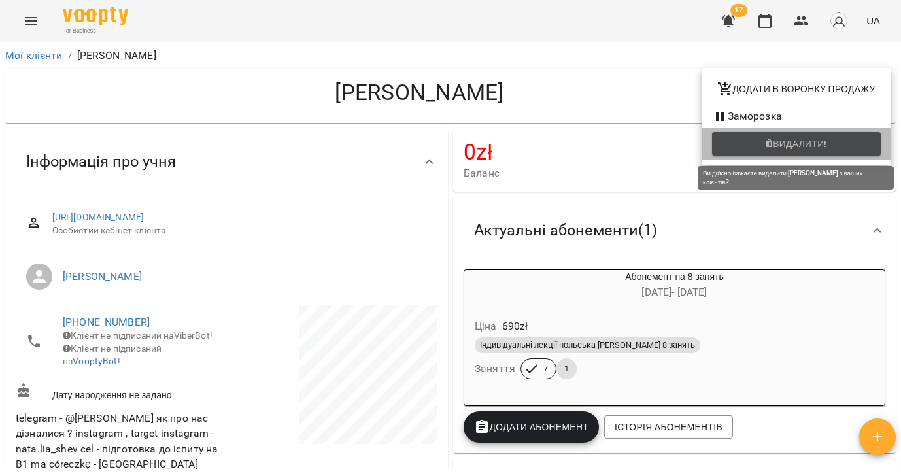
click at [827, 143] on span "Видалити!" at bounding box center [800, 144] width 54 height 16
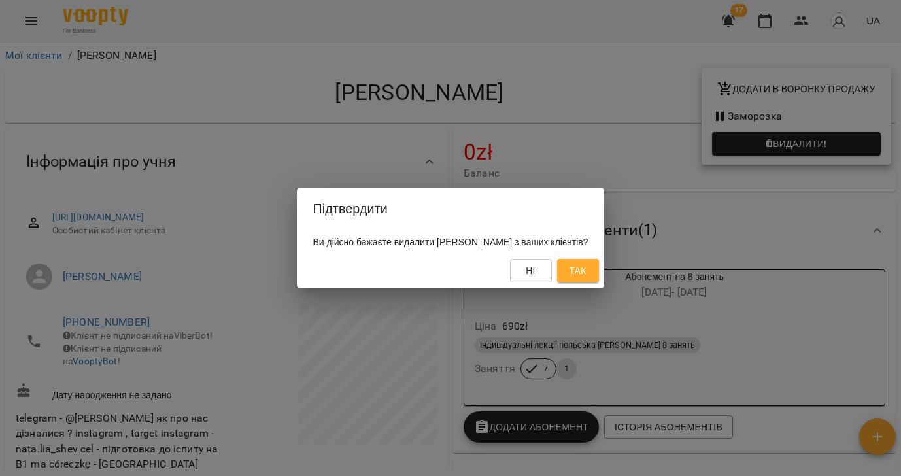
click at [586, 276] on span "Так" at bounding box center [577, 271] width 17 height 16
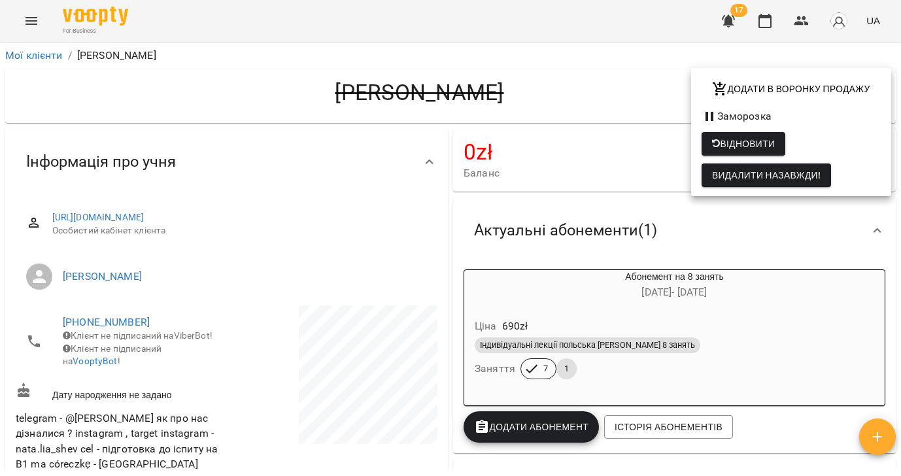
click at [46, 59] on div at bounding box center [450, 238] width 901 height 476
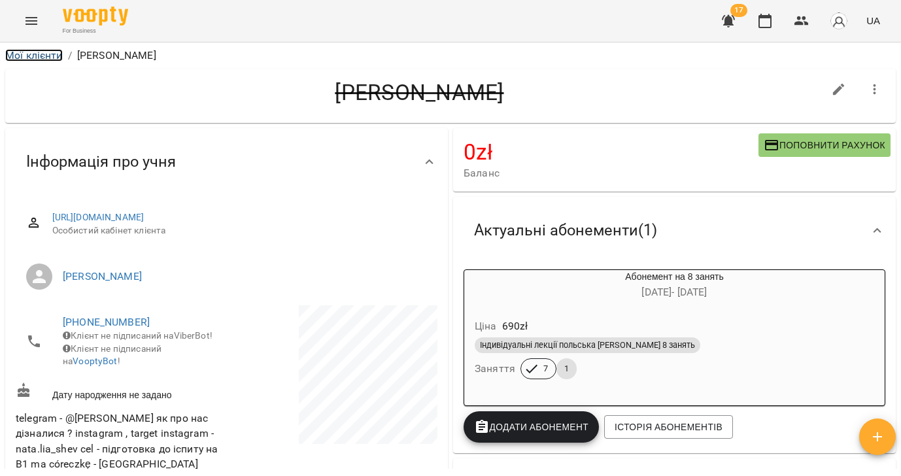
click at [20, 55] on link "Мої клієнти" at bounding box center [34, 55] width 58 height 12
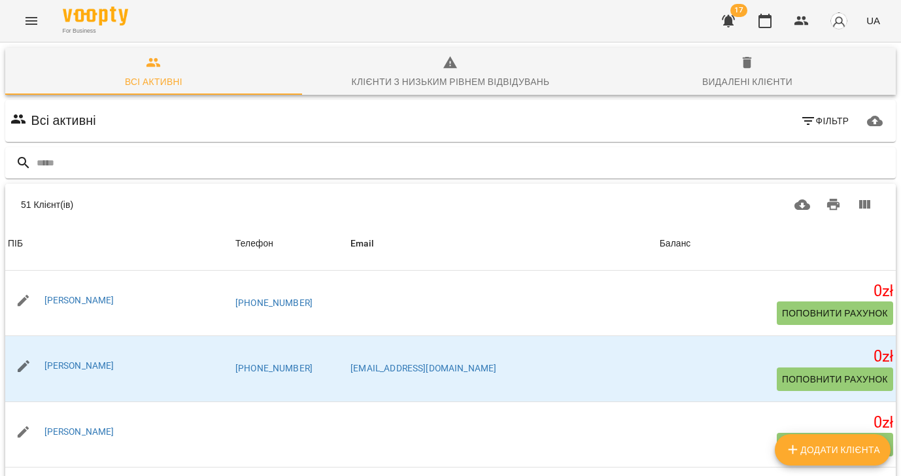
scroll to position [1499, 0]
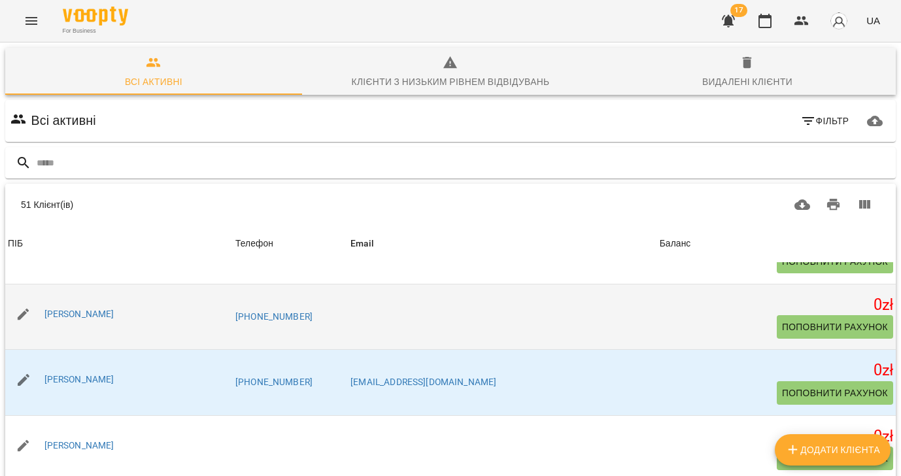
click at [92, 307] on div "[PERSON_NAME]" at bounding box center [79, 314] width 75 height 18
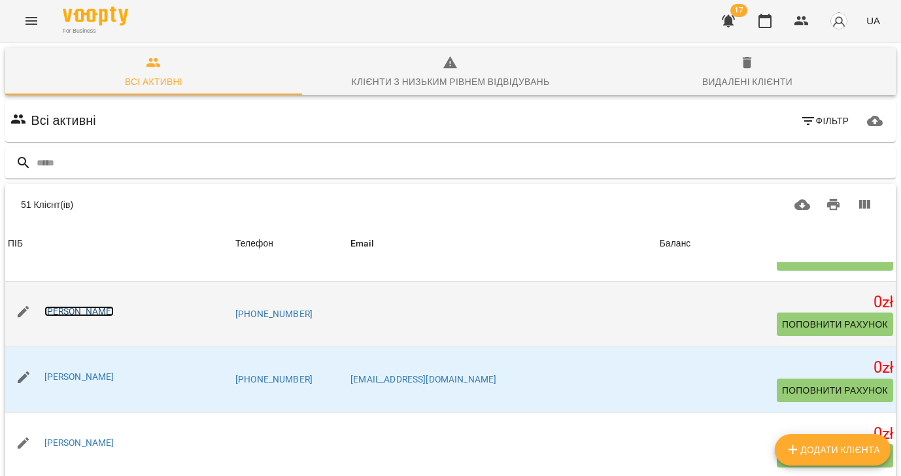
click at [92, 313] on link "[PERSON_NAME]" at bounding box center [79, 311] width 70 height 10
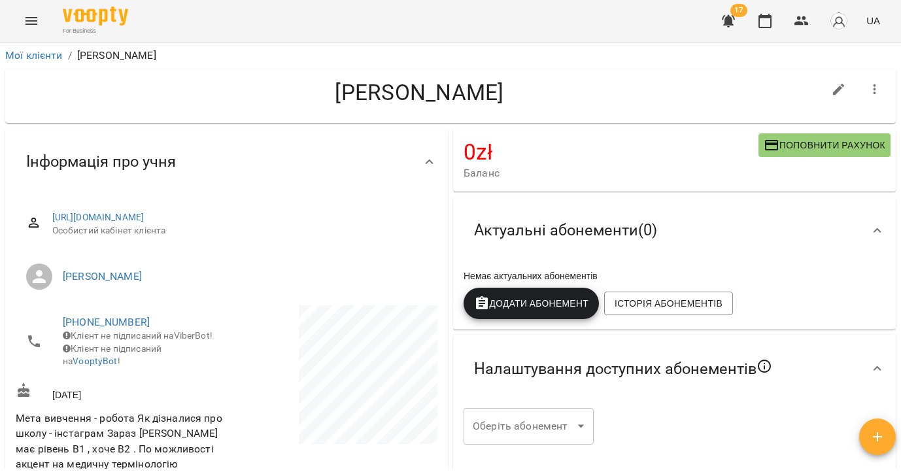
click at [882, 90] on button "button" at bounding box center [874, 89] width 31 height 31
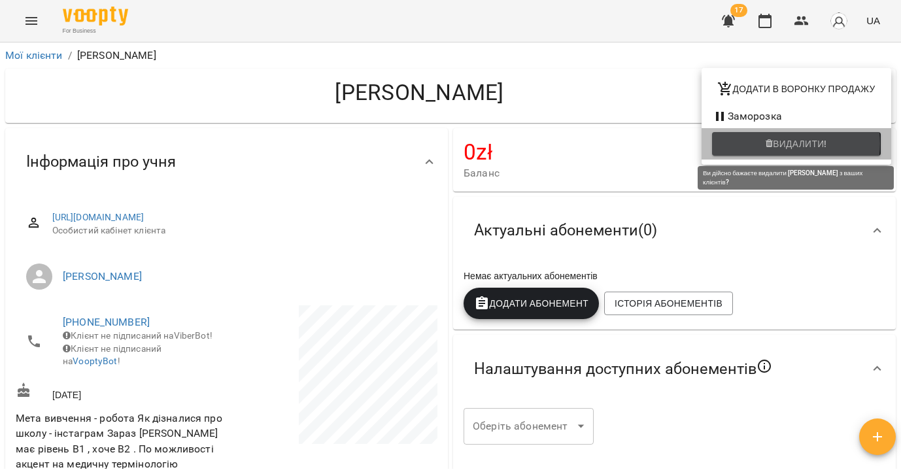
click at [790, 144] on span "Видалити!" at bounding box center [800, 144] width 54 height 16
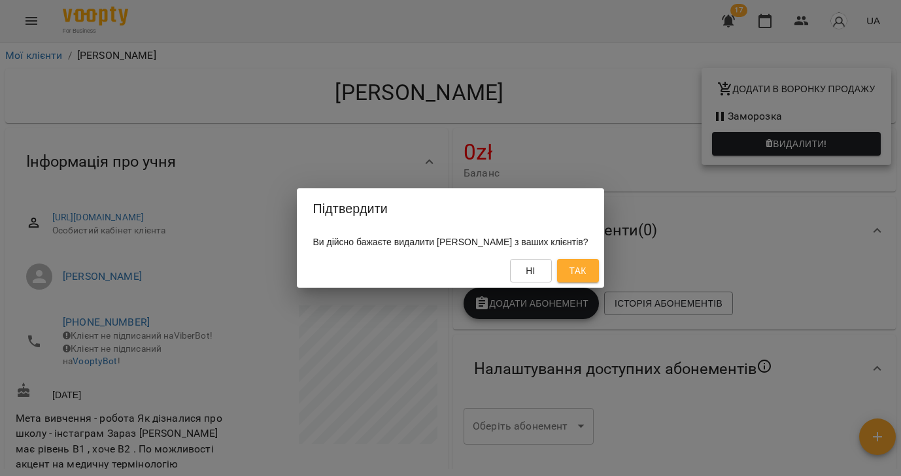
click at [586, 273] on span "Так" at bounding box center [577, 271] width 17 height 16
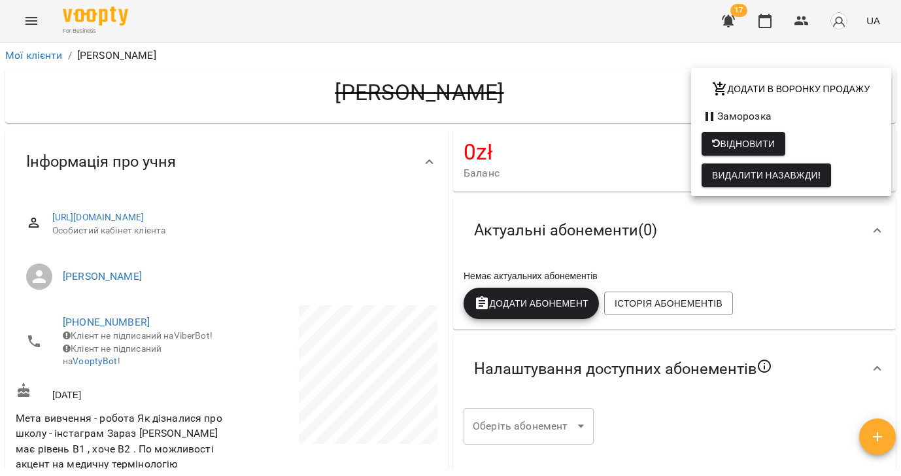
click at [33, 55] on div at bounding box center [450, 238] width 901 height 476
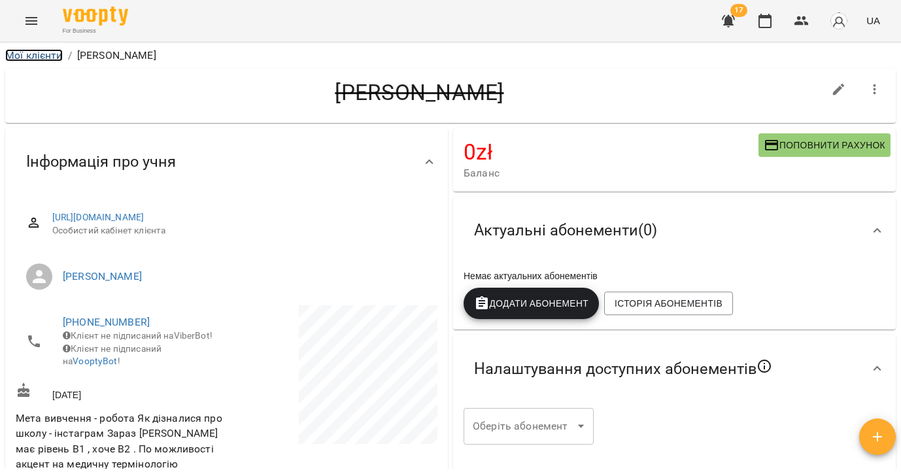
click at [31, 55] on link "Мої клієнти" at bounding box center [34, 55] width 58 height 12
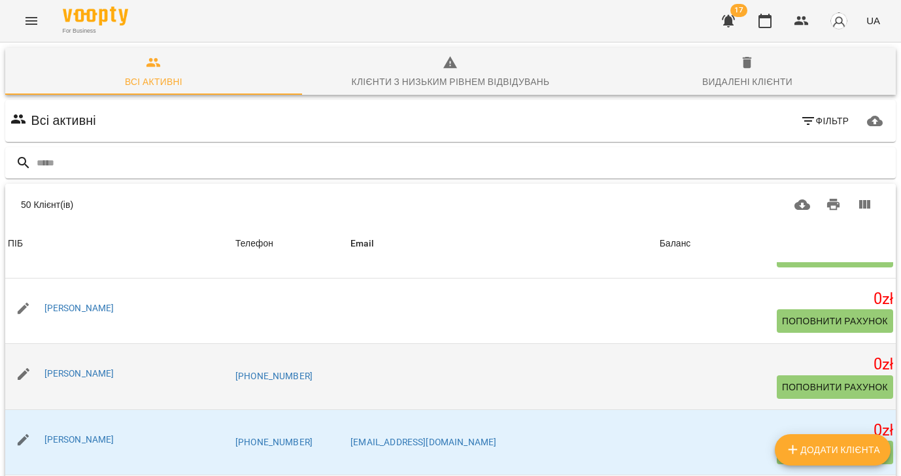
scroll to position [1362, 0]
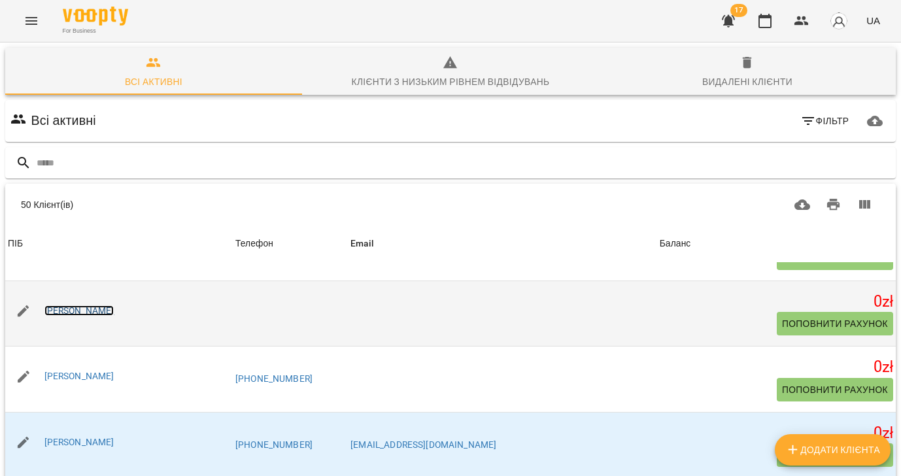
click at [93, 311] on link "[PERSON_NAME]" at bounding box center [79, 310] width 70 height 10
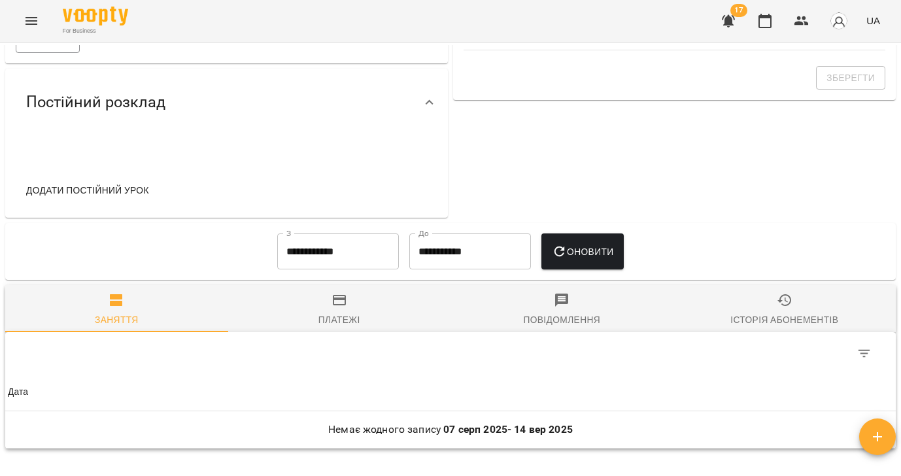
scroll to position [441, 0]
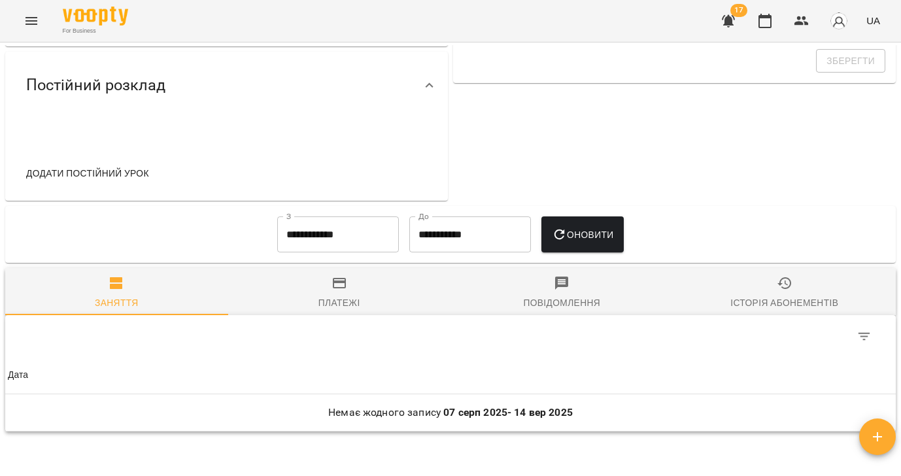
drag, startPoint x: 797, startPoint y: 283, endPoint x: 604, endPoint y: 284, distance: 192.9
click at [797, 283] on span "Історія абонементів" at bounding box center [784, 292] width 207 height 35
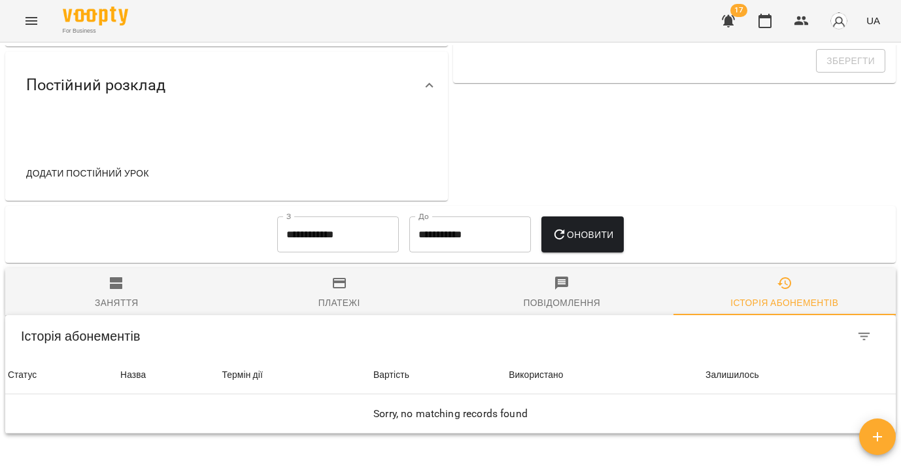
click at [344, 234] on input "**********" at bounding box center [338, 234] width 122 height 37
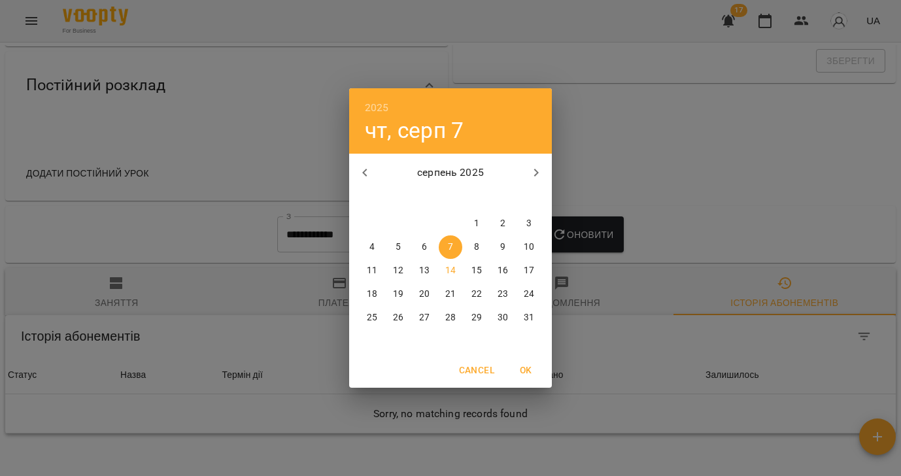
click at [367, 169] on icon "button" at bounding box center [365, 173] width 16 height 16
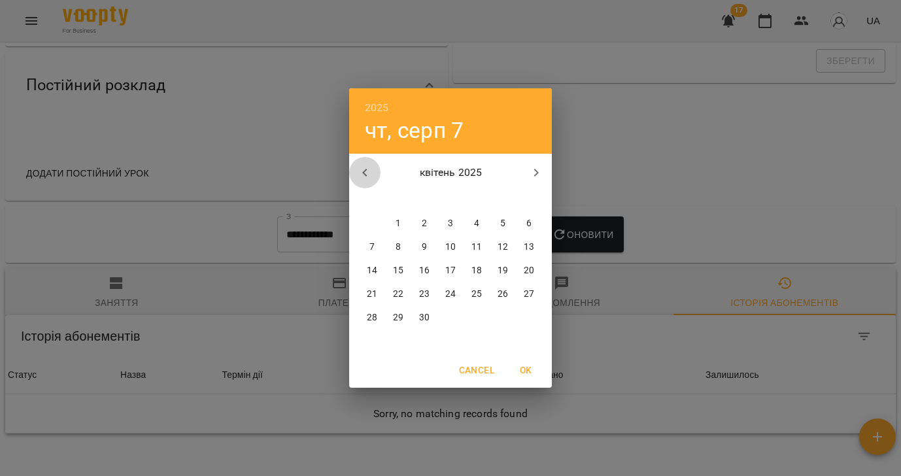
click at [367, 169] on icon "button" at bounding box center [365, 173] width 16 height 16
click at [367, 168] on icon "button" at bounding box center [365, 173] width 16 height 16
click at [399, 246] on p "5" at bounding box center [398, 247] width 5 height 13
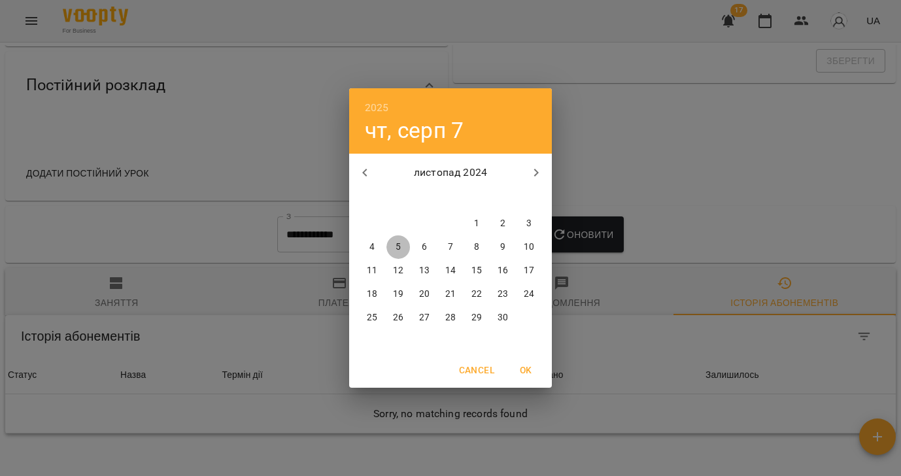
type input "**********"
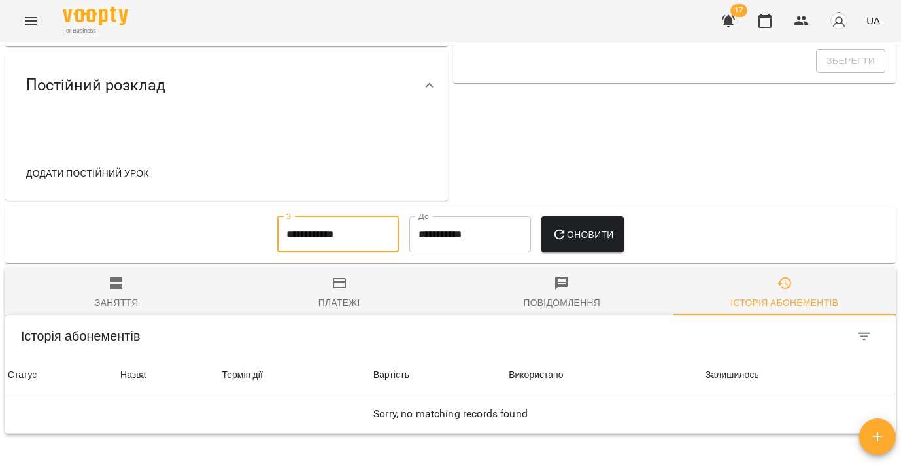
click at [600, 235] on span "Оновити" at bounding box center [583, 235] width 62 height 16
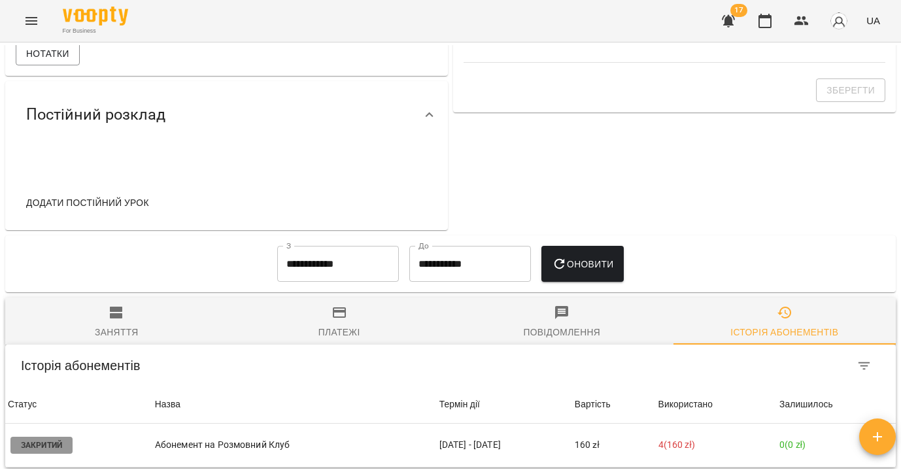
scroll to position [0, 0]
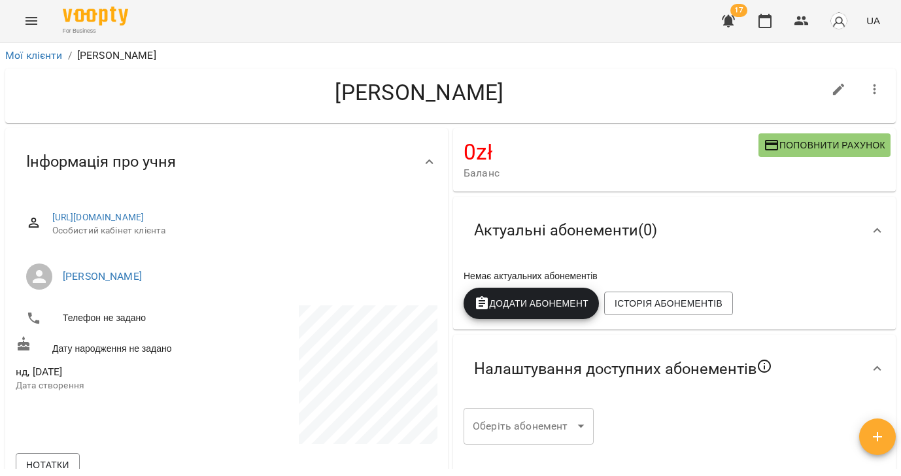
click at [877, 89] on icon "button" at bounding box center [875, 90] width 16 height 16
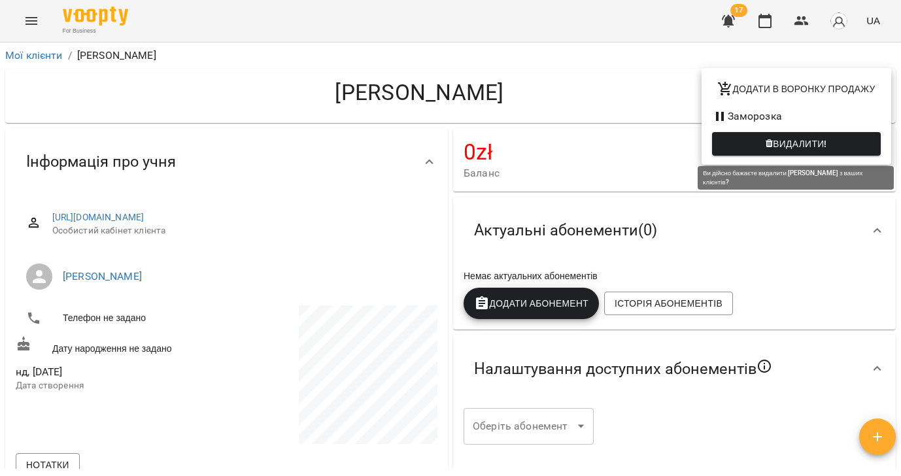
click at [794, 142] on span "Видалити!" at bounding box center [800, 144] width 54 height 16
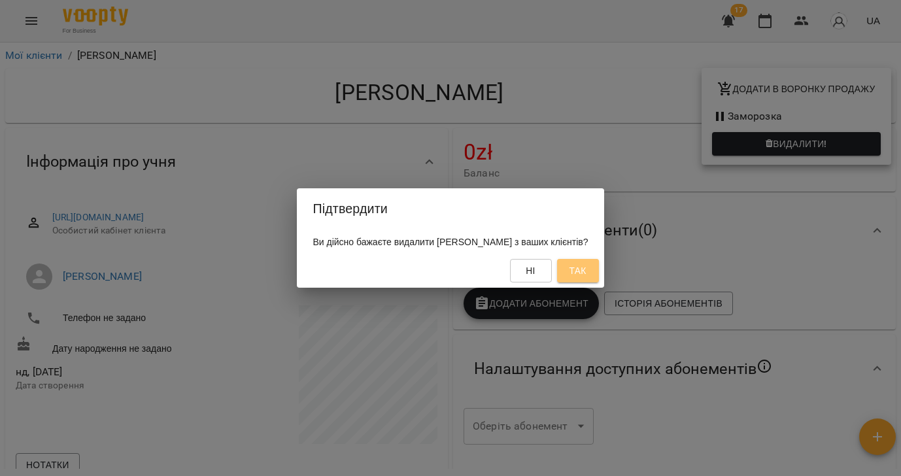
click at [594, 262] on button "Так" at bounding box center [578, 271] width 42 height 24
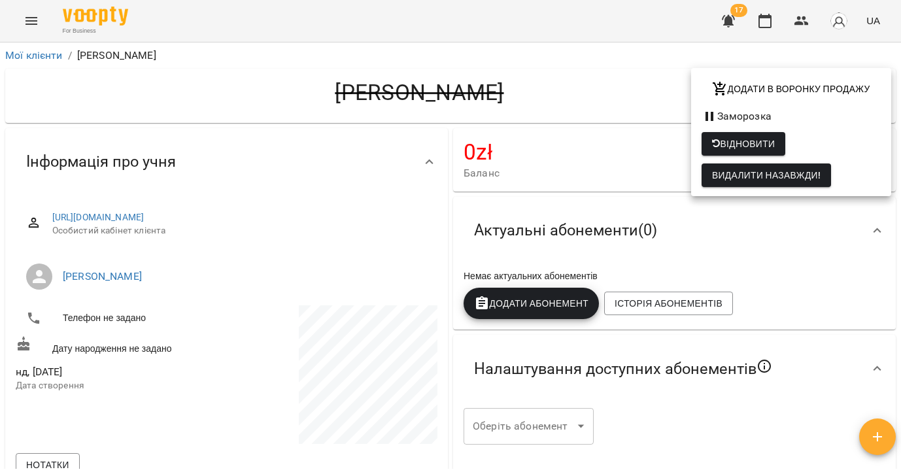
click at [23, 48] on div at bounding box center [450, 238] width 901 height 476
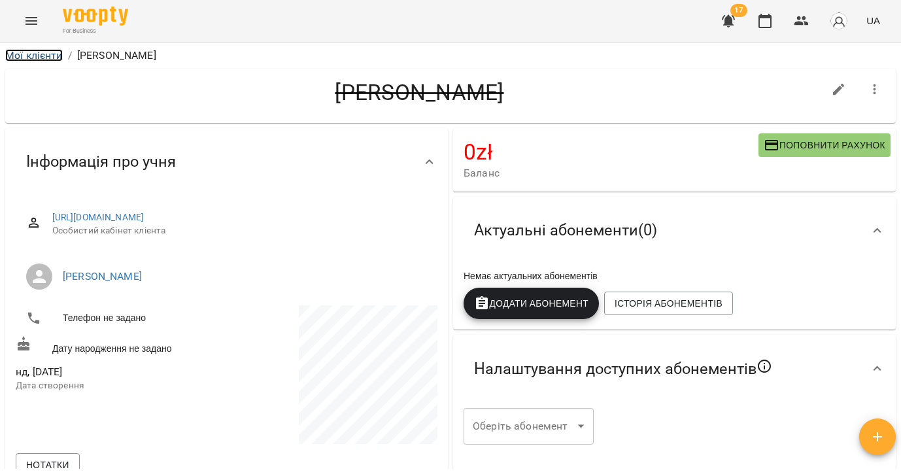
click at [20, 55] on link "Мої клієнти" at bounding box center [34, 55] width 58 height 12
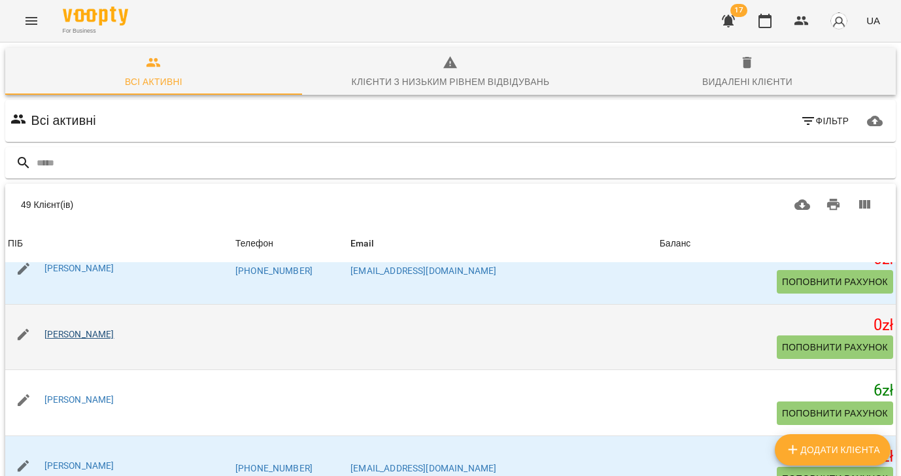
scroll to position [1465, 0]
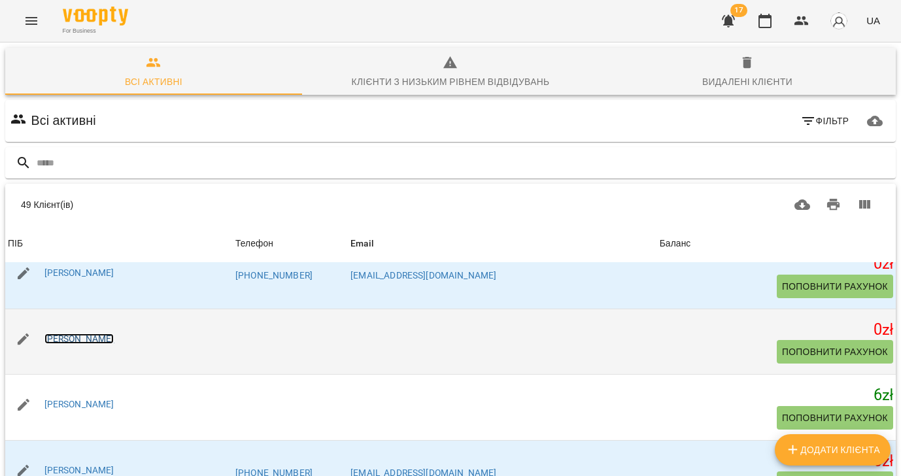
click at [76, 337] on link "[PERSON_NAME]" at bounding box center [79, 338] width 70 height 10
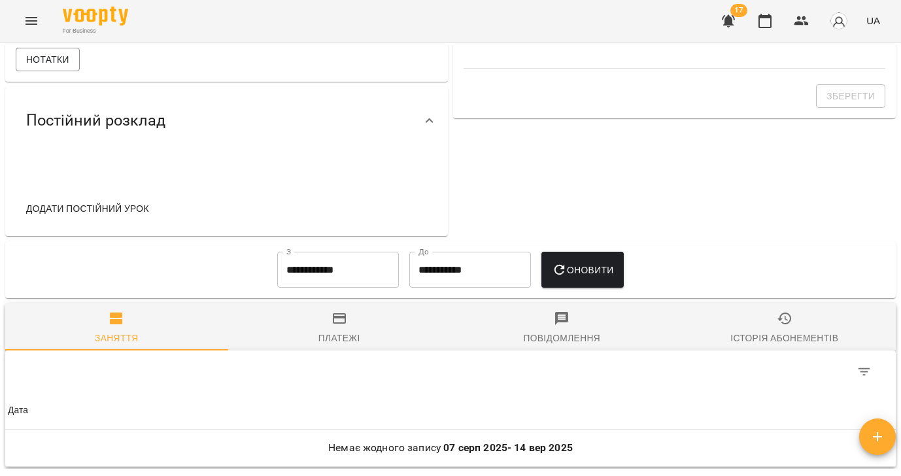
scroll to position [431, 0]
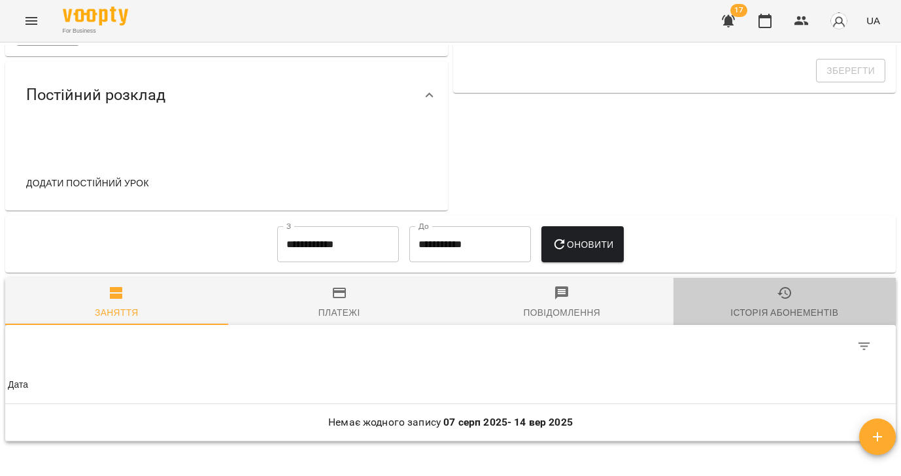
drag, startPoint x: 763, startPoint y: 308, endPoint x: 602, endPoint y: 278, distance: 163.6
click at [763, 308] on div "Історія абонементів" at bounding box center [784, 313] width 108 height 16
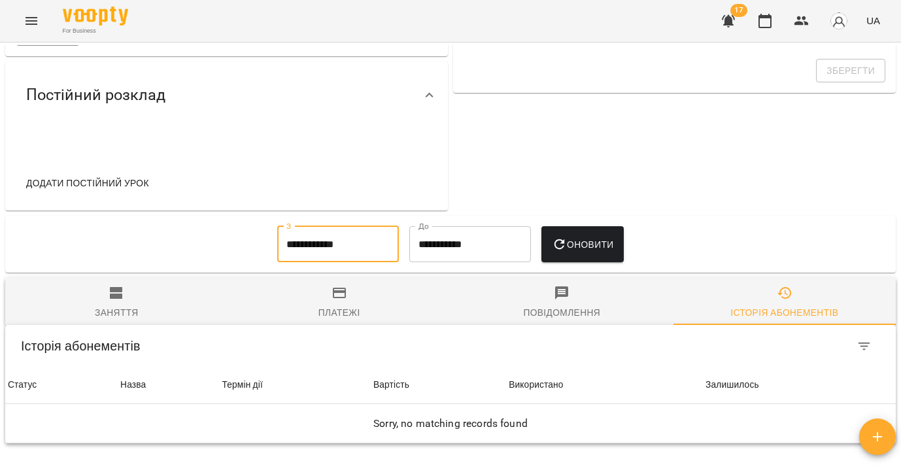
click at [349, 243] on input "**********" at bounding box center [338, 244] width 122 height 37
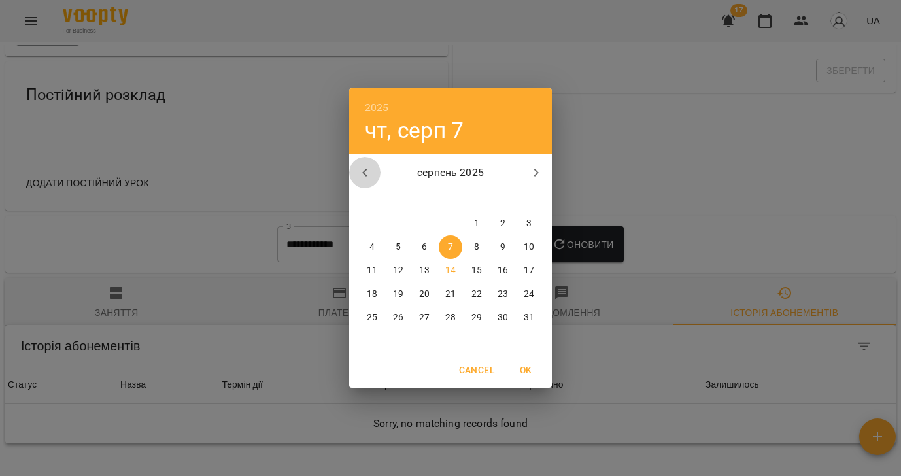
click at [358, 173] on icon "button" at bounding box center [365, 173] width 16 height 16
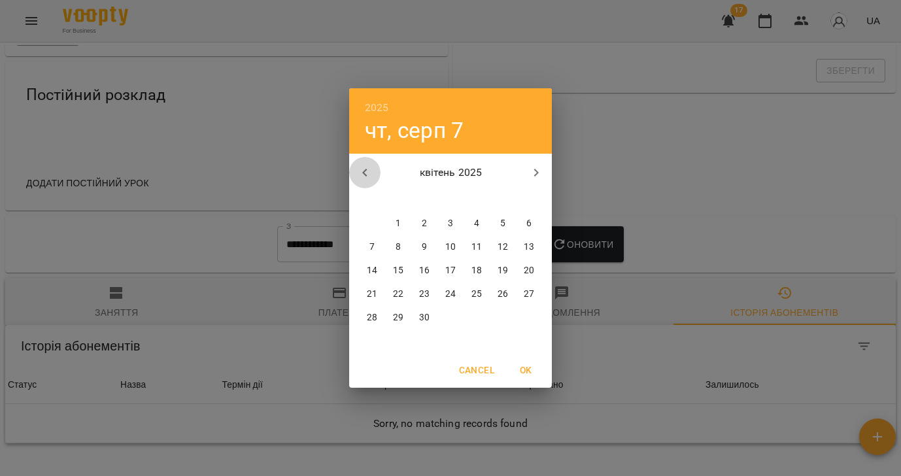
click at [358, 173] on icon "button" at bounding box center [365, 173] width 16 height 16
click at [370, 172] on icon "button" at bounding box center [365, 173] width 16 height 16
drag, startPoint x: 471, startPoint y: 220, endPoint x: 562, endPoint y: 265, distance: 100.6
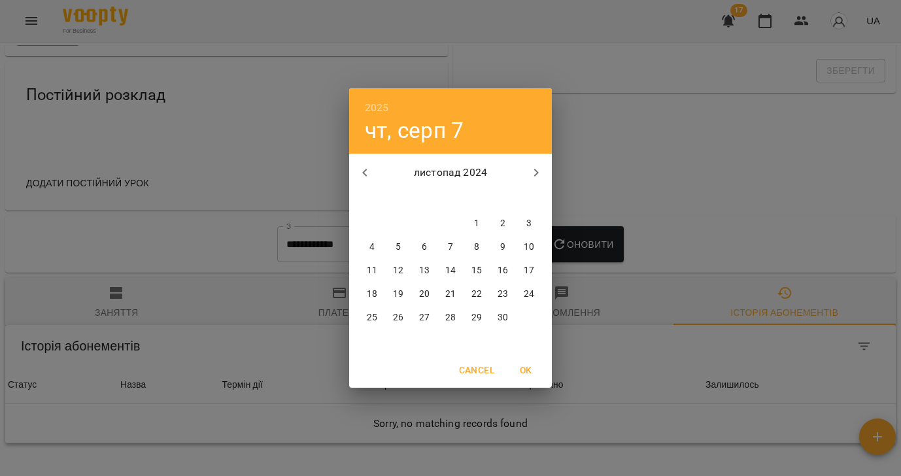
click at [471, 220] on span "1" at bounding box center [477, 223] width 24 height 13
type input "**********"
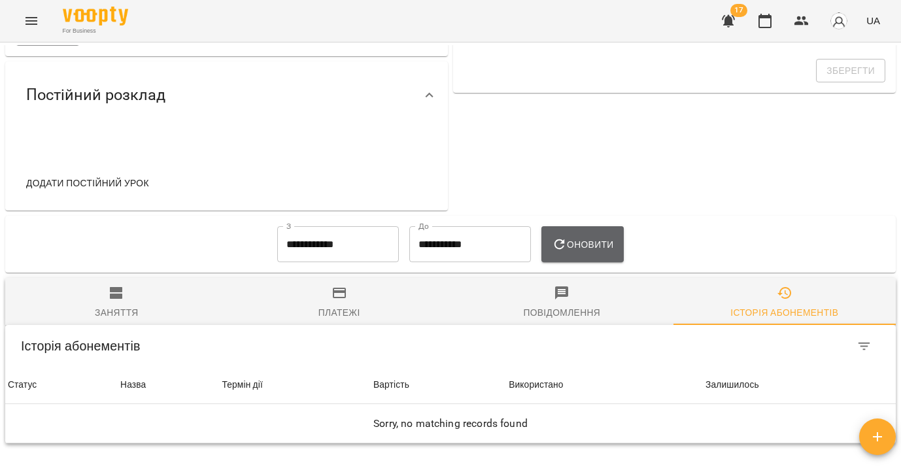
click at [604, 252] on span "Оновити" at bounding box center [583, 245] width 62 height 16
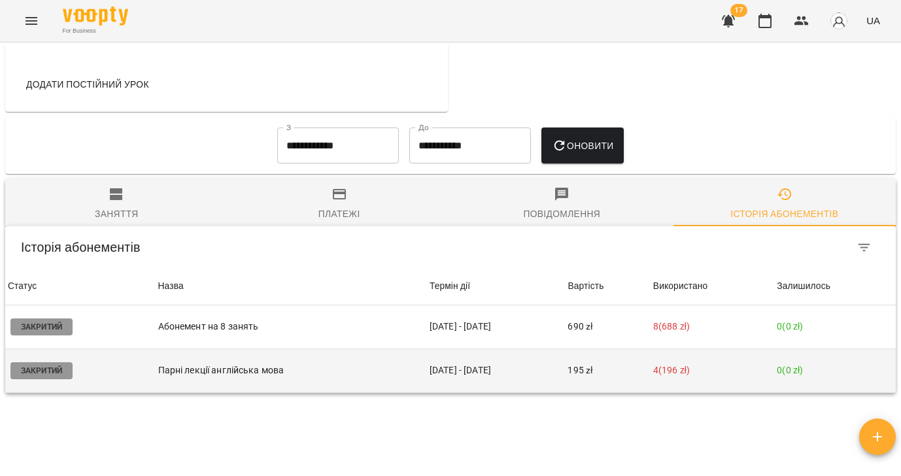
scroll to position [0, 0]
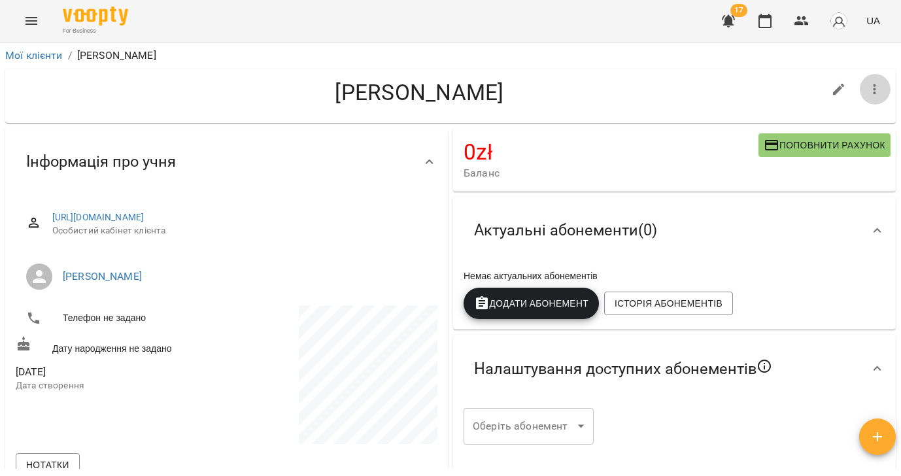
click at [872, 85] on icon "button" at bounding box center [875, 90] width 16 height 16
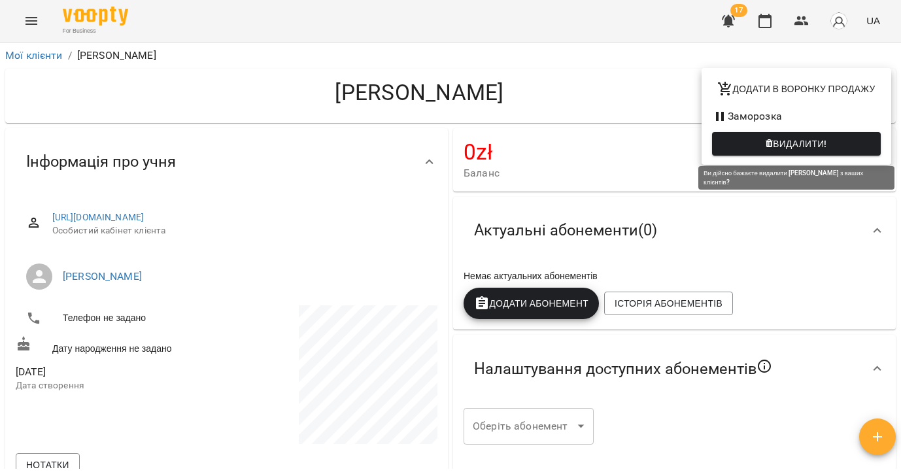
click at [766, 146] on icon "button" at bounding box center [769, 143] width 7 height 9
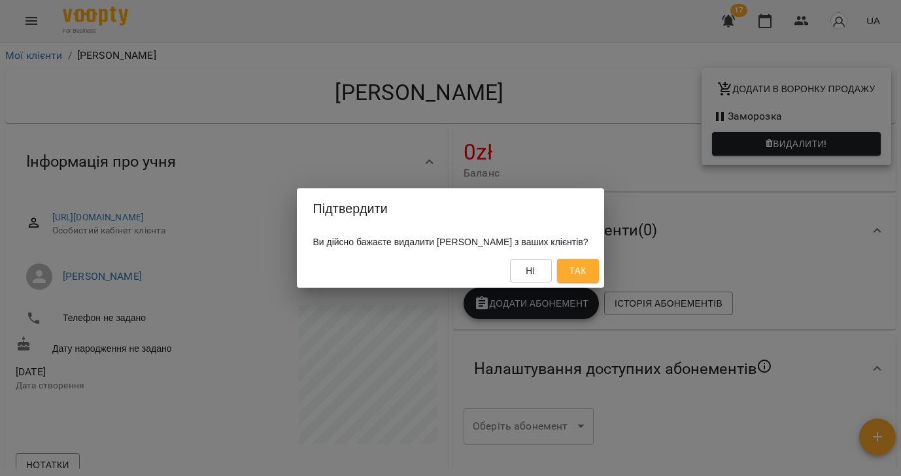
click at [586, 268] on span "Так" at bounding box center [577, 271] width 17 height 16
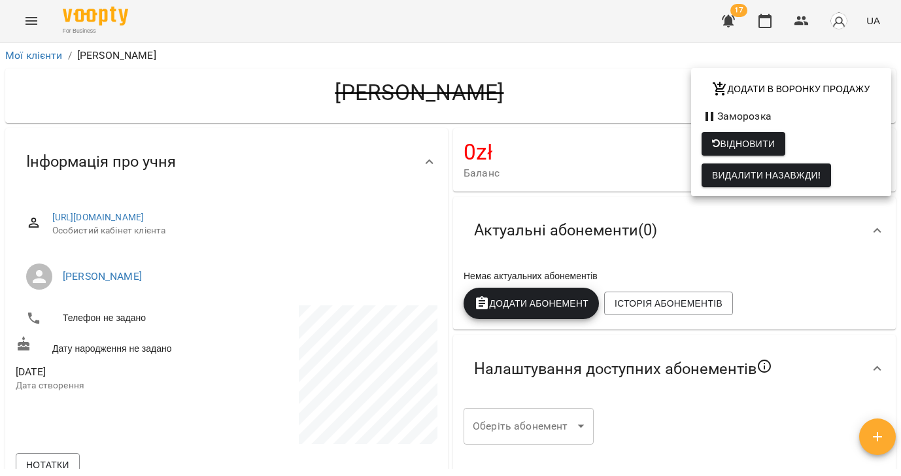
click at [28, 53] on div at bounding box center [450, 238] width 901 height 476
click at [33, 58] on div "Додати в воронку продажу Заморозка Відновити Видалити назавжди!" at bounding box center [450, 238] width 901 height 476
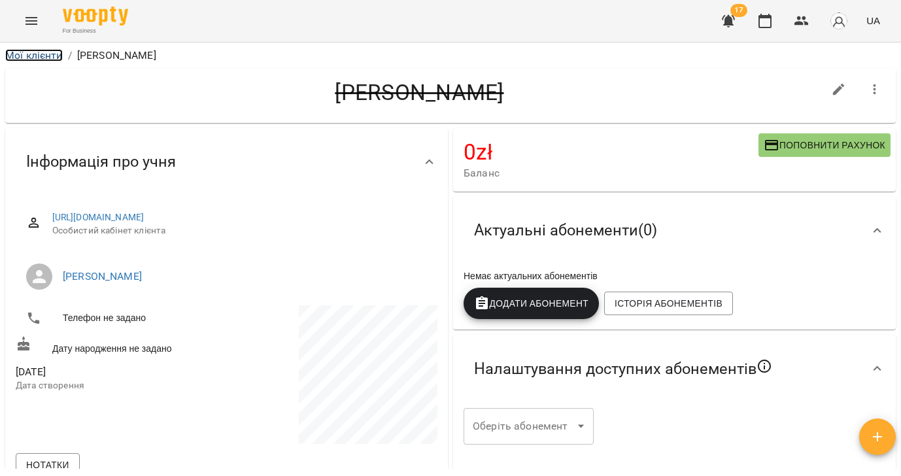
click at [33, 58] on link "Мої клієнти" at bounding box center [34, 55] width 58 height 12
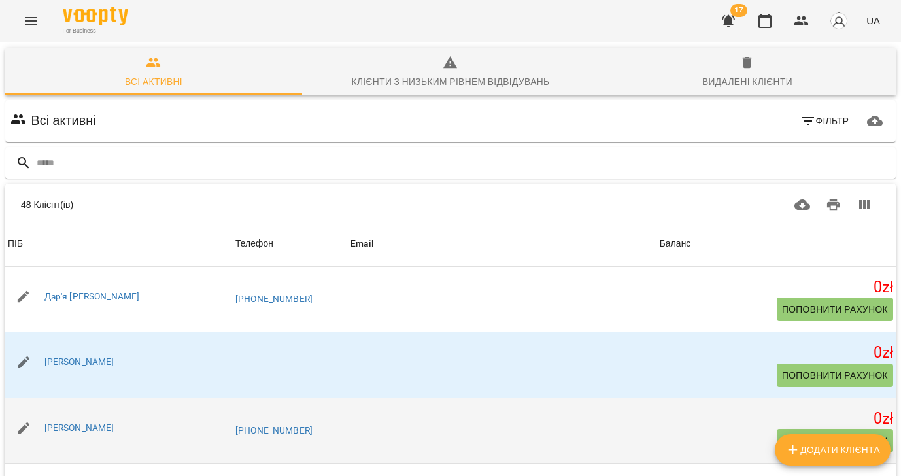
scroll to position [2785, 0]
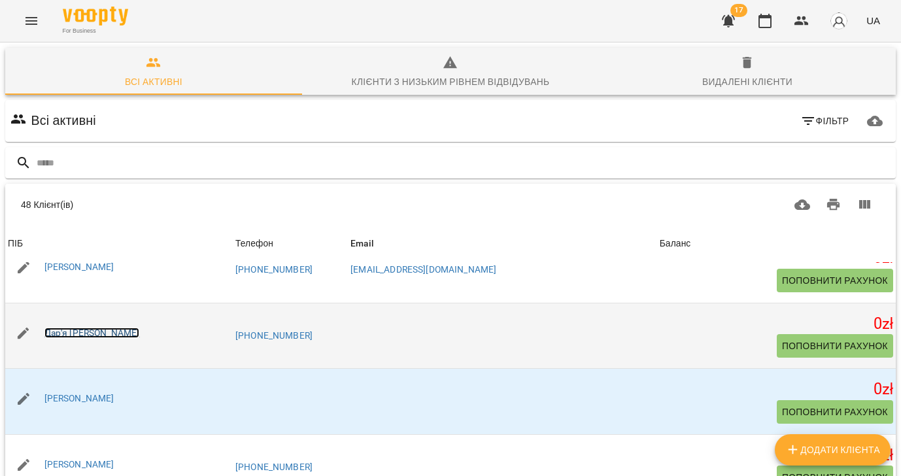
click at [79, 335] on link "Дар'я [PERSON_NAME]" at bounding box center [91, 333] width 95 height 10
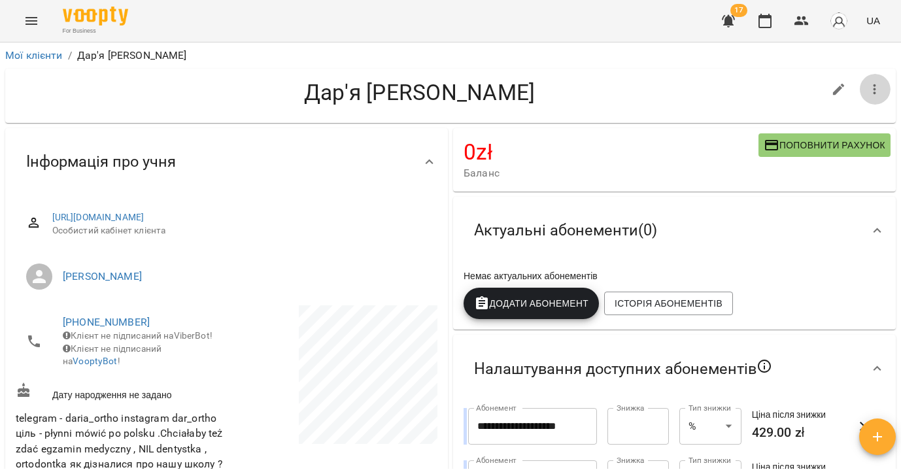
click at [873, 90] on icon "button" at bounding box center [875, 90] width 16 height 16
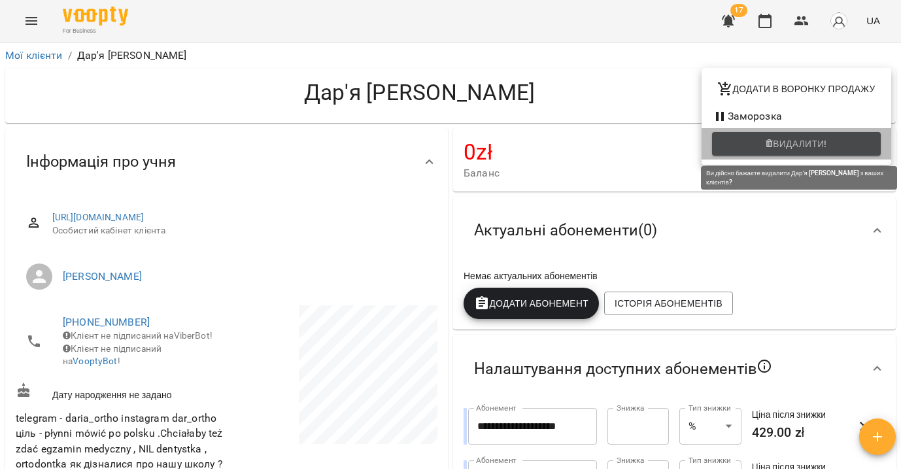
click at [818, 148] on span "Видалити!" at bounding box center [800, 144] width 54 height 16
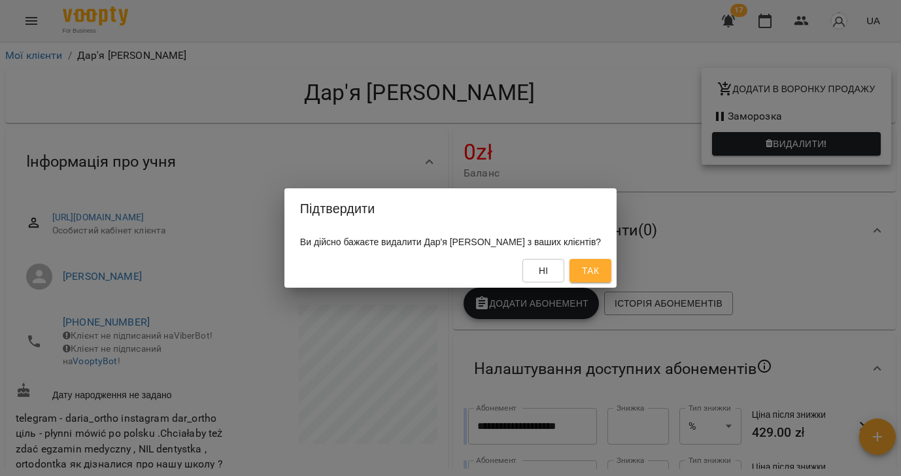
click at [582, 274] on span "Так" at bounding box center [590, 271] width 17 height 16
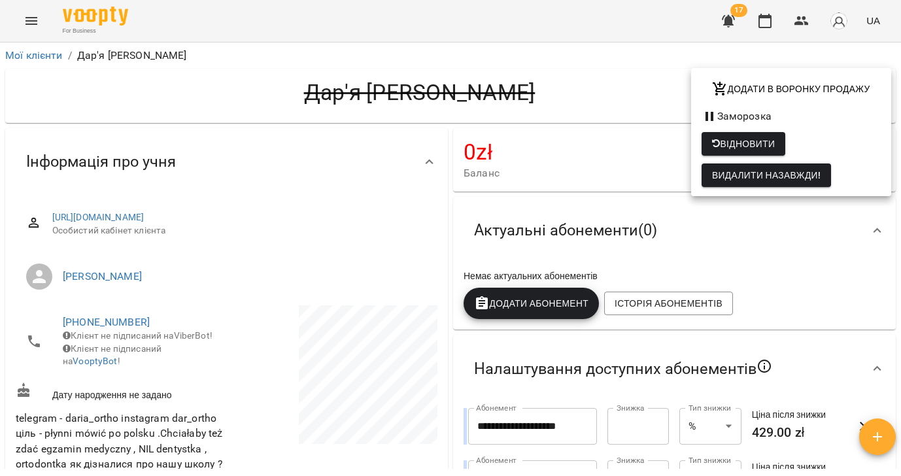
click at [33, 54] on div at bounding box center [450, 238] width 901 height 476
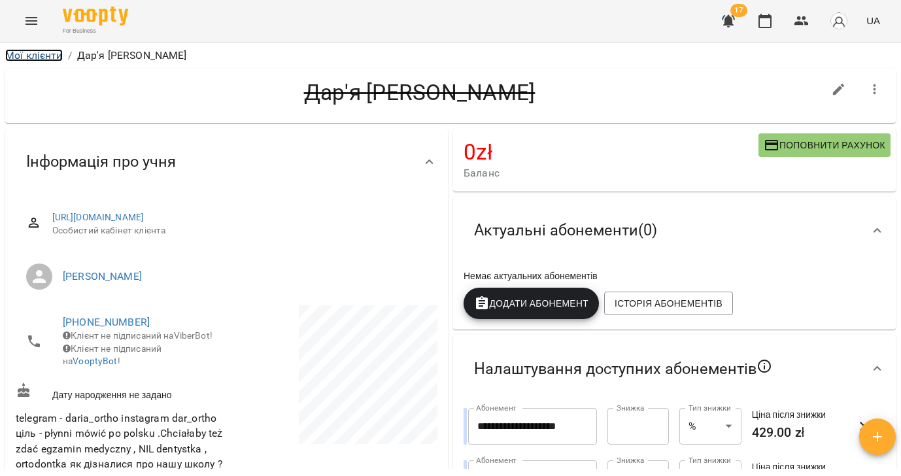
click at [33, 57] on link "Мої клієнти" at bounding box center [34, 55] width 58 height 12
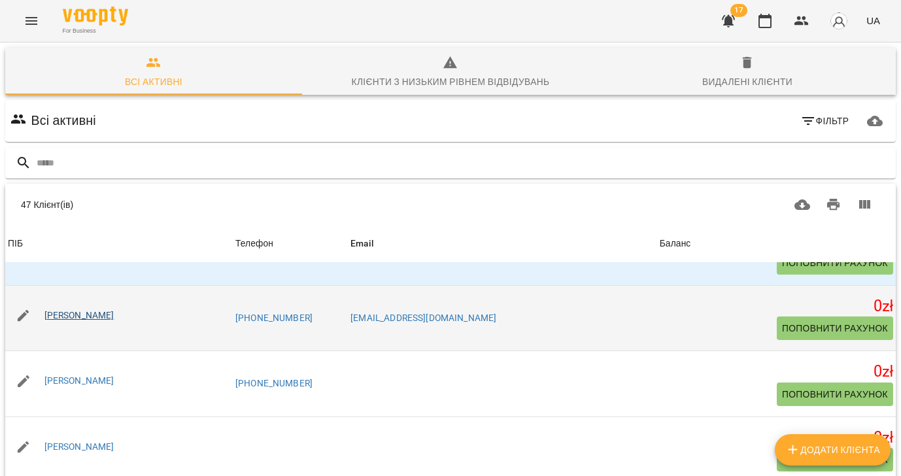
scroll to position [1884, 0]
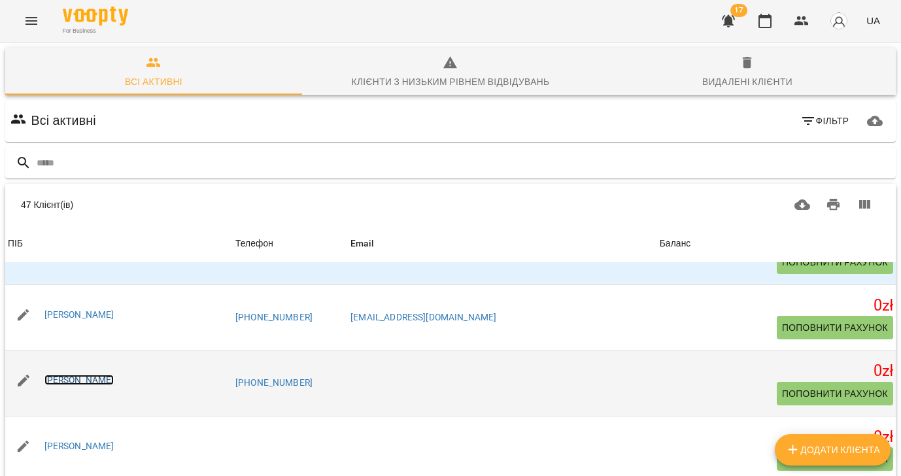
click at [88, 381] on link "[PERSON_NAME]" at bounding box center [79, 380] width 70 height 10
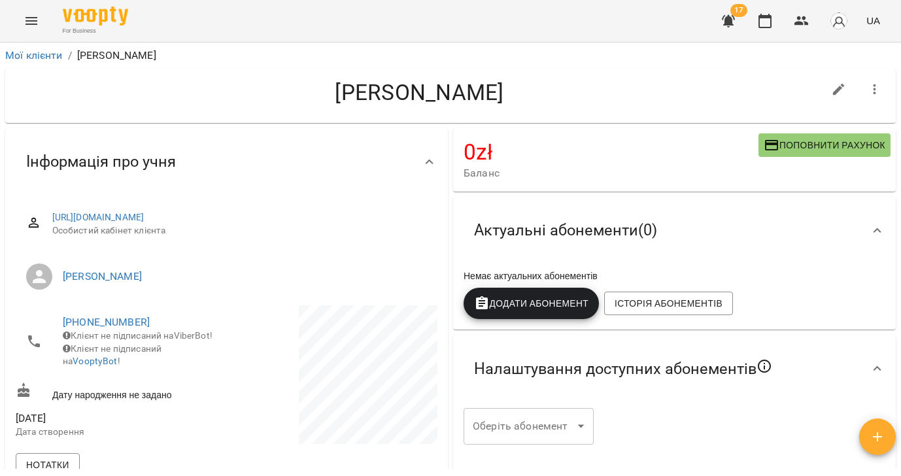
click at [875, 90] on icon "button" at bounding box center [874, 89] width 3 height 10
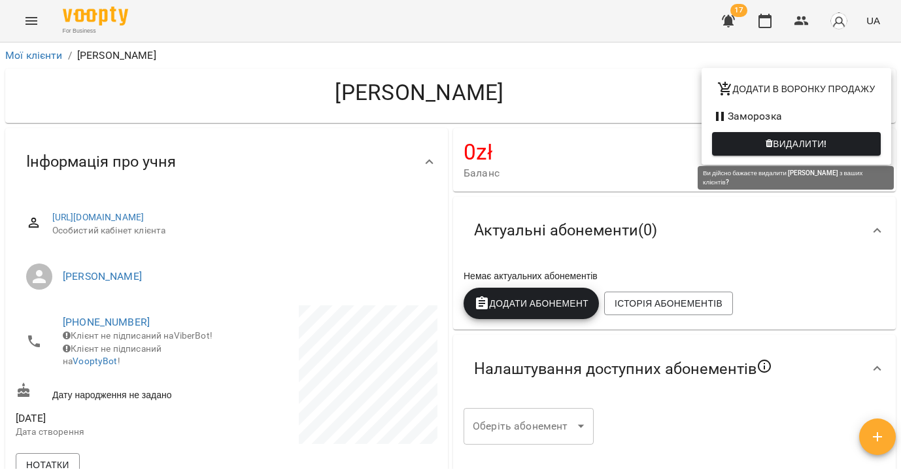
click at [789, 146] on span "Видалити!" at bounding box center [800, 144] width 54 height 16
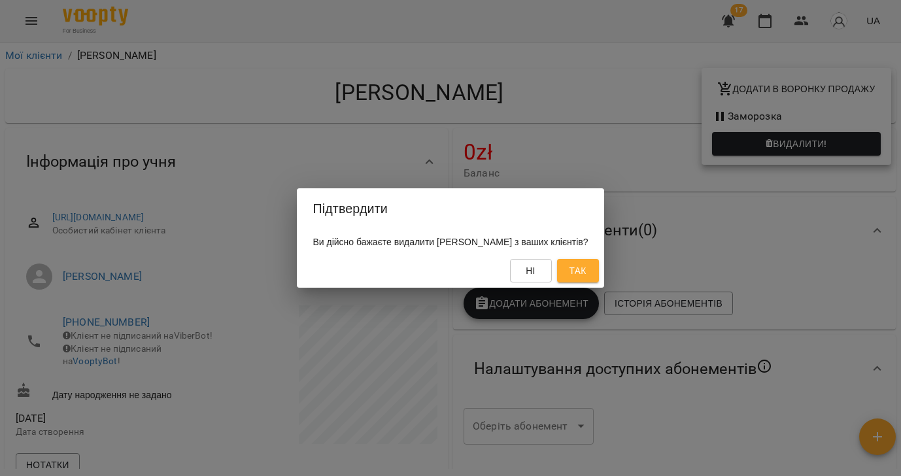
click at [586, 269] on span "Так" at bounding box center [577, 271] width 17 height 16
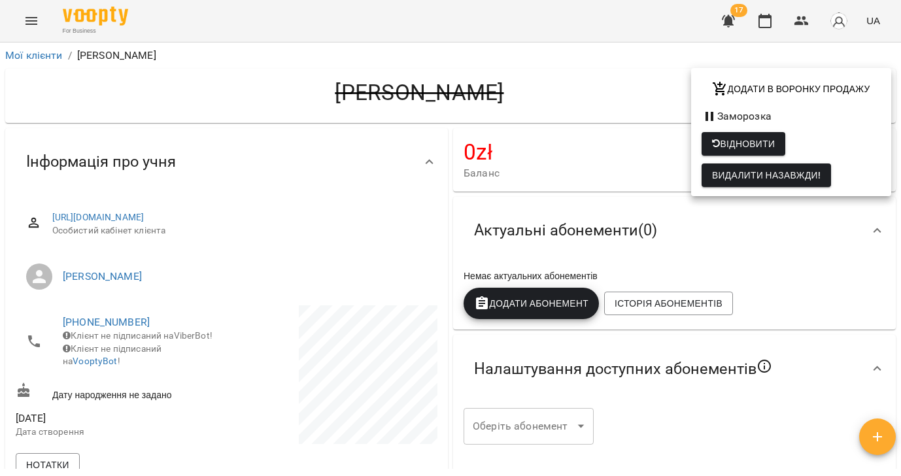
drag, startPoint x: 22, startPoint y: 48, endPoint x: 20, endPoint y: 55, distance: 6.7
click at [22, 48] on div at bounding box center [450, 238] width 901 height 476
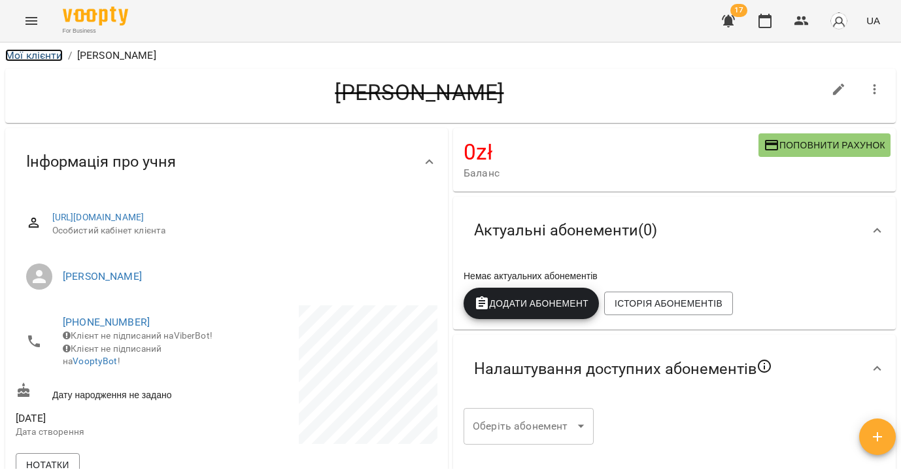
click at [20, 56] on link "Мої клієнти" at bounding box center [34, 55] width 58 height 12
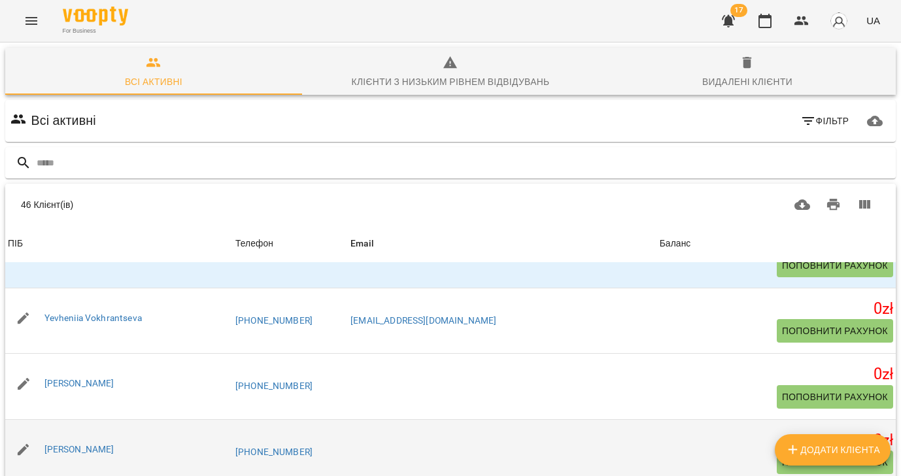
scroll to position [2309, 0]
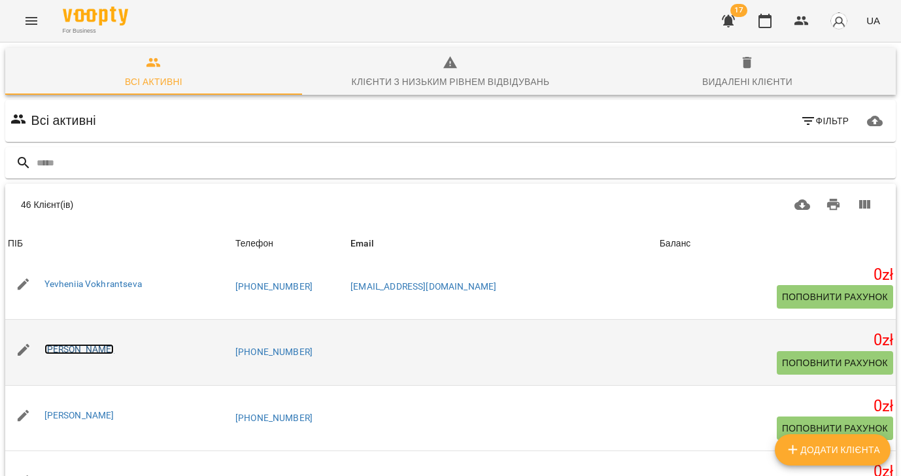
click at [88, 352] on link "[PERSON_NAME]" at bounding box center [79, 349] width 70 height 10
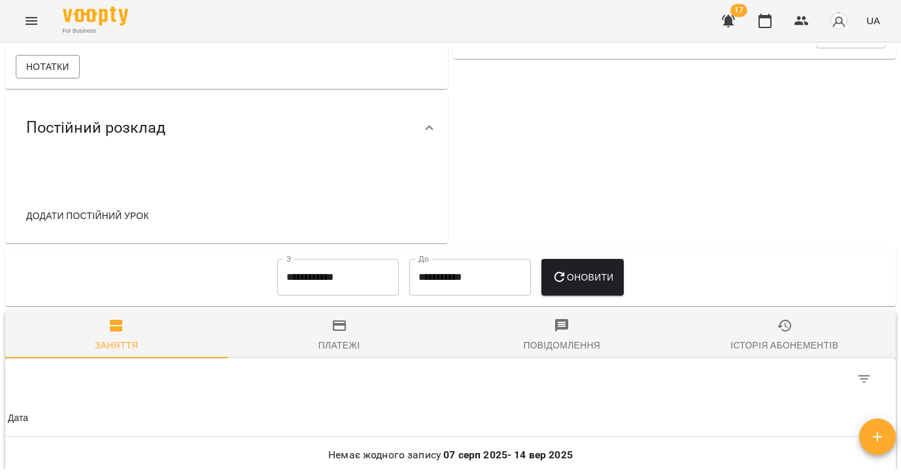
scroll to position [471, 0]
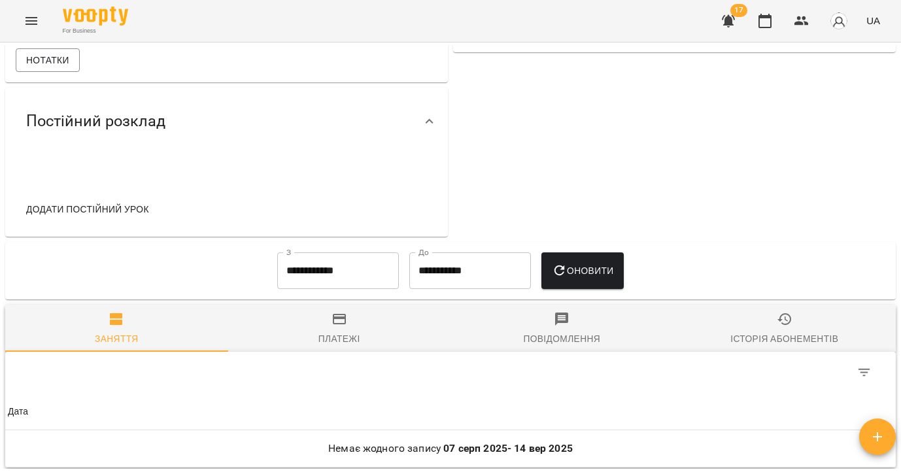
drag, startPoint x: 787, startPoint y: 344, endPoint x: 484, endPoint y: 290, distance: 307.4
click at [786, 325] on icon "button" at bounding box center [784, 319] width 14 height 12
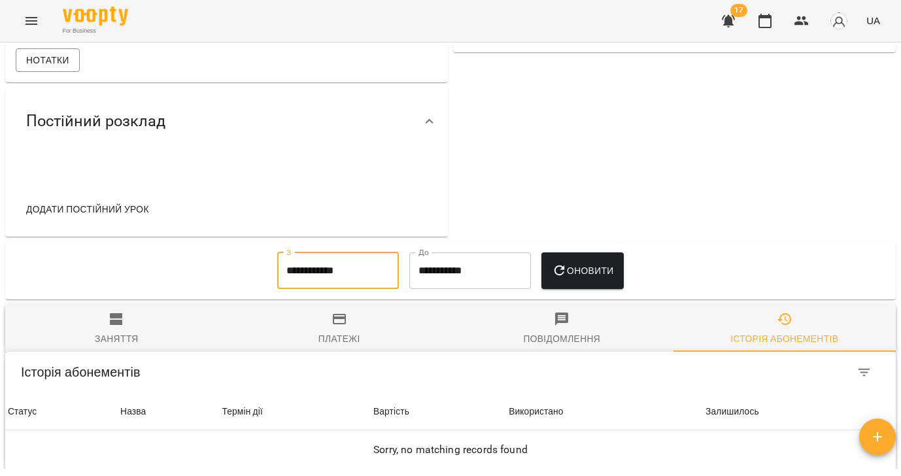
click at [352, 289] on input "**********" at bounding box center [338, 270] width 122 height 37
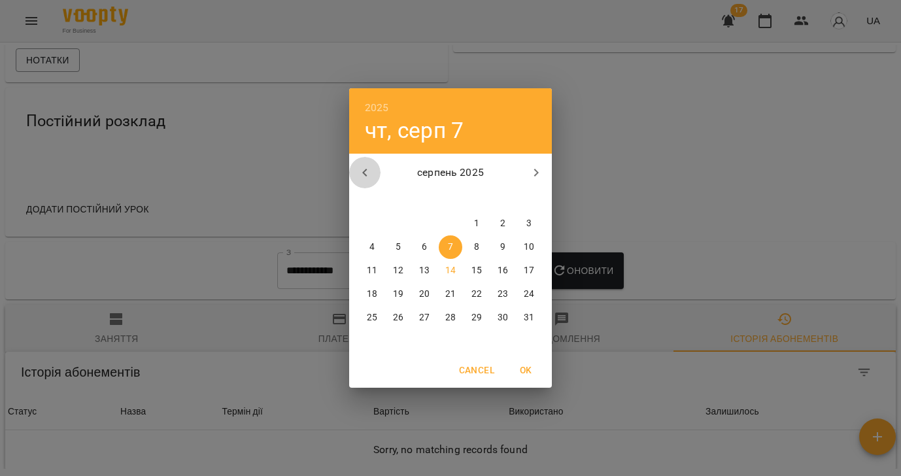
click at [364, 171] on icon "button" at bounding box center [365, 173] width 16 height 16
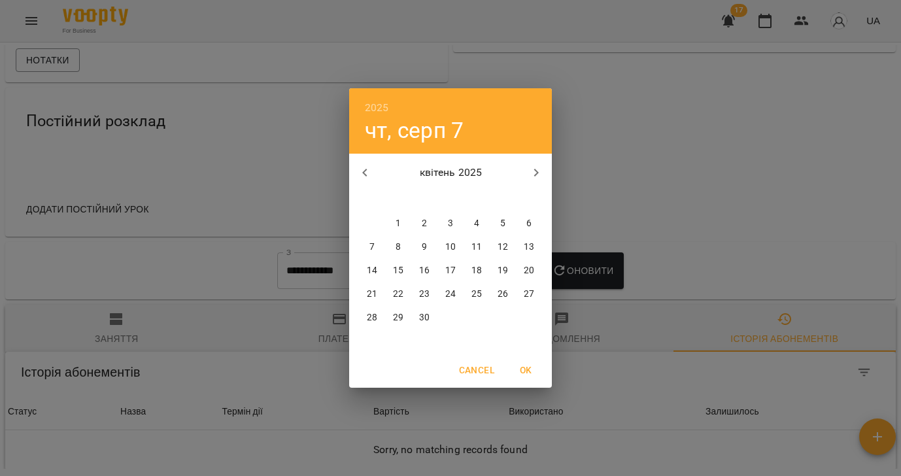
click at [364, 171] on icon "button" at bounding box center [365, 173] width 16 height 16
drag, startPoint x: 371, startPoint y: 248, endPoint x: 439, endPoint y: 255, distance: 68.4
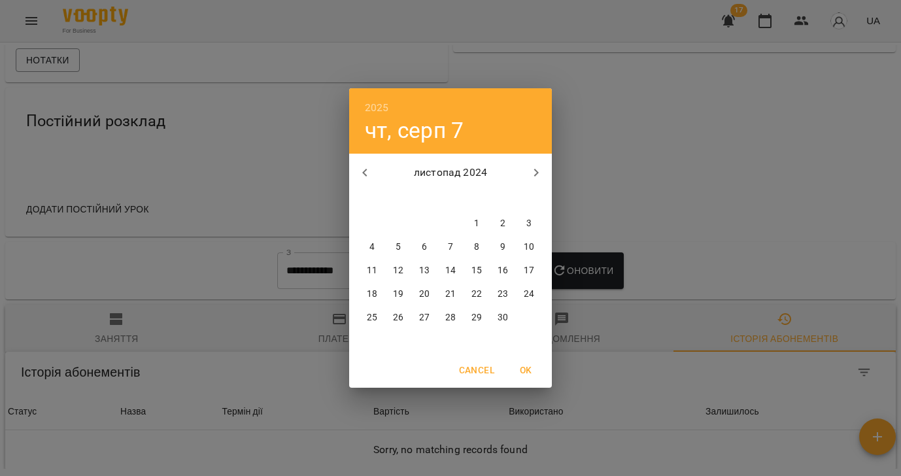
click at [371, 248] on p "4" at bounding box center [371, 247] width 5 height 13
type input "**********"
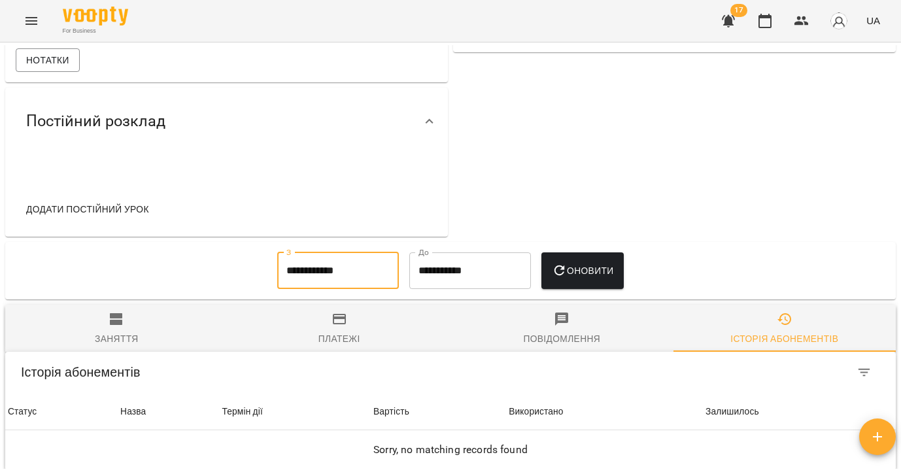
click at [614, 279] on span "Оновити" at bounding box center [583, 271] width 62 height 16
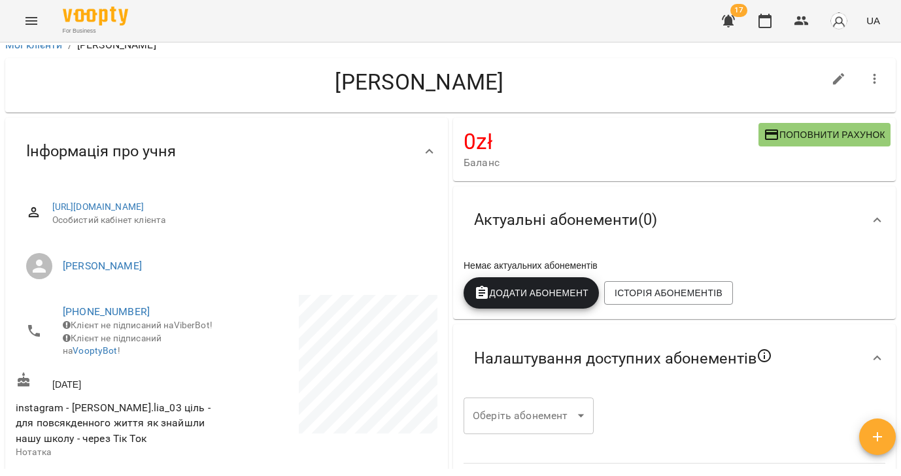
scroll to position [0, 0]
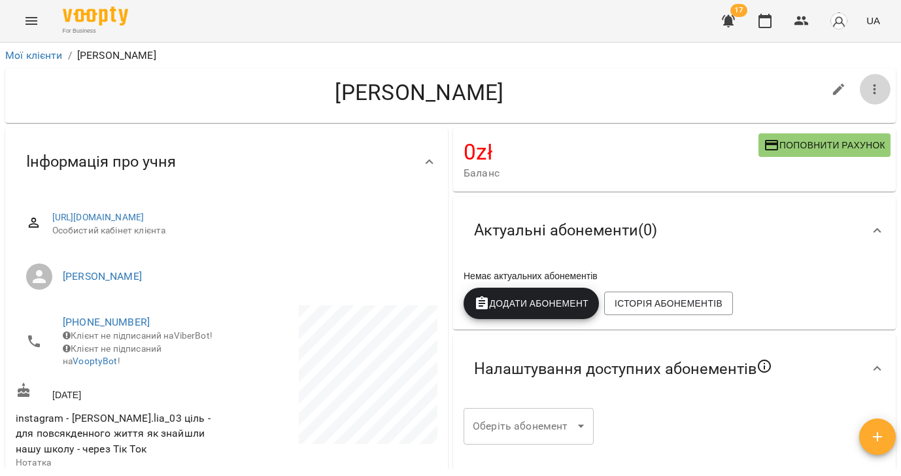
click at [883, 89] on button "button" at bounding box center [874, 89] width 31 height 31
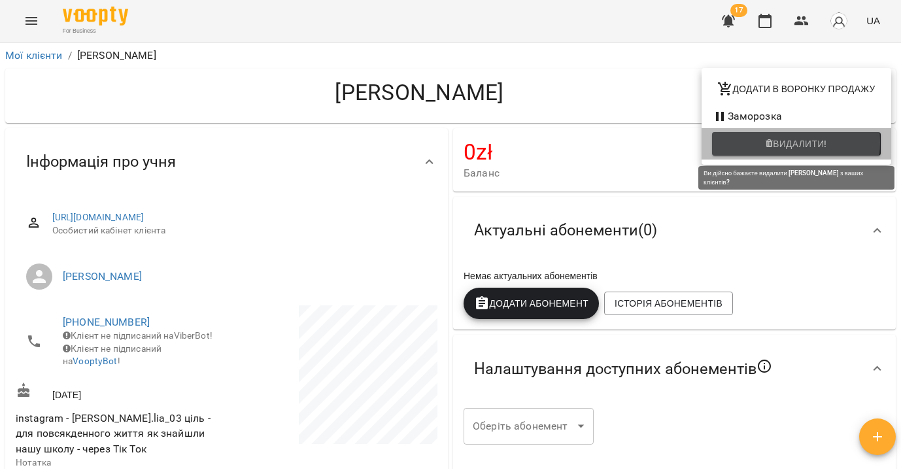
click at [762, 143] on span "Видалити!" at bounding box center [796, 144] width 148 height 16
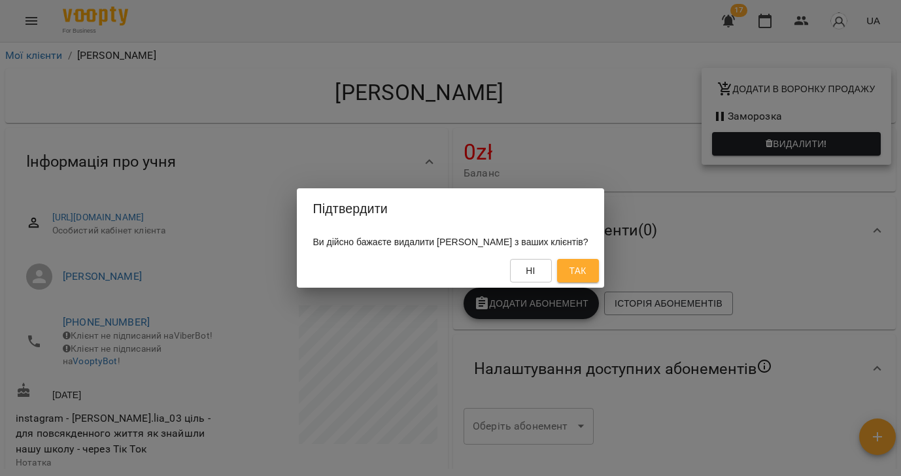
click at [586, 274] on span "Так" at bounding box center [577, 271] width 17 height 16
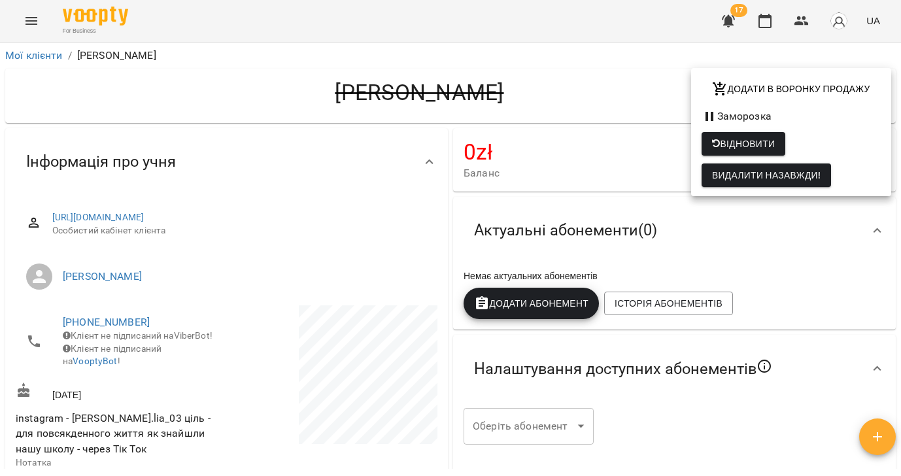
click at [13, 58] on div at bounding box center [450, 238] width 901 height 476
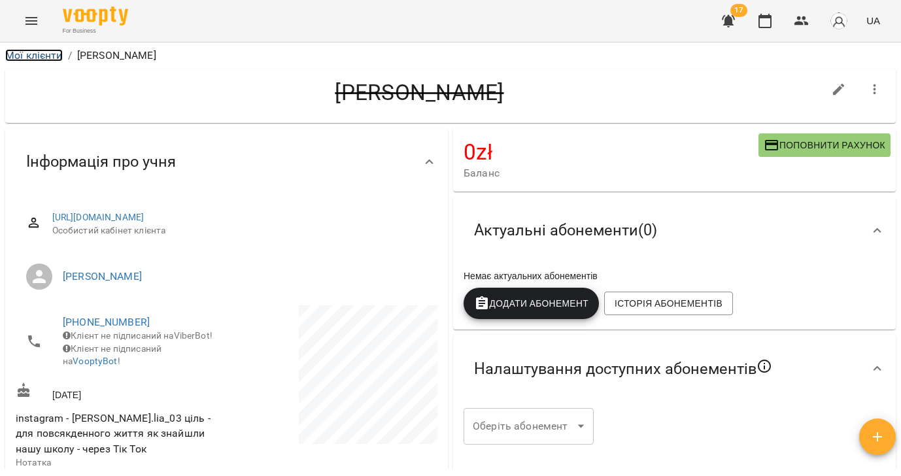
click at [18, 58] on link "Мої клієнти" at bounding box center [34, 55] width 58 height 12
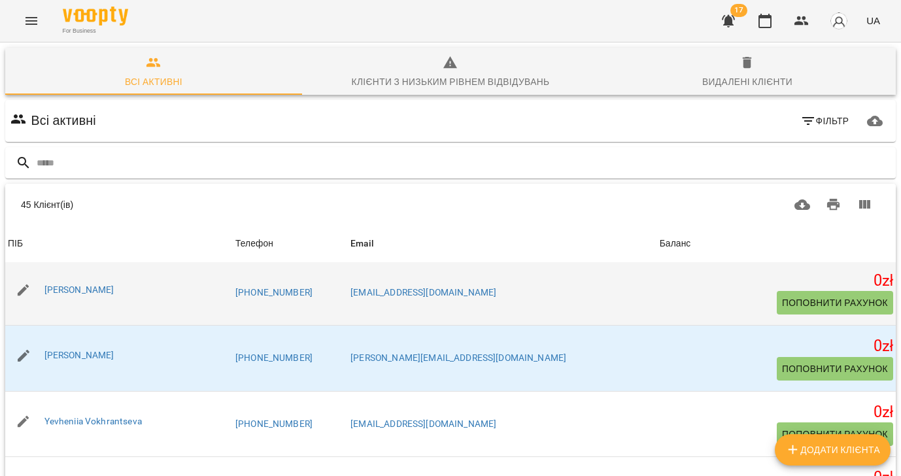
scroll to position [2216, 0]
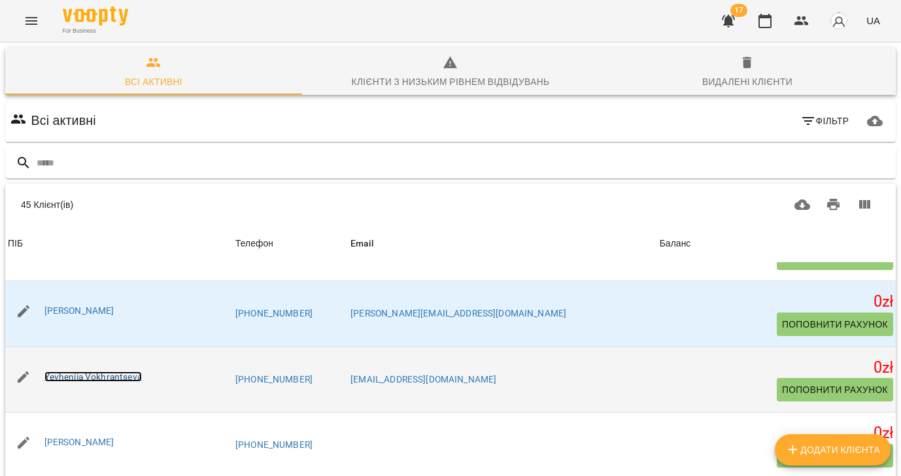
click at [96, 378] on link "Yevheniia Vokhrantseva" at bounding box center [92, 376] width 97 height 10
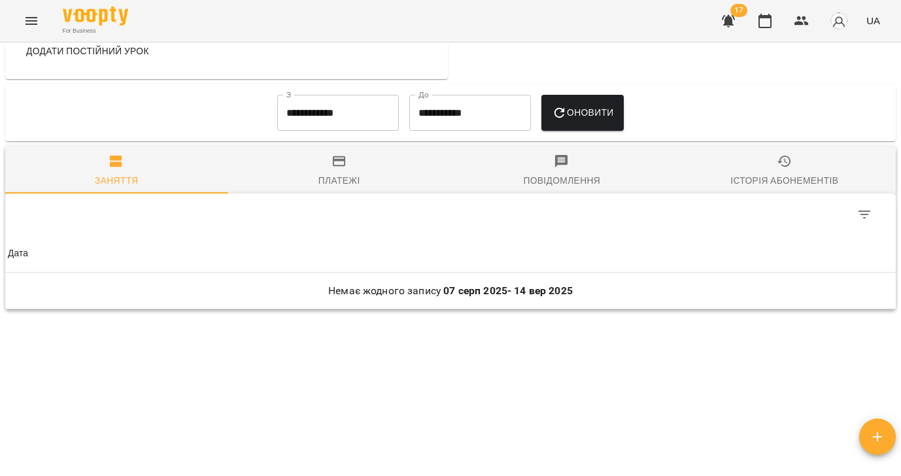
drag, startPoint x: 788, startPoint y: 165, endPoint x: 614, endPoint y: 133, distance: 176.8
click at [788, 165] on icon "button" at bounding box center [784, 162] width 14 height 12
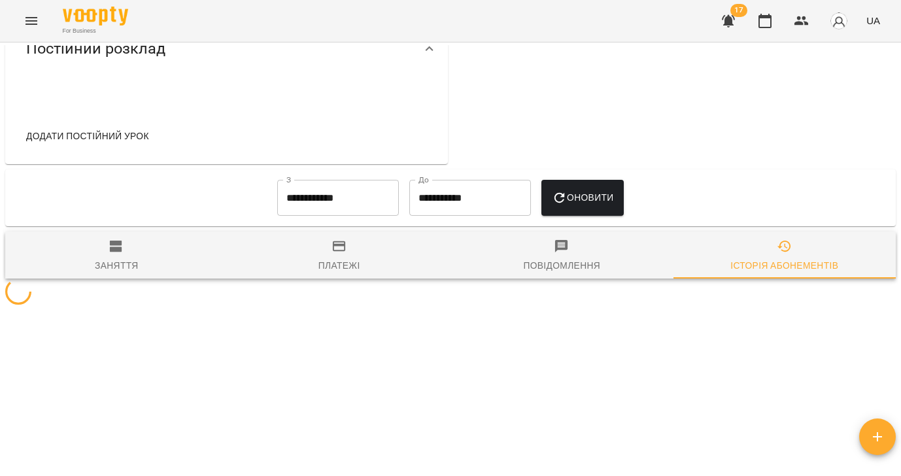
scroll to position [611, 0]
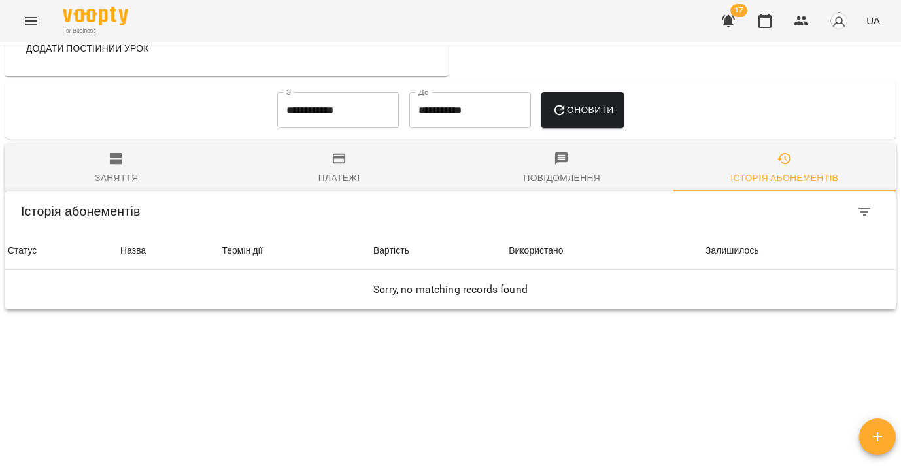
click at [337, 124] on input "**********" at bounding box center [338, 110] width 122 height 37
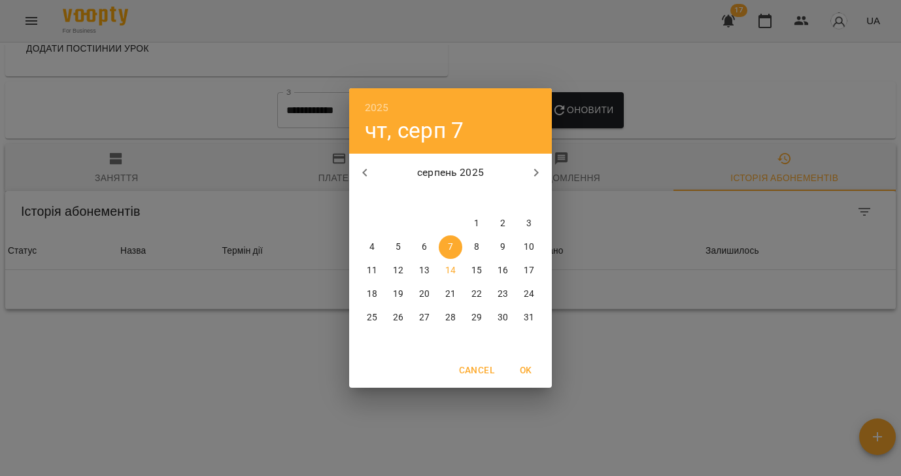
click at [367, 173] on icon "button" at bounding box center [365, 173] width 16 height 16
click at [366, 173] on icon "button" at bounding box center [365, 173] width 16 height 16
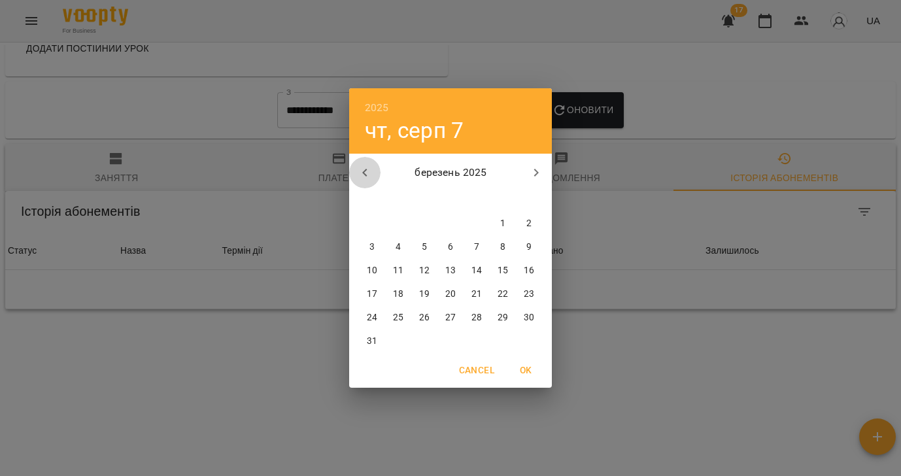
click at [367, 173] on icon "button" at bounding box center [365, 173] width 16 height 16
click at [366, 174] on icon "button" at bounding box center [365, 173] width 16 height 16
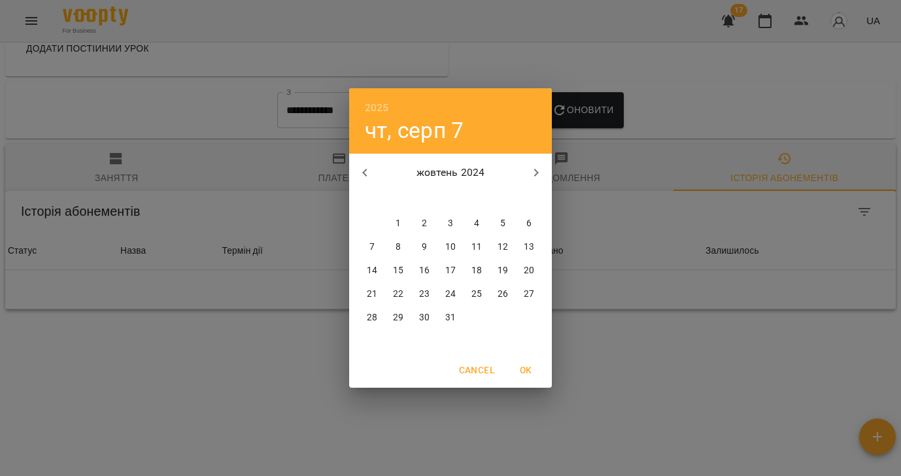
click at [396, 224] on p "1" at bounding box center [398, 223] width 5 height 13
type input "**********"
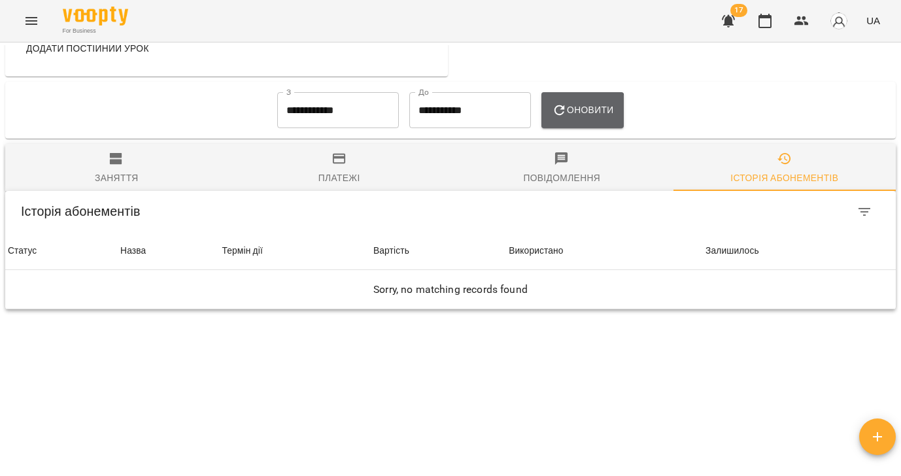
click at [568, 116] on icon "button" at bounding box center [560, 111] width 16 height 16
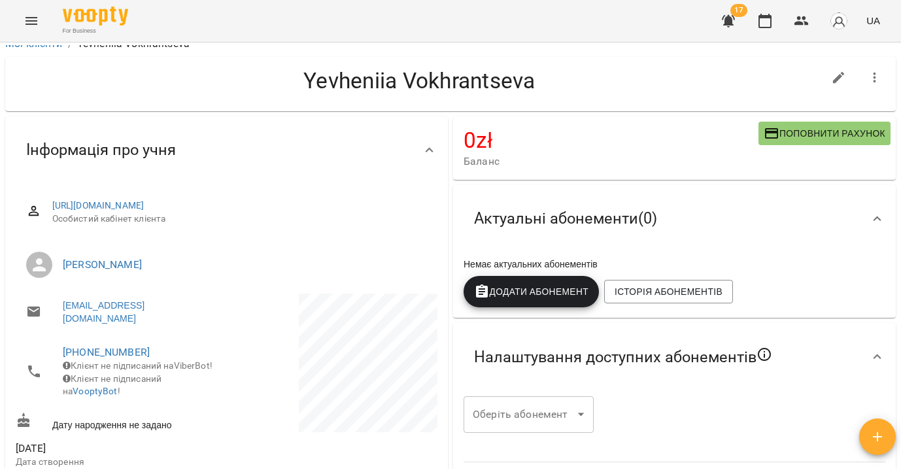
scroll to position [0, 0]
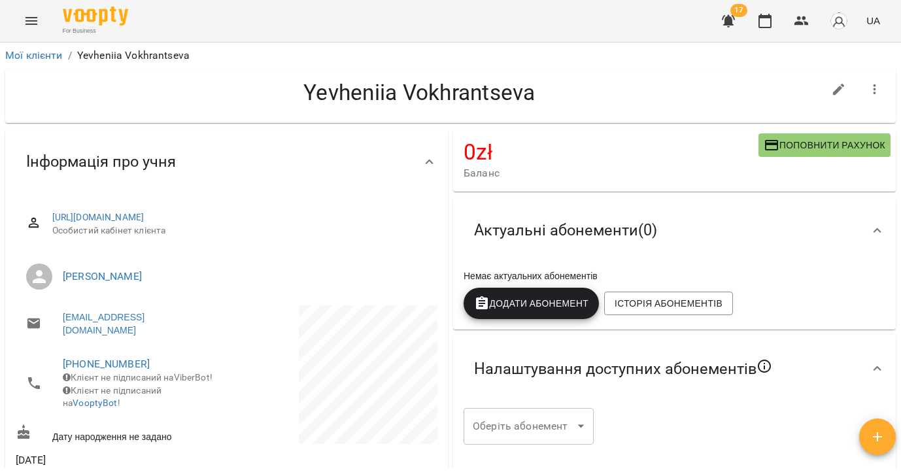
click at [873, 88] on icon "button" at bounding box center [875, 90] width 16 height 16
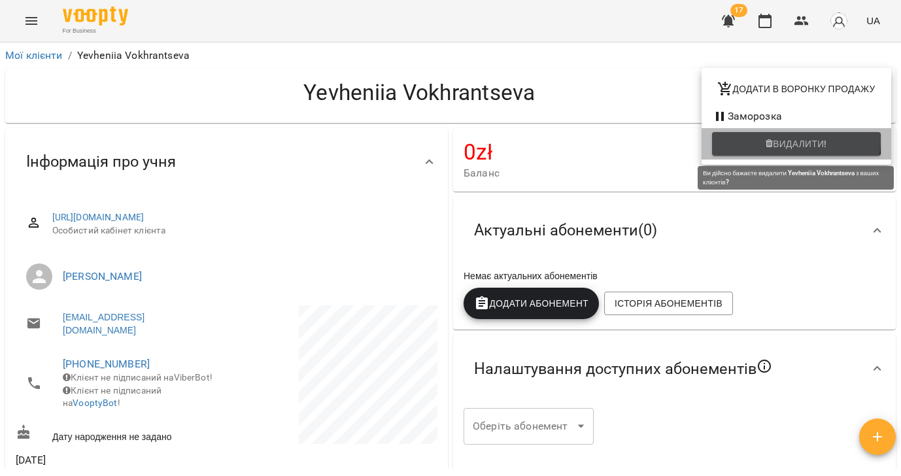
click at [766, 140] on icon "button" at bounding box center [769, 143] width 7 height 9
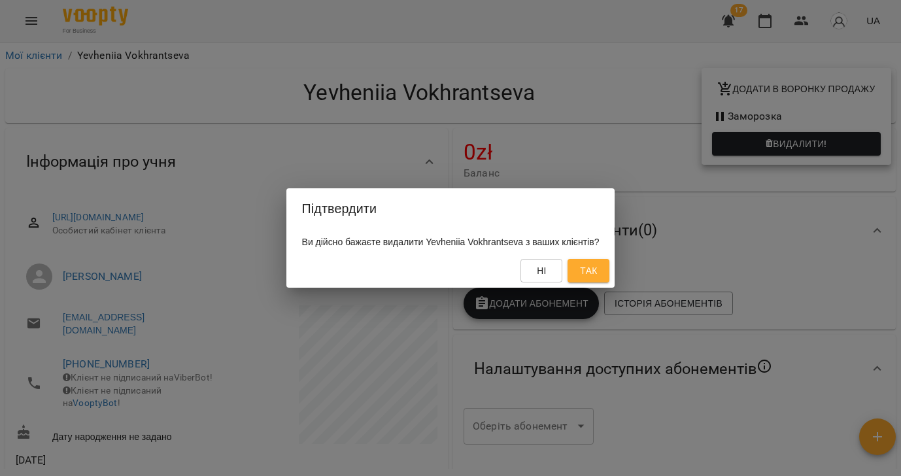
click at [597, 272] on span "Так" at bounding box center [588, 271] width 17 height 16
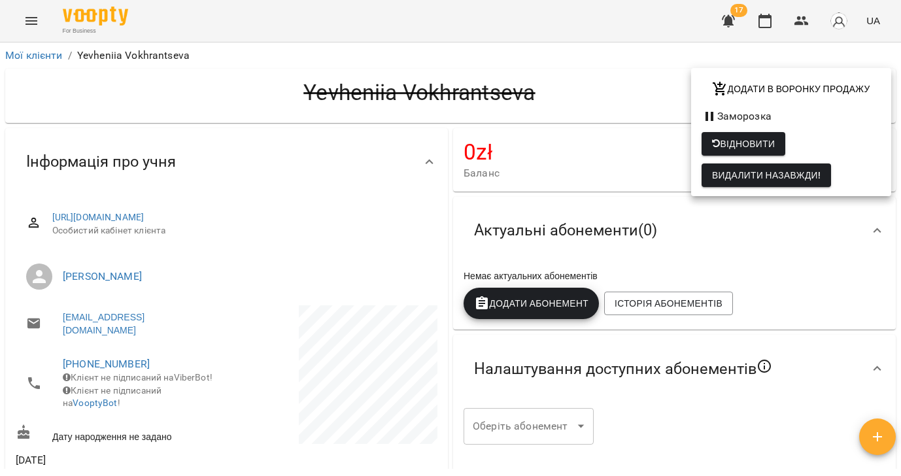
click at [36, 55] on div at bounding box center [450, 238] width 901 height 476
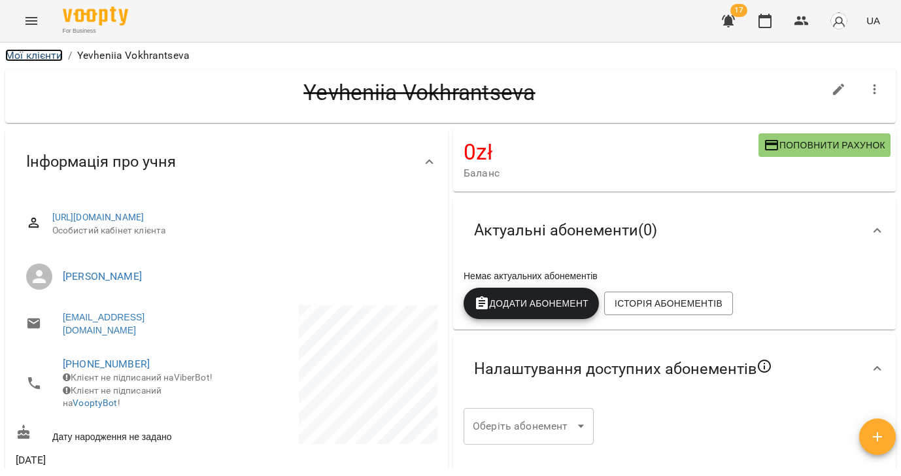
click at [46, 58] on link "Мої клієнти" at bounding box center [34, 55] width 58 height 12
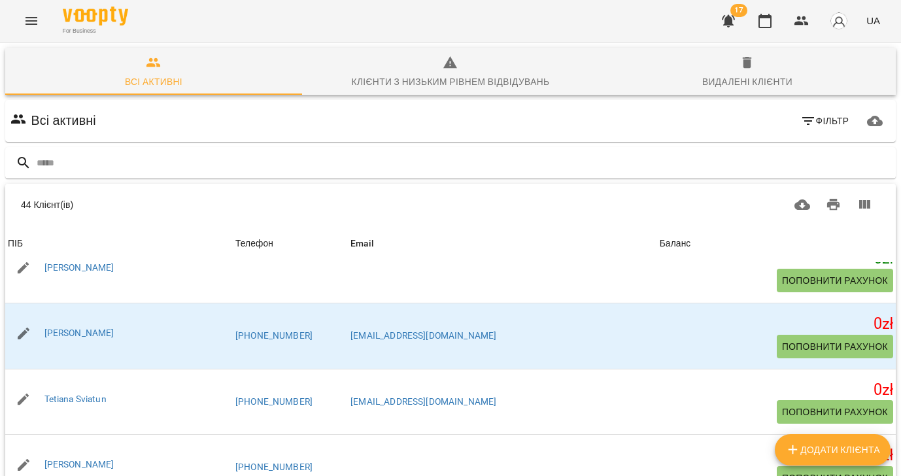
scroll to position [1508, 0]
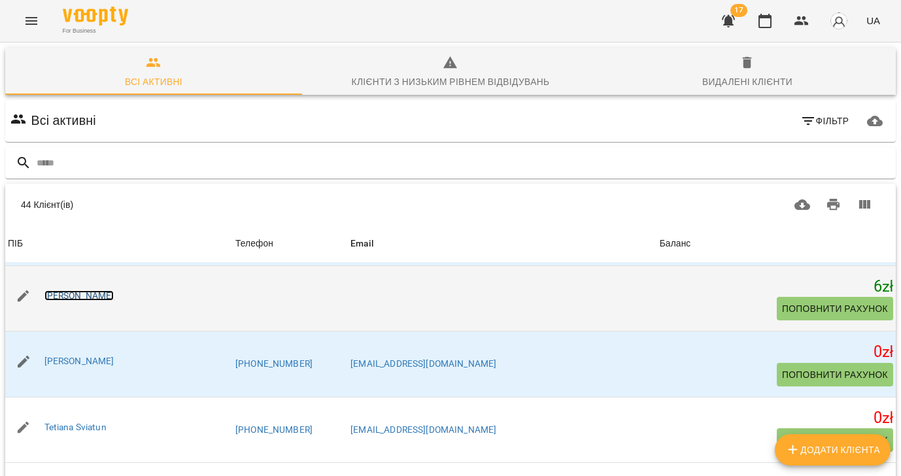
click at [100, 295] on link "[PERSON_NAME]" at bounding box center [79, 295] width 70 height 10
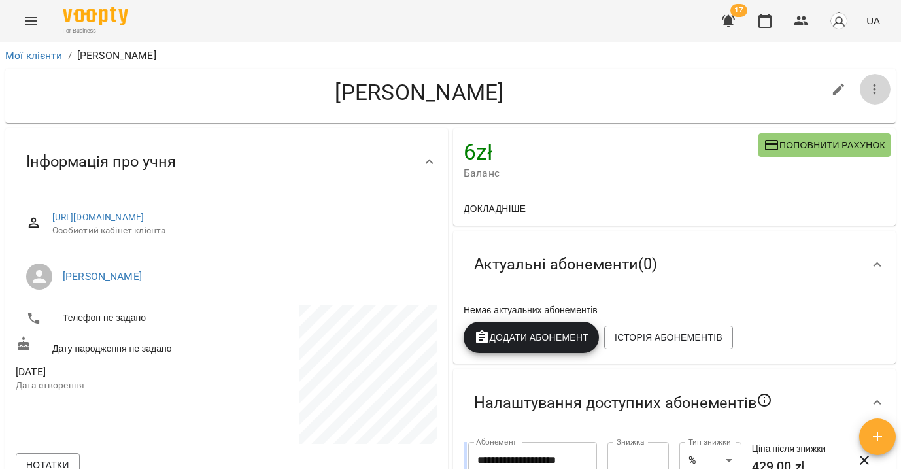
click at [880, 92] on icon "button" at bounding box center [875, 90] width 16 height 16
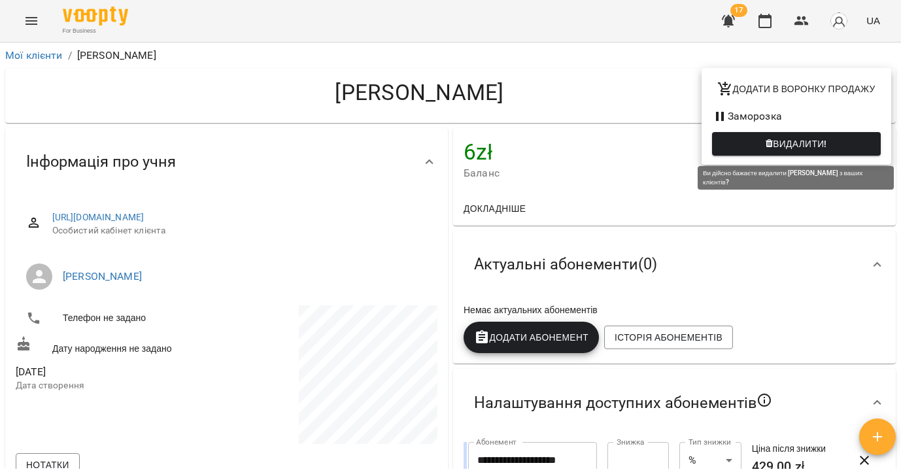
click at [807, 144] on span "Видалити!" at bounding box center [800, 144] width 54 height 16
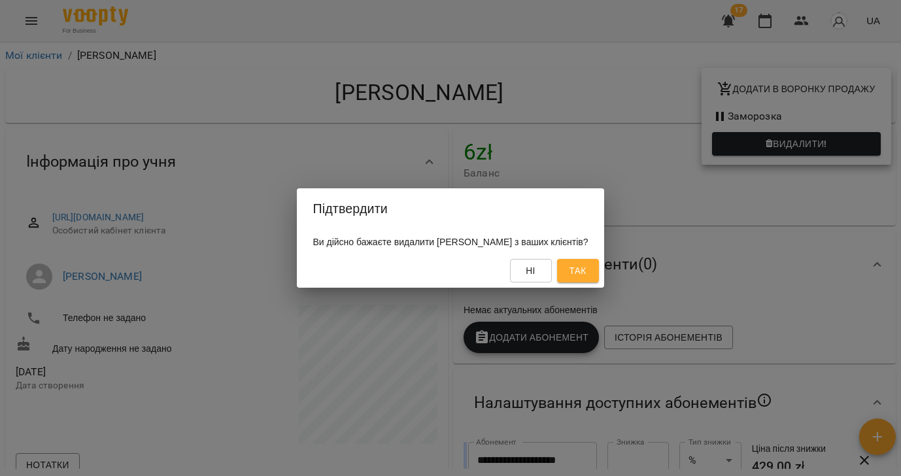
click at [586, 269] on span "Так" at bounding box center [577, 271] width 17 height 16
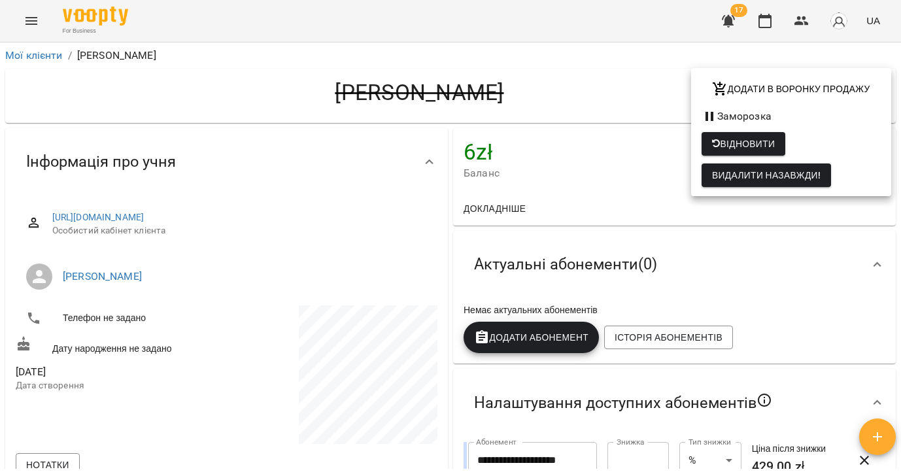
click at [20, 56] on div at bounding box center [450, 238] width 901 height 476
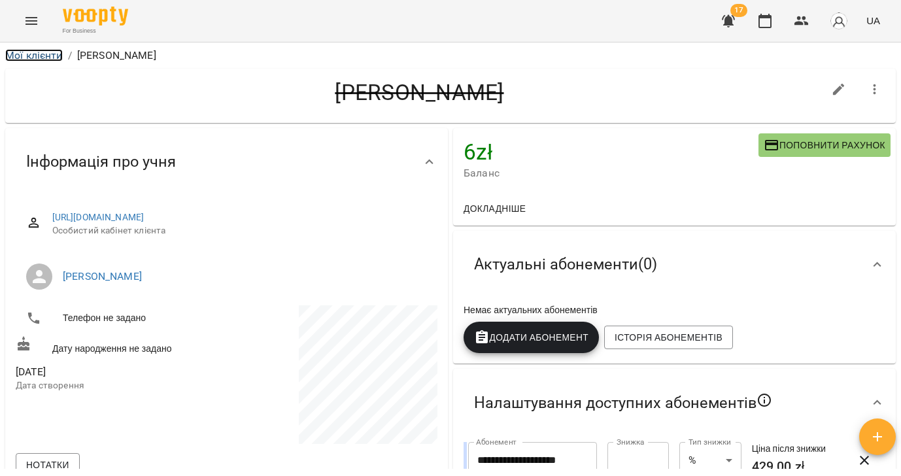
click at [18, 56] on link "Мої клієнти" at bounding box center [34, 55] width 58 height 12
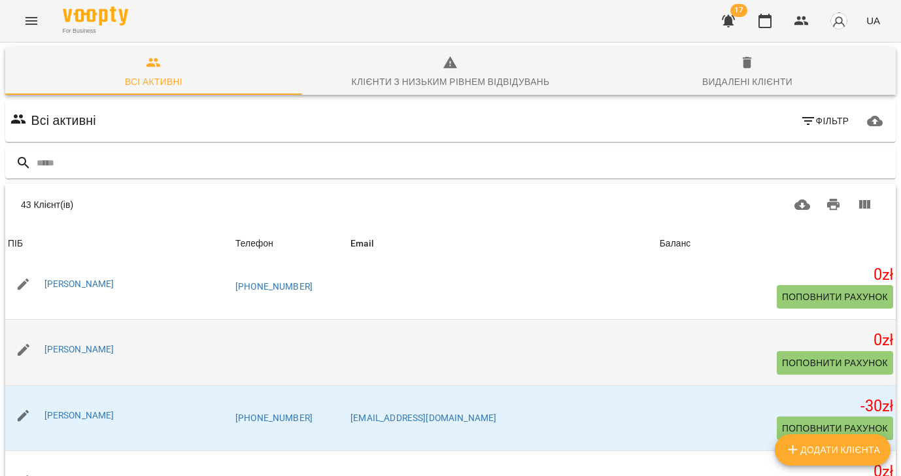
scroll to position [1622, 0]
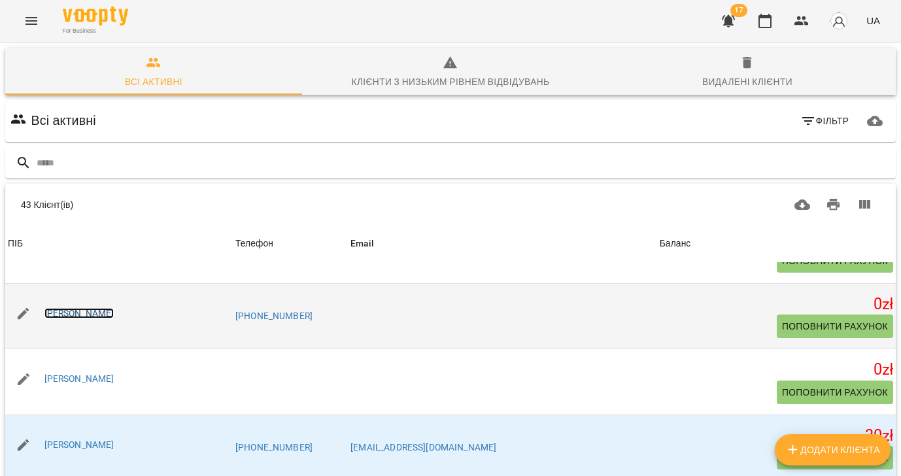
click at [84, 314] on link "[PERSON_NAME]" at bounding box center [79, 313] width 70 height 10
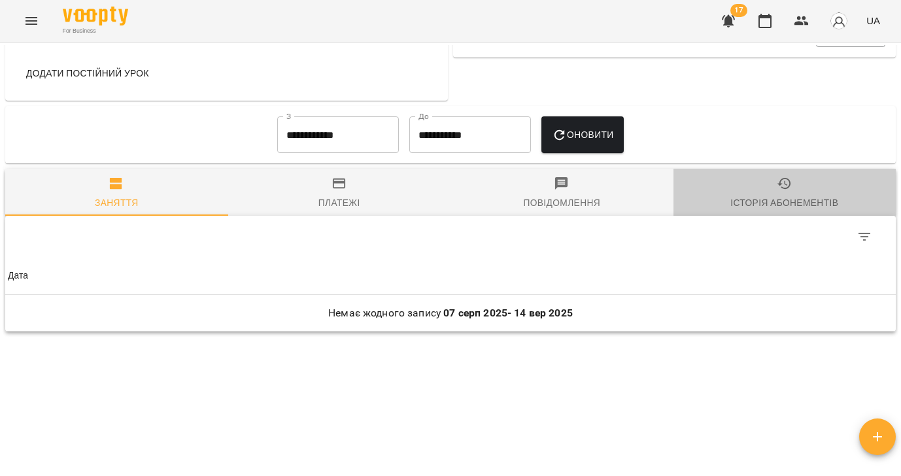
click at [781, 211] on span "Історія абонементів" at bounding box center [784, 193] width 207 height 35
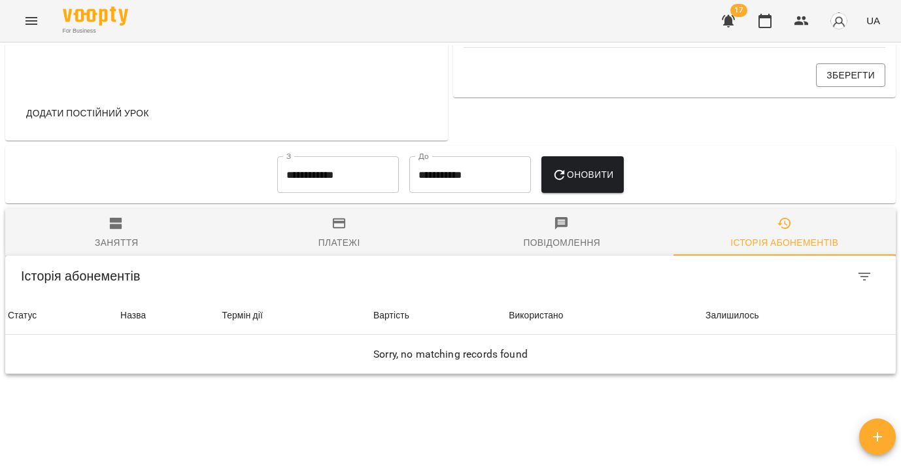
scroll to position [622, 0]
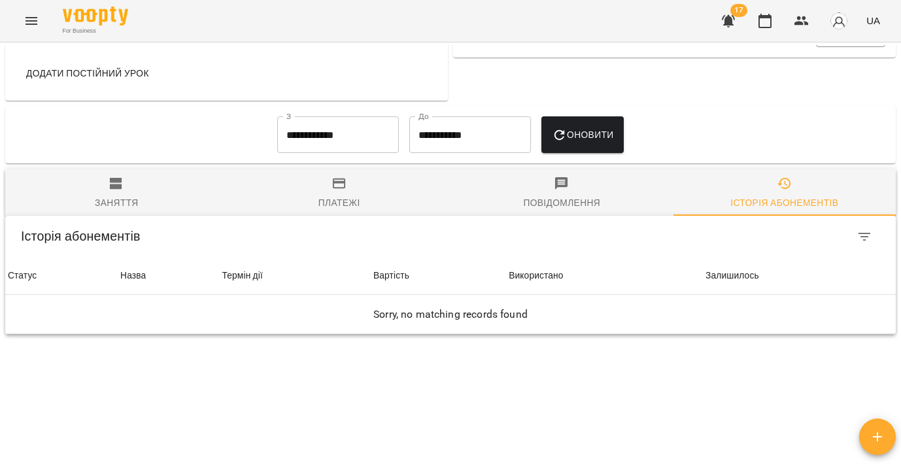
click at [347, 153] on input "**********" at bounding box center [338, 134] width 122 height 37
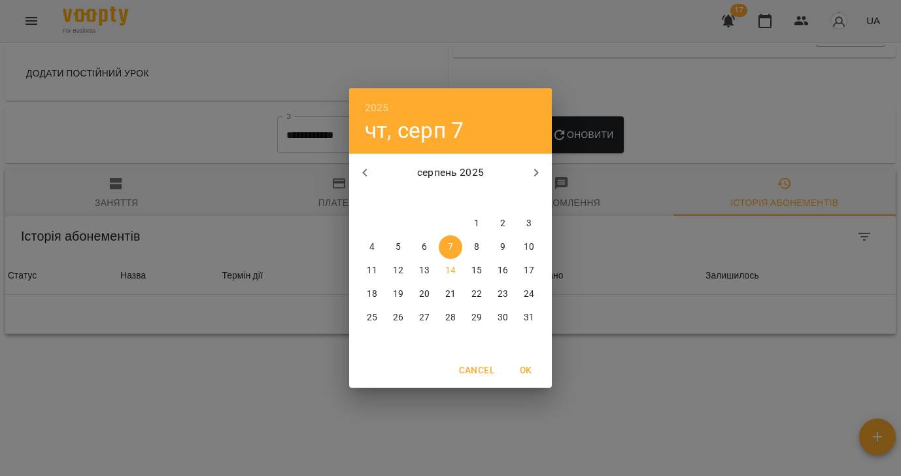
click at [364, 173] on icon "button" at bounding box center [365, 173] width 16 height 16
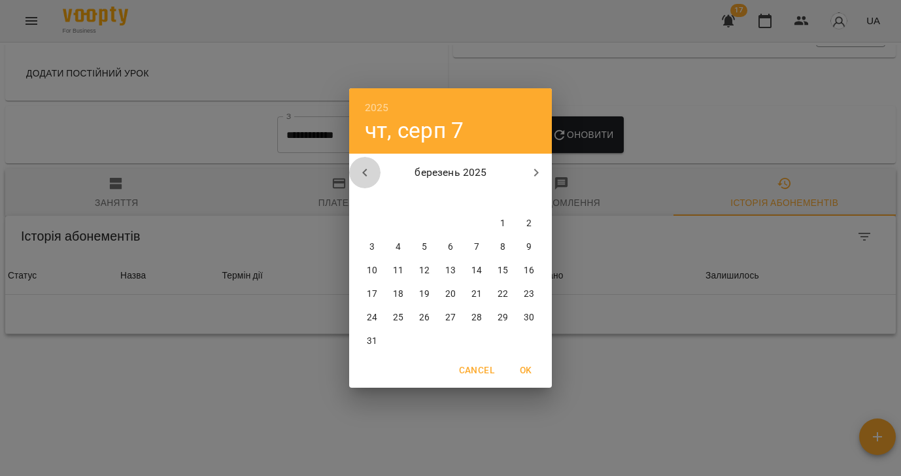
click at [364, 173] on icon "button" at bounding box center [365, 173] width 16 height 16
drag, startPoint x: 405, startPoint y: 246, endPoint x: 419, endPoint y: 231, distance: 21.3
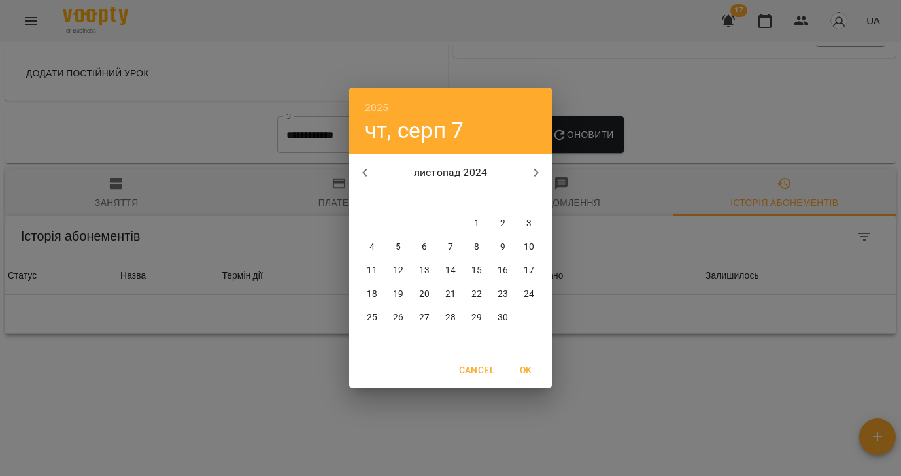
click at [404, 246] on span "5" at bounding box center [398, 247] width 24 height 13
type input "**********"
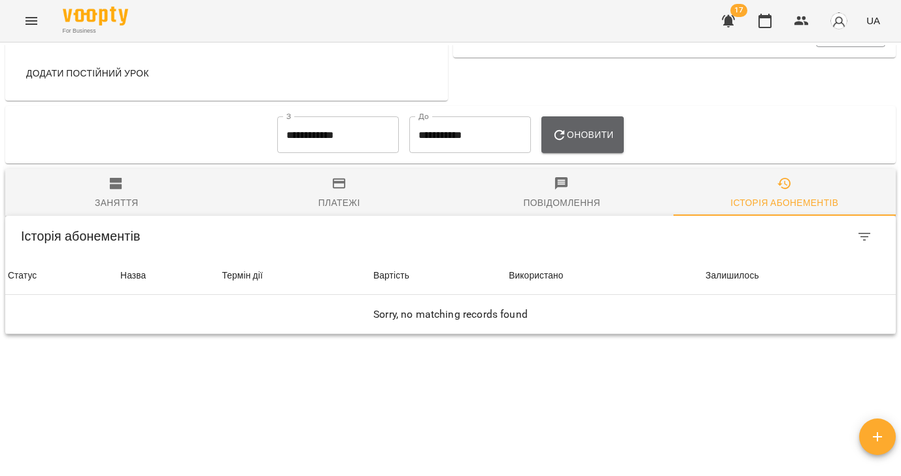
click at [585, 143] on span "Оновити" at bounding box center [583, 135] width 62 height 16
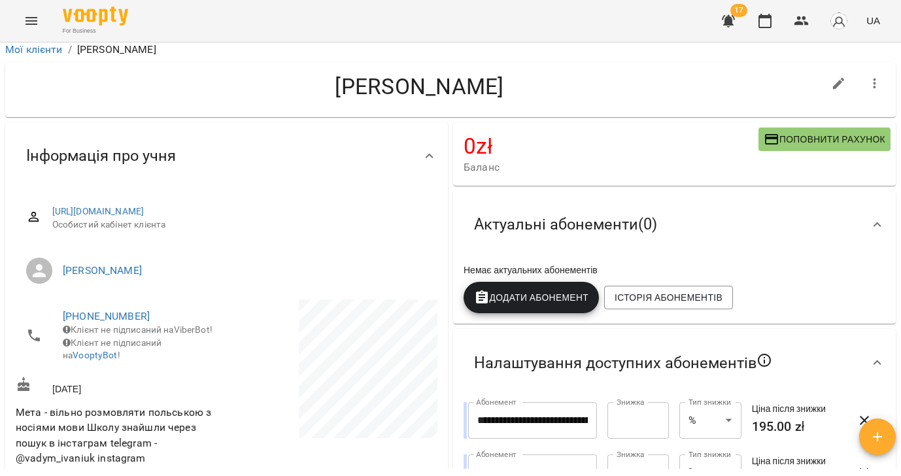
scroll to position [0, 0]
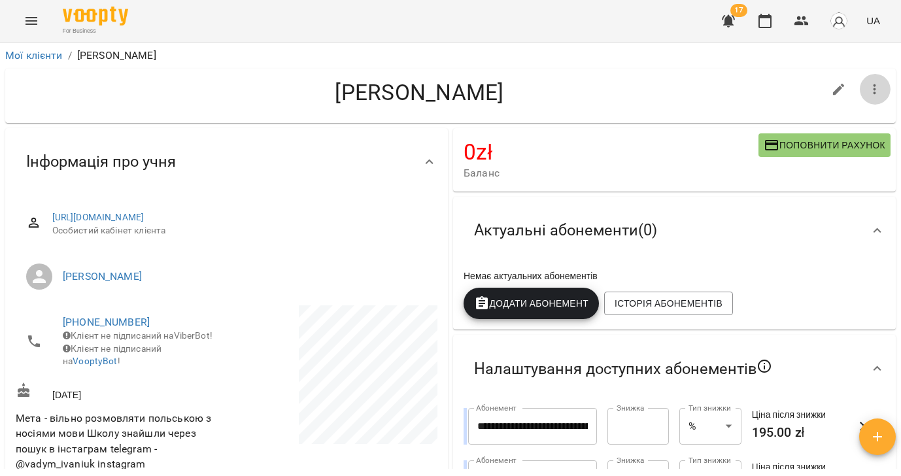
click at [870, 93] on icon "button" at bounding box center [875, 90] width 16 height 16
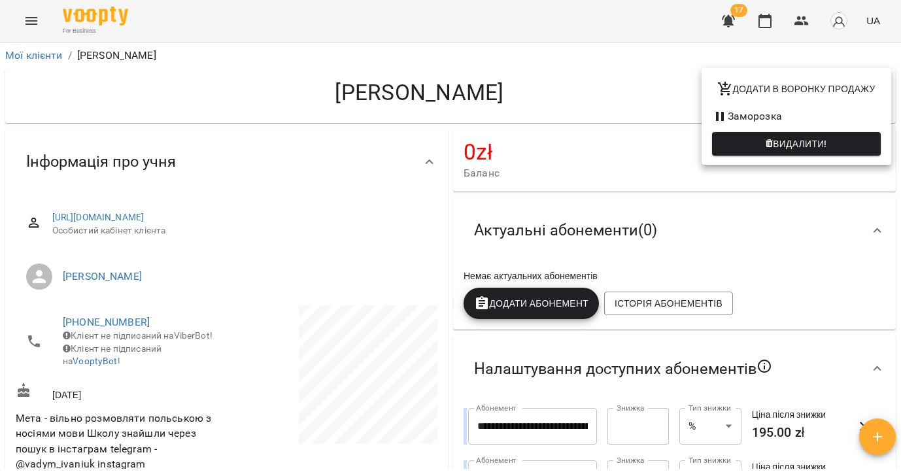
drag, startPoint x: 730, startPoint y: 227, endPoint x: 705, endPoint y: 256, distance: 38.0
click at [730, 227] on div at bounding box center [450, 238] width 901 height 476
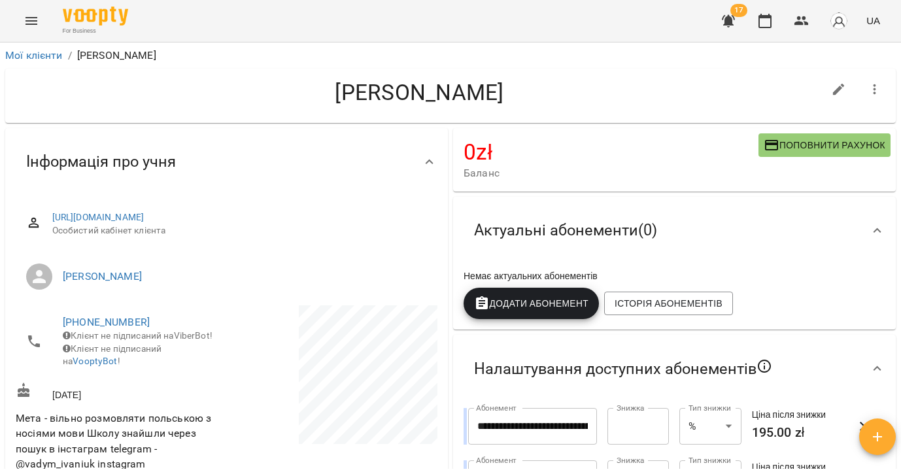
click at [879, 86] on icon "button" at bounding box center [875, 90] width 16 height 16
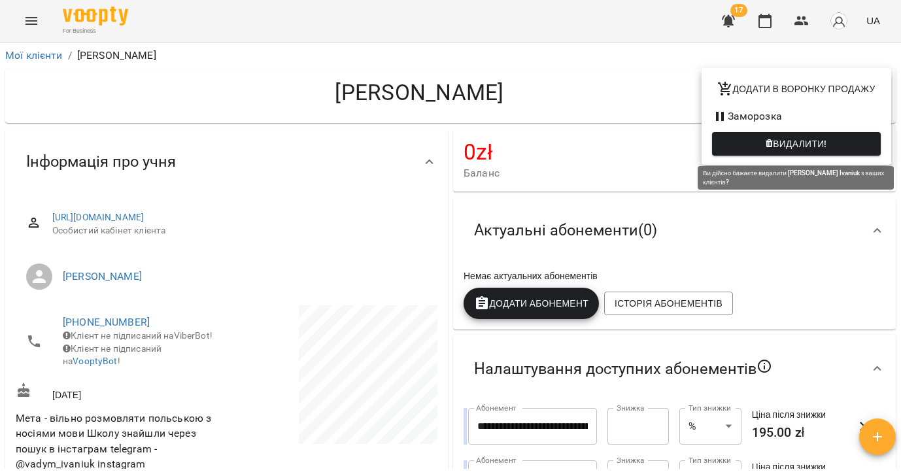
click at [782, 145] on span "Видалити!" at bounding box center [800, 144] width 54 height 16
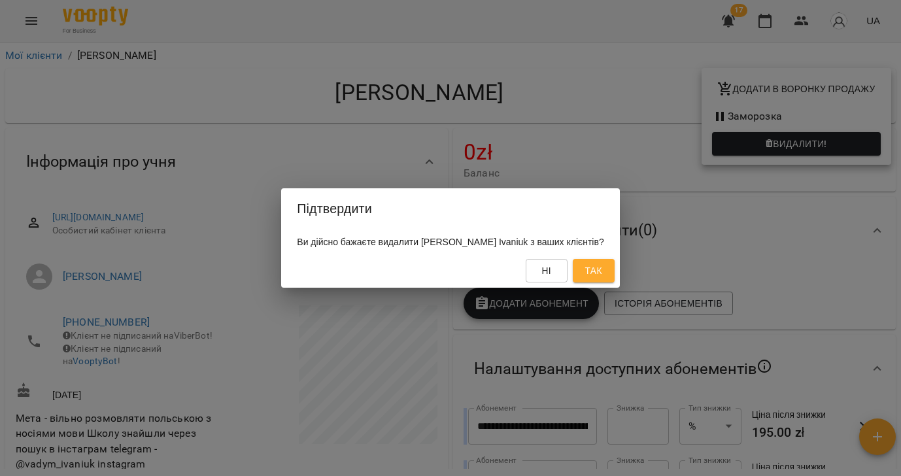
drag, startPoint x: 587, startPoint y: 273, endPoint x: 585, endPoint y: 235, distance: 37.4
click at [586, 273] on span "Так" at bounding box center [593, 271] width 17 height 16
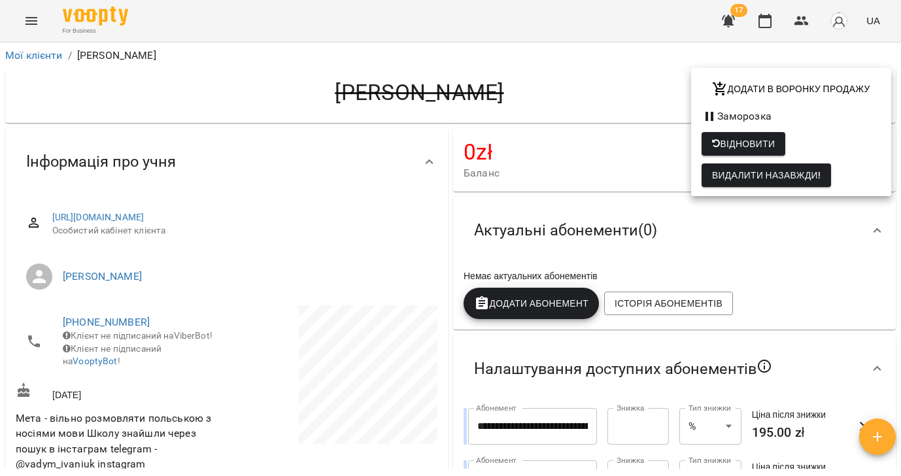
drag, startPoint x: 41, startPoint y: 50, endPoint x: 32, endPoint y: 60, distance: 13.4
click at [41, 50] on div at bounding box center [450, 238] width 901 height 476
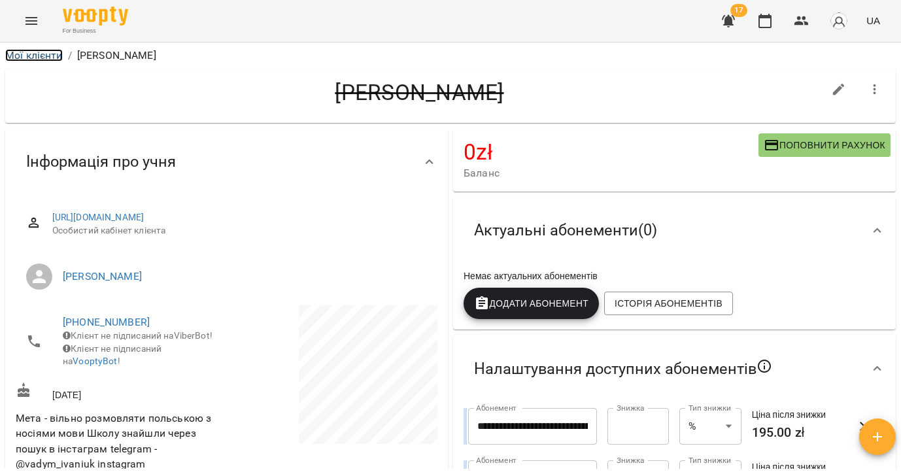
click at [33, 58] on link "Мої клієнти" at bounding box center [34, 55] width 58 height 12
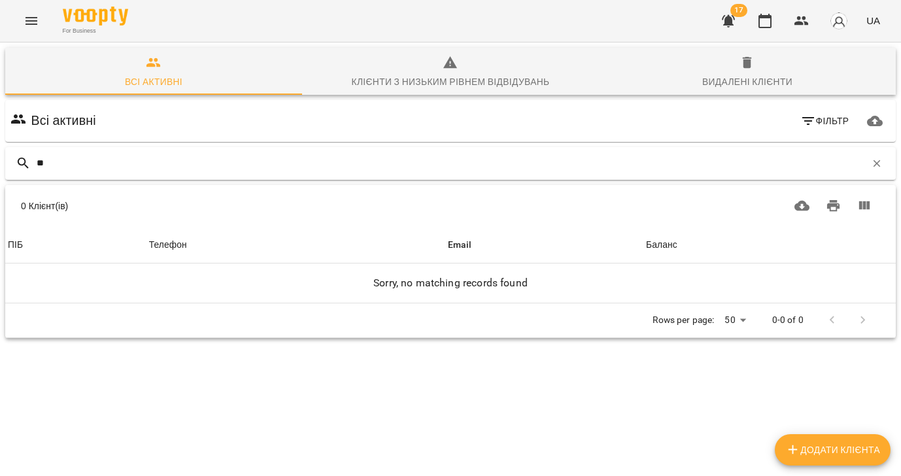
type input "*"
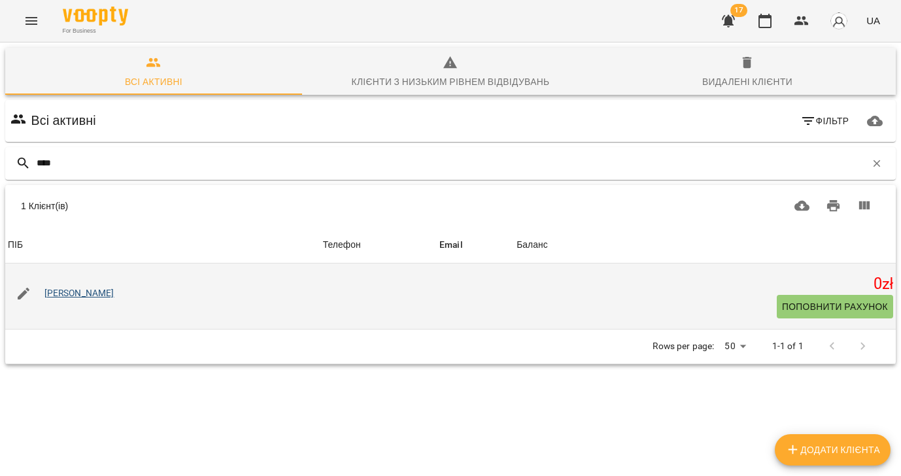
type input "****"
click at [93, 288] on link "[PERSON_NAME]" at bounding box center [79, 293] width 70 height 10
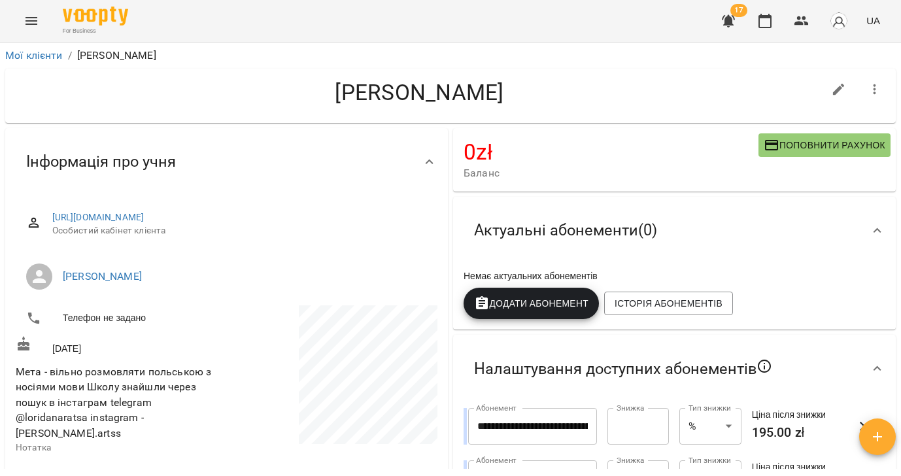
click at [876, 88] on icon "button" at bounding box center [875, 90] width 16 height 16
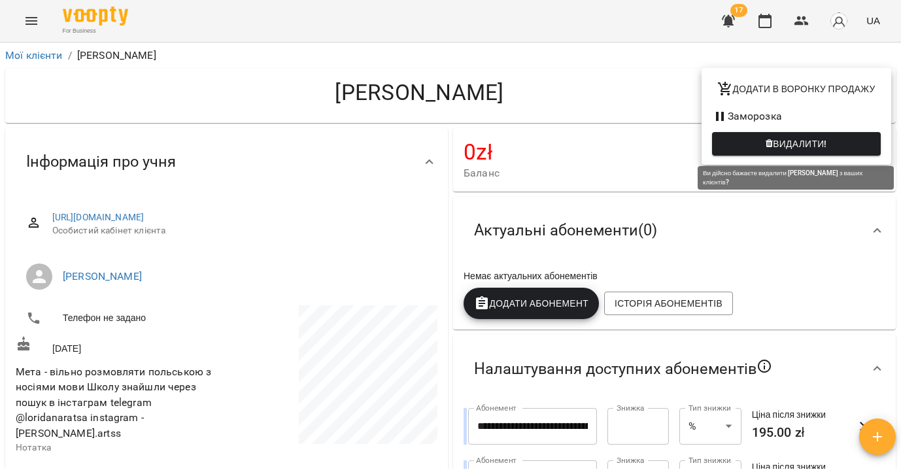
click at [815, 146] on span "Видалити!" at bounding box center [800, 144] width 54 height 16
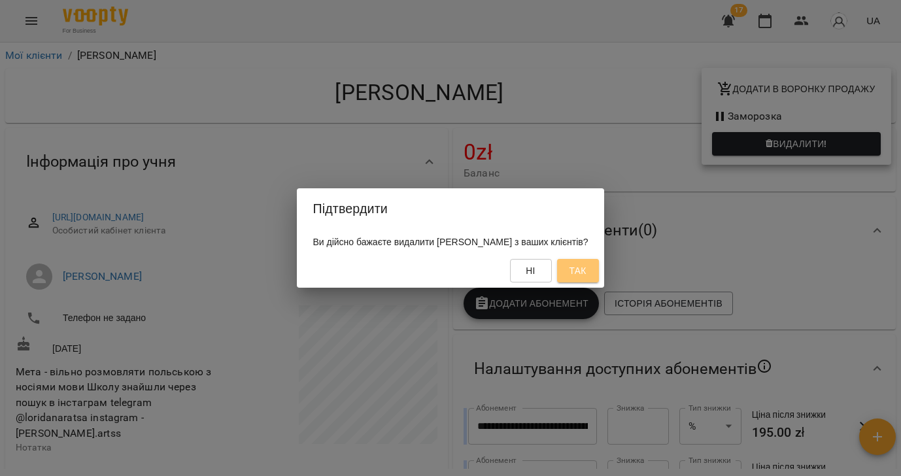
drag, startPoint x: 590, startPoint y: 267, endPoint x: 552, endPoint y: 241, distance: 46.1
click at [586, 267] on span "Так" at bounding box center [577, 271] width 17 height 16
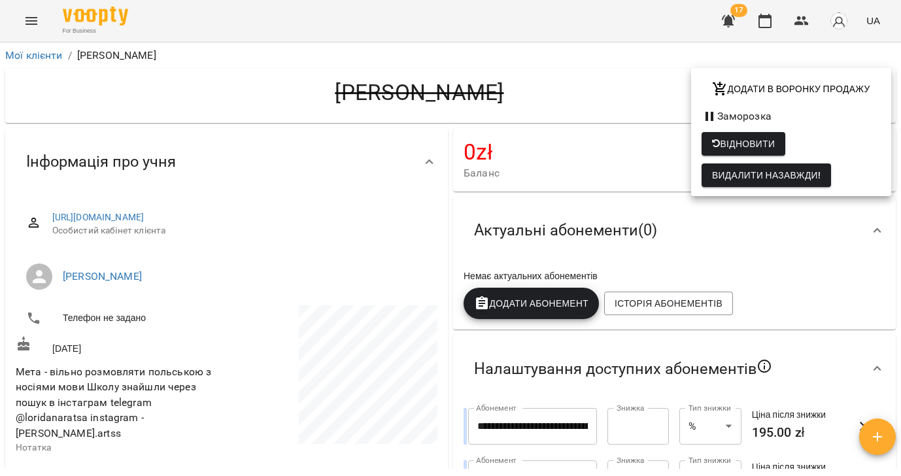
click at [23, 56] on div at bounding box center [450, 238] width 901 height 476
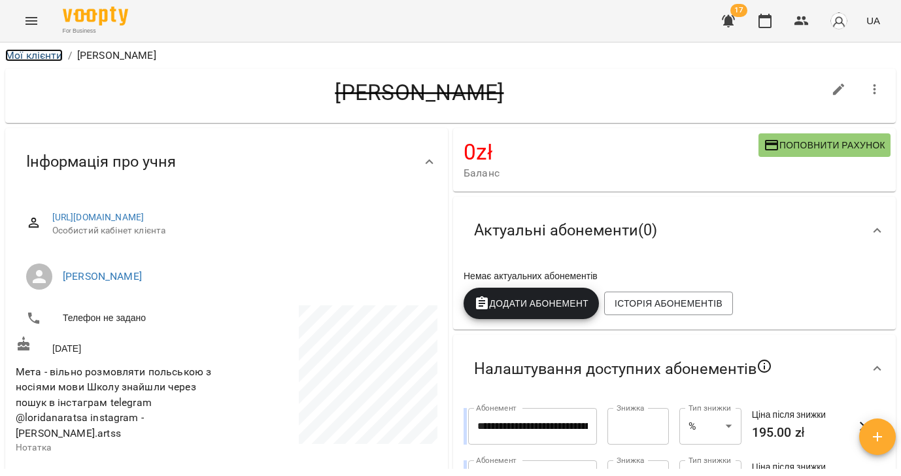
click at [24, 52] on link "Мої клієнти" at bounding box center [34, 55] width 58 height 12
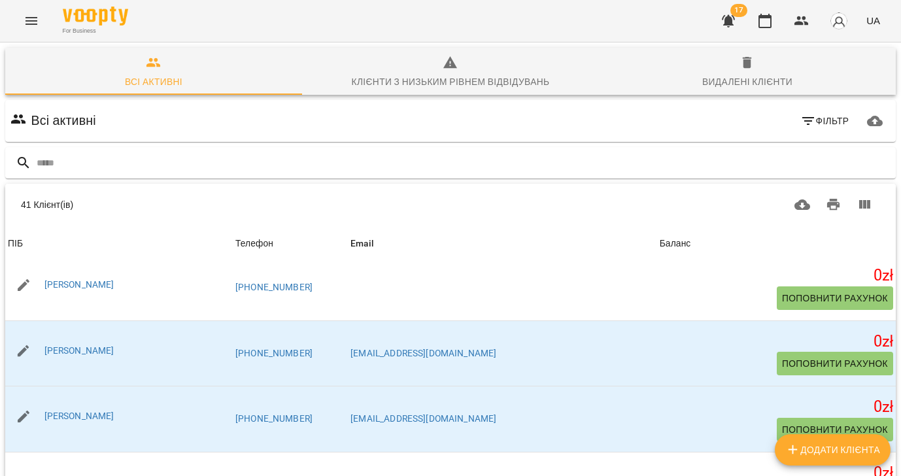
scroll to position [1386, 0]
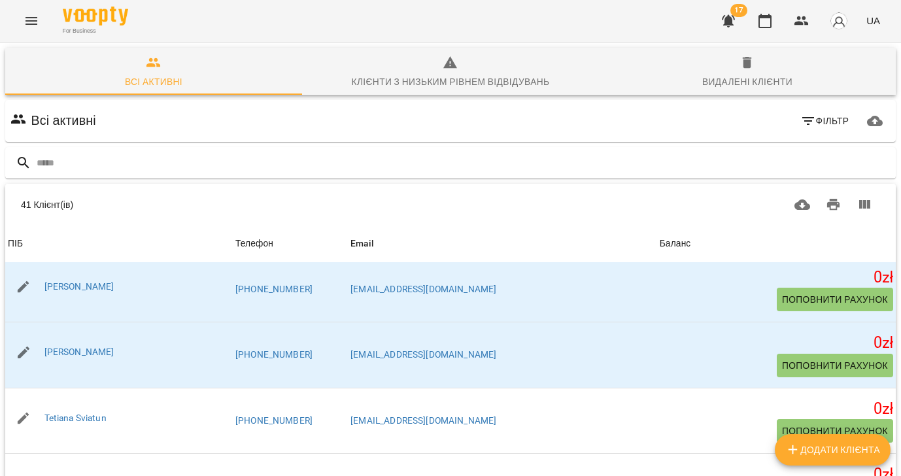
click at [39, 21] on button "Menu" at bounding box center [31, 20] width 31 height 31
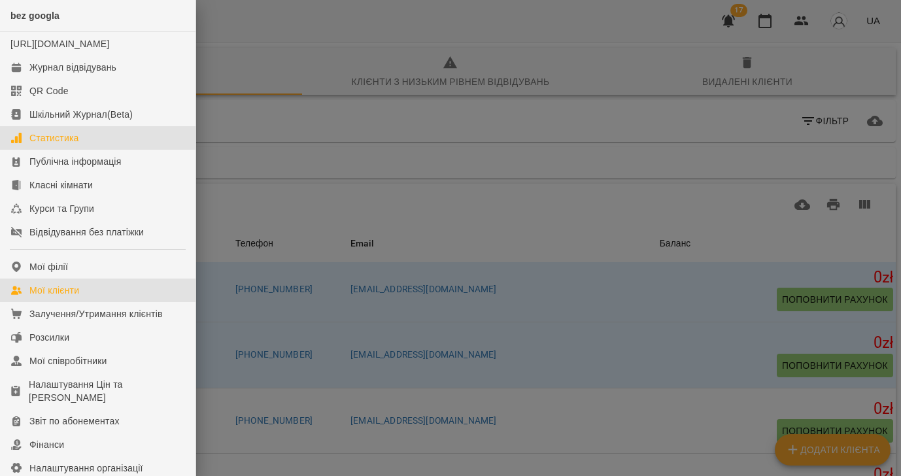
click at [89, 150] on link "Статистика" at bounding box center [97, 138] width 195 height 24
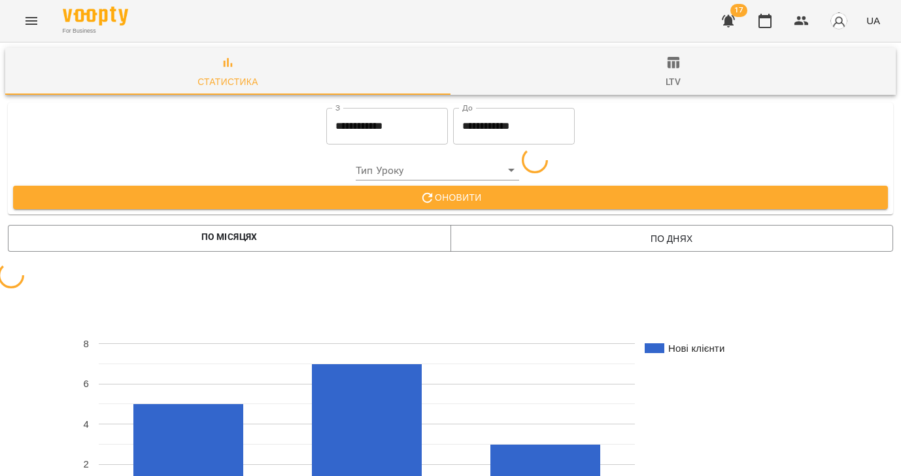
click at [685, 68] on span "ltv" at bounding box center [673, 72] width 430 height 35
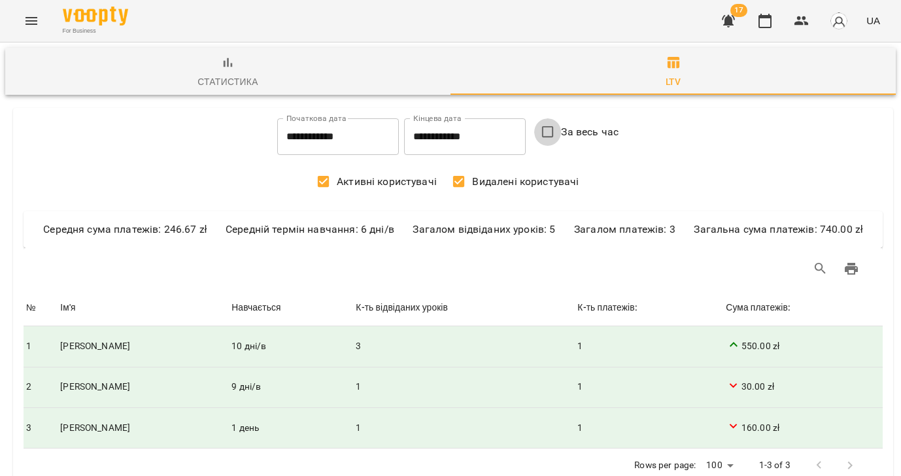
type input "**********"
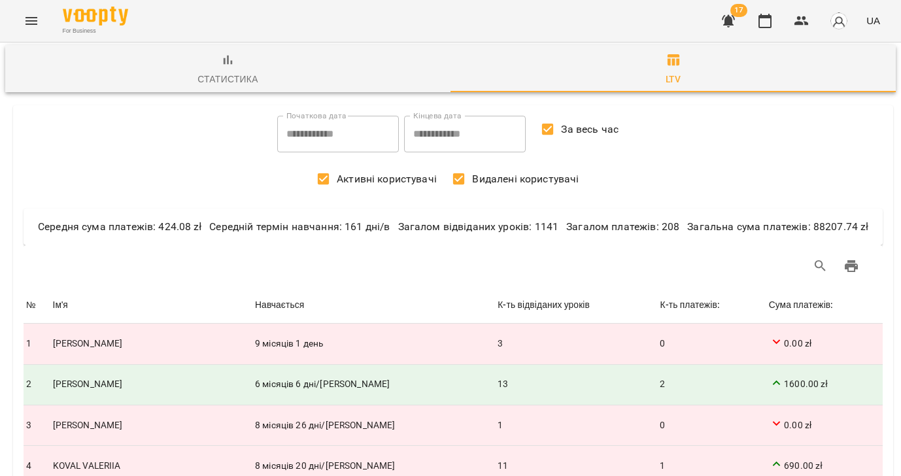
scroll to position [126, 0]
click at [796, 297] on div "Сума платежів:" at bounding box center [801, 305] width 65 height 16
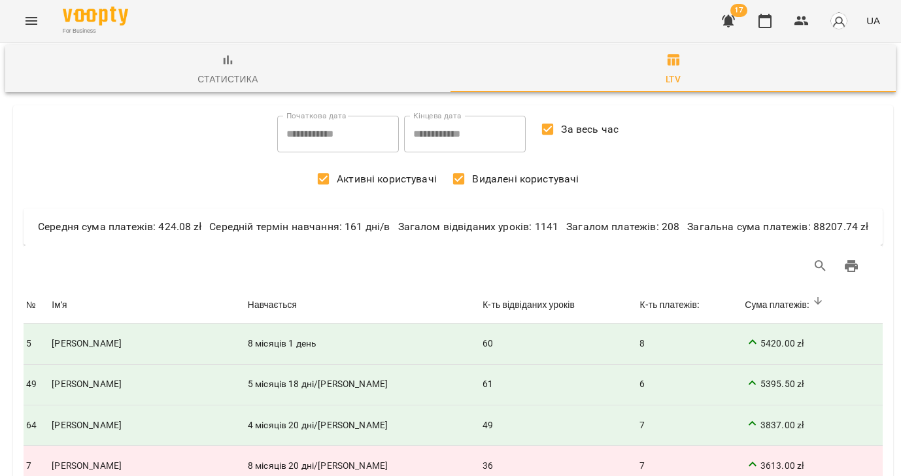
scroll to position [0, 0]
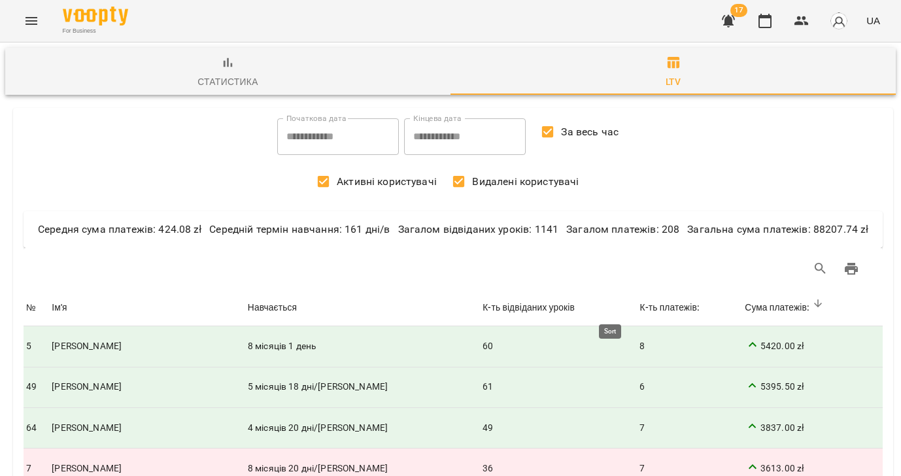
click at [639, 308] on div "К-ть платежів:" at bounding box center [669, 308] width 60 height 16
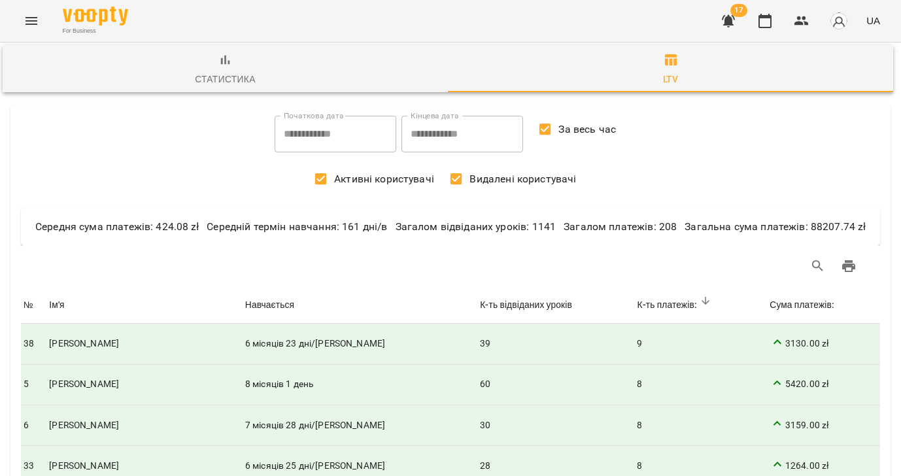
scroll to position [217, 3]
